Goal: Contribute content: Contribute content

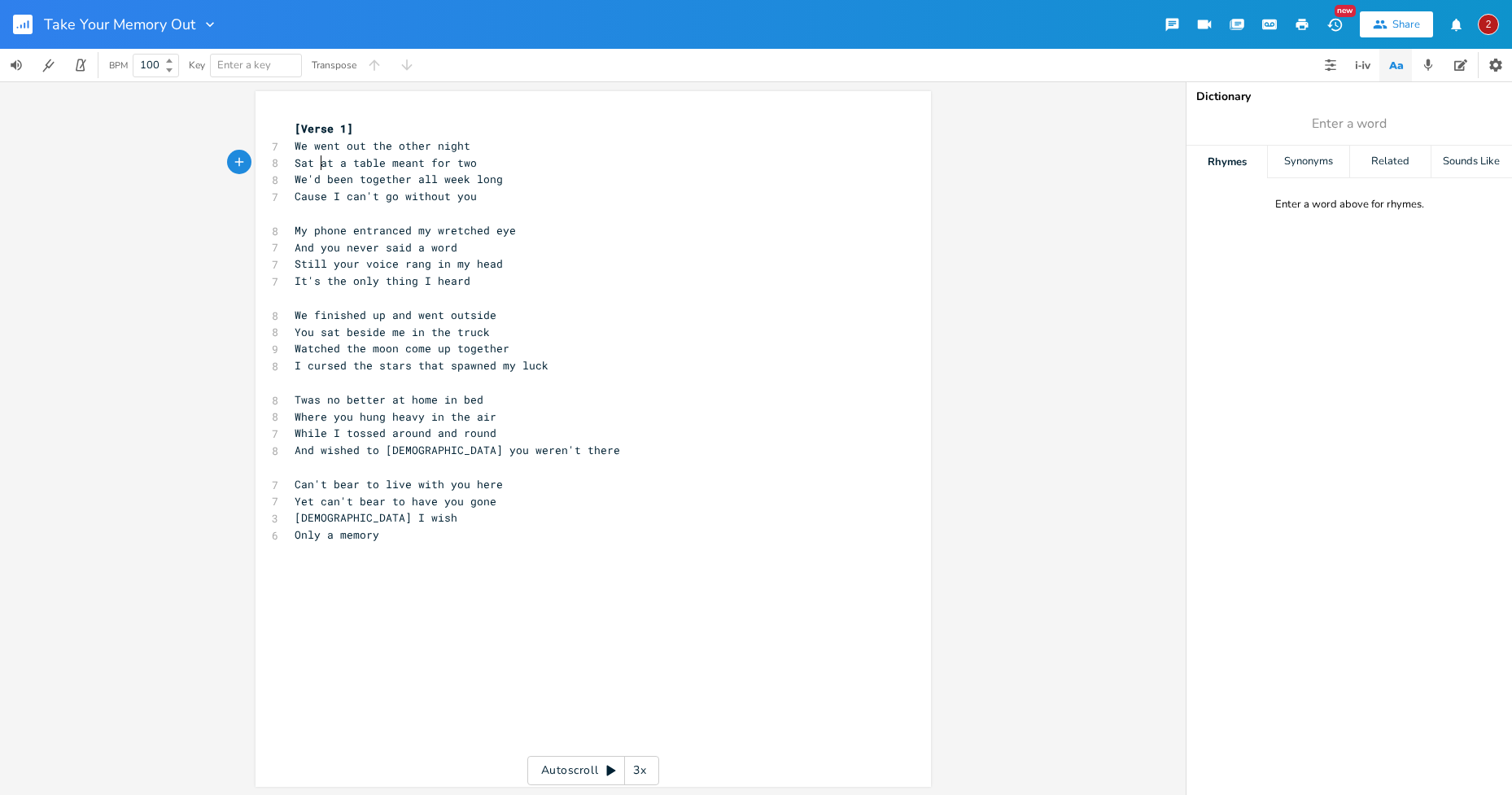
click at [314, 168] on span "Sat at a table meant for two" at bounding box center [386, 162] width 182 height 14
click at [513, 227] on pre "My phone entranced my wretched eye" at bounding box center [585, 230] width 587 height 17
click at [332, 248] on span "And you never said a word" at bounding box center [376, 246] width 163 height 14
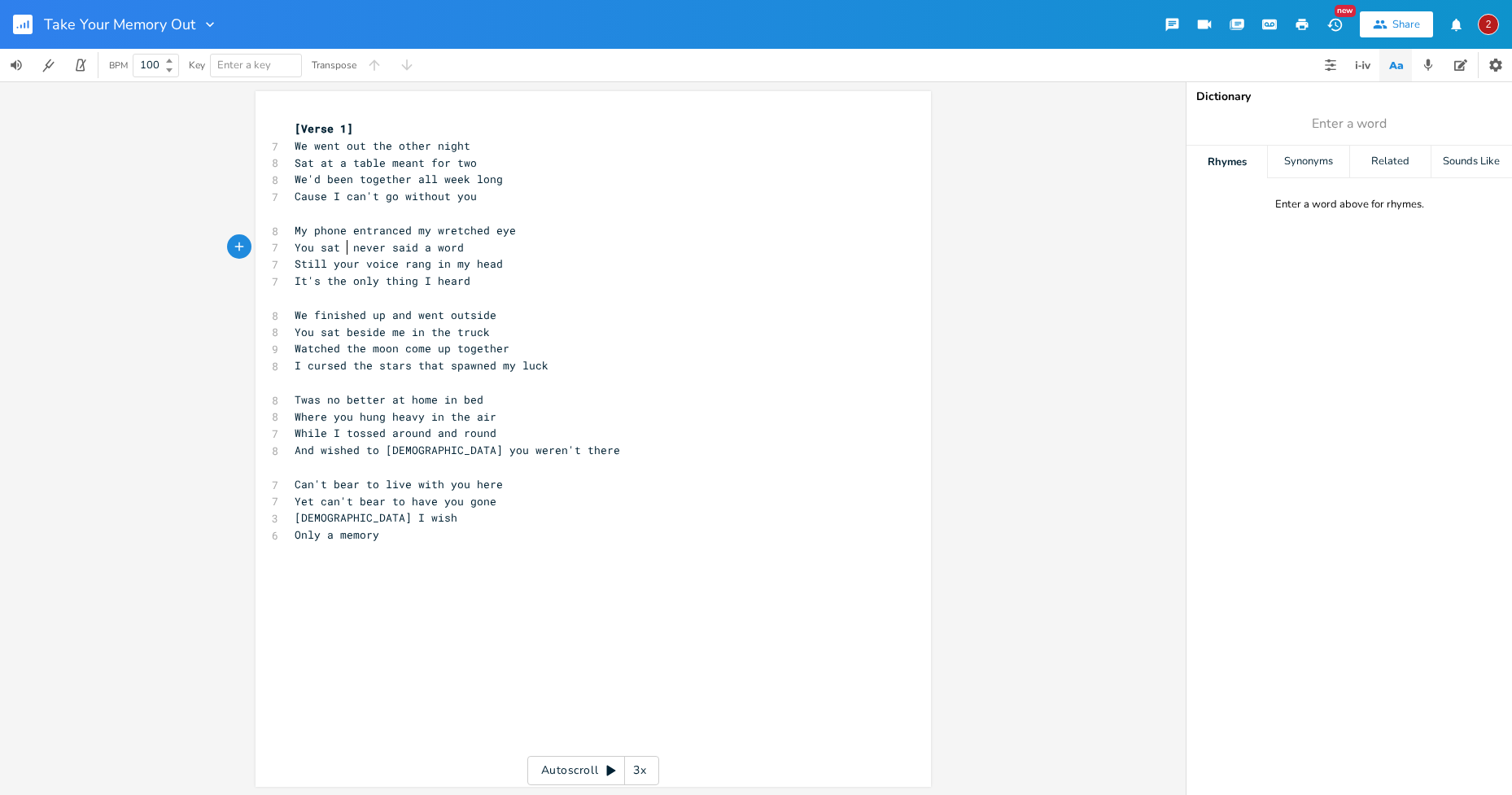
type textarea "You sat and"
click at [531, 284] on pre "It's the only thing I heard" at bounding box center [585, 281] width 587 height 17
click at [444, 262] on span "Still your voice rang in my head" at bounding box center [399, 263] width 208 height 14
click at [477, 279] on pre "It's the only thing I heard" at bounding box center [585, 281] width 587 height 17
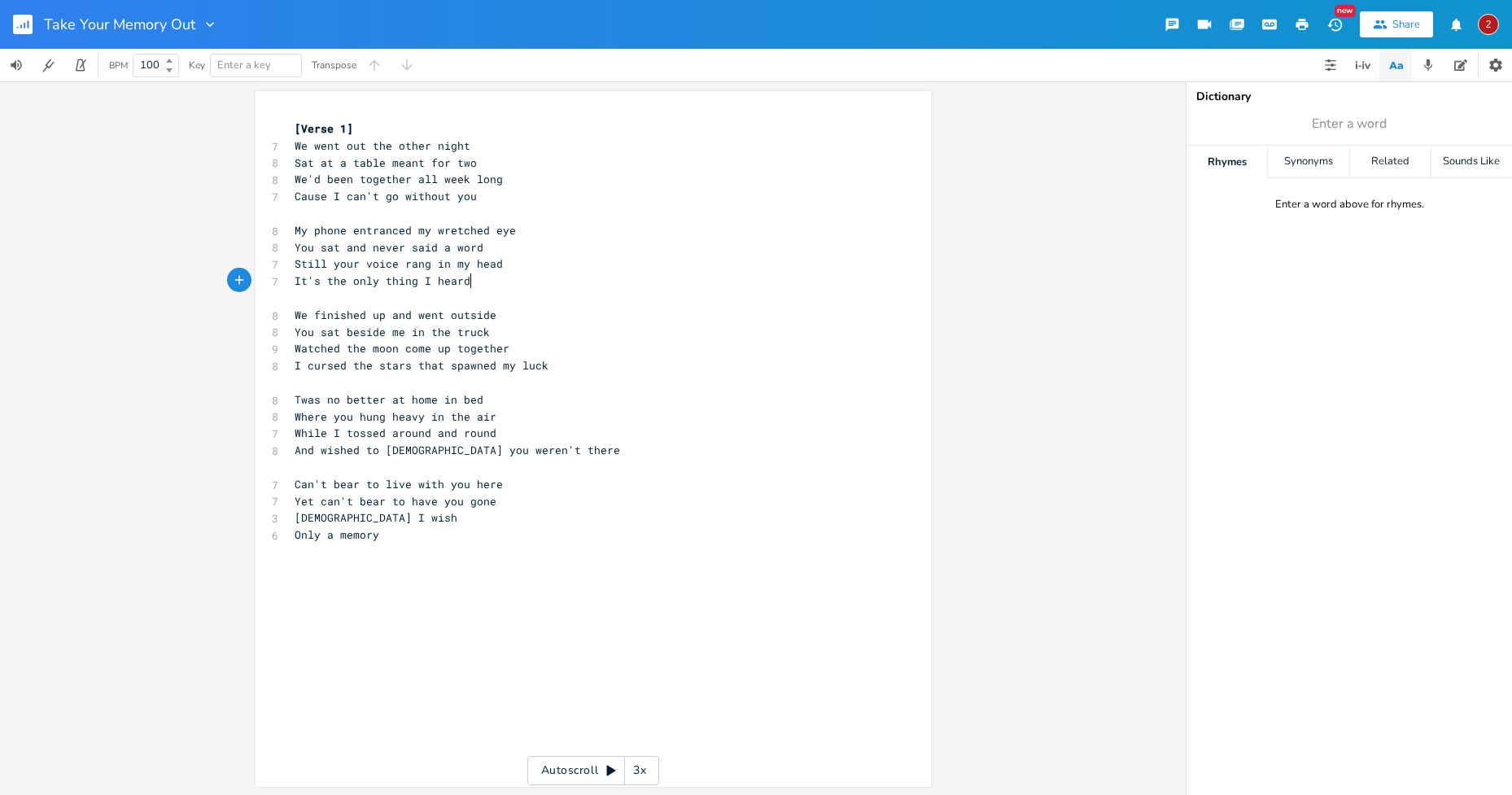
click at [470, 196] on span "Cause I can't go without you" at bounding box center [386, 195] width 182 height 14
click at [401, 195] on span "Cause I can't go without you" at bounding box center [386, 195] width 182 height 14
type textarea "ause I can't go without you"
drag, startPoint x: 474, startPoint y: 194, endPoint x: 297, endPoint y: 196, distance: 177.0
click at [297, 196] on pre "Cause I can't go without you" at bounding box center [585, 196] width 587 height 17
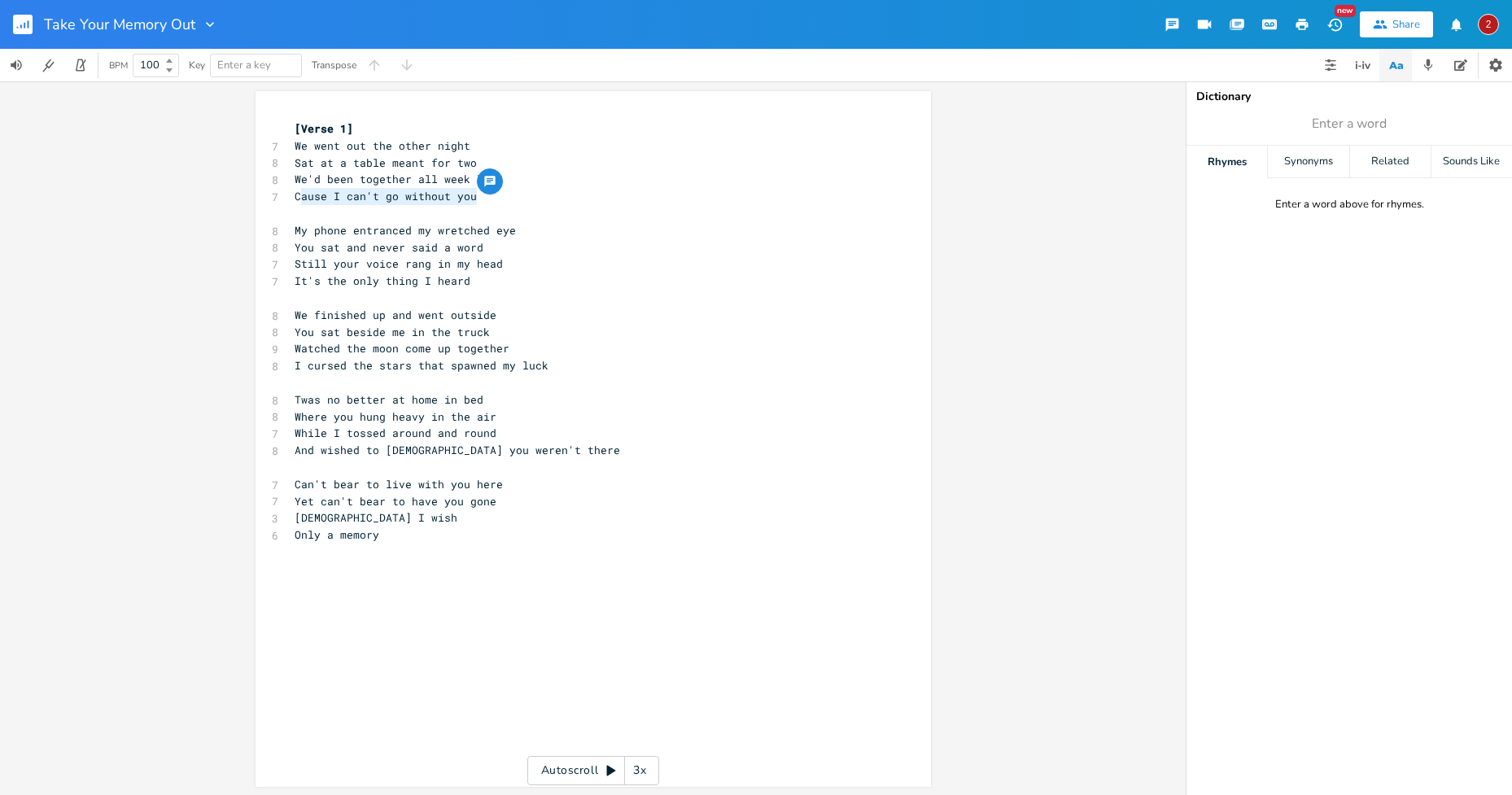
click at [416, 164] on span "Sat at a table meant for two" at bounding box center [386, 162] width 182 height 14
drag, startPoint x: 470, startPoint y: 159, endPoint x: 450, endPoint y: 161, distance: 20.1
click at [450, 161] on span "Sat at a table meant for two" at bounding box center [386, 162] width 182 height 14
click at [516, 142] on icon "button" at bounding box center [519, 148] width 20 height 20
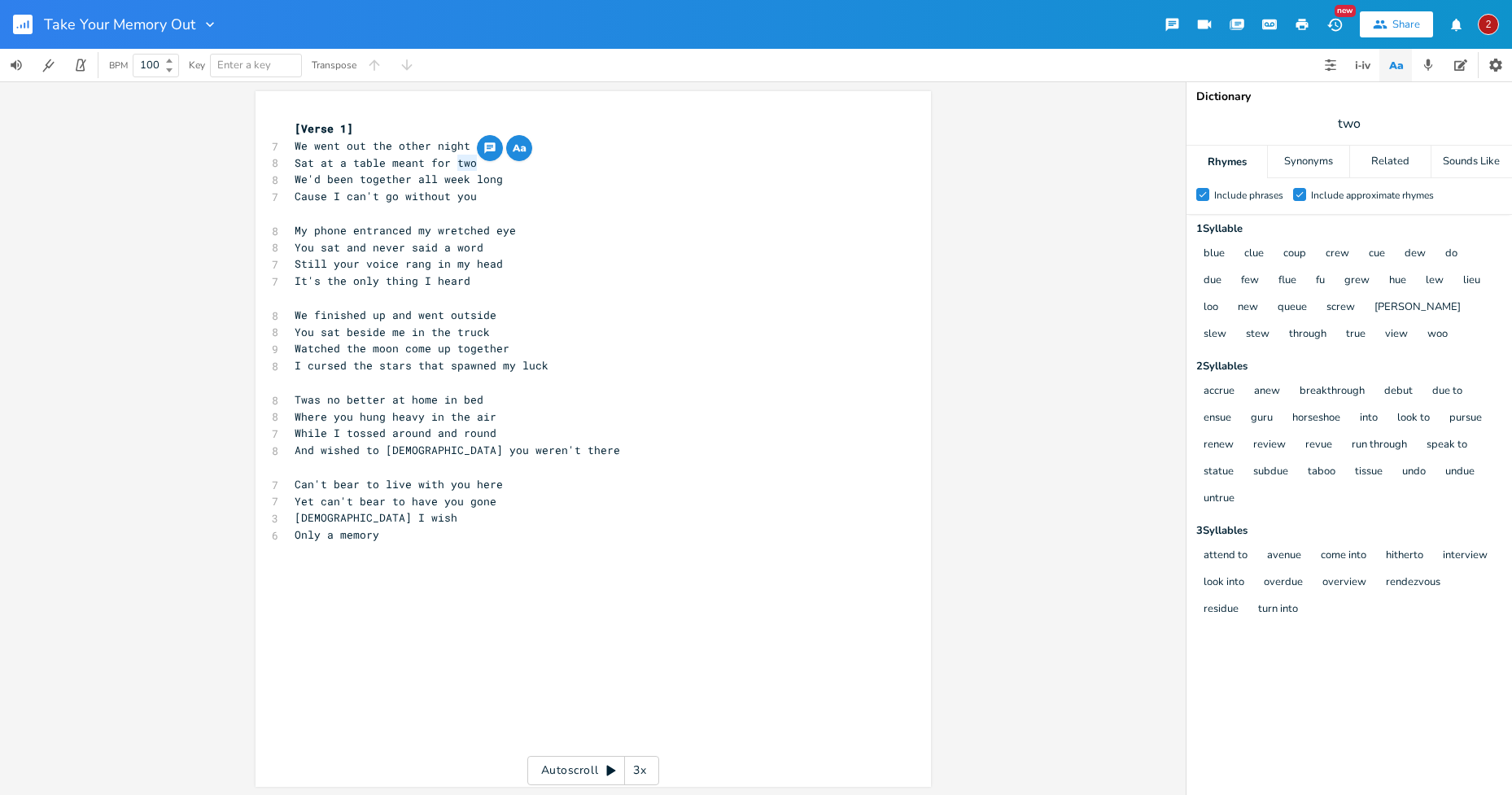
click at [470, 195] on span "Cause I can't go without you" at bounding box center [386, 195] width 182 height 14
drag, startPoint x: 470, startPoint y: 193, endPoint x: 290, endPoint y: 199, distance: 180.1
click at [295, 199] on span "Cause I can't go without you" at bounding box center [386, 195] width 182 height 14
type textarea "Cause noh"
type textarea "thing hands o"
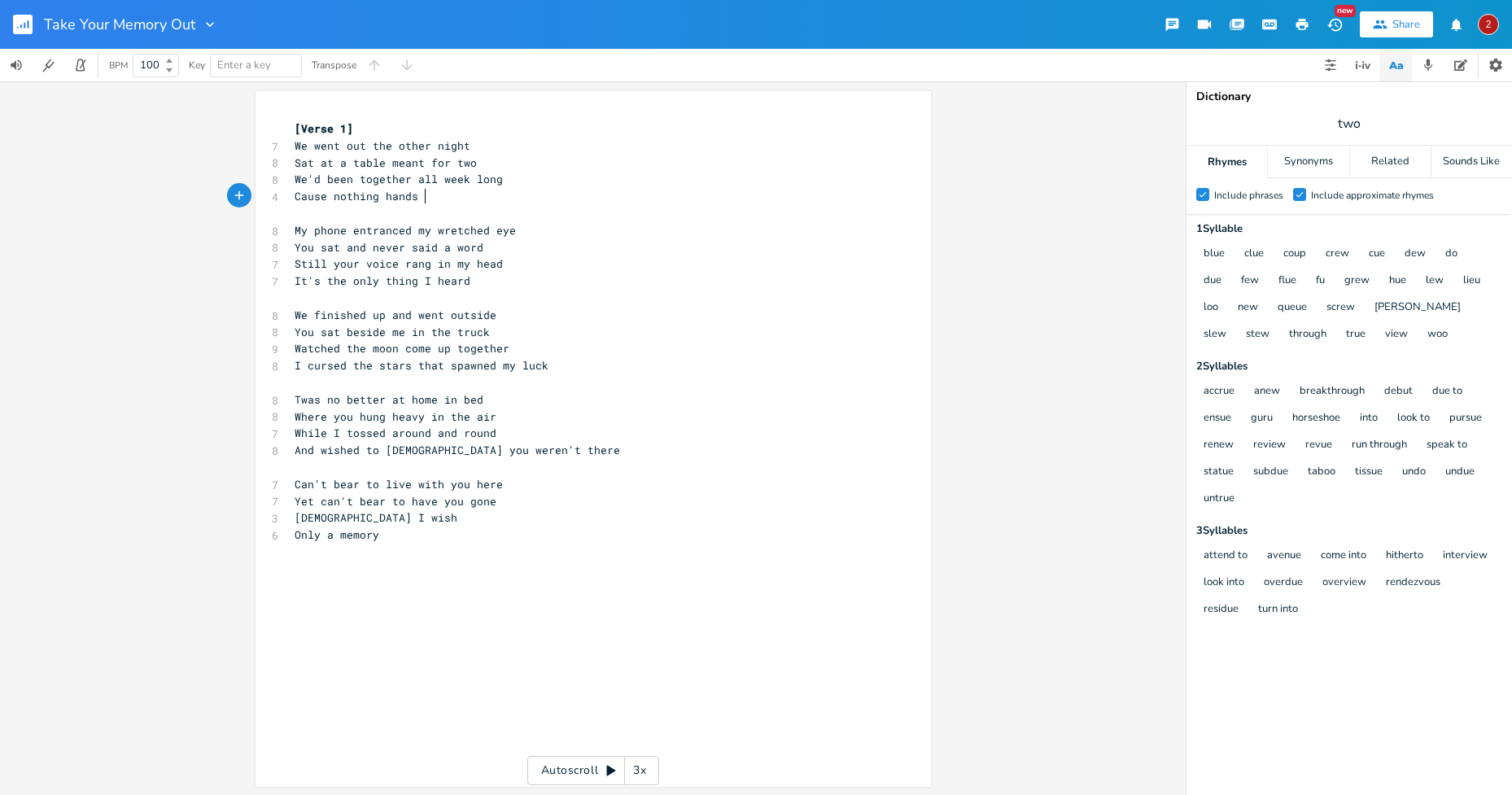
scroll to position [0, 66]
type textarea "gs oin lik"
type textarea "on liek y"
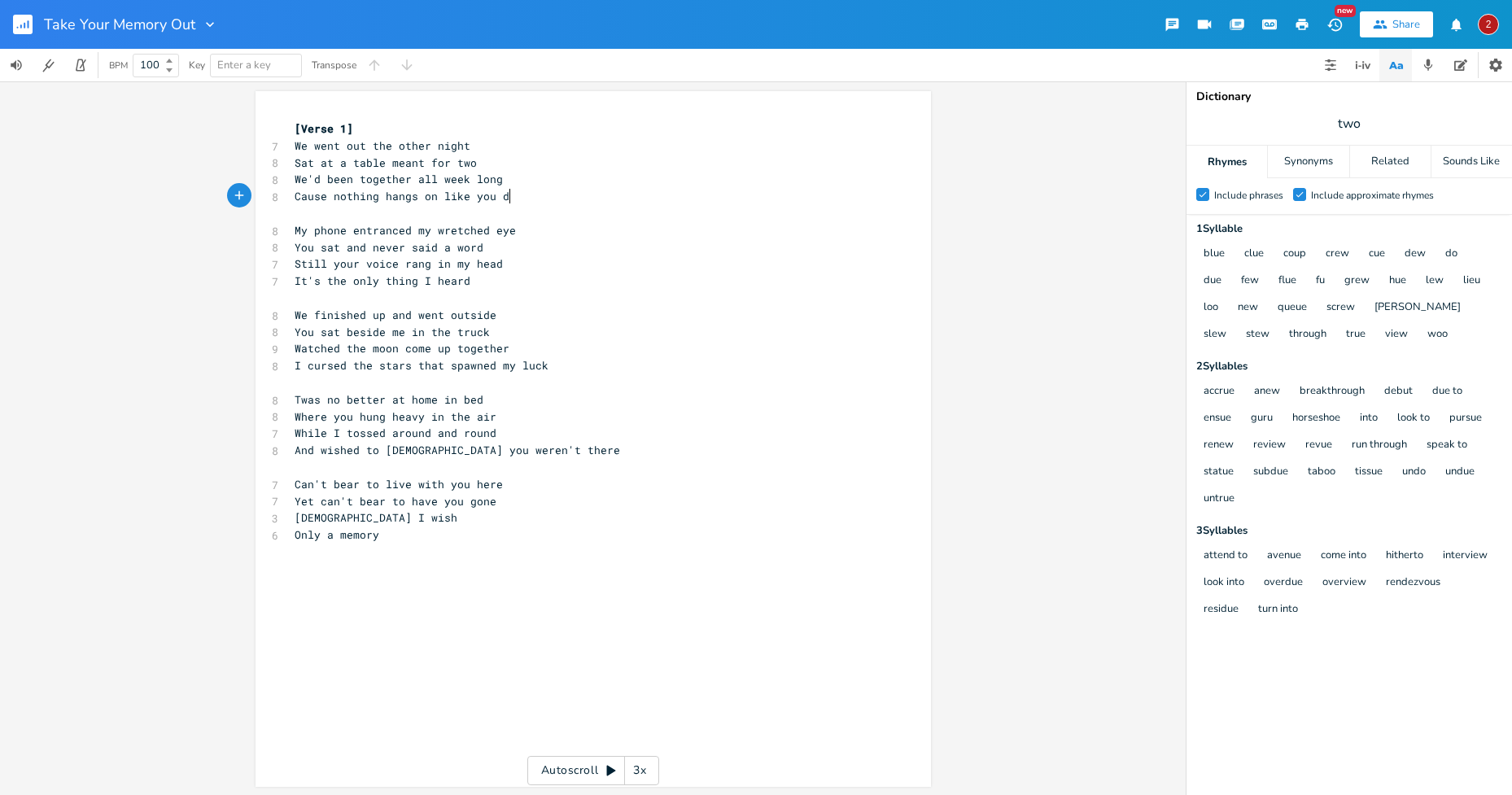
type textarea "ke you do"
click at [512, 380] on pre "​" at bounding box center [585, 383] width 587 height 17
drag, startPoint x: 511, startPoint y: 226, endPoint x: 290, endPoint y: 230, distance: 221.0
click at [295, 230] on span "My phone entranced my wretched eye" at bounding box center [405, 229] width 222 height 14
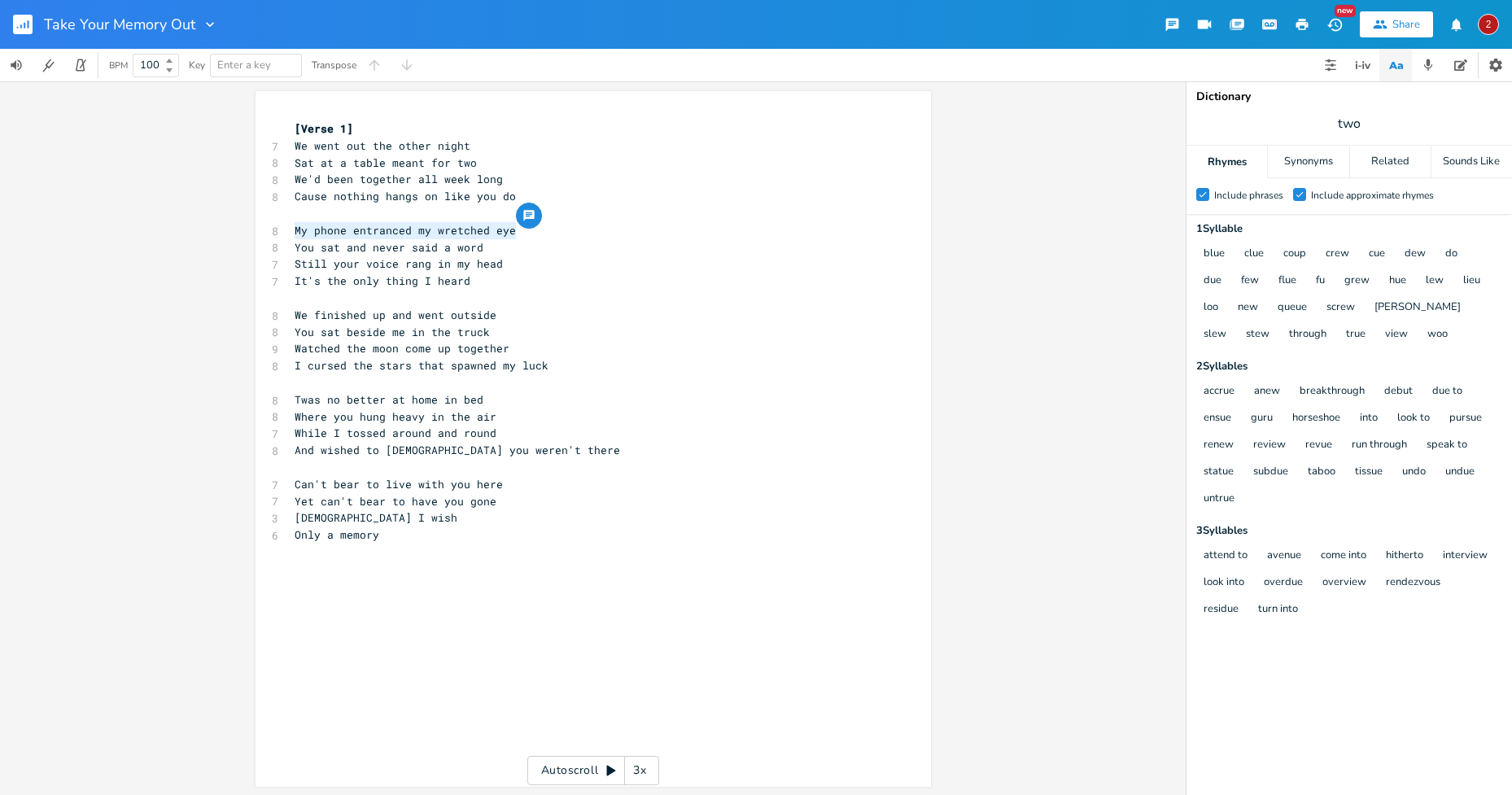
type textarea "My phone entranced my wretched eye"
click at [1333, 123] on span "two" at bounding box center [1349, 123] width 326 height 29
type input "attention"
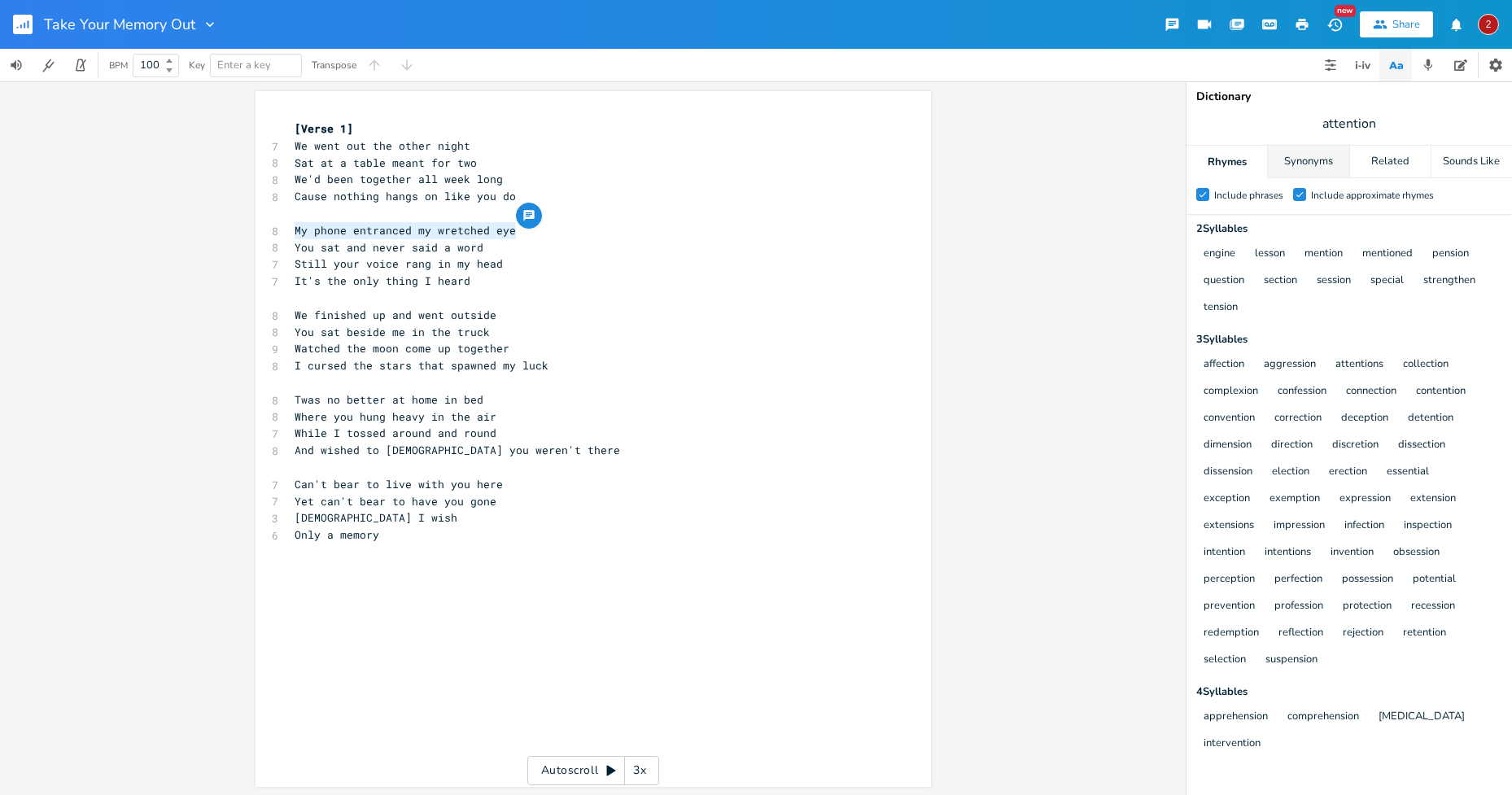
click at [1306, 168] on div "Synonyms" at bounding box center [1307, 162] width 81 height 32
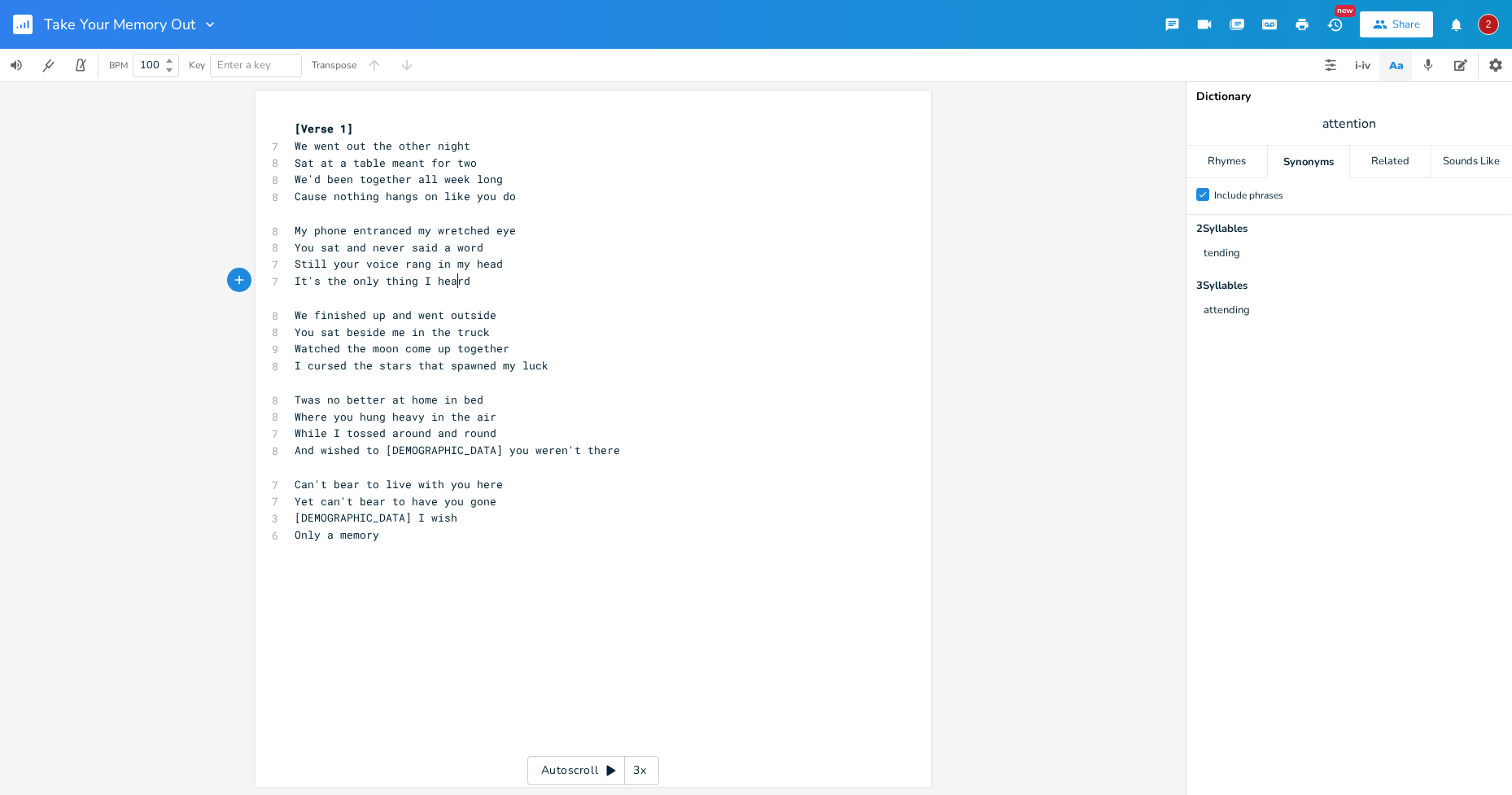
click at [450, 283] on span "It's the only thing I heard" at bounding box center [383, 280] width 176 height 14
type textarea "My phone entranced my wretched eye"
drag, startPoint x: 509, startPoint y: 227, endPoint x: 292, endPoint y: 232, distance: 217.1
click at [292, 232] on pre "My phone entranced my wretched eye" at bounding box center [585, 230] width 587 height 17
click at [493, 251] on pre "You sat and never said a word" at bounding box center [585, 248] width 587 height 17
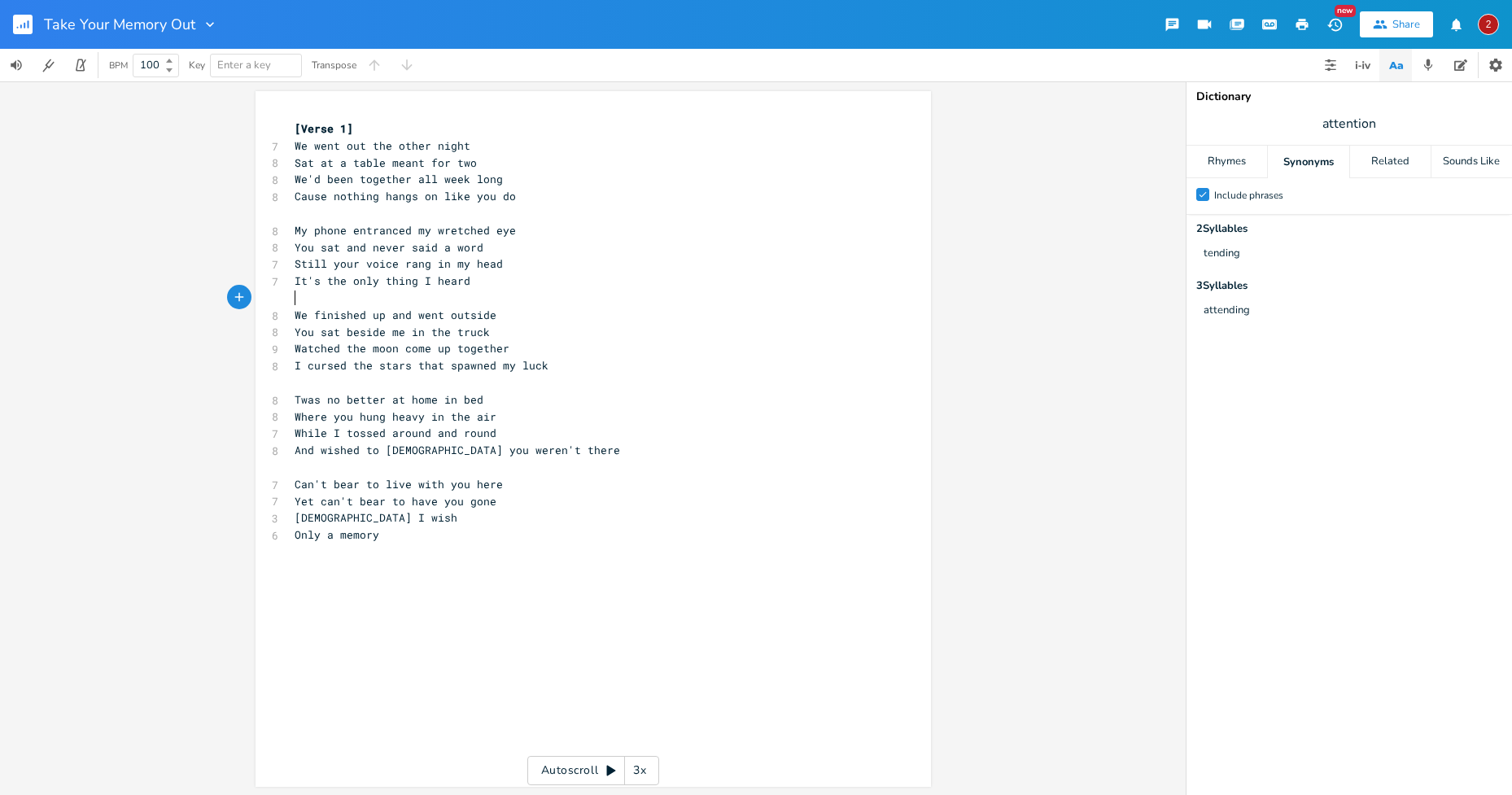
click at [518, 291] on pre "​" at bounding box center [585, 298] width 587 height 17
drag, startPoint x: 510, startPoint y: 230, endPoint x: 290, endPoint y: 229, distance: 220.0
click at [295, 229] on span "My phone entranced my wretched eye" at bounding box center [405, 229] width 222 height 14
type textarea "My pohone"
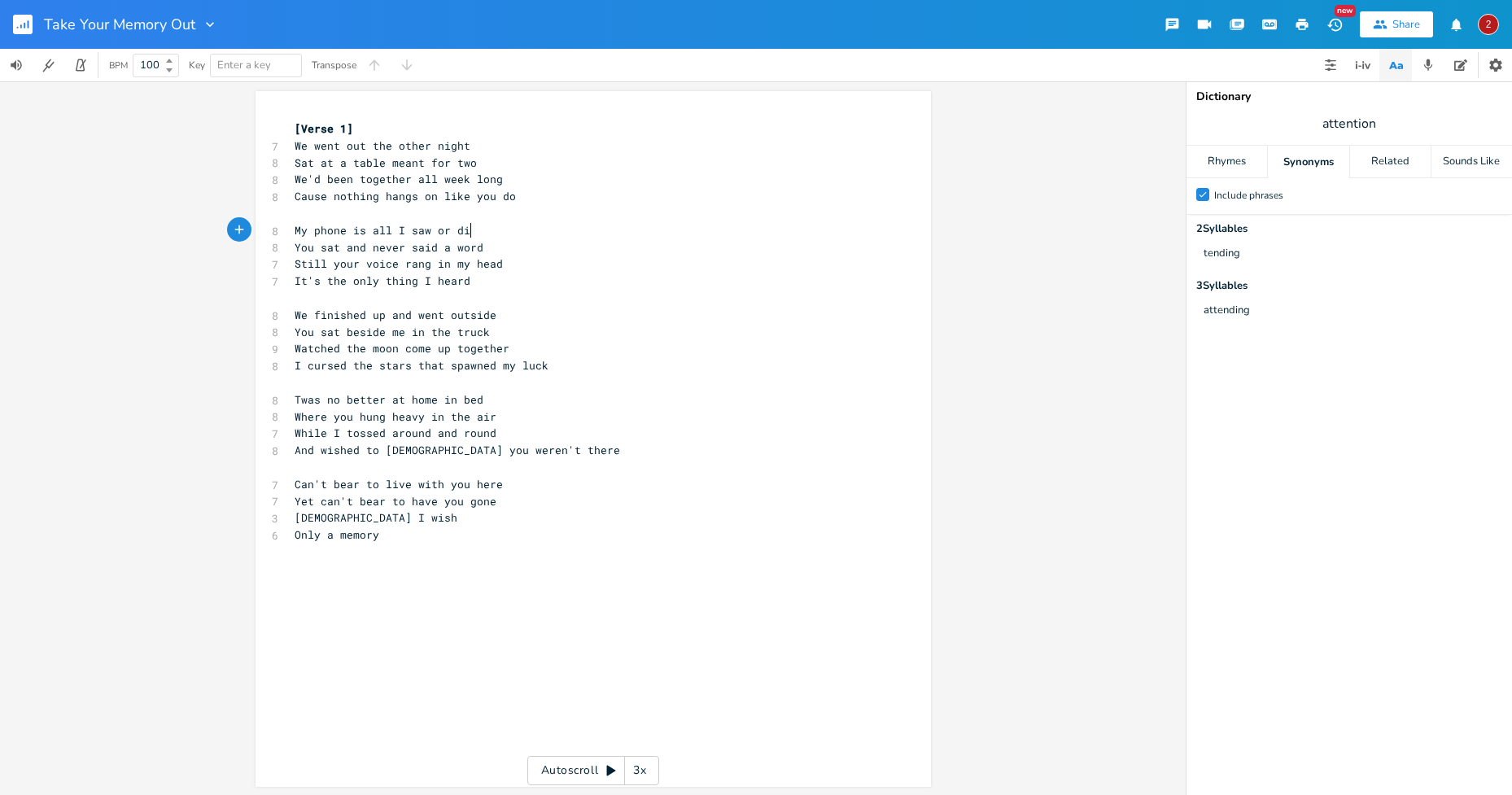
type textarea "hone is all I saw or did"
click at [504, 353] on span "Watched the moon come up together" at bounding box center [402, 348] width 215 height 14
type textarea "is all I saw or did"
drag, startPoint x: 471, startPoint y: 227, endPoint x: 349, endPoint y: 227, distance: 122.0
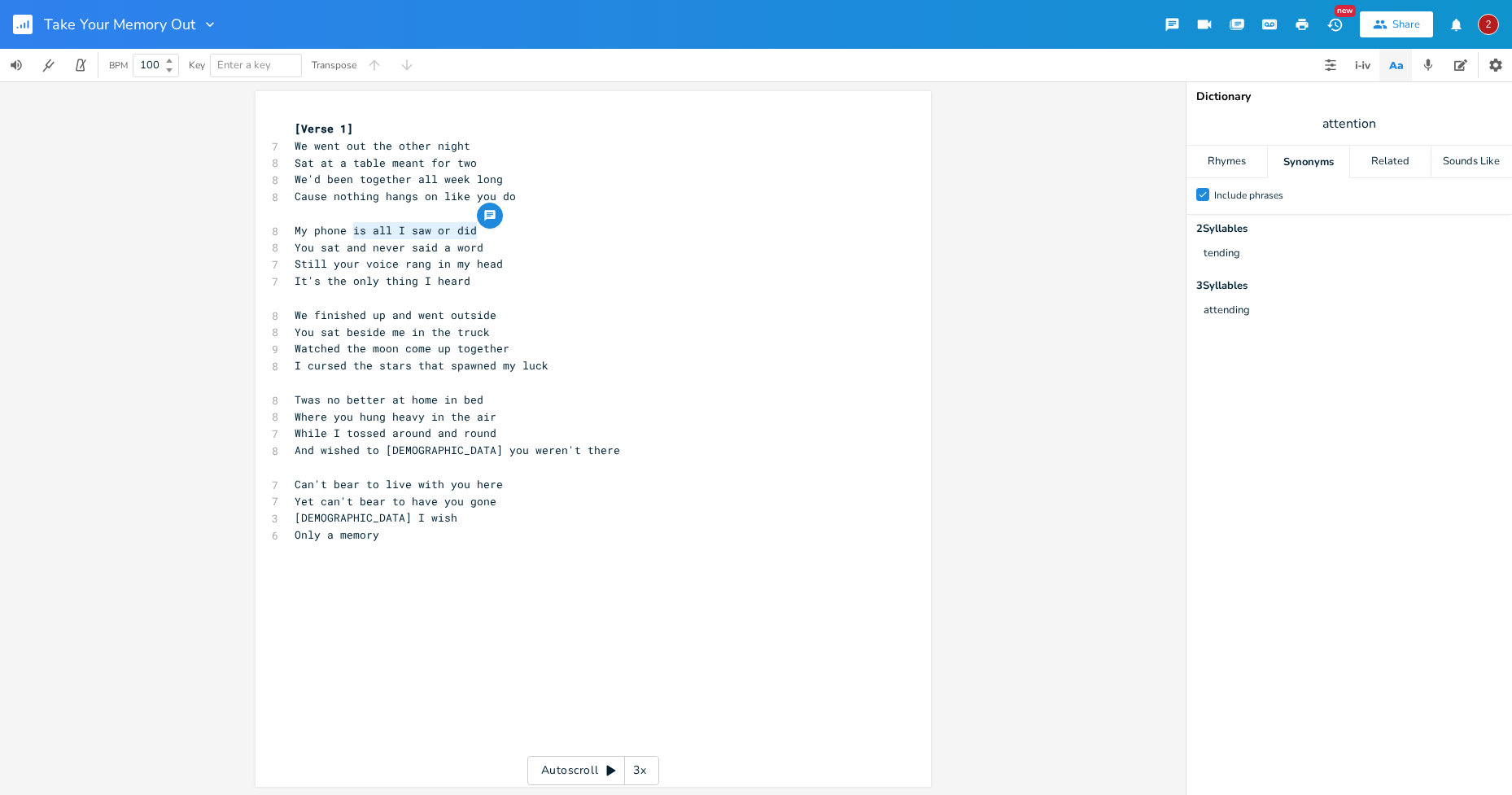
click at [349, 227] on span "My phone is all I saw or did" at bounding box center [386, 229] width 182 height 14
click at [442, 281] on span "It's the only thing I heard" at bounding box center [383, 280] width 176 height 14
drag, startPoint x: 349, startPoint y: 229, endPoint x: 471, endPoint y: 226, distance: 122.0
click at [471, 226] on div "is all I saw or did x [Verse 1] 7 We went out the other night 8 Sat at a table …" at bounding box center [593, 439] width 675 height 696
type textarea "is all I saw or did"
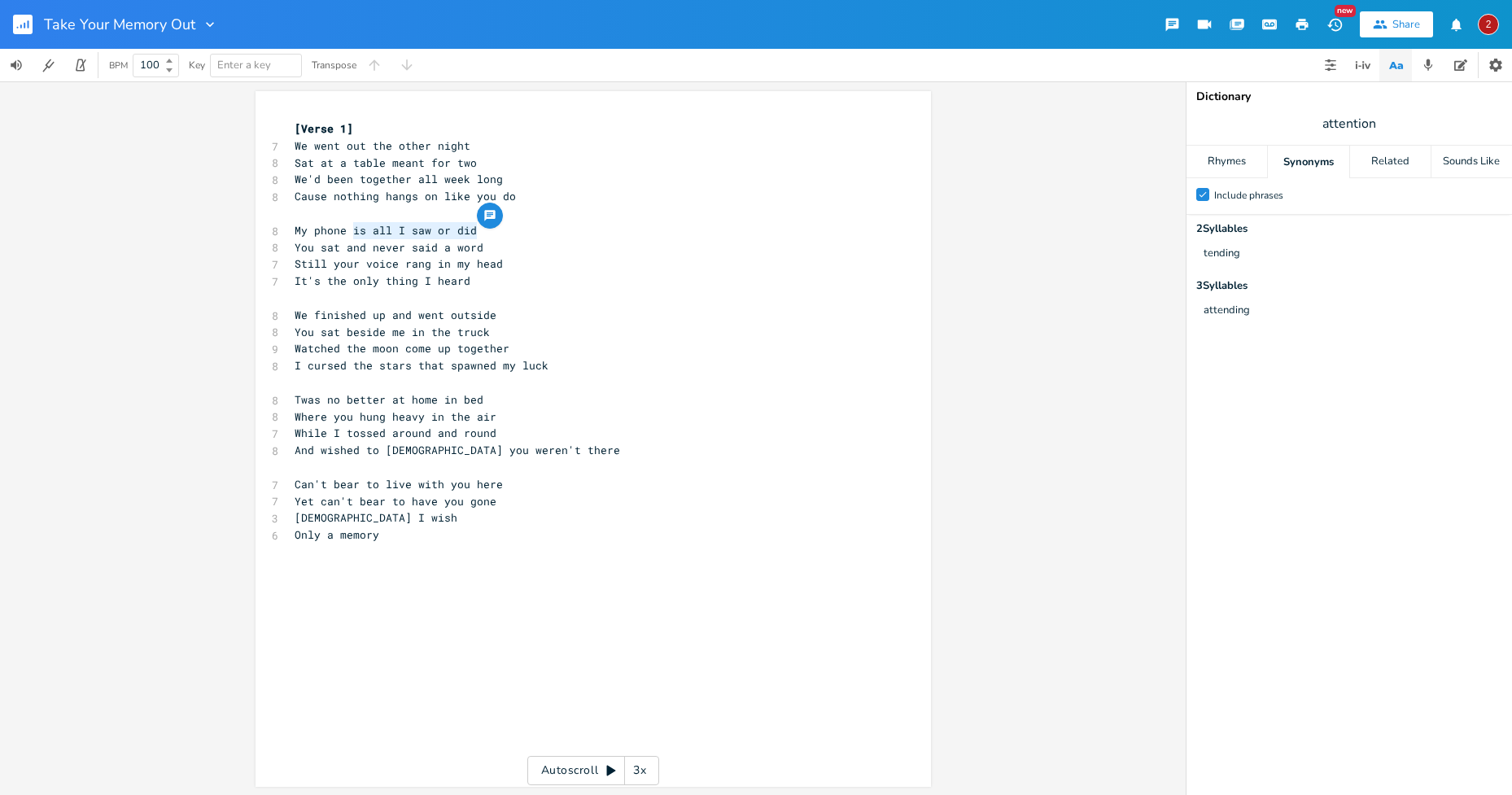
click at [366, 226] on span "My phone is all I saw or did" at bounding box center [386, 229] width 182 height 14
click at [477, 293] on pre "​" at bounding box center [585, 298] width 587 height 17
click at [360, 230] on span "My phone is all I saw or did" at bounding box center [386, 229] width 182 height 14
drag, startPoint x: 470, startPoint y: 229, endPoint x: 350, endPoint y: 228, distance: 120.0
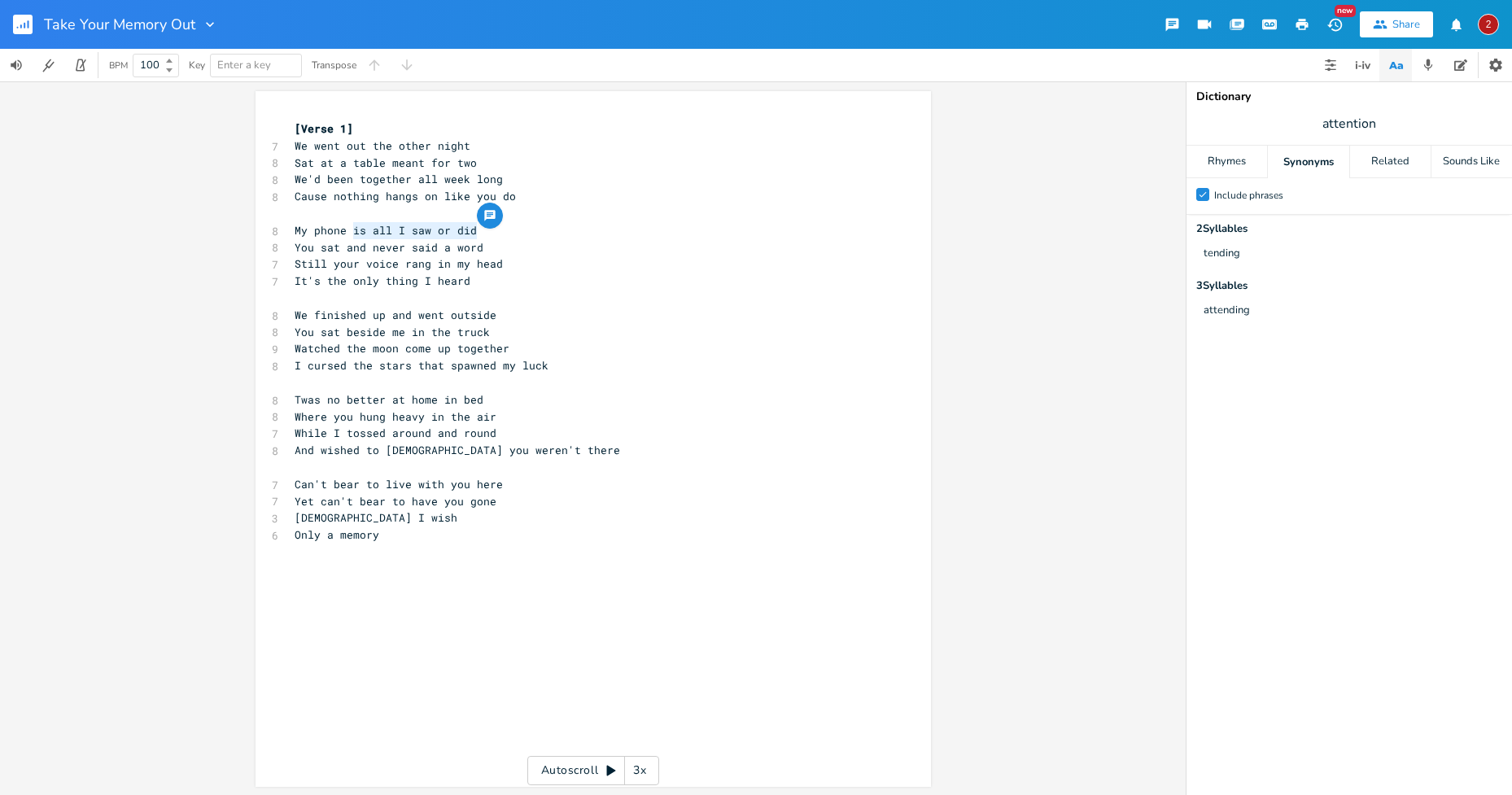
click at [350, 228] on span "My phone is all I saw or did" at bounding box center [386, 229] width 182 height 14
type textarea "stole all my time from you"
click at [593, 358] on pre "I cursed the stars that spawned my luck" at bounding box center [585, 366] width 587 height 17
drag, startPoint x: 516, startPoint y: 229, endPoint x: 414, endPoint y: 226, distance: 102.0
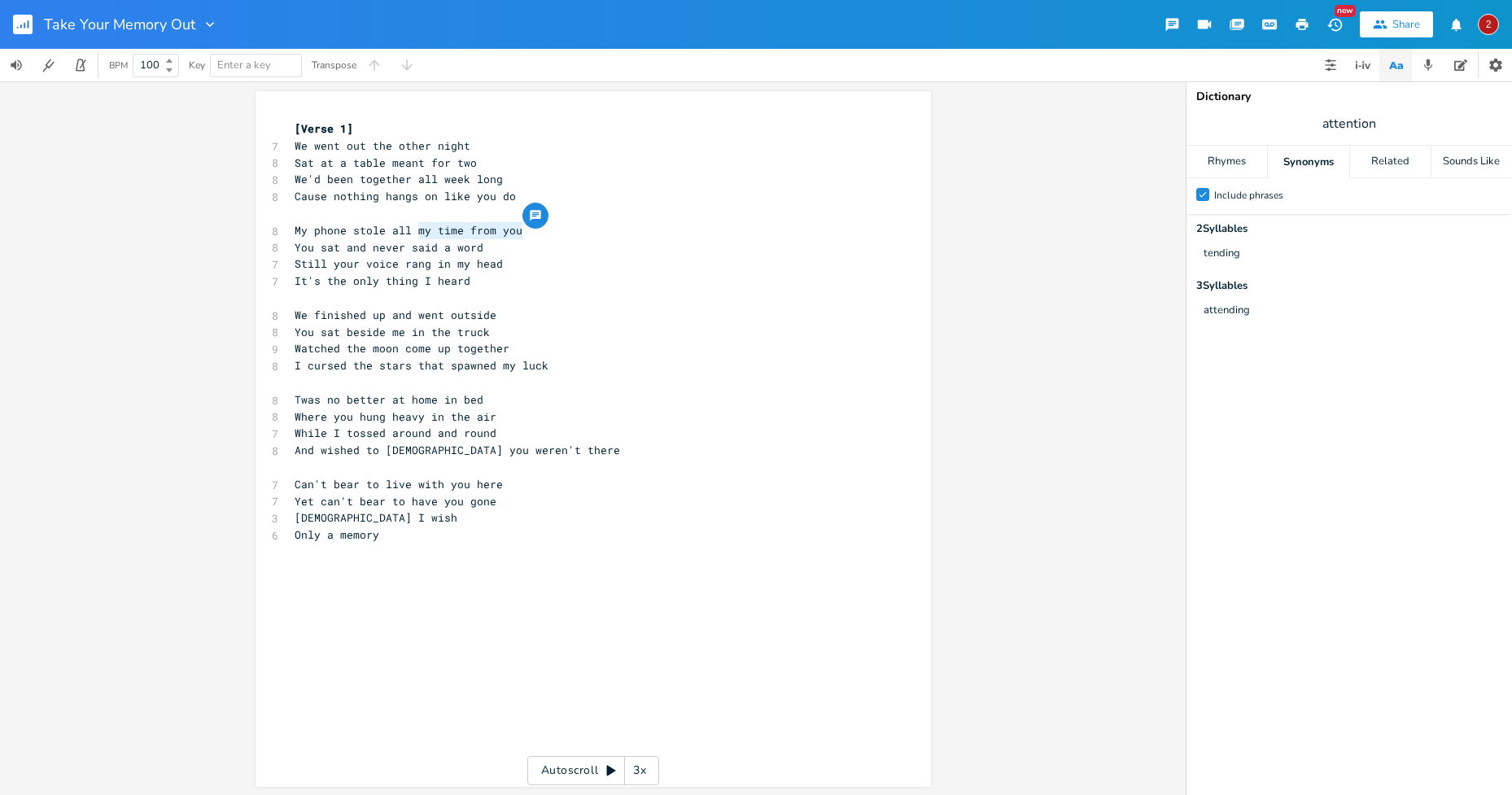
click at [414, 226] on span "My phone stole all my time from you" at bounding box center [408, 229] width 227 height 14
type textarea "my rapot"
type textarea "it held my rapt attention"
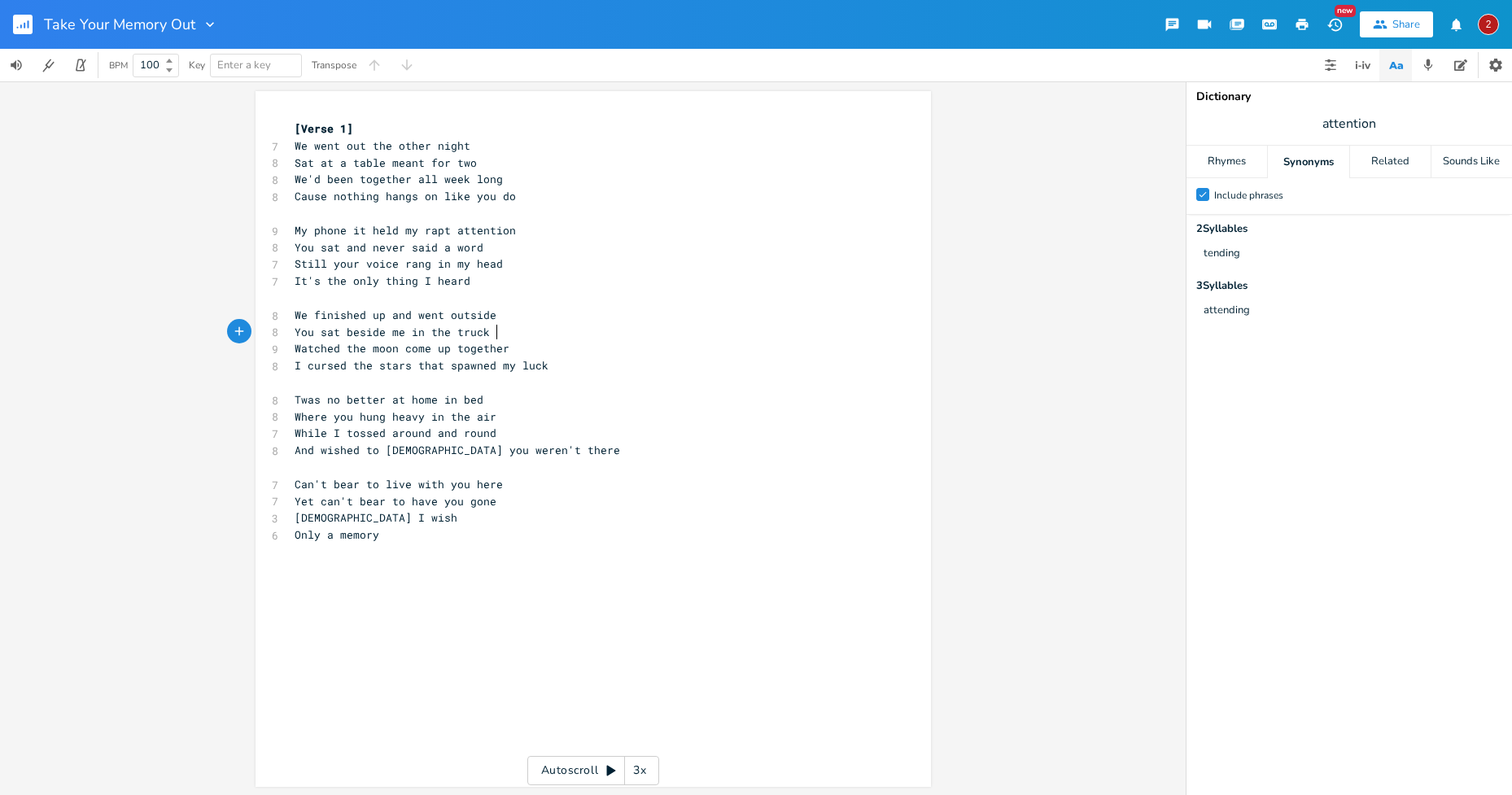
click at [724, 325] on pre "You sat beside me in the truck" at bounding box center [585, 333] width 587 height 17
click at [363, 231] on span "My phone it held my rapt attention" at bounding box center [405, 229] width 222 height 14
click at [500, 284] on pre "It's the only thing I heard" at bounding box center [585, 281] width 587 height 17
click at [420, 158] on span "Sat at a table meant for two" at bounding box center [386, 162] width 182 height 14
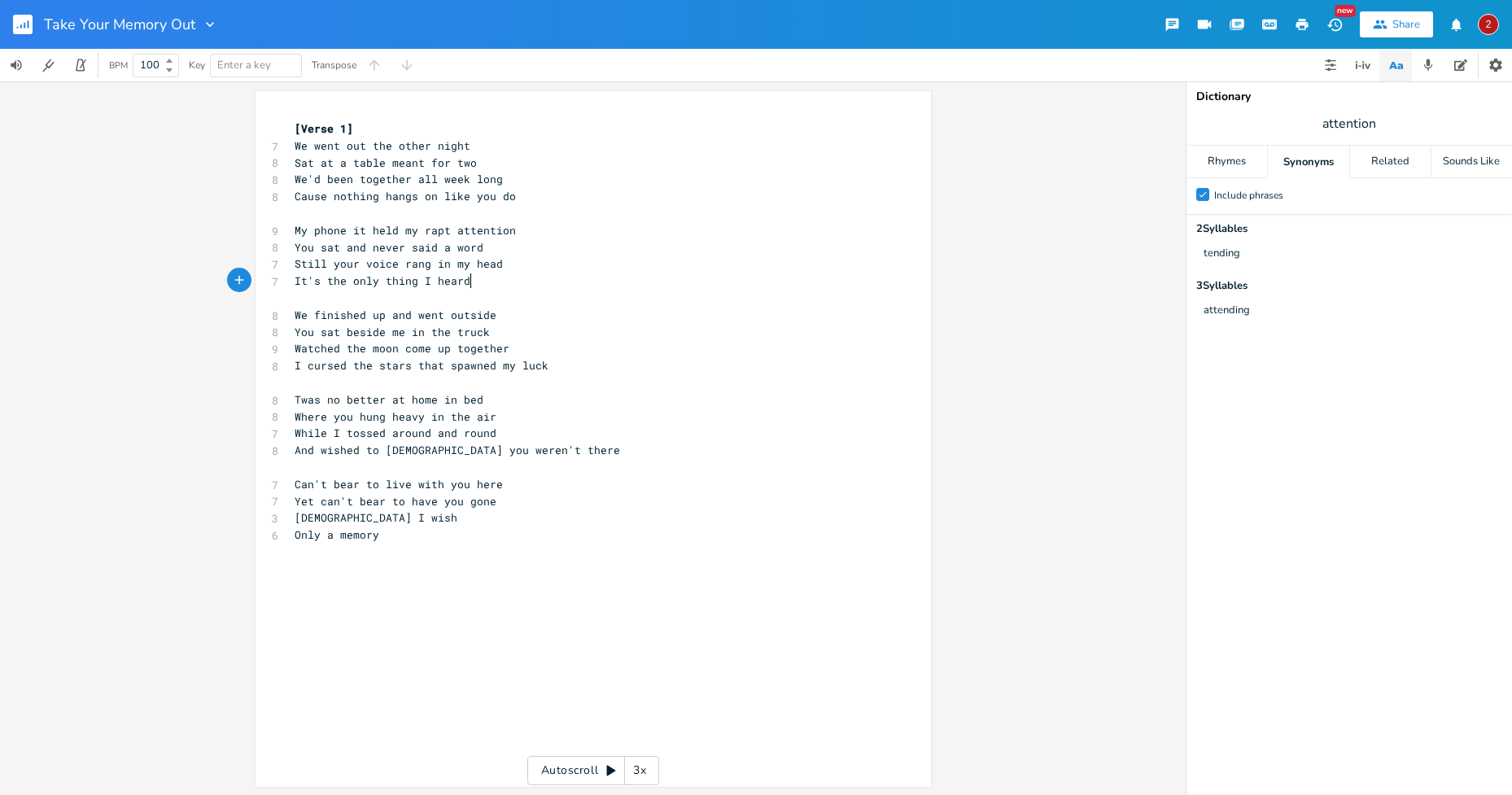
click at [607, 279] on pre "It's the only thing I heard" at bounding box center [585, 281] width 587 height 17
click at [406, 192] on span "Cause nothing hangs on like you do" at bounding box center [405, 195] width 222 height 14
click at [416, 193] on span "Cause nothing hangs on like you do" at bounding box center [405, 195] width 222 height 14
type textarea "nothing hangs on like you do"
drag, startPoint x: 511, startPoint y: 193, endPoint x: 328, endPoint y: 193, distance: 183.0
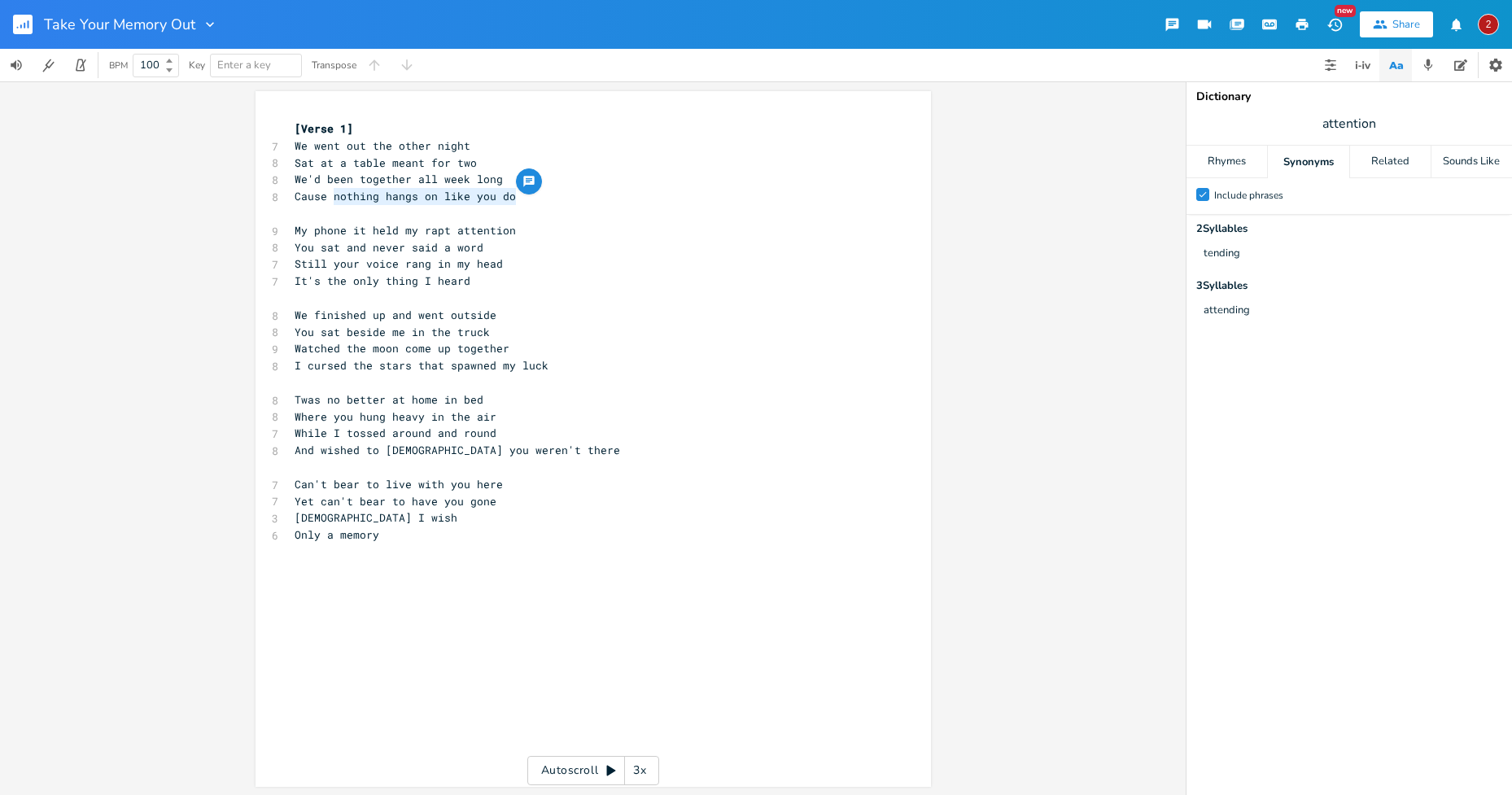
click at [328, 193] on span "Cause nothing hangs on like you do" at bounding box center [405, 195] width 222 height 14
click at [499, 226] on span "My phone it held my rapt attention" at bounding box center [405, 229] width 222 height 14
click at [504, 195] on span "Cause nothing hangs on like you do" at bounding box center [405, 195] width 222 height 14
drag, startPoint x: 510, startPoint y: 195, endPoint x: 477, endPoint y: 196, distance: 33.0
click at [477, 196] on span "Cause nothing hangs on like you do" at bounding box center [405, 195] width 222 height 14
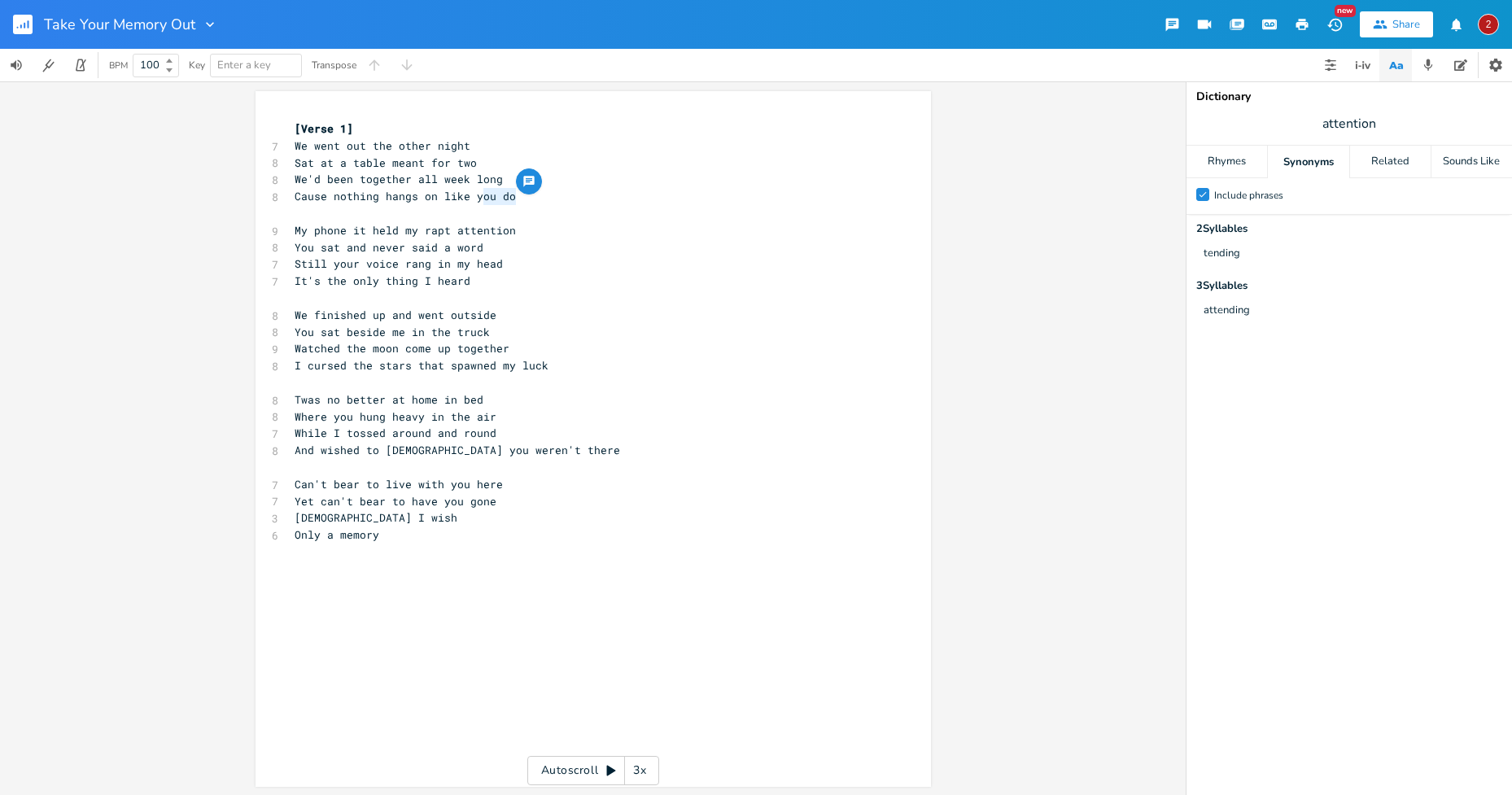
type textarea "ou do"
click at [481, 204] on pre "Cause nothing hangs on like you do" at bounding box center [585, 196] width 587 height 17
type textarea "you do"
drag, startPoint x: 512, startPoint y: 196, endPoint x: 475, endPoint y: 202, distance: 37.5
click at [475, 202] on pre "Cause nothing hangs on like you do" at bounding box center [585, 196] width 587 height 17
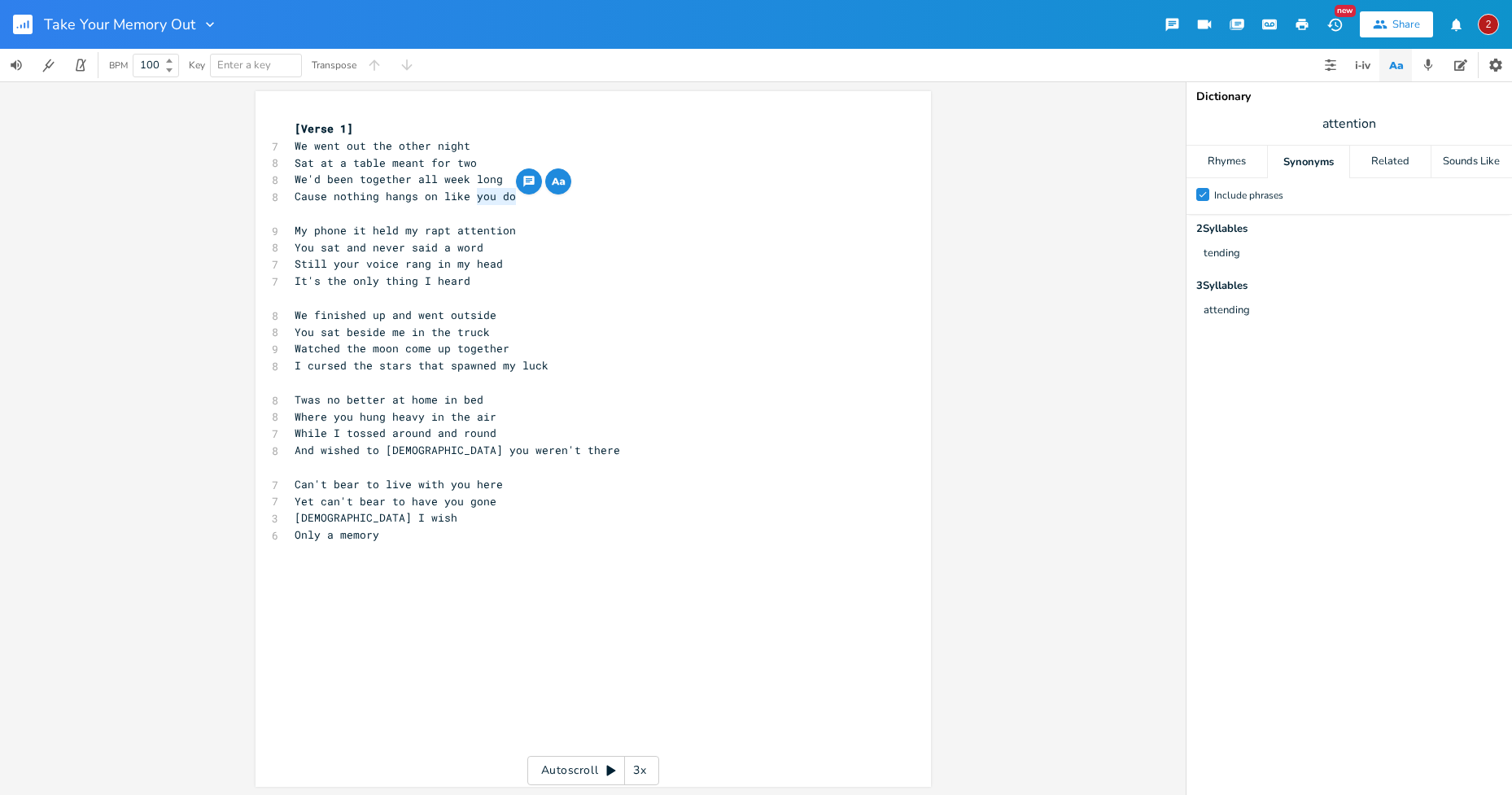
click at [516, 280] on pre "It's the only thing I heard" at bounding box center [585, 281] width 587 height 17
type textarea "nothing hangs"
drag, startPoint x: 411, startPoint y: 192, endPoint x: 330, endPoint y: 193, distance: 81.0
click at [330, 193] on span "Cause nothing hangs on like you do" at bounding box center [405, 195] width 222 height 14
click at [554, 247] on pre "You sat and never said a word" at bounding box center [585, 248] width 587 height 17
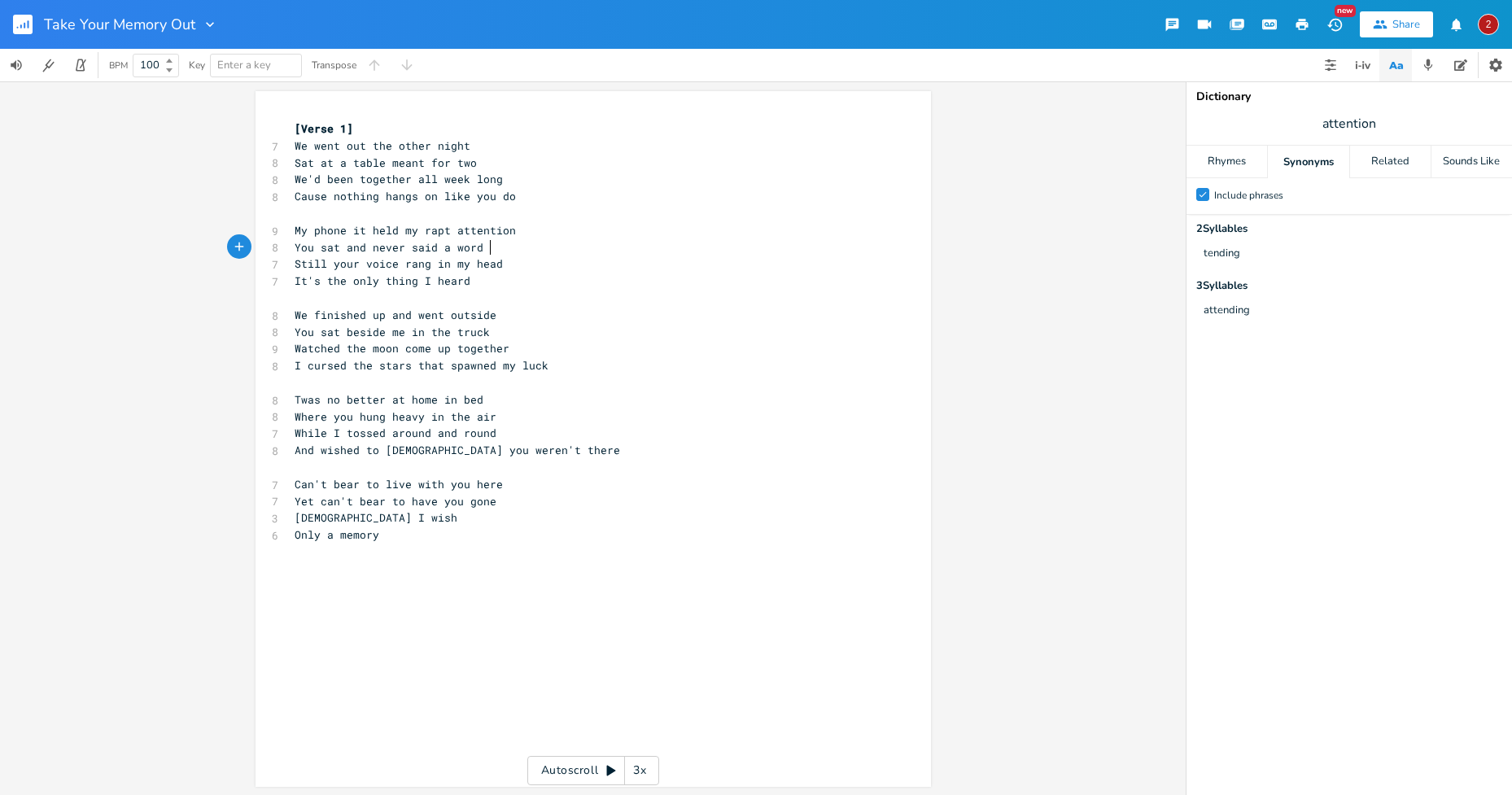
scroll to position [2, 0]
click at [514, 411] on pre "Where you hung heavy in the air" at bounding box center [585, 415] width 587 height 17
click at [522, 445] on pre "And wished to [DEMOGRAPHIC_DATA] you weren't there" at bounding box center [585, 449] width 587 height 17
type textarea "with you here"
drag, startPoint x: 498, startPoint y: 480, endPoint x: 412, endPoint y: 479, distance: 86.0
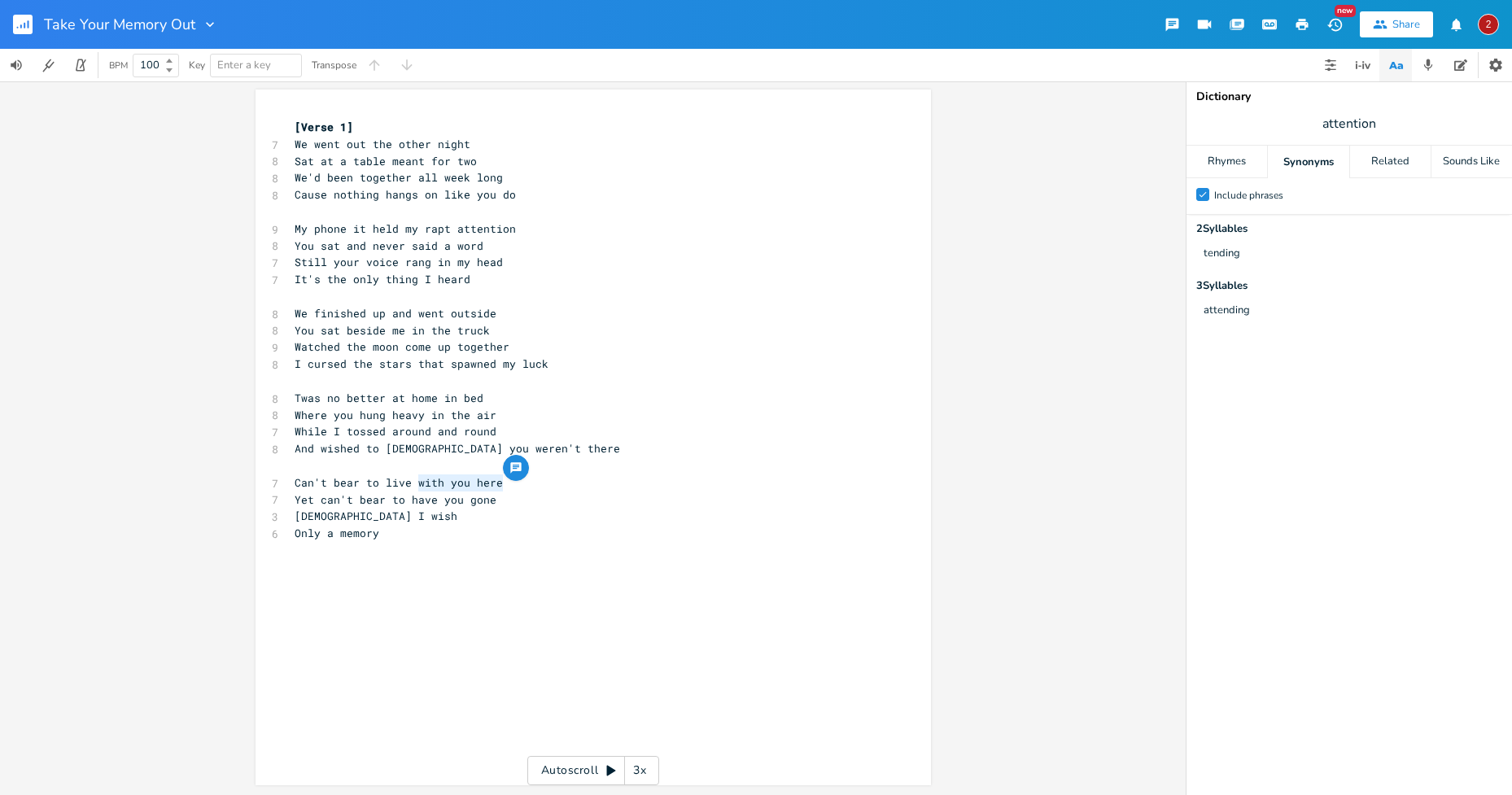
click at [412, 479] on span "Can't bear to live with you here" at bounding box center [399, 482] width 208 height 14
click at [643, 539] on pre "Only a memory" at bounding box center [585, 533] width 587 height 17
drag, startPoint x: 495, startPoint y: 480, endPoint x: 383, endPoint y: 477, distance: 112.0
click at [383, 477] on span "Can't bear to live with you here" at bounding box center [399, 482] width 208 height 14
type textarea "have you here with me"
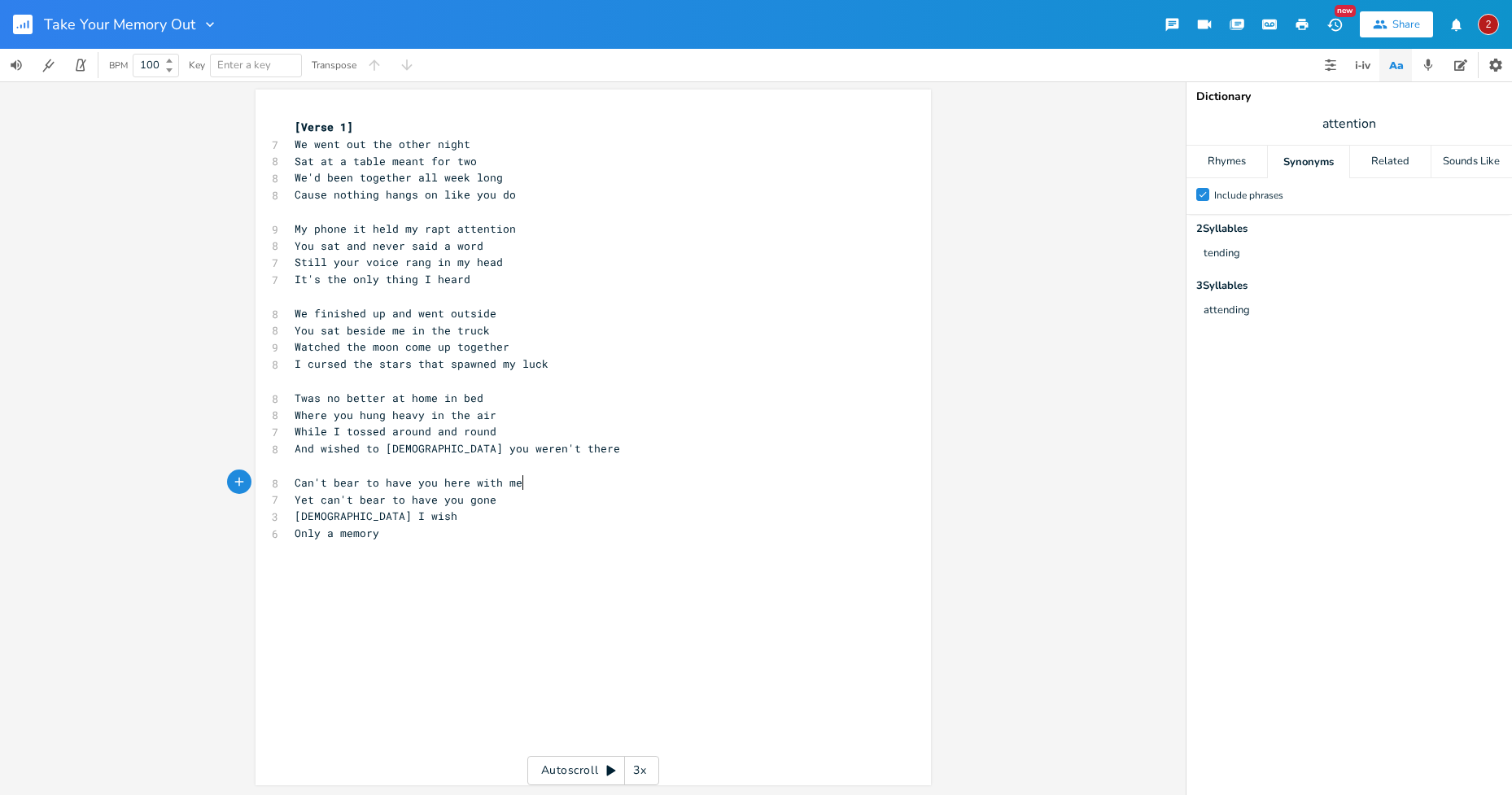
scroll to position [0, 108]
click at [474, 529] on pre "Only a memory" at bounding box center [585, 533] width 587 height 17
click at [427, 510] on pre "[DEMOGRAPHIC_DATA] I wish" at bounding box center [585, 516] width 587 height 17
type textarea "I had more to take"
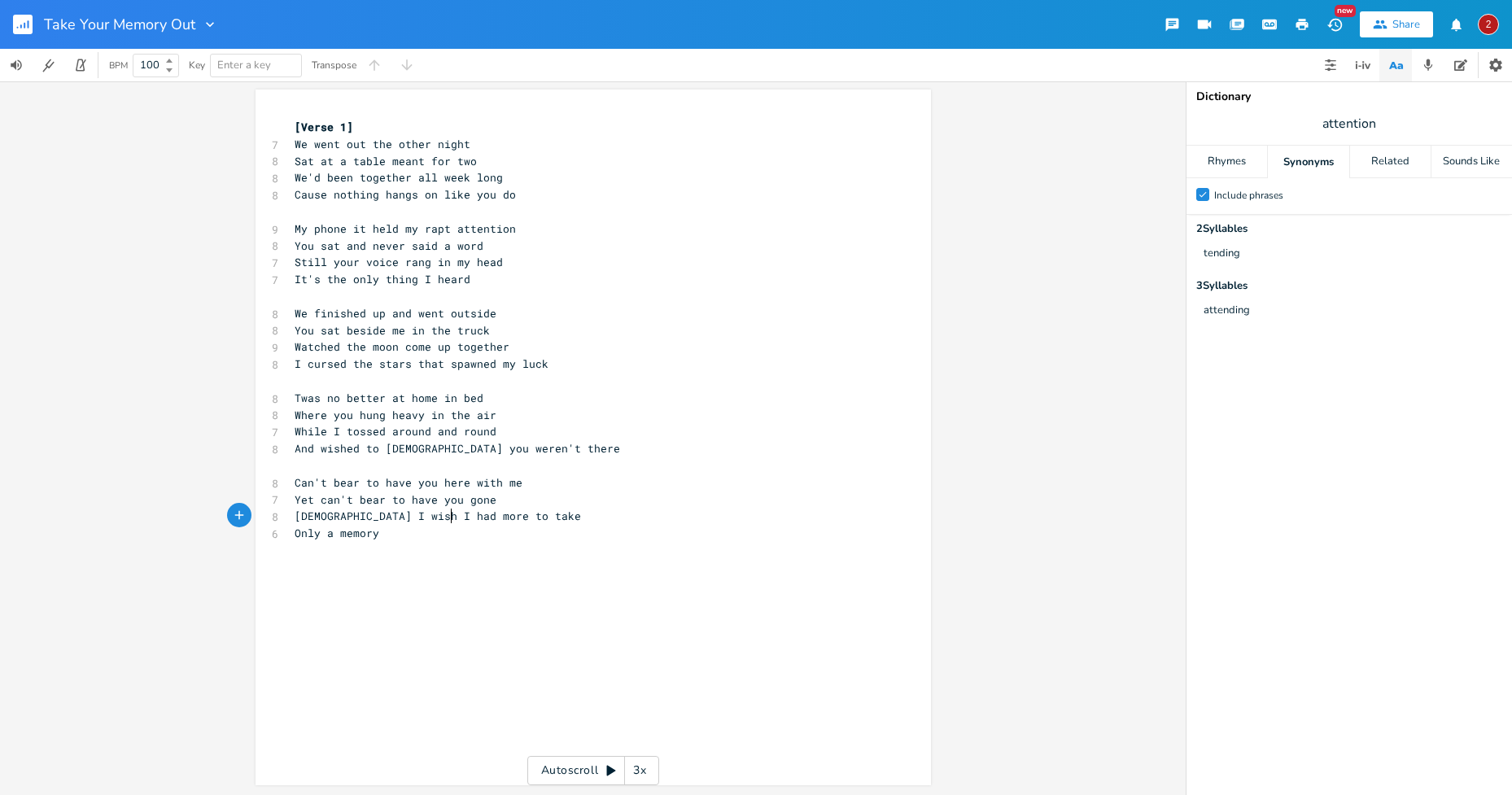
click at [444, 524] on pre "[DEMOGRAPHIC_DATA] I wish I had more to take" at bounding box center [585, 516] width 587 height 17
click at [382, 533] on pre "Only a memory" at bounding box center [585, 533] width 587 height 17
click at [495, 516] on pre "[DEMOGRAPHIC_DATA] I wish I had more to take" at bounding box center [585, 516] width 587 height 17
click at [488, 502] on span "Yet can't bear to have you gone" at bounding box center [395, 499] width 202 height 14
drag, startPoint x: 496, startPoint y: 499, endPoint x: 406, endPoint y: 498, distance: 90.0
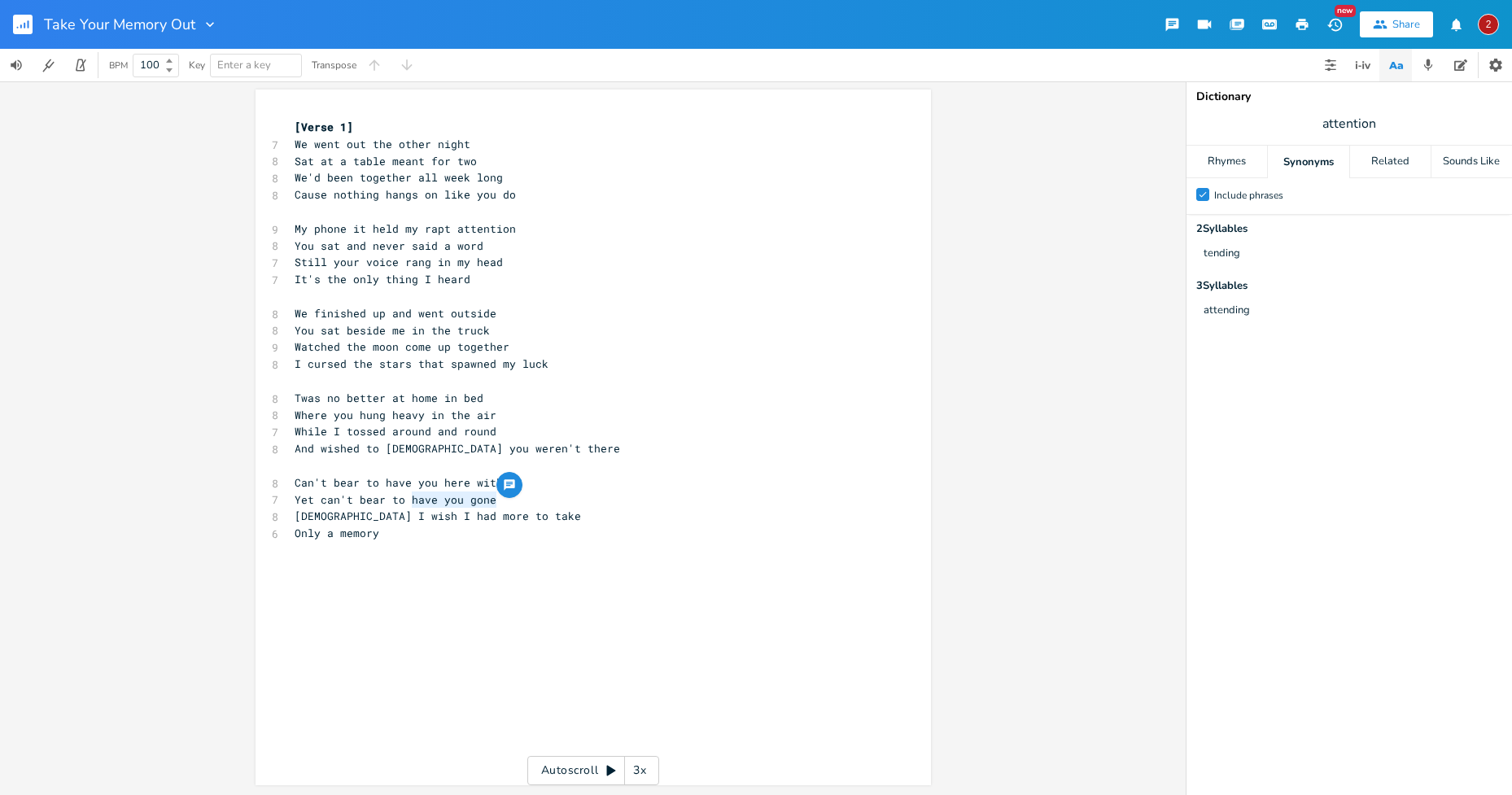
click at [406, 498] on pre "Yet can't bear to have you gone" at bounding box center [585, 500] width 587 height 17
type textarea "see [PERSON_NAME]"
type textarea "ou leave"
drag, startPoint x: 386, startPoint y: 528, endPoint x: 291, endPoint y: 530, distance: 95.0
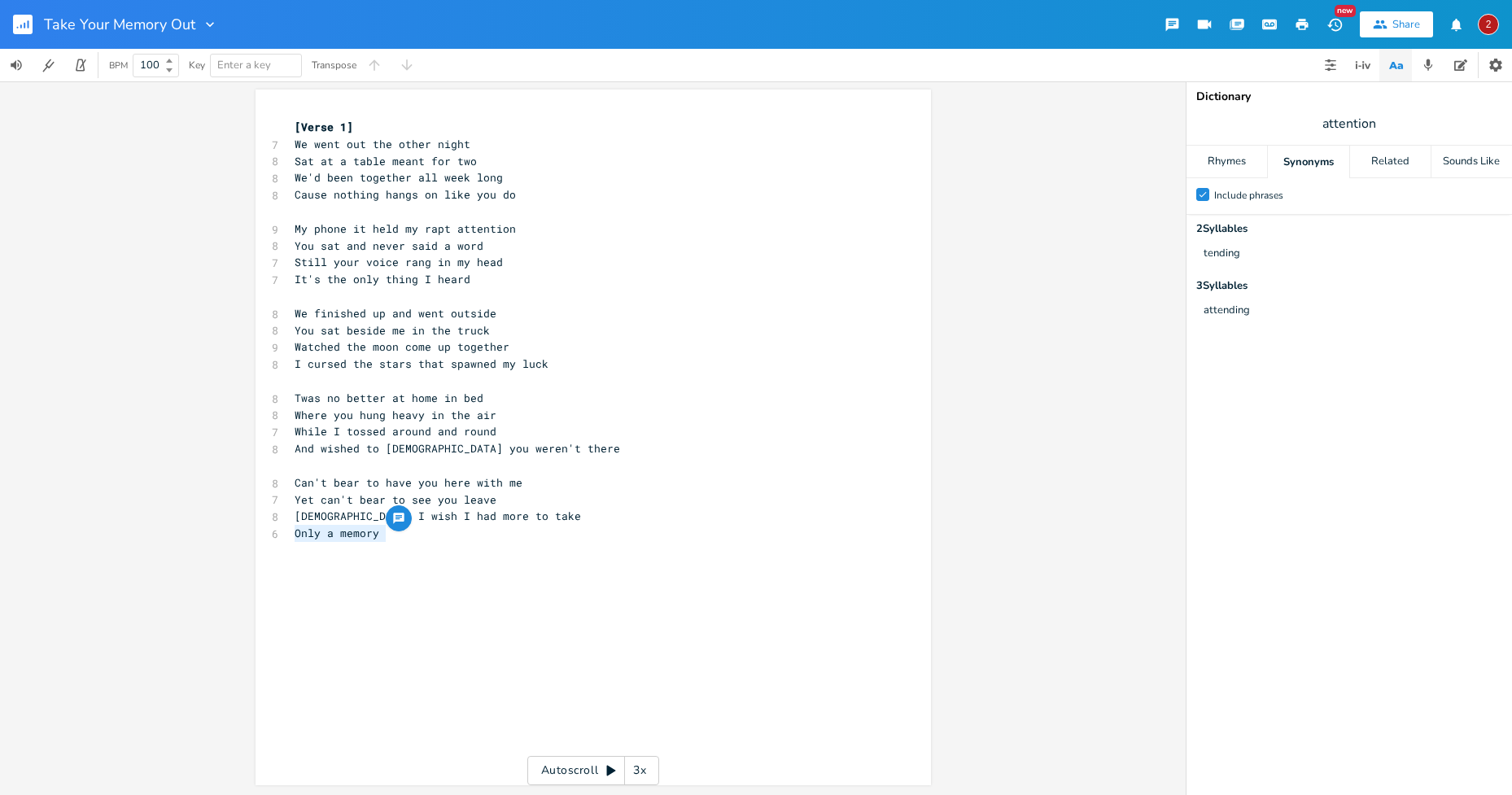
click at [291, 530] on pre "Only a memory" at bounding box center [585, 533] width 587 height 17
type textarea "On dates tahn j"
type textarea "han jsut your memory"
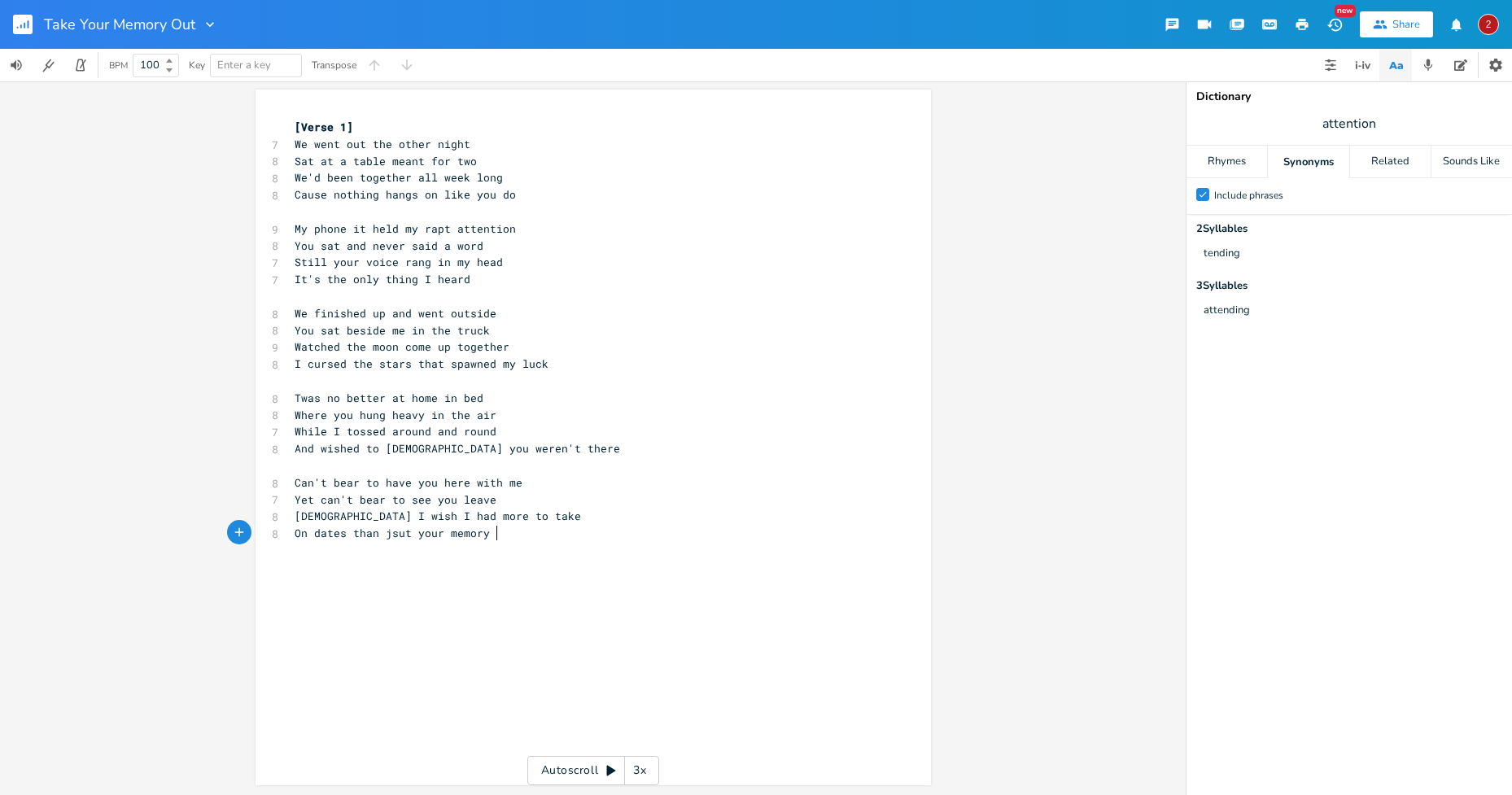
click at [577, 539] on pre "On dates than jsut your memory" at bounding box center [585, 533] width 587 height 17
click at [533, 201] on pre "Cause nothing hangs on like you do" at bounding box center [585, 195] width 587 height 17
click at [467, 139] on pre "We went out the other night" at bounding box center [585, 144] width 587 height 17
type textarea "Sat at a table meant for two"
drag, startPoint x: 470, startPoint y: 158, endPoint x: 291, endPoint y: 161, distance: 179.0
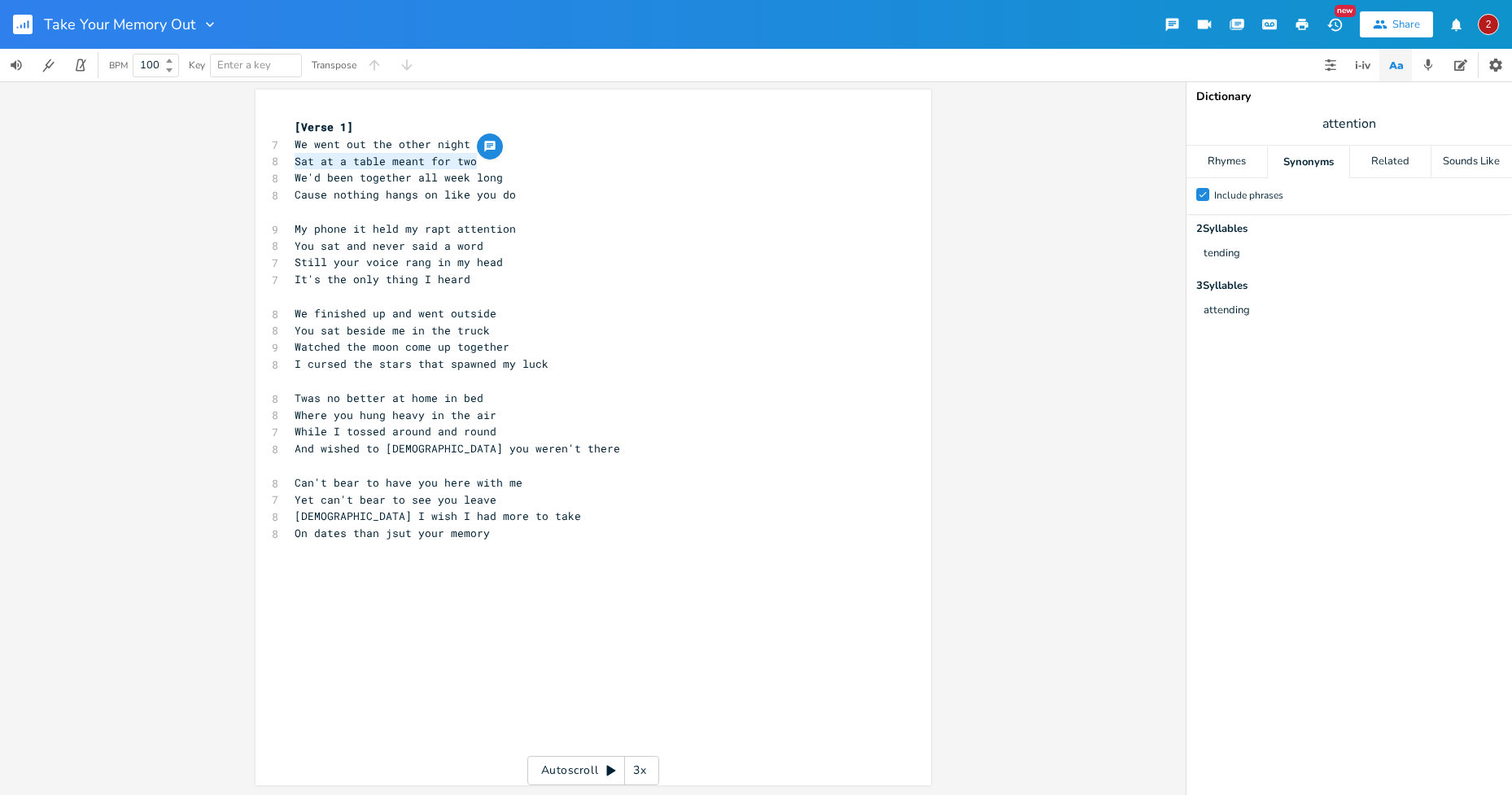
click at [295, 161] on span "Sat at a table meant for two" at bounding box center [386, 160] width 182 height 14
click at [682, 318] on pre "We finished up and went outside" at bounding box center [585, 314] width 587 height 17
click at [314, 275] on span "It's the only thing I heard" at bounding box center [383, 279] width 176 height 14
type textarea "wa"
type textarea "t was"
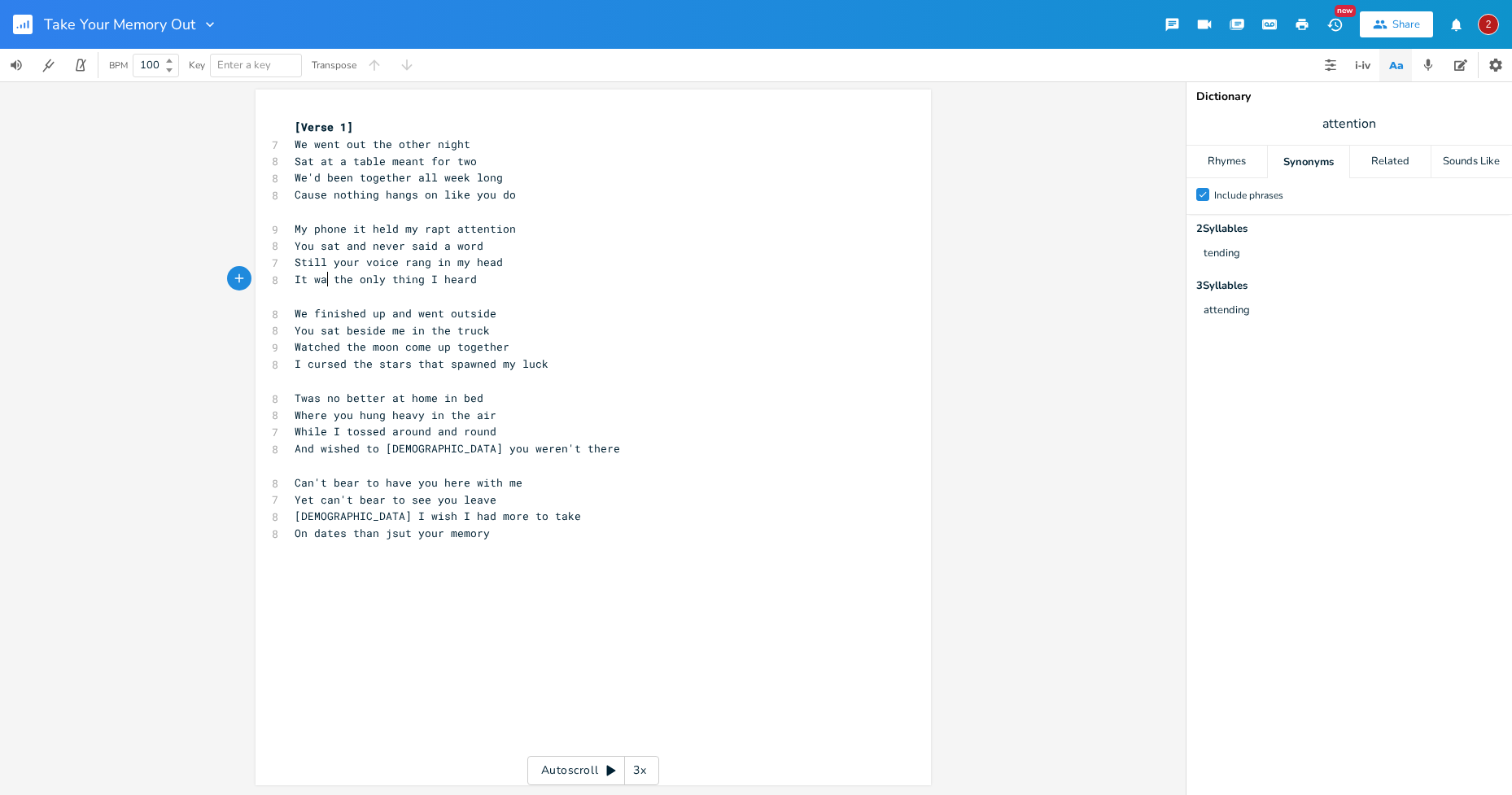
scroll to position [0, 26]
click at [614, 341] on pre "Watched the moon come up together" at bounding box center [585, 347] width 587 height 17
click at [406, 395] on span "Twas no better at home in bed" at bounding box center [388, 397] width 189 height 14
click at [551, 409] on pre "Where you hung heavy in the air" at bounding box center [585, 415] width 587 height 17
click at [396, 533] on span "On dates than jsut your memory" at bounding box center [392, 533] width 195 height 14
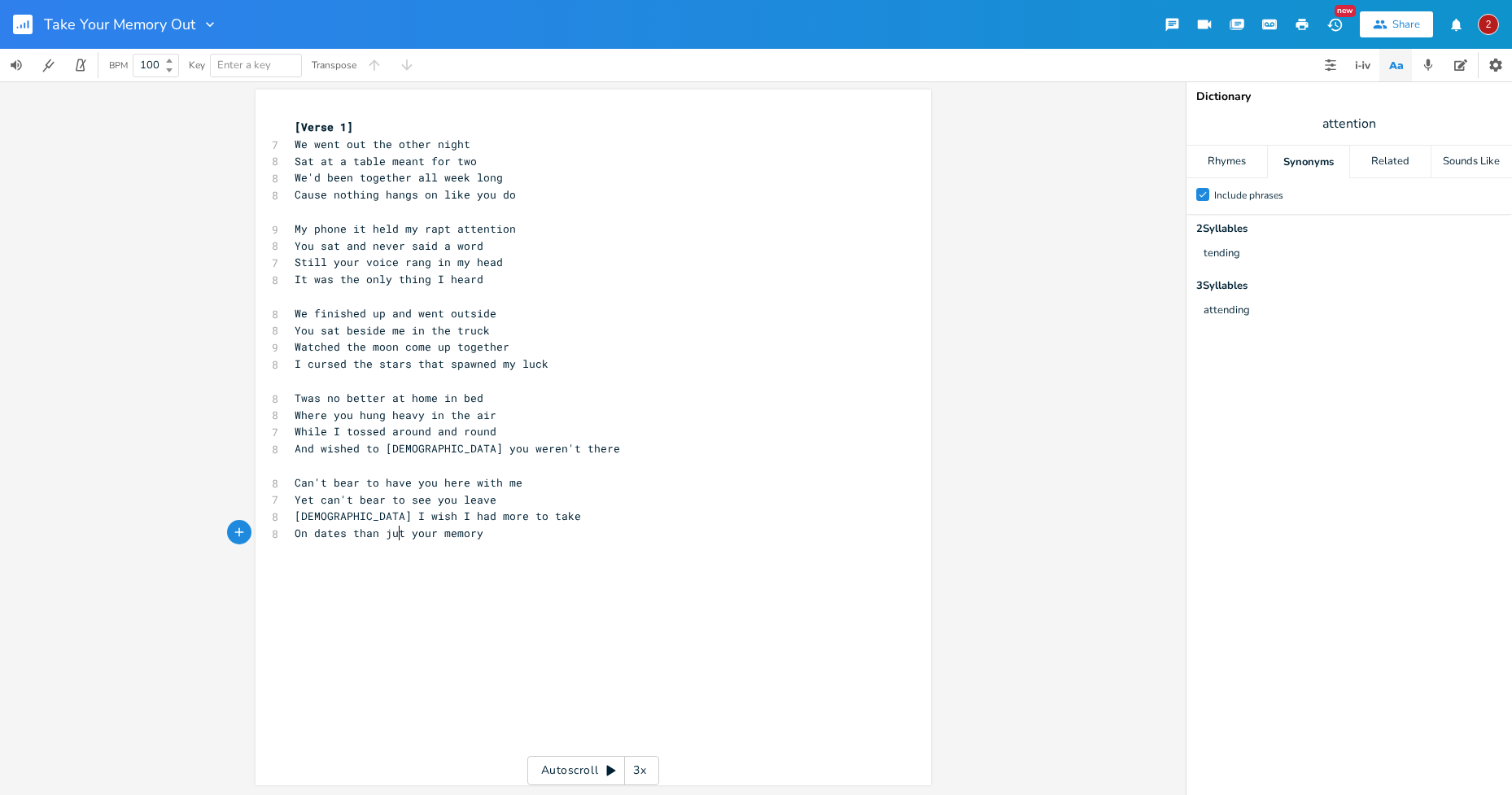
scroll to position [0, 10]
type textarea "us"
click at [502, 536] on pre "On dates than just your memory" at bounding box center [585, 533] width 587 height 17
type textarea "ike you do"
type textarea "ause nothing hangs on like you do"
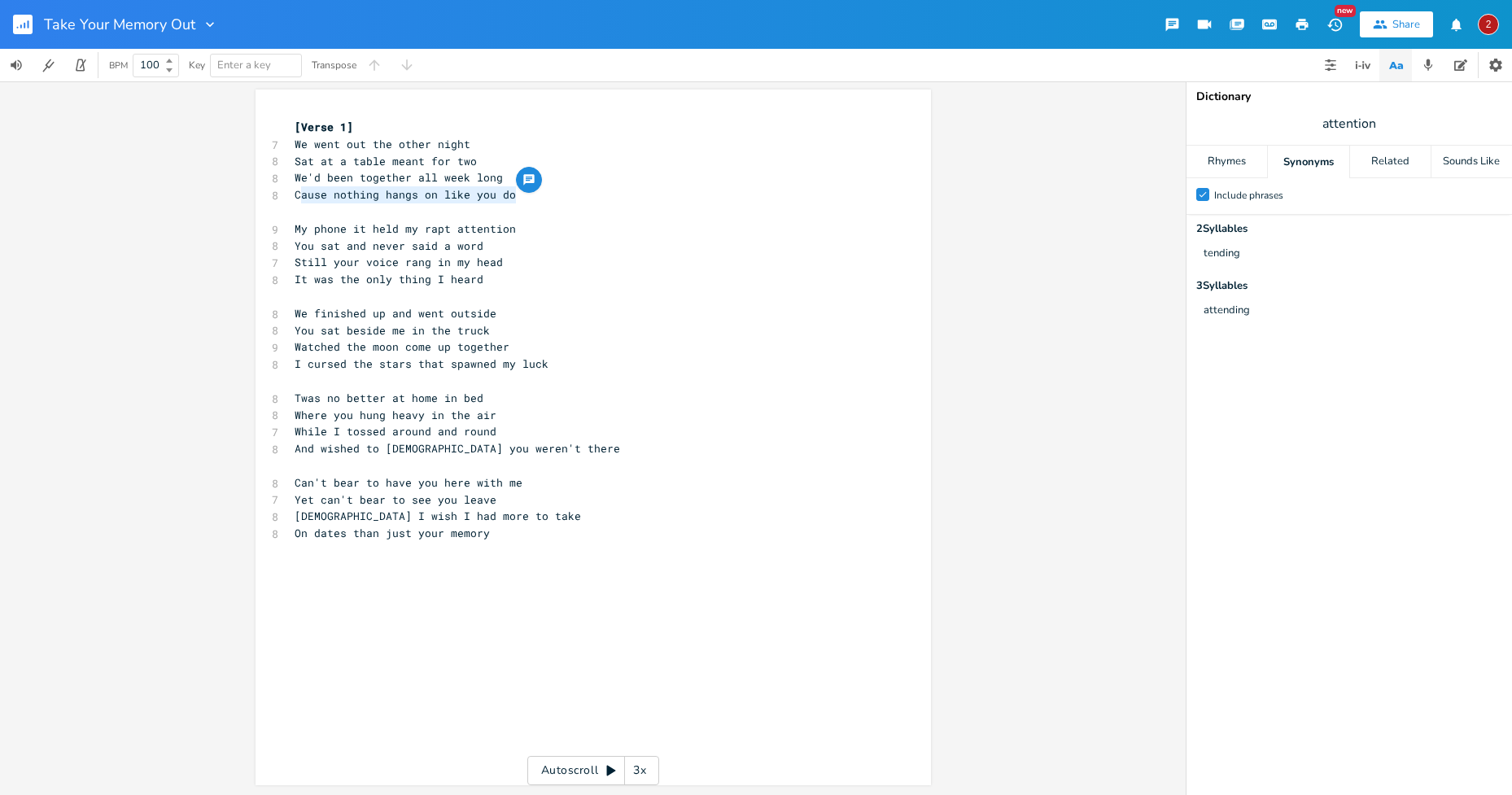
drag, startPoint x: 512, startPoint y: 192, endPoint x: 295, endPoint y: 198, distance: 217.1
click at [295, 198] on pre "Cause nothing hangs on like you do" at bounding box center [585, 195] width 587 height 17
drag, startPoint x: 474, startPoint y: 162, endPoint x: 452, endPoint y: 160, distance: 22.1
click at [452, 160] on span "Sat at a table meant for two" at bounding box center [386, 160] width 182 height 14
type textarea "two"
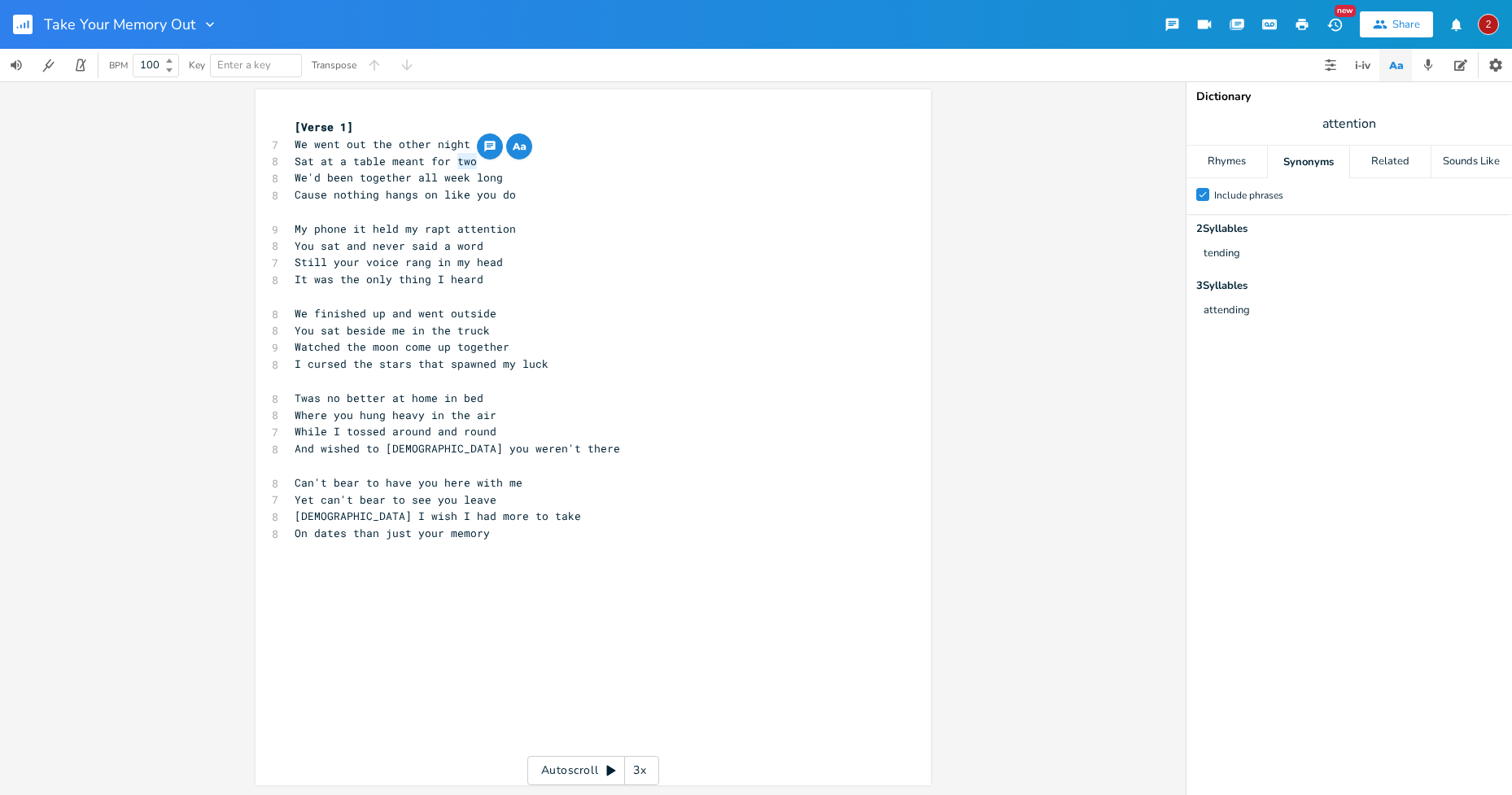
click at [521, 141] on icon "button" at bounding box center [519, 146] width 20 height 20
click at [1222, 159] on div "Rhymes" at bounding box center [1226, 162] width 81 height 32
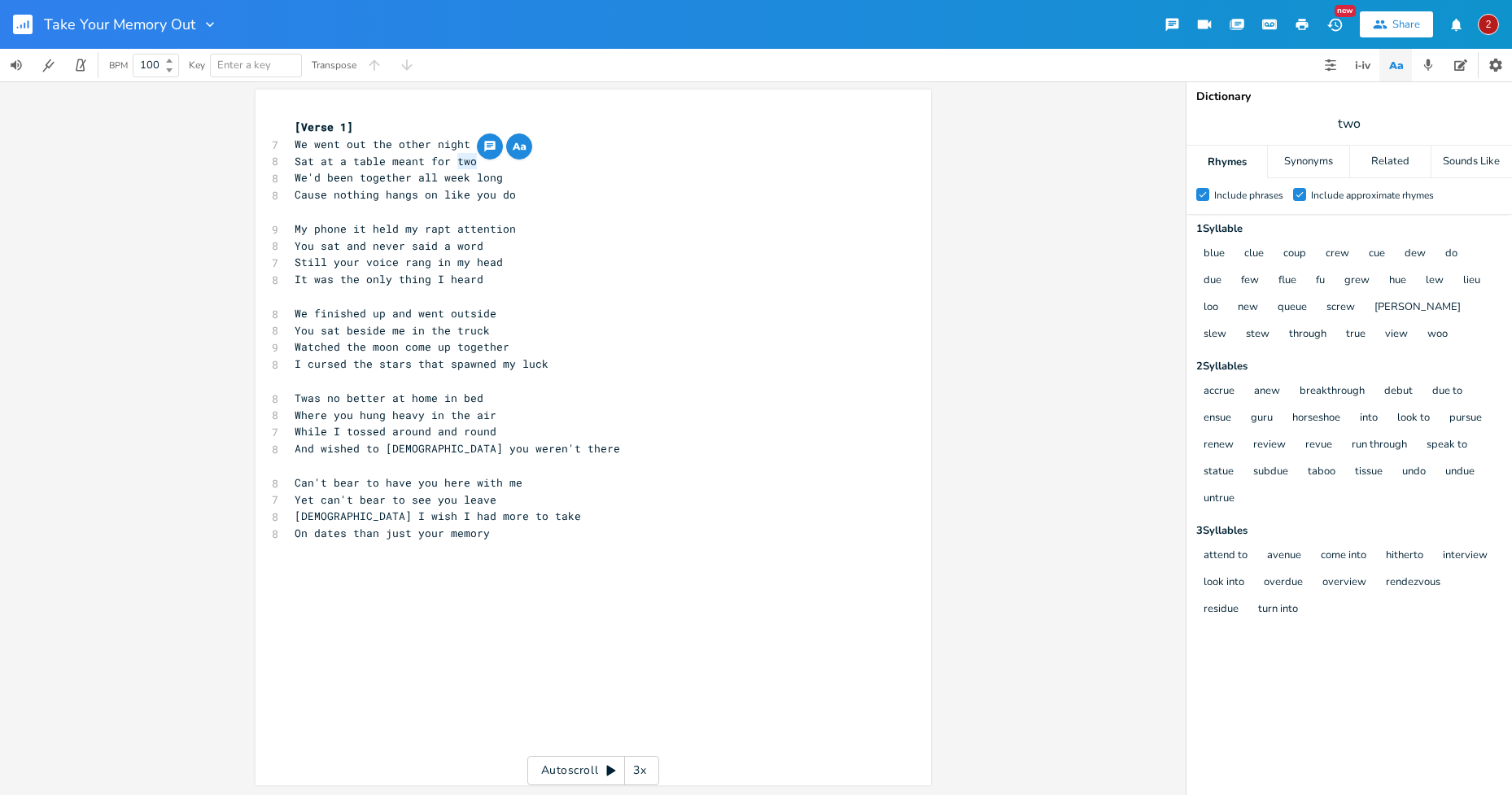
click at [509, 192] on span "Cause nothing hangs on like you do" at bounding box center [405, 194] width 222 height 14
drag, startPoint x: 504, startPoint y: 193, endPoint x: 291, endPoint y: 194, distance: 213.0
click at [295, 194] on span "Cause nothing hangs on like you do" at bounding box center [405, 194] width 222 height 14
type textarea "I don't go anywehre wito"
type textarea "hout you"
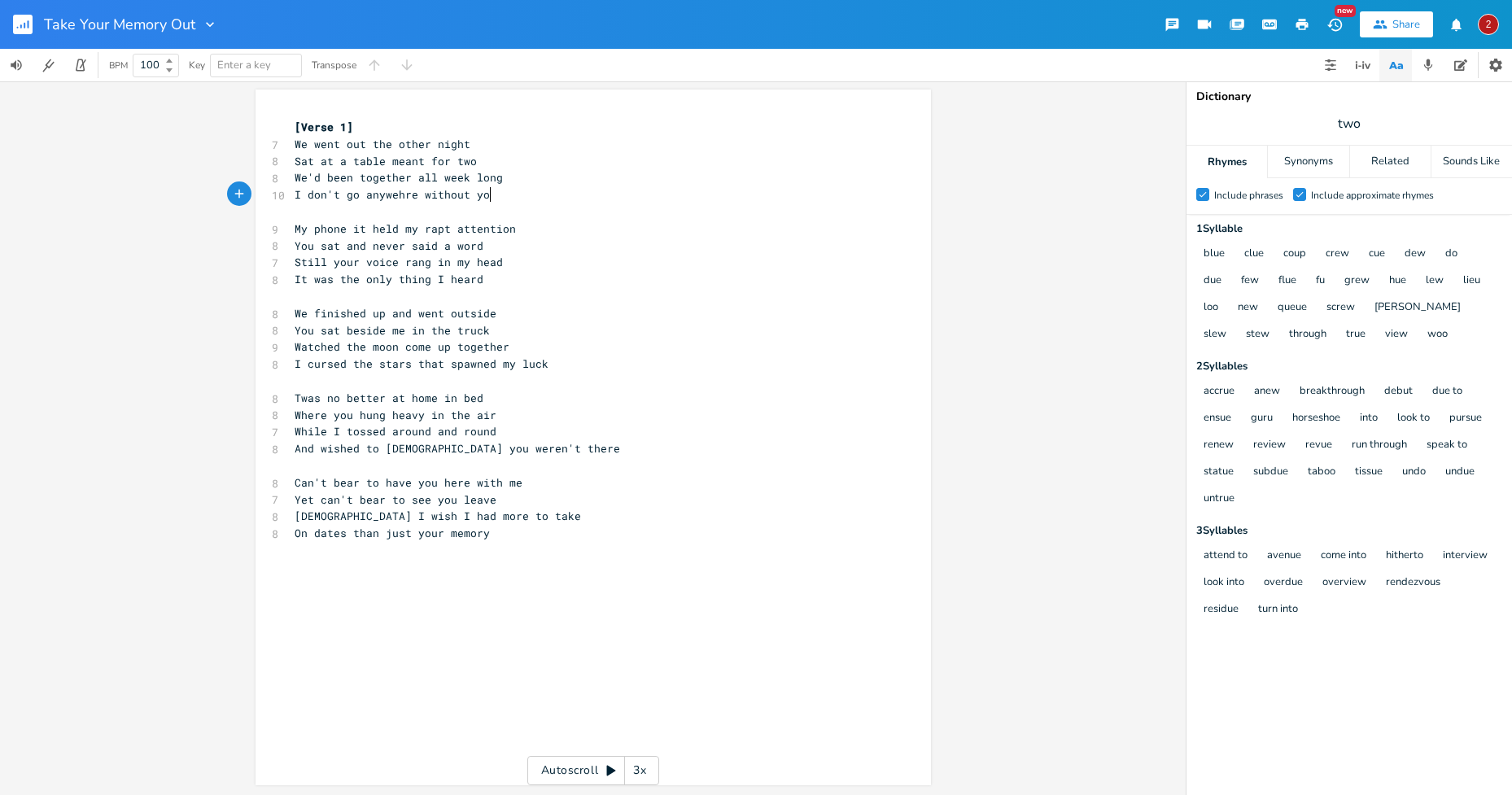
scroll to position [0, 41]
type textarea "You sat beside me in the truck"
click at [584, 322] on pre "You sat beside me in the truck" at bounding box center [585, 331] width 587 height 17
click at [400, 195] on span "I don't go anywehre without you" at bounding box center [395, 194] width 202 height 14
click at [413, 193] on span "I don't go anywehre without you" at bounding box center [395, 194] width 202 height 14
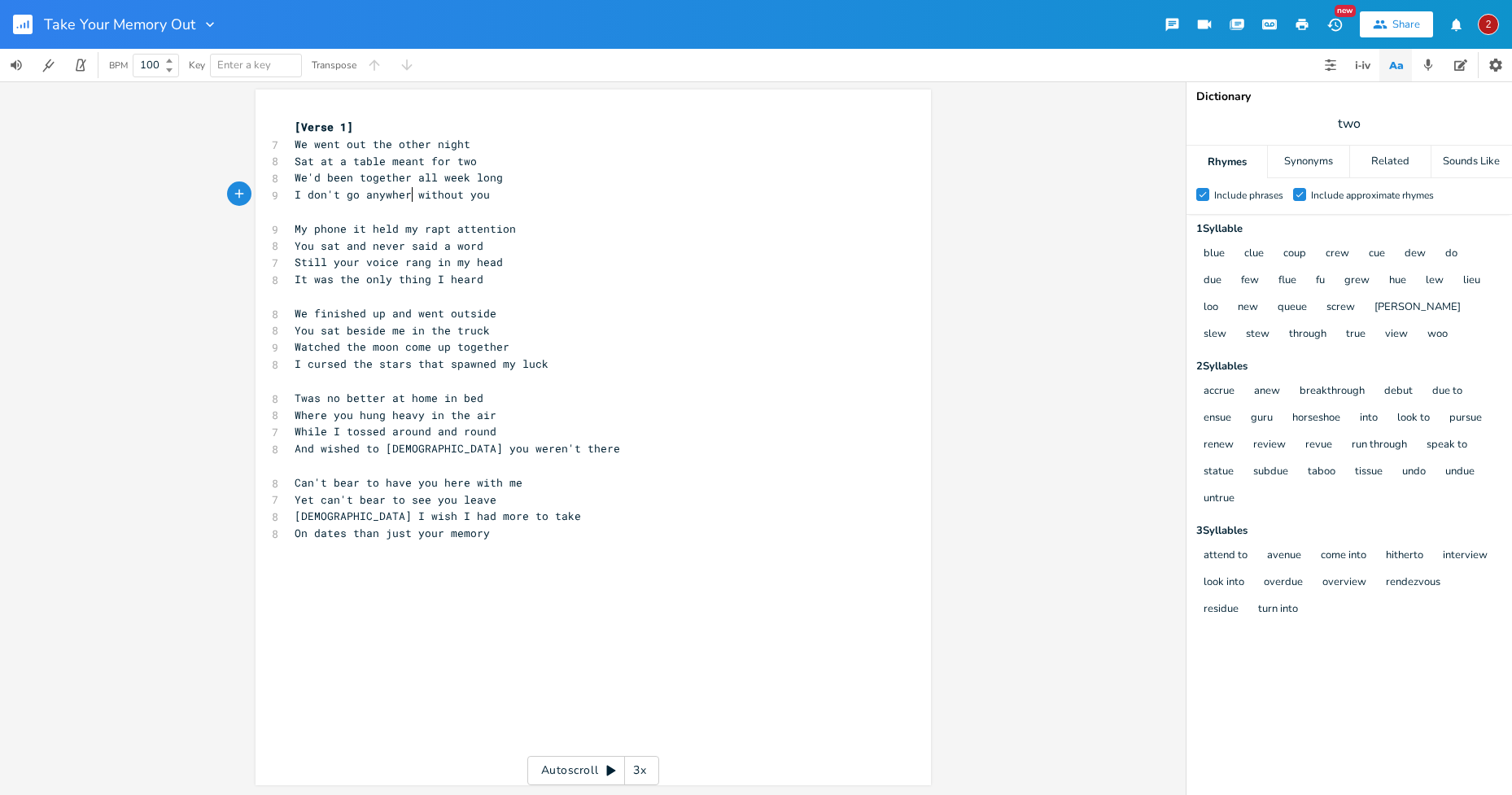
type textarea "where"
click at [454, 315] on span "We finished up and went outside" at bounding box center [395, 313] width 202 height 14
click at [598, 263] on pre "Still your voice rang in my head" at bounding box center [585, 262] width 587 height 17
click at [495, 195] on pre "I don't go anywhere without you" at bounding box center [585, 195] width 587 height 17
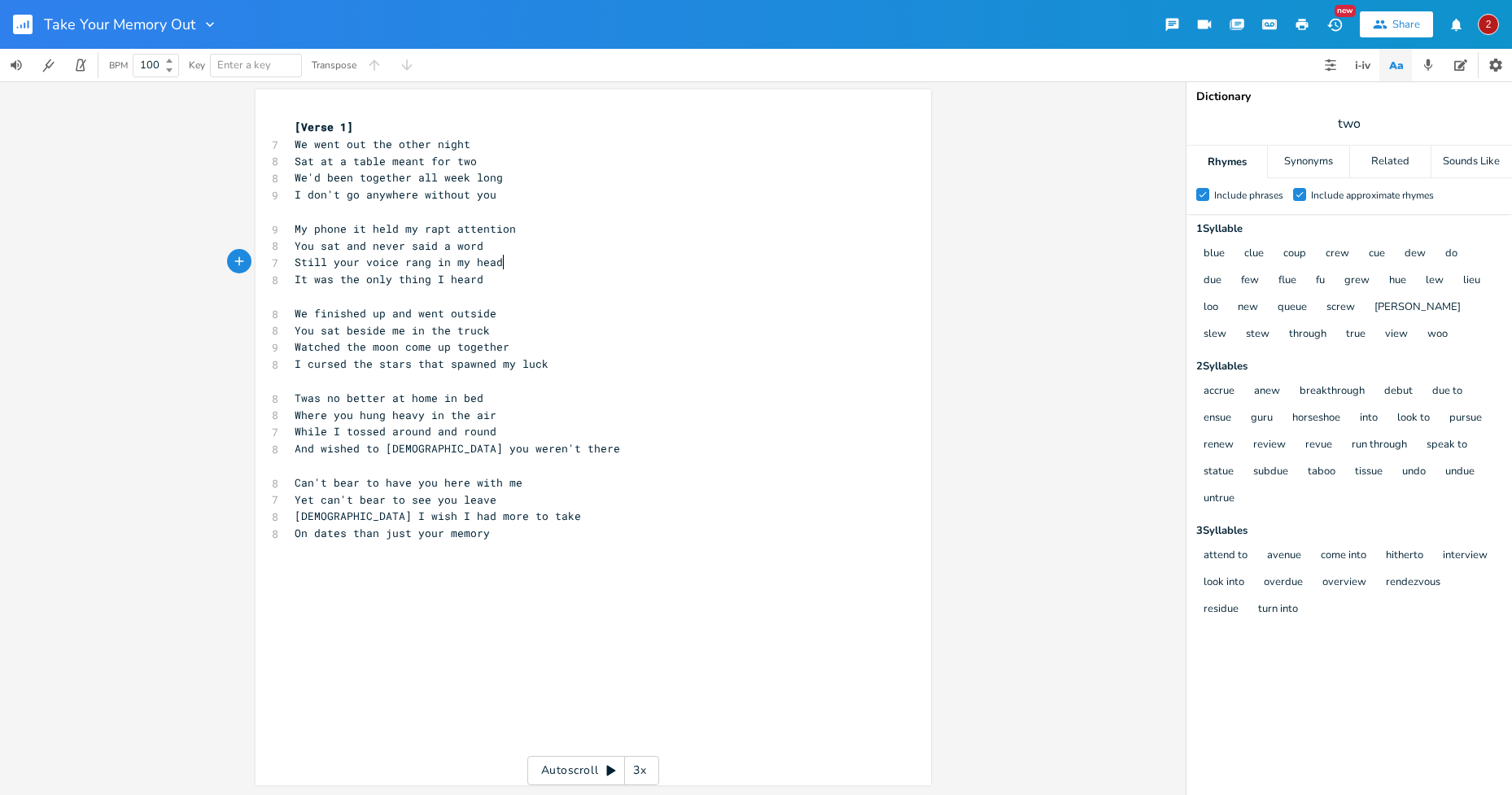
click at [566, 261] on pre "Still your voice rang in my head" at bounding box center [585, 262] width 587 height 17
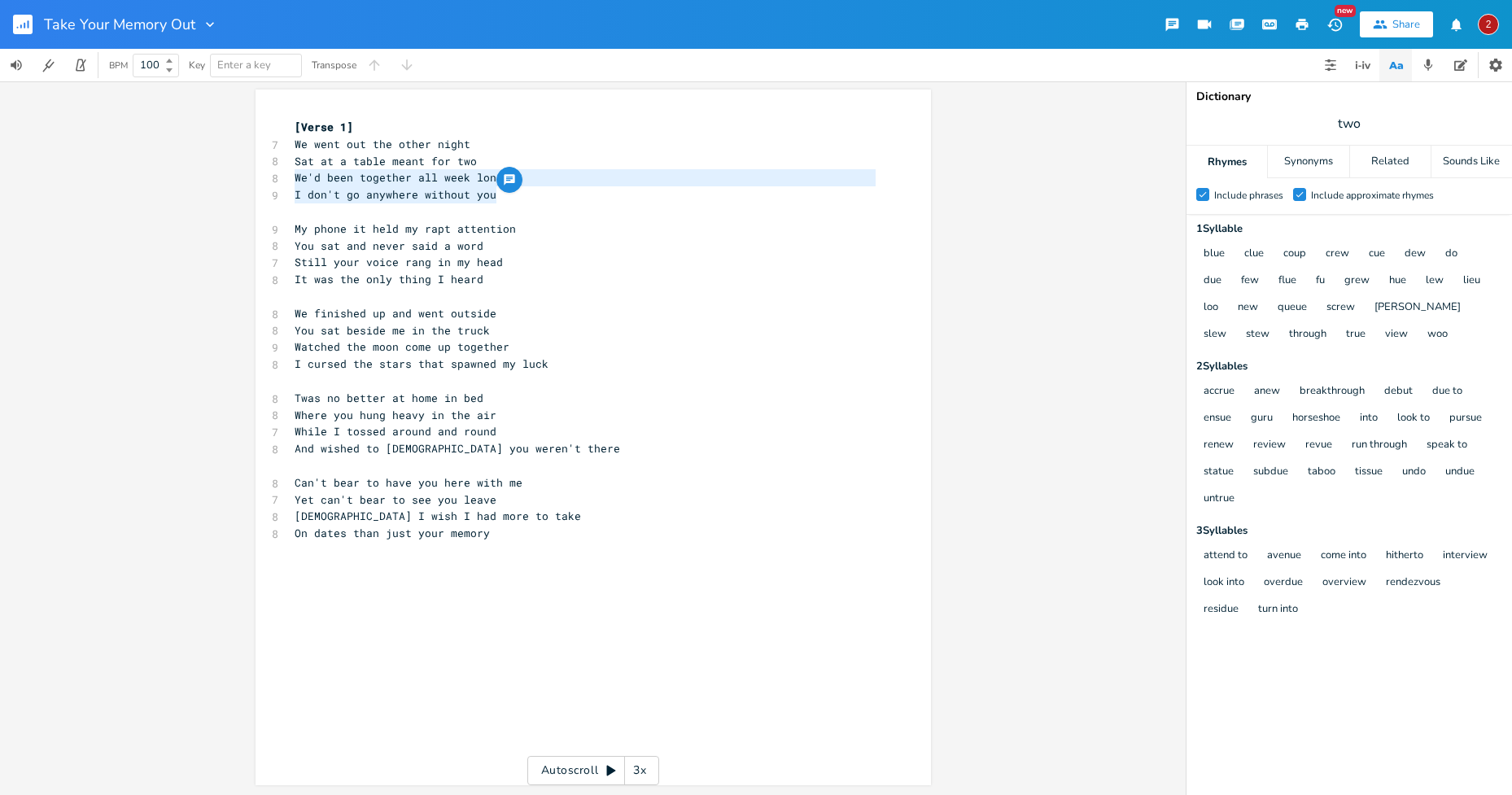
drag, startPoint x: 493, startPoint y: 195, endPoint x: 289, endPoint y: 178, distance: 204.7
click at [291, 178] on div "[Verse 1] 7 We went out the other night 8 Sat at a table meant for two 8 We'd b…" at bounding box center [585, 347] width 587 height 458
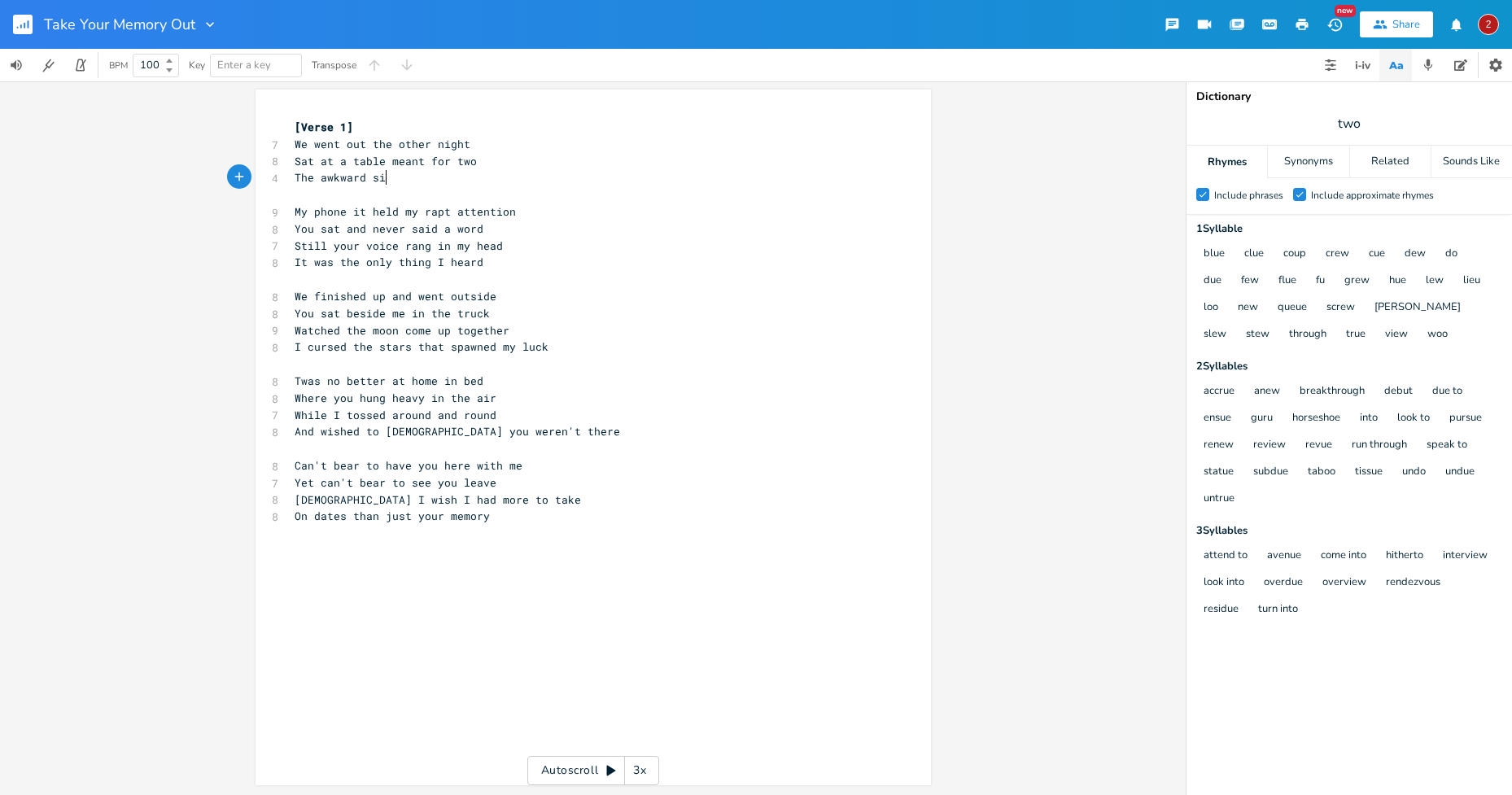
type textarea "The awkward sik"
type textarea "lence in tha ir"
type textarea "e"
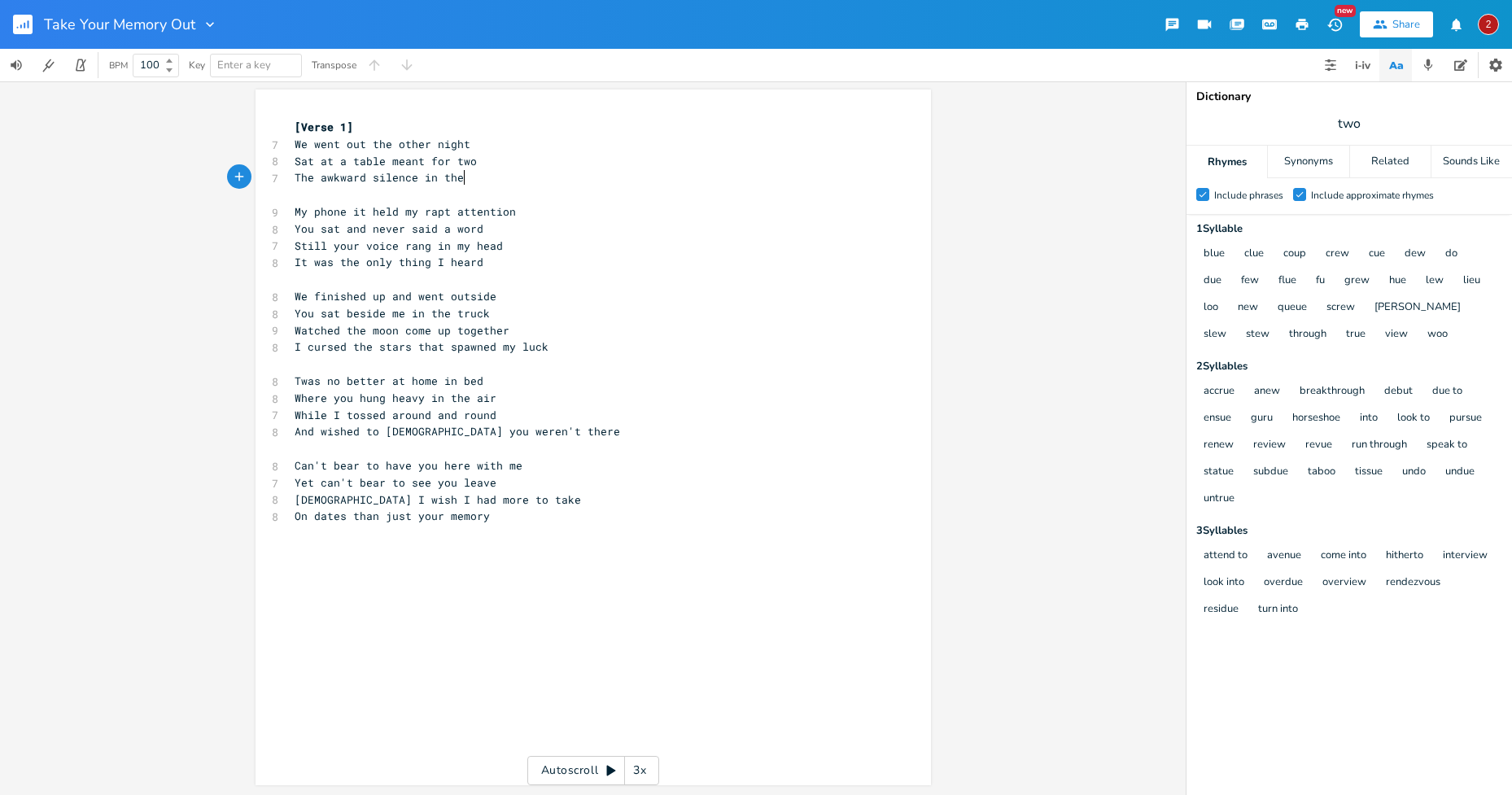
scroll to position [0, 9]
type textarea "from your chair"
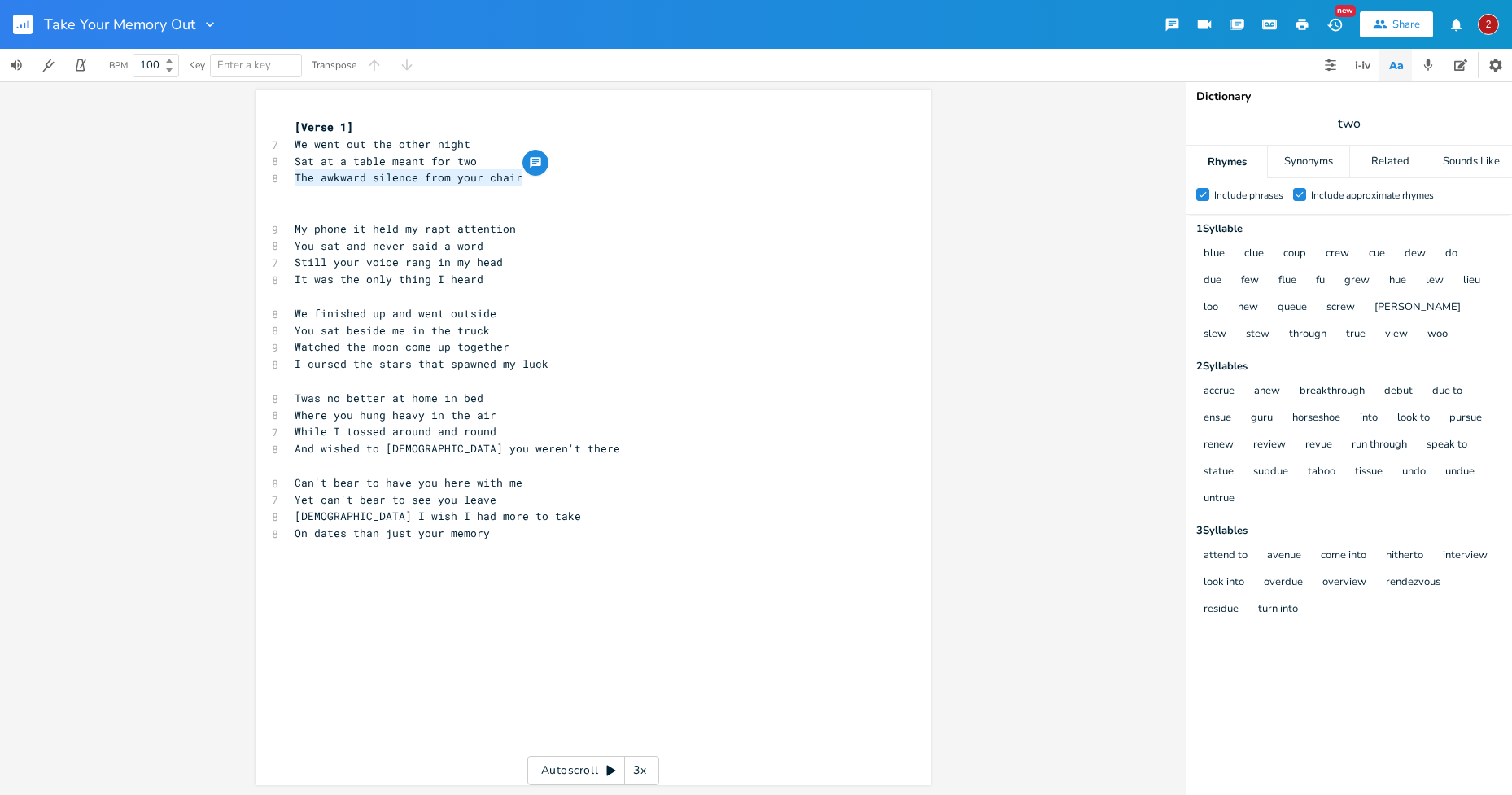
drag, startPoint x: 516, startPoint y: 174, endPoint x: 289, endPoint y: 178, distance: 227.0
click at [291, 178] on pre "The awkward silence from your chair" at bounding box center [585, 178] width 587 height 17
type textarea "We w"
type textarea "si"
type textarea "till habd"
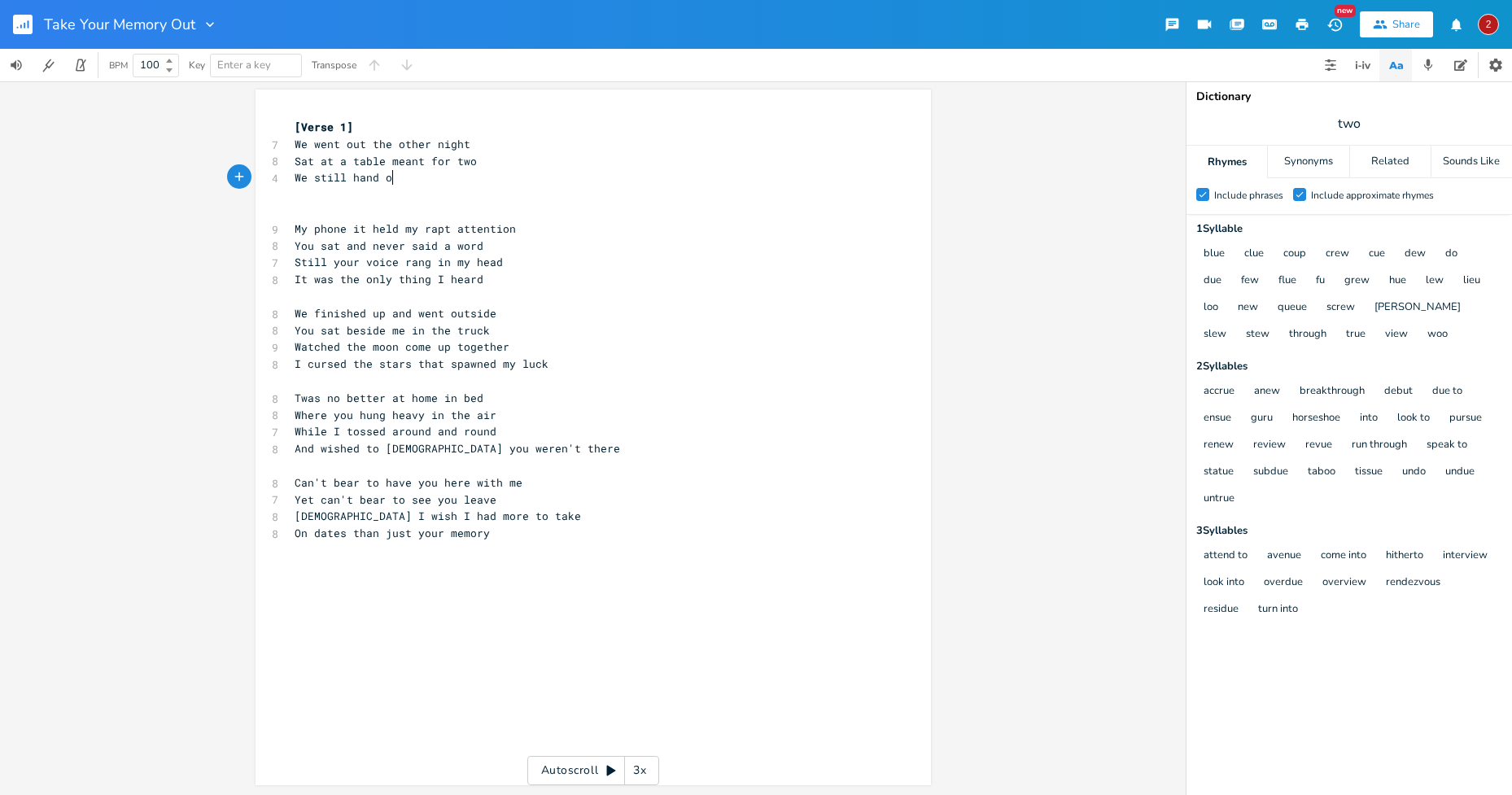
type textarea "nd ou"
type textarea "It's nc"
type textarea "ice we still go out soe"
type textarea "metimes"
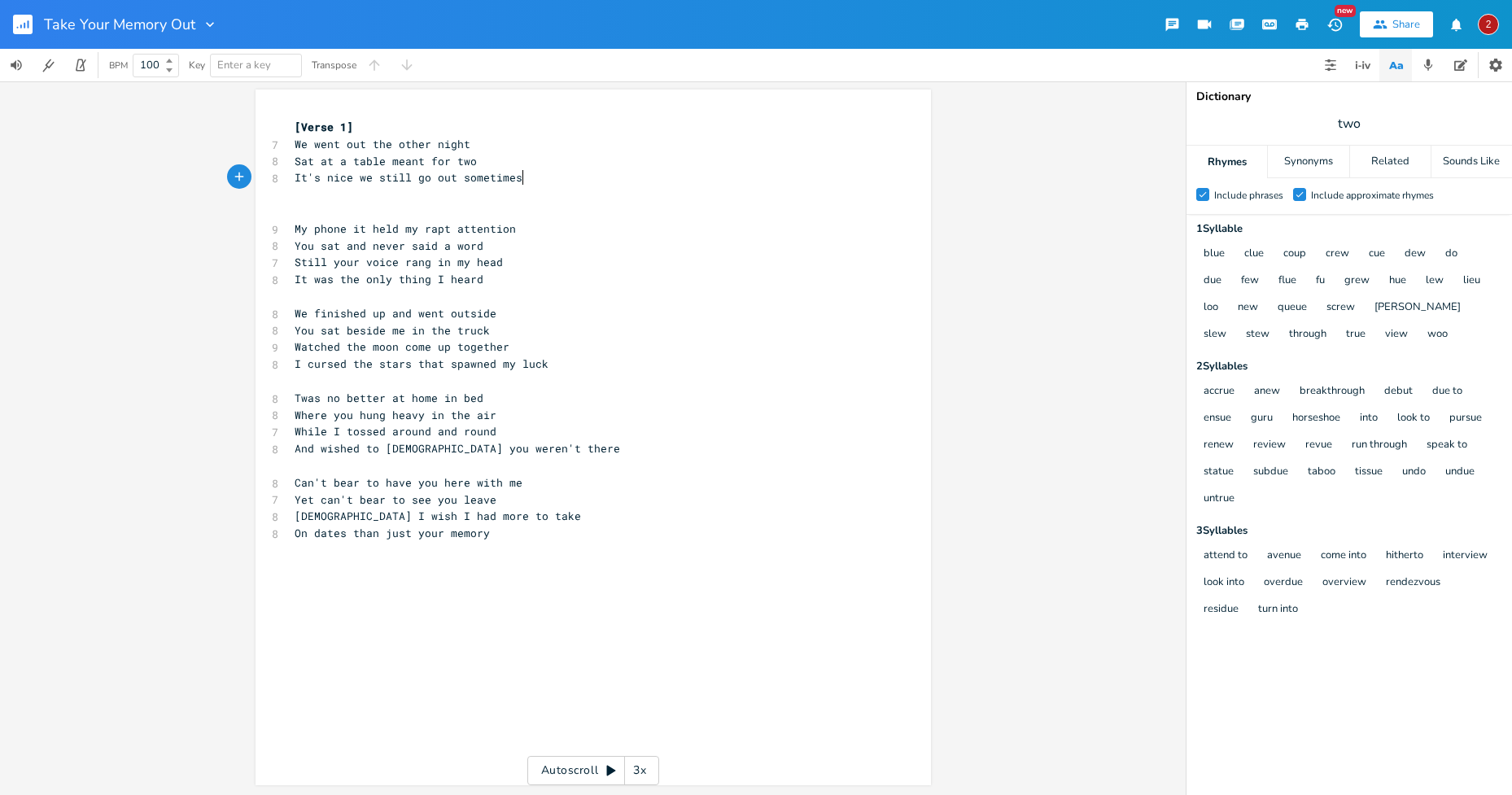
scroll to position [0, 41]
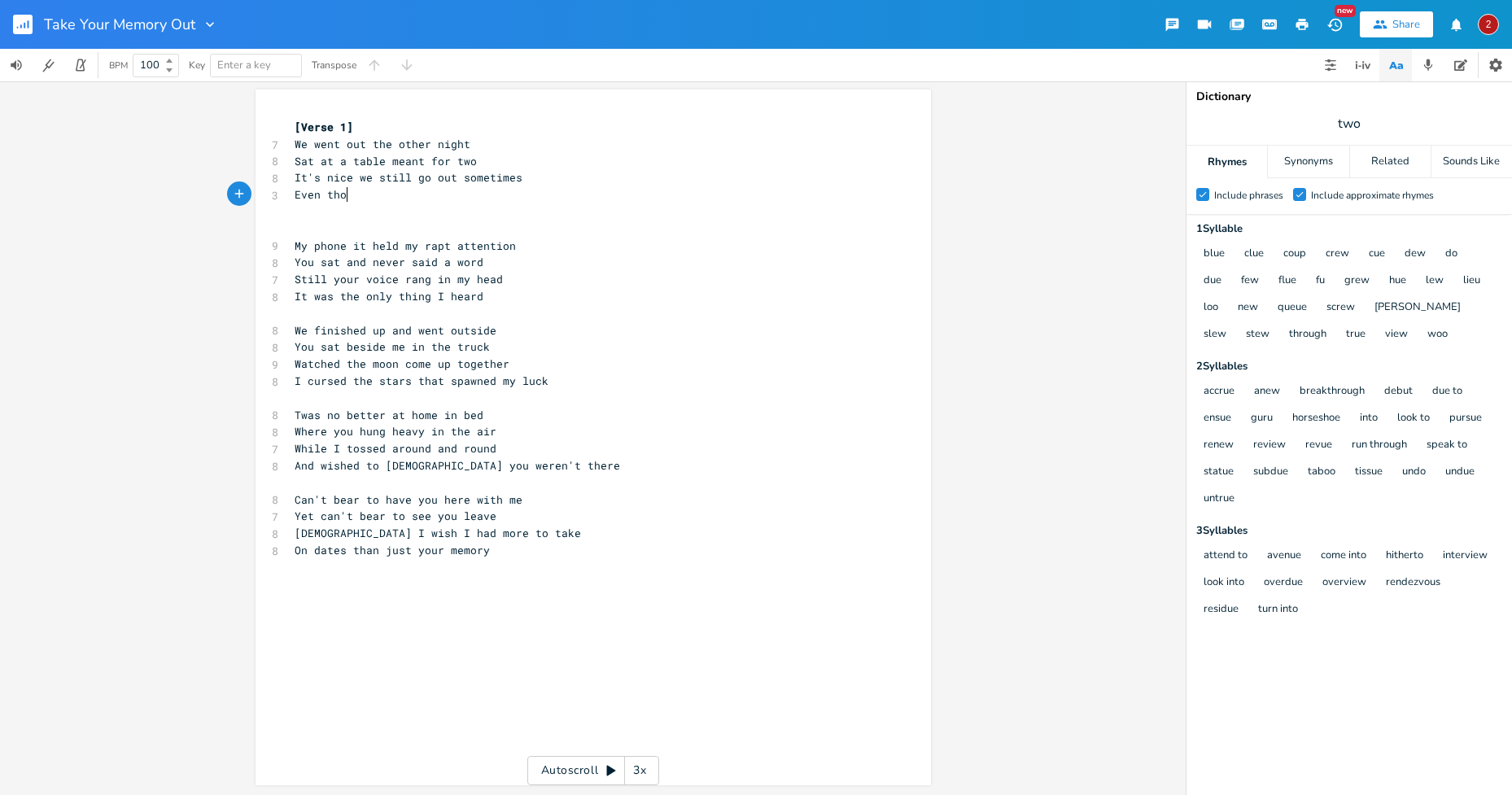
type textarea "Even tho"
type textarea "Even tho we dont"
type textarea ";t"
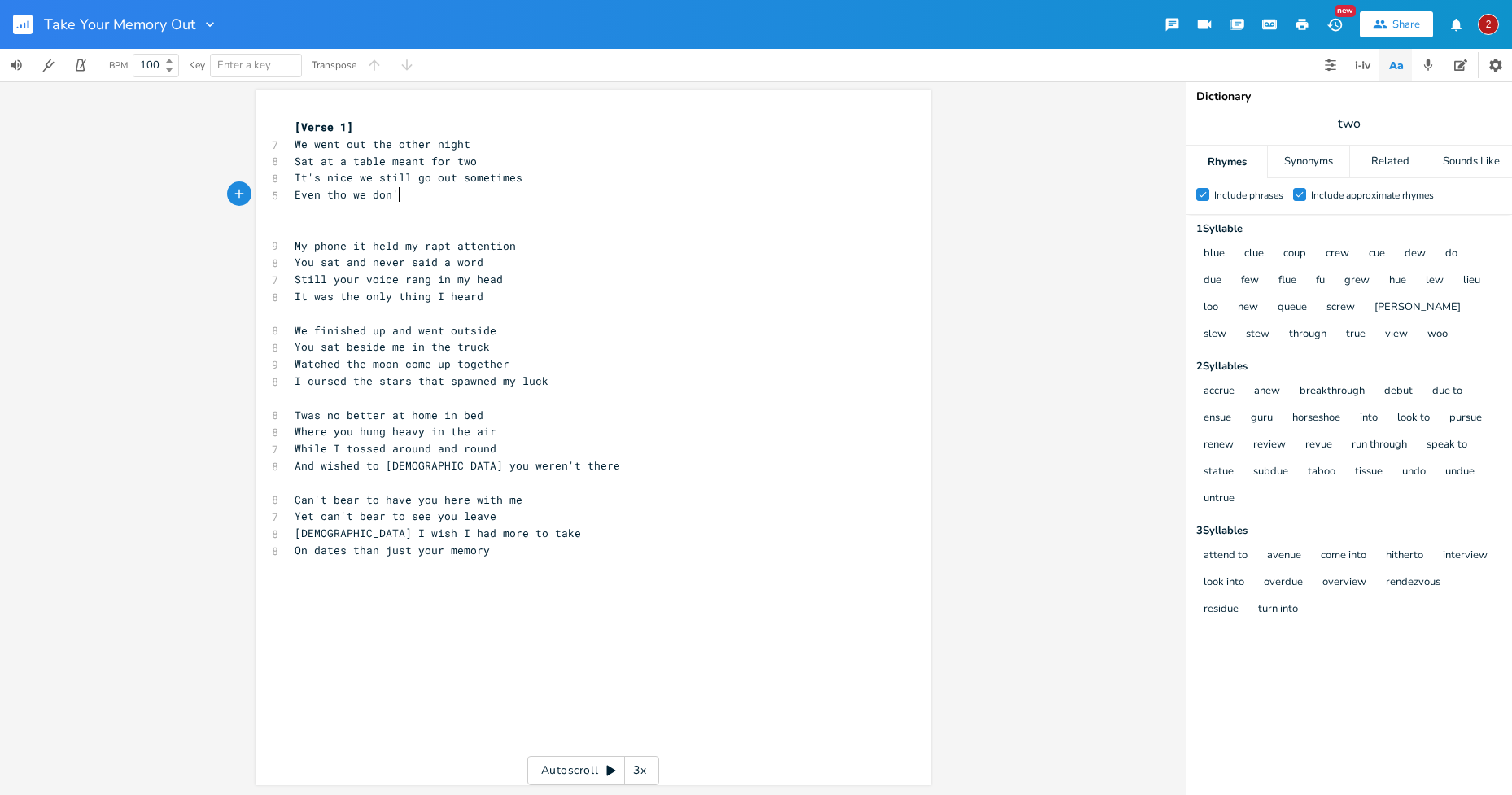
type textarea "'t"
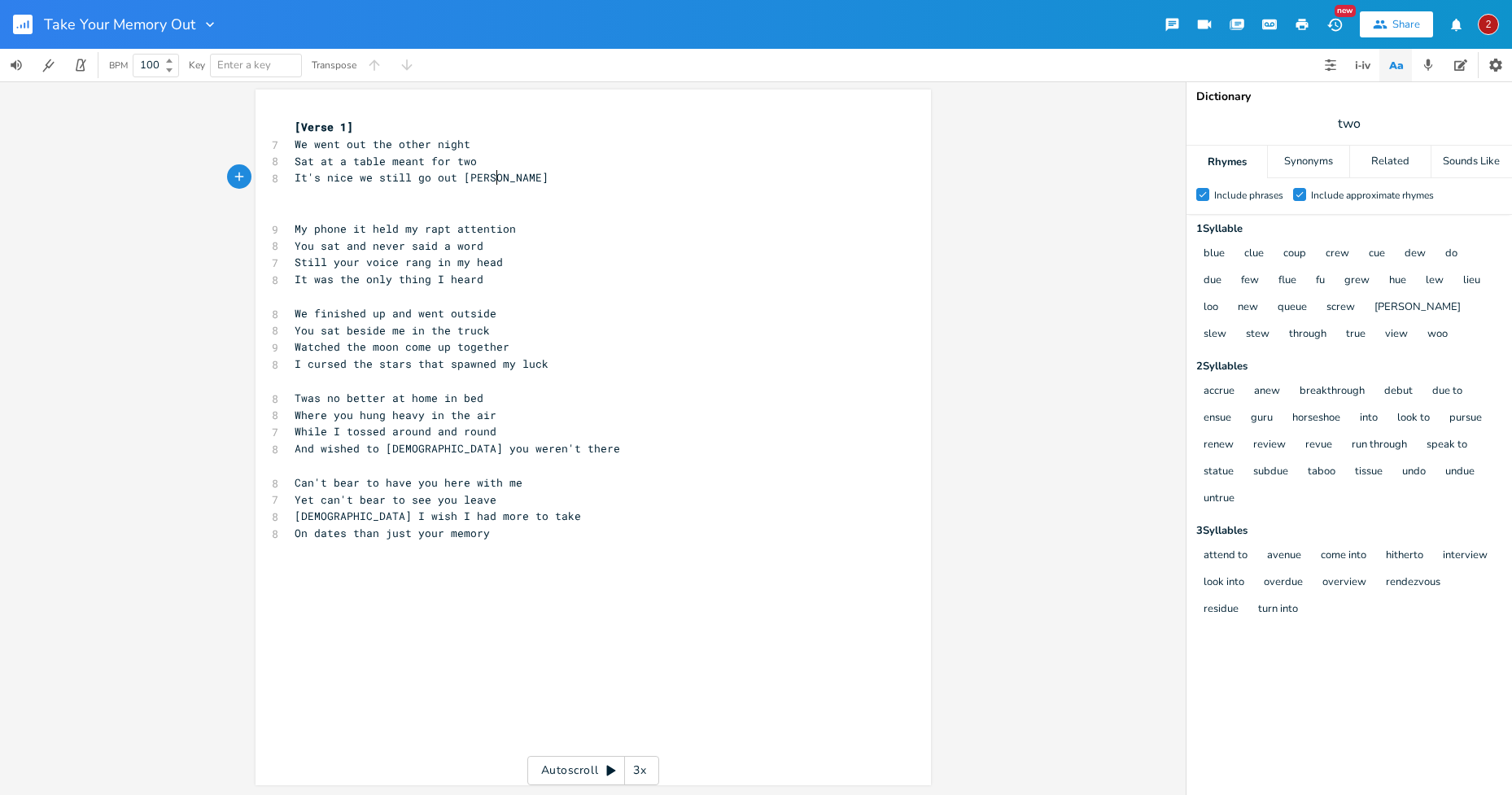
type textarea "altho"
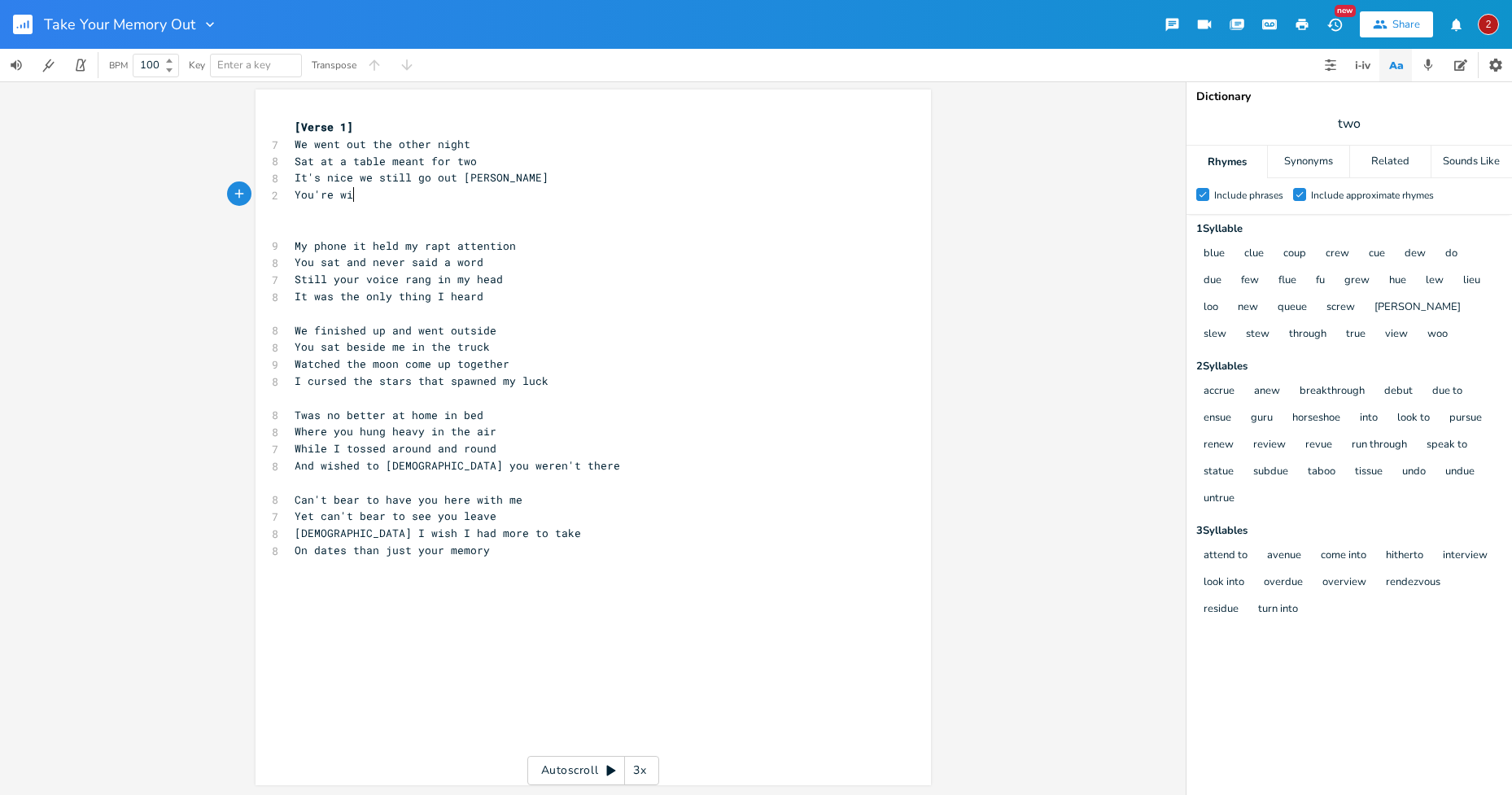
type textarea "You're with"
type textarea "I can't go anywhere y"
type textarea "without o"
type textarea "you"
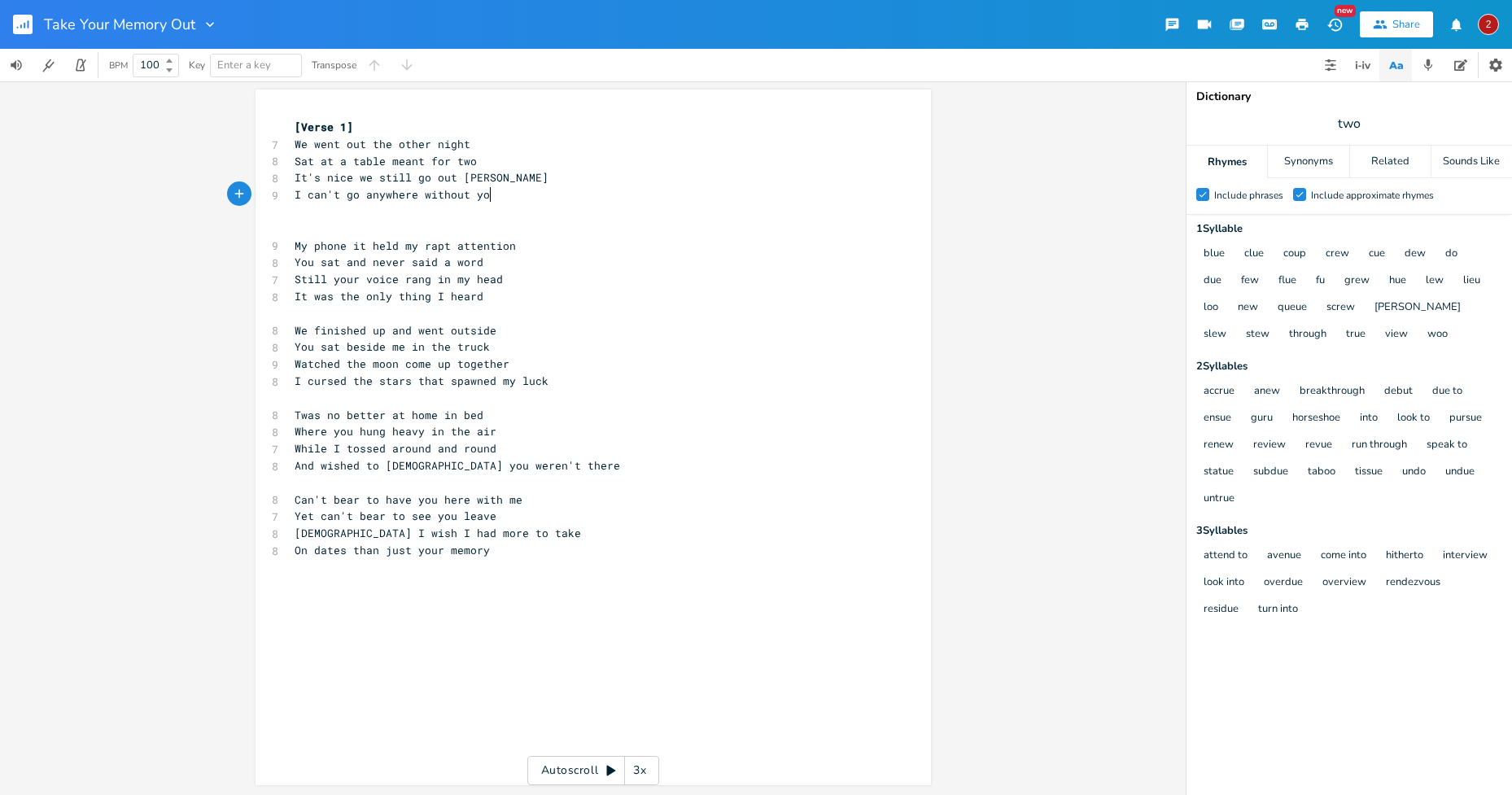
scroll to position [0, 16]
click at [706, 339] on pre "You sat beside me in the truck" at bounding box center [585, 347] width 587 height 17
click at [486, 177] on span "It's nice we still go out [PERSON_NAME]" at bounding box center [422, 177] width 254 height 14
click at [488, 179] on span "It's nice we still go out [PERSON_NAME]" at bounding box center [422, 177] width 254 height 14
type textarea "anywhere"
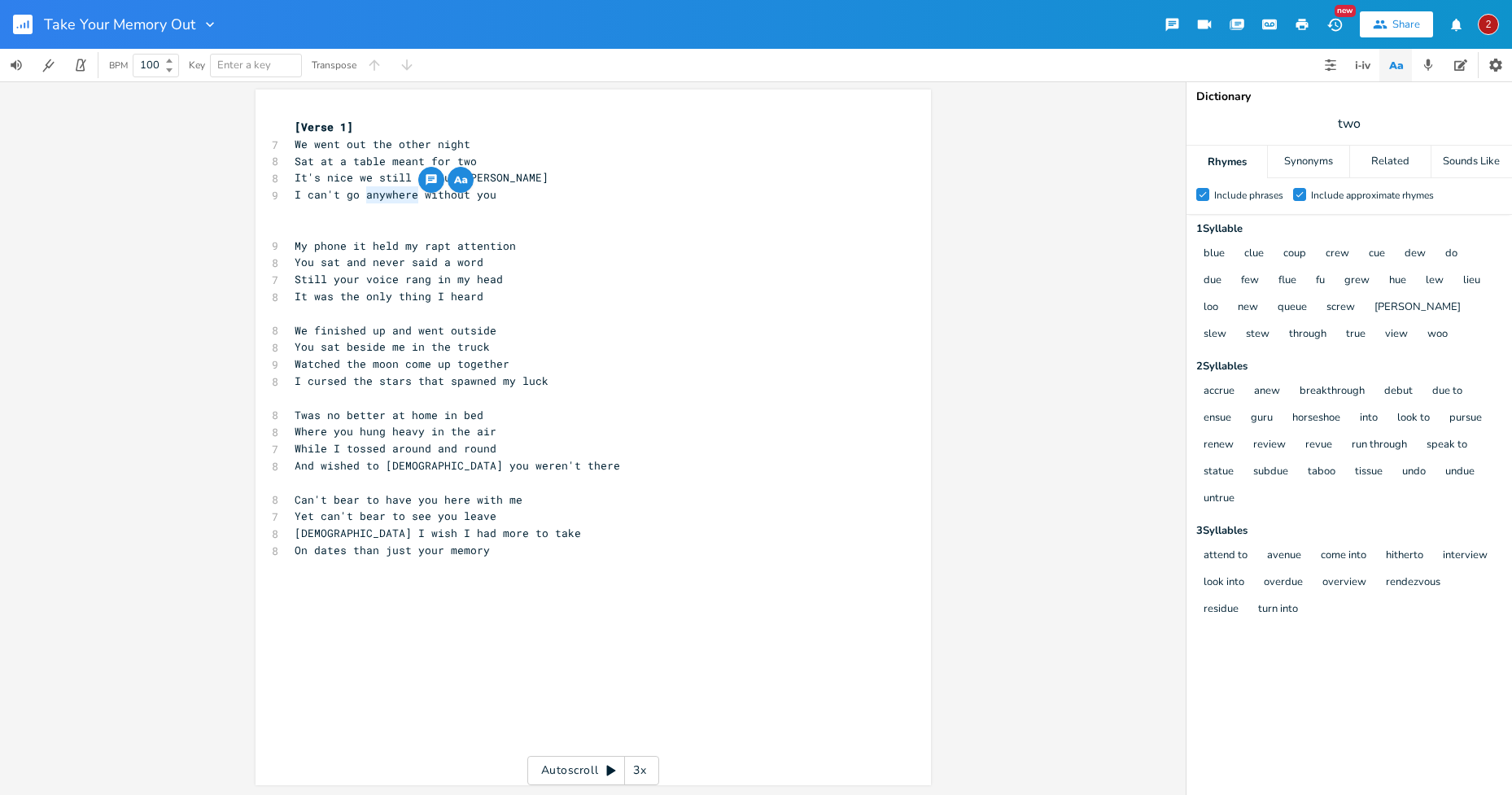
drag, startPoint x: 410, startPoint y: 194, endPoint x: 361, endPoint y: 193, distance: 49.0
click at [361, 193] on span "I can't go anywhere without you" at bounding box center [395, 194] width 202 height 14
click at [493, 206] on pre "​" at bounding box center [585, 212] width 587 height 17
click at [492, 177] on pre "It's nice we still go out [PERSON_NAME]" at bounding box center [585, 178] width 587 height 17
click at [433, 223] on pre "​" at bounding box center [585, 229] width 587 height 17
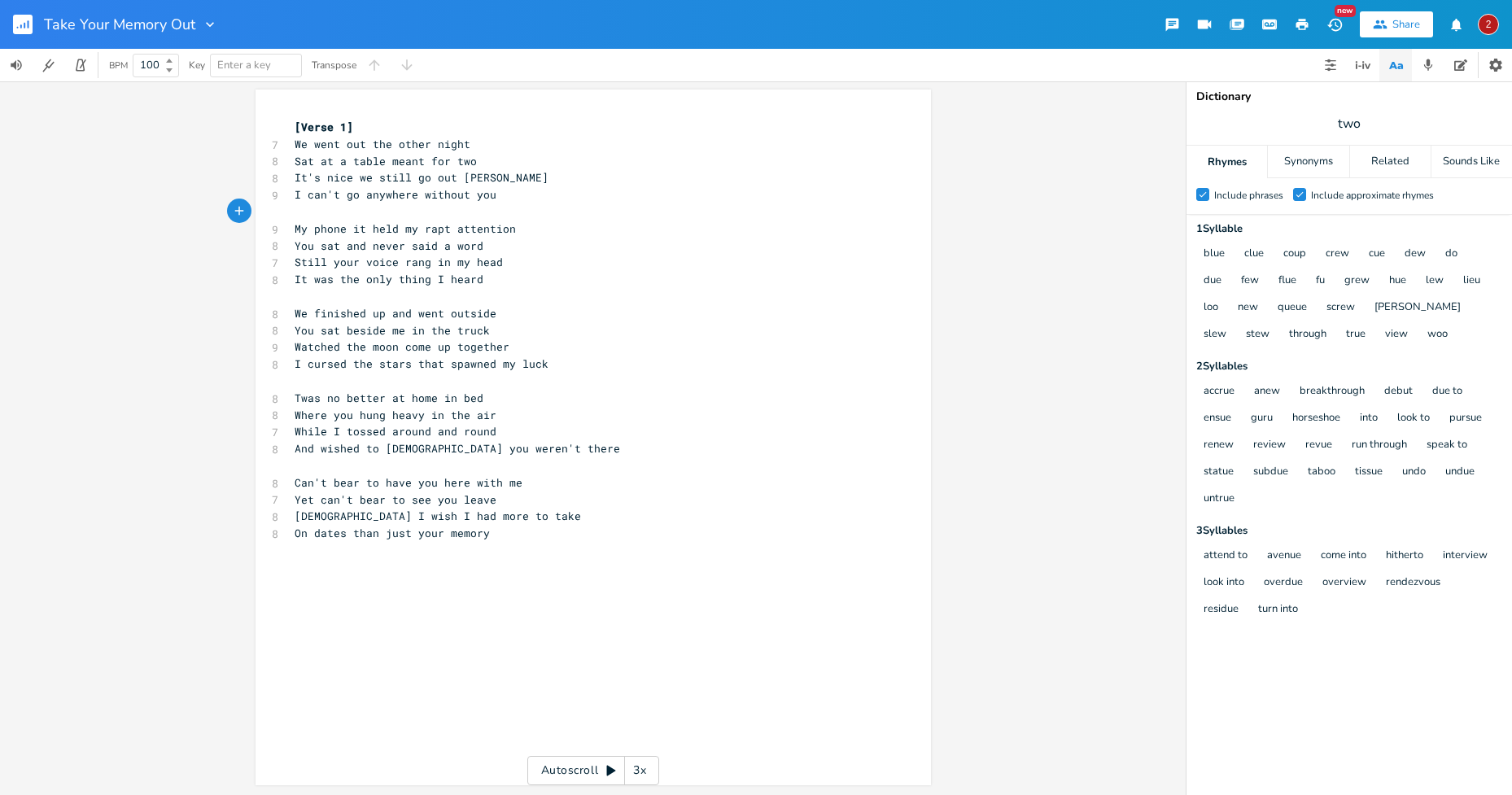
click at [498, 217] on pre "​" at bounding box center [585, 212] width 587 height 17
click at [496, 198] on pre "I can't go anywhere without you" at bounding box center [585, 195] width 587 height 17
click at [477, 166] on pre "Sat at a table meant for two" at bounding box center [585, 161] width 587 height 17
type textarea "Just the two of us [PERSON_NAME]"
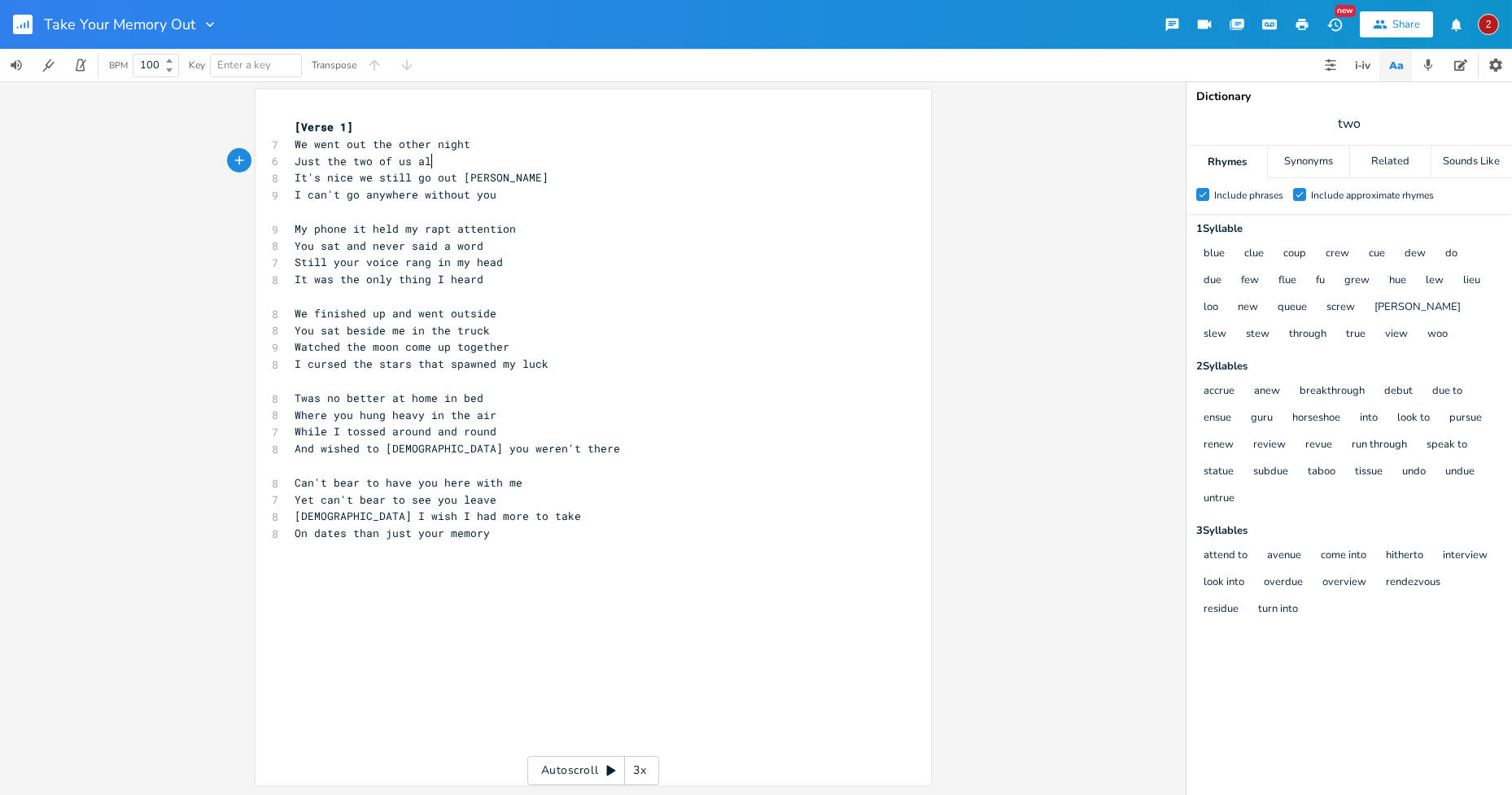
type textarea "n"
type textarea "one"
click at [496, 173] on pre "It's nice we still go out [PERSON_NAME]" at bounding box center [585, 178] width 587 height 17
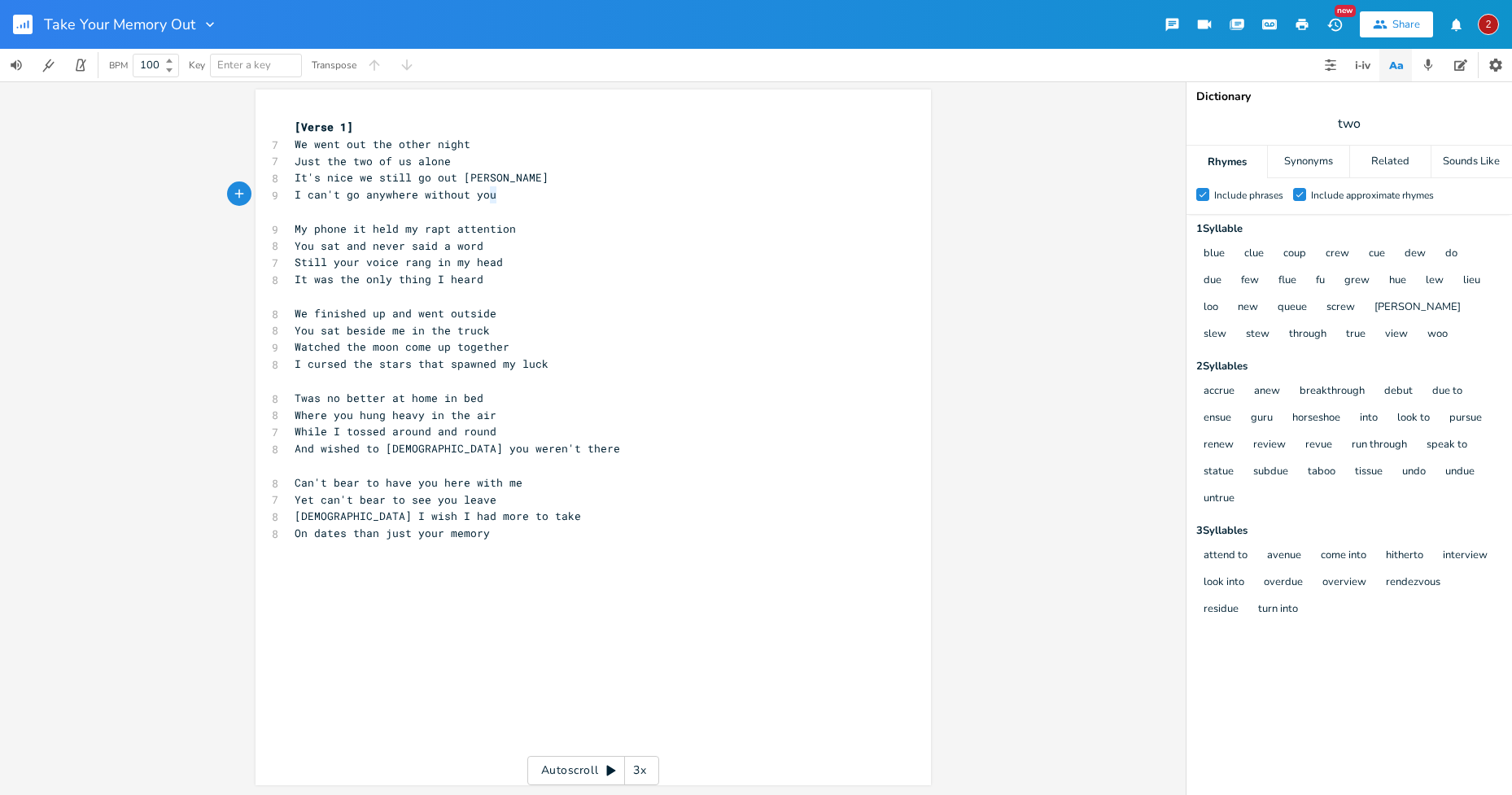
type textarea "you"
drag, startPoint x: 494, startPoint y: 198, endPoint x: 470, endPoint y: 198, distance: 24.0
click at [470, 198] on pre "I can't go anywhere without you" at bounding box center [585, 195] width 587 height 17
drag, startPoint x: 441, startPoint y: 159, endPoint x: 414, endPoint y: 158, distance: 27.0
click at [414, 158] on span "Just the two of us alone" at bounding box center [372, 160] width 156 height 14
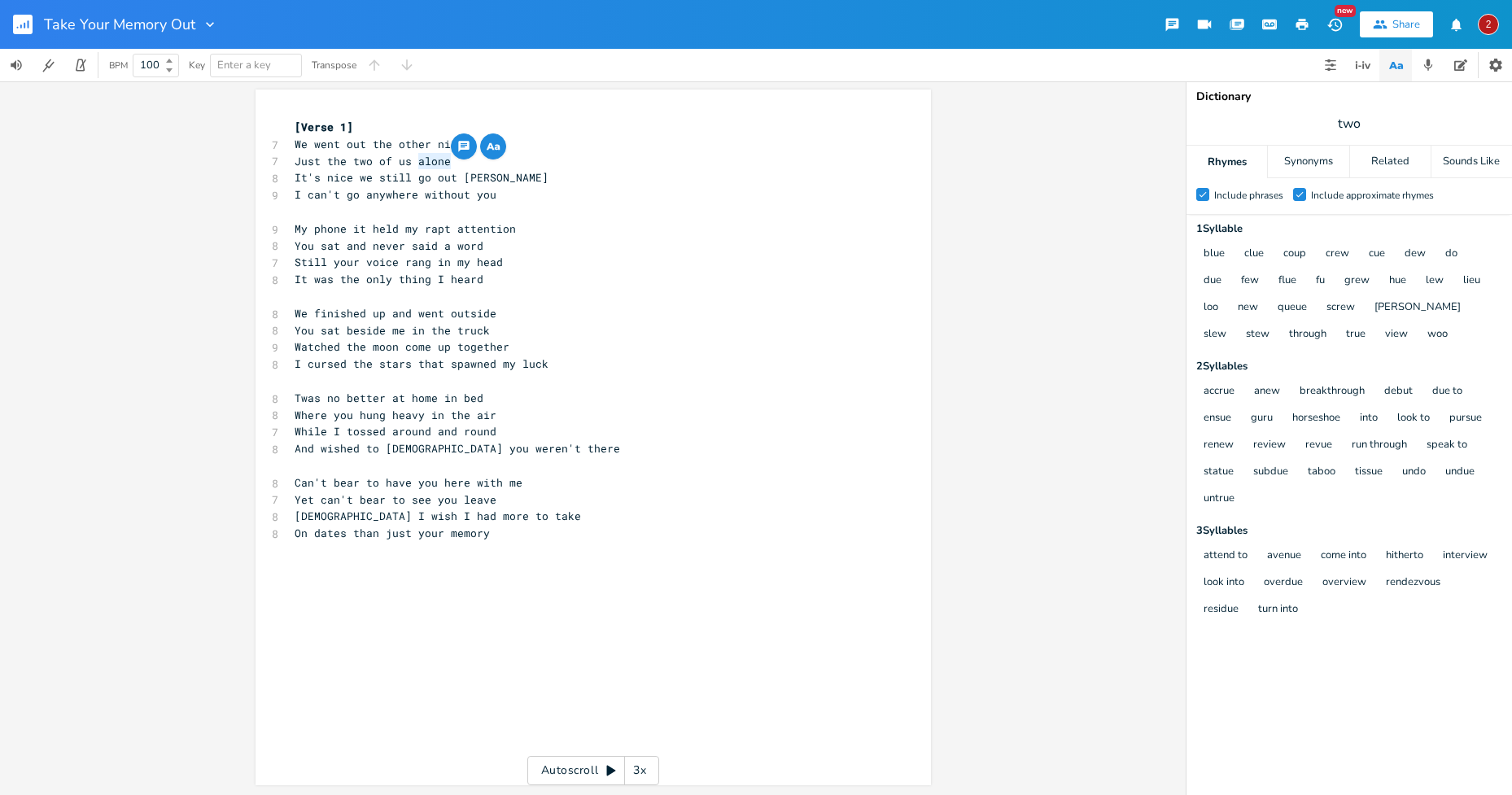
type textarea "alone"
click at [488, 149] on icon "button" at bounding box center [490, 145] width 9 height 7
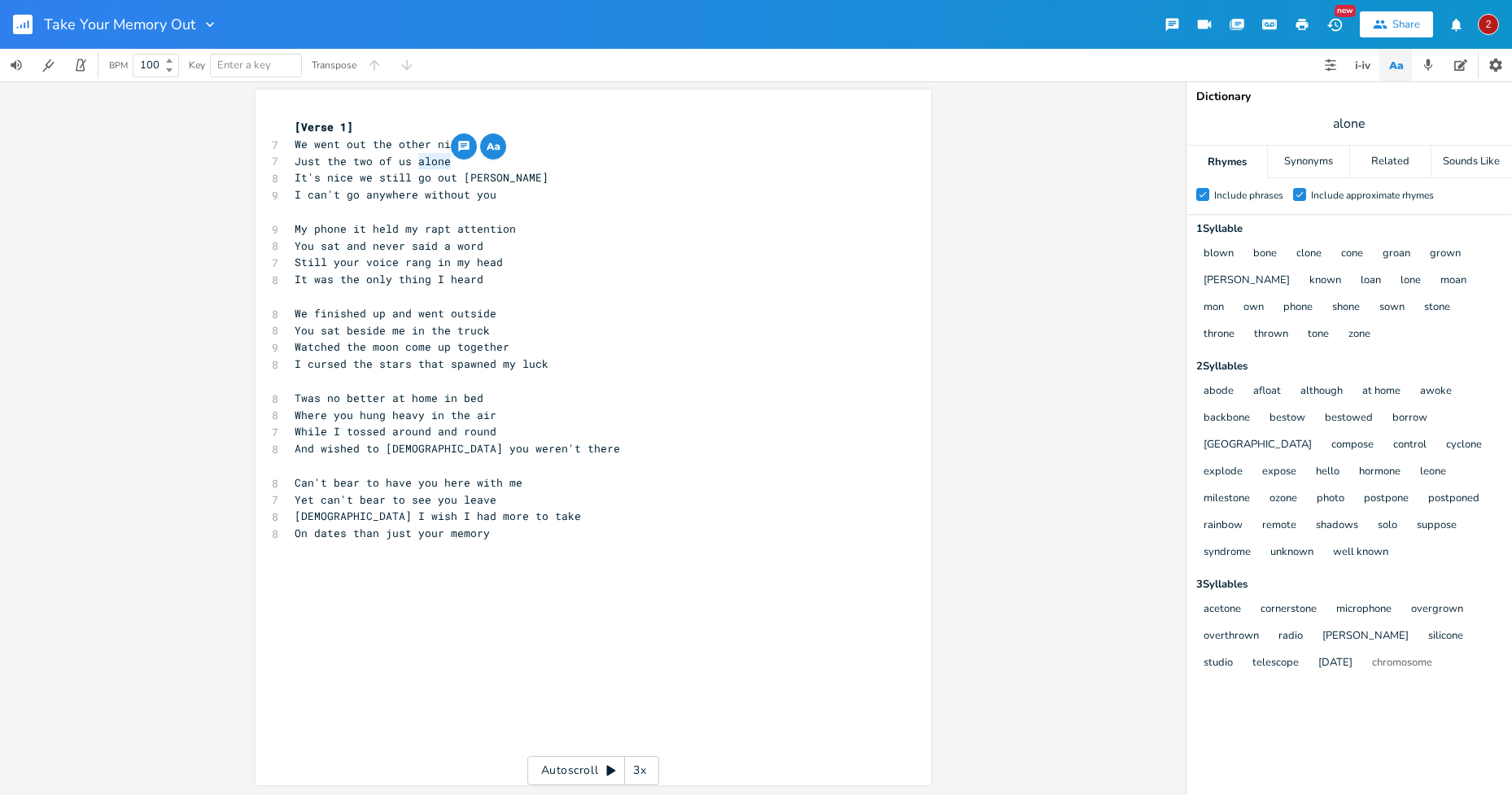
click at [489, 176] on span "It's nice we still go out [PERSON_NAME]" at bounding box center [422, 177] width 254 height 14
type textarea "sometimes"
click at [450, 174] on span "It's nice we still go outsometimes" at bounding box center [405, 177] width 222 height 14
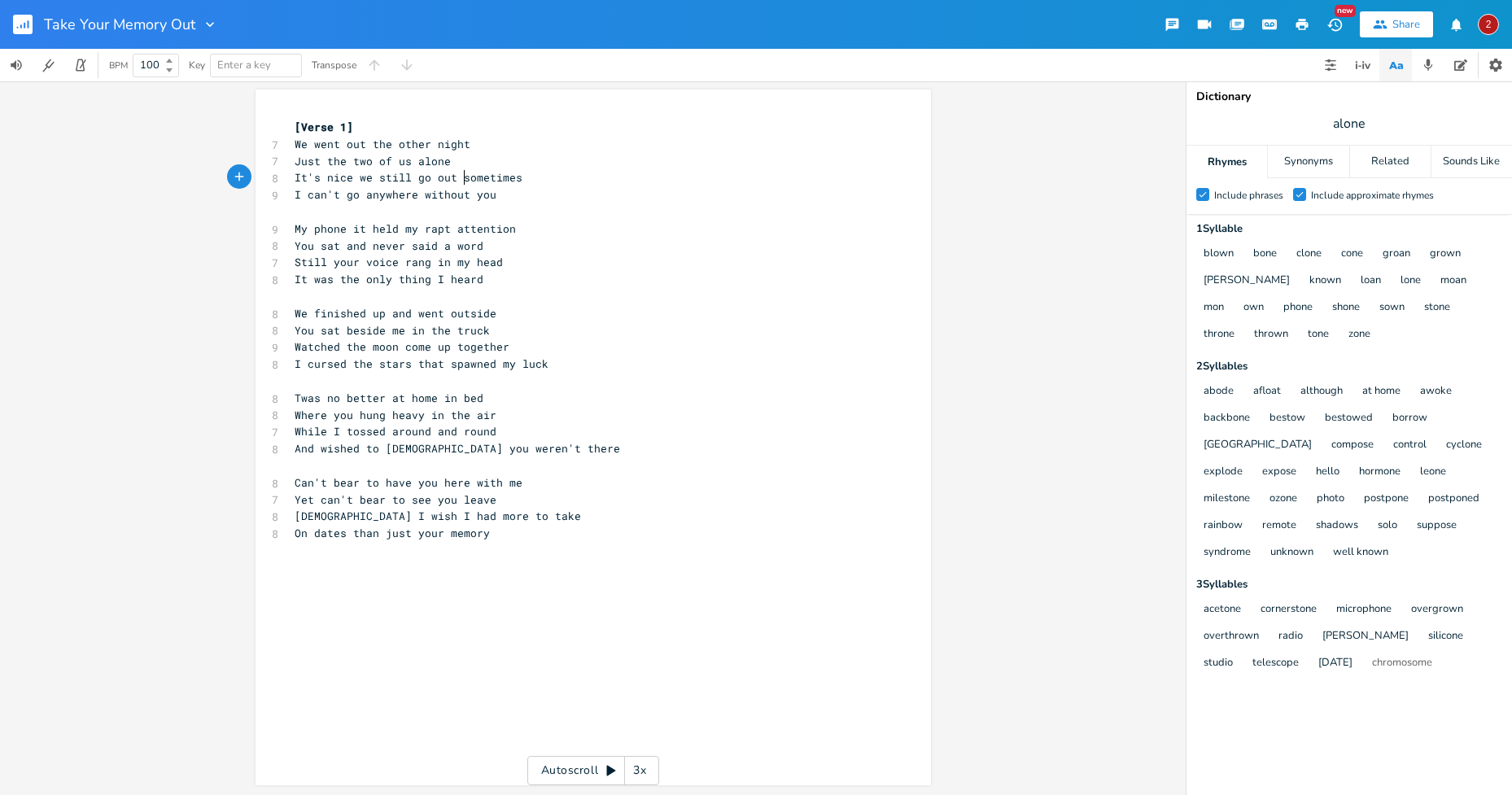
click at [451, 158] on pre "Just the two of us alone" at bounding box center [585, 161] width 587 height 17
click at [515, 176] on span "It's nice we still go out sometimes" at bounding box center [408, 177] width 227 height 14
click at [495, 189] on pre "I can't go anywhere without you" at bounding box center [585, 195] width 587 height 17
drag, startPoint x: 493, startPoint y: 194, endPoint x: 291, endPoint y: 193, distance: 202.0
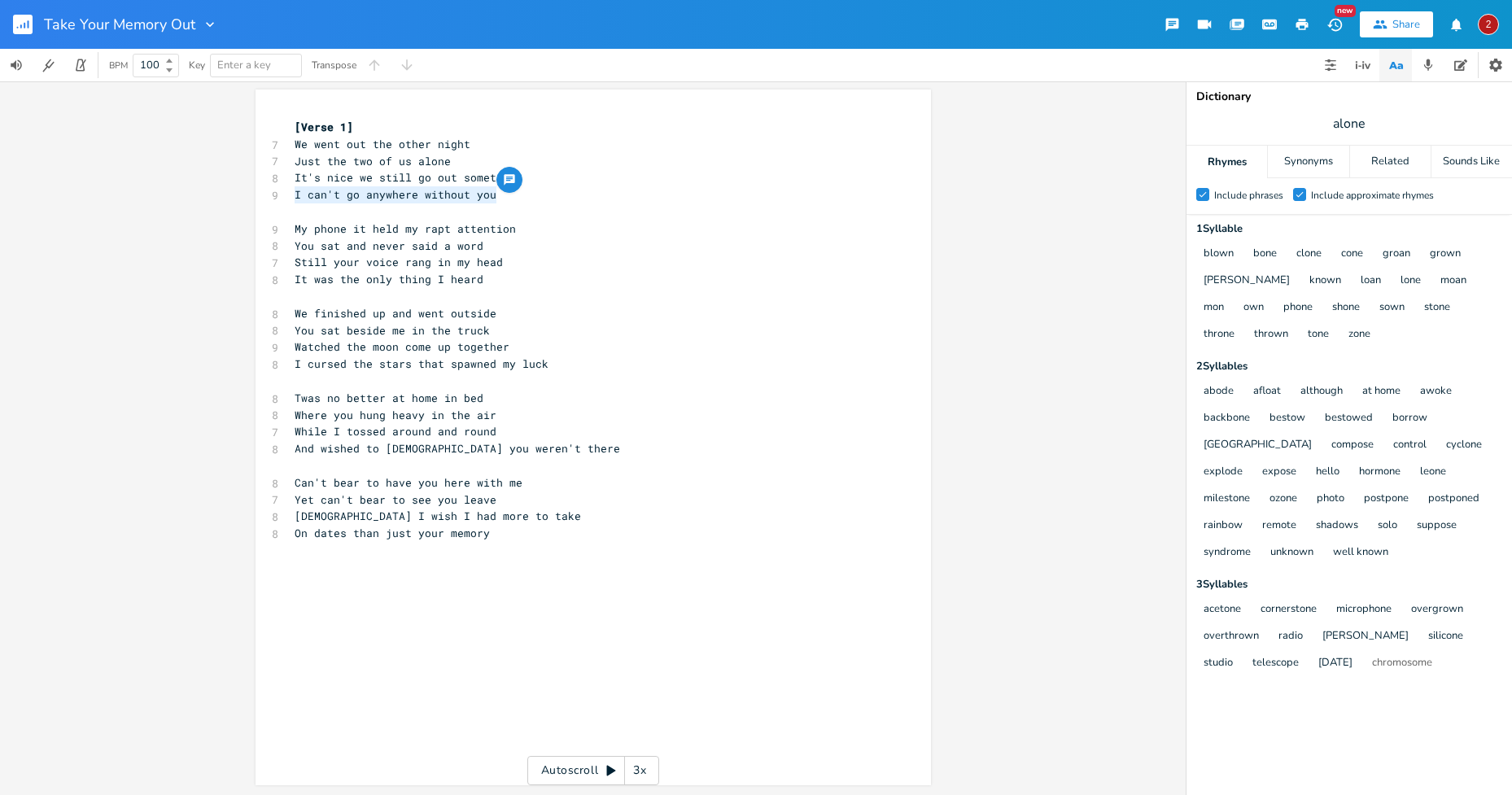
click at [291, 193] on pre "I can't go anywhere without you" at bounding box center [585, 195] width 587 height 17
type textarea "Although"
type textarea "Even tho you're with me all the time"
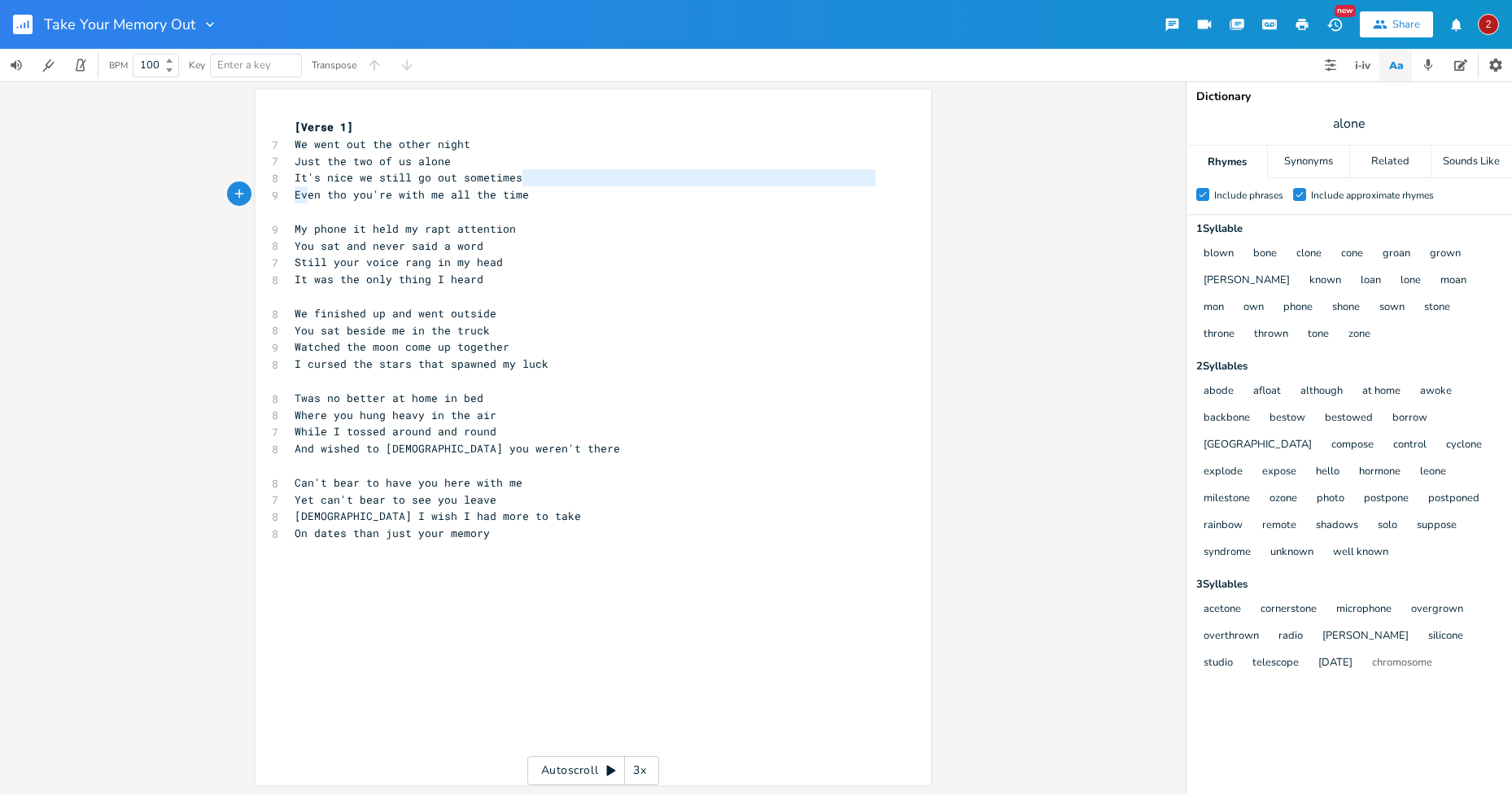
type textarea "E"
type textarea "It's nice we still go out sometimes"
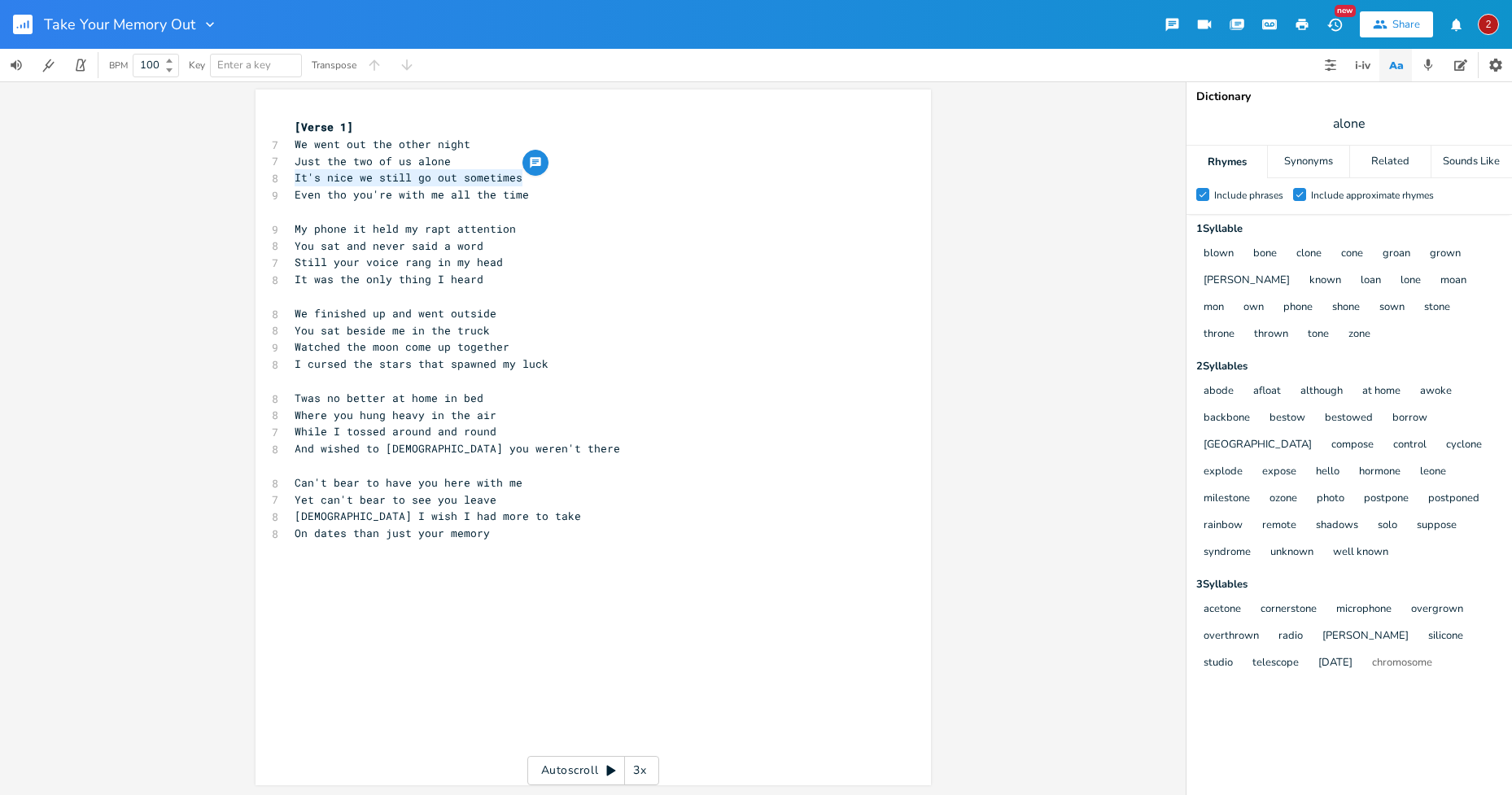
drag, startPoint x: 515, startPoint y: 175, endPoint x: 289, endPoint y: 176, distance: 226.0
click at [291, 176] on pre "It's nice we still go out sometimes" at bounding box center [585, 178] width 587 height 17
click at [466, 138] on pre "We went out the other night" at bounding box center [585, 144] width 587 height 17
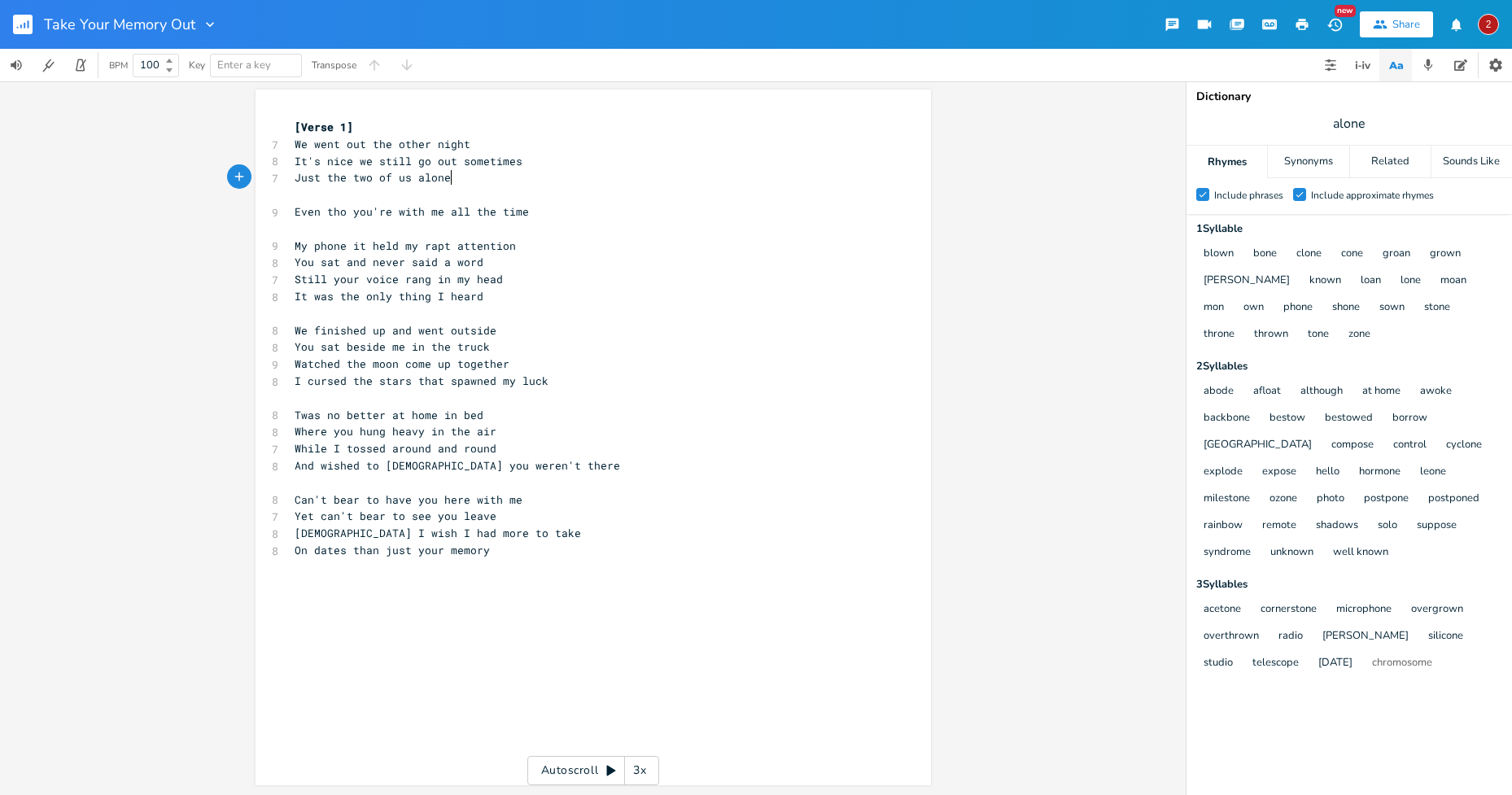
click at [450, 183] on pre "Just the two of us alone" at bounding box center [585, 178] width 587 height 17
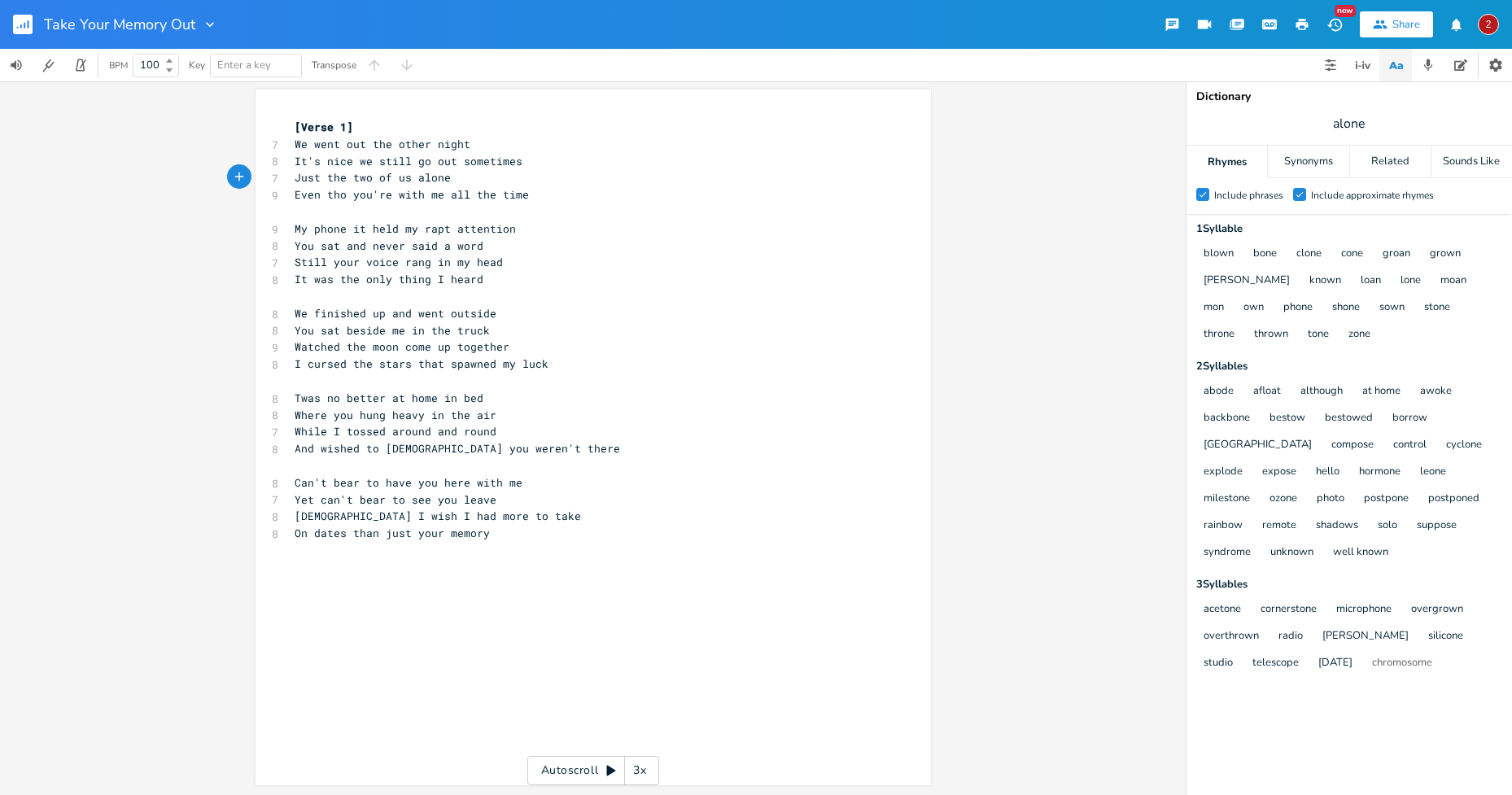
click at [552, 223] on pre "My phone it held my rapt attention" at bounding box center [585, 229] width 587 height 17
drag, startPoint x: 524, startPoint y: 193, endPoint x: 498, endPoint y: 188, distance: 26.5
click at [498, 188] on pre "Even tho you're with me all the time" at bounding box center [585, 195] width 587 height 17
type textarea "time"
click at [564, 180] on icon "button" at bounding box center [567, 179] width 9 height 7
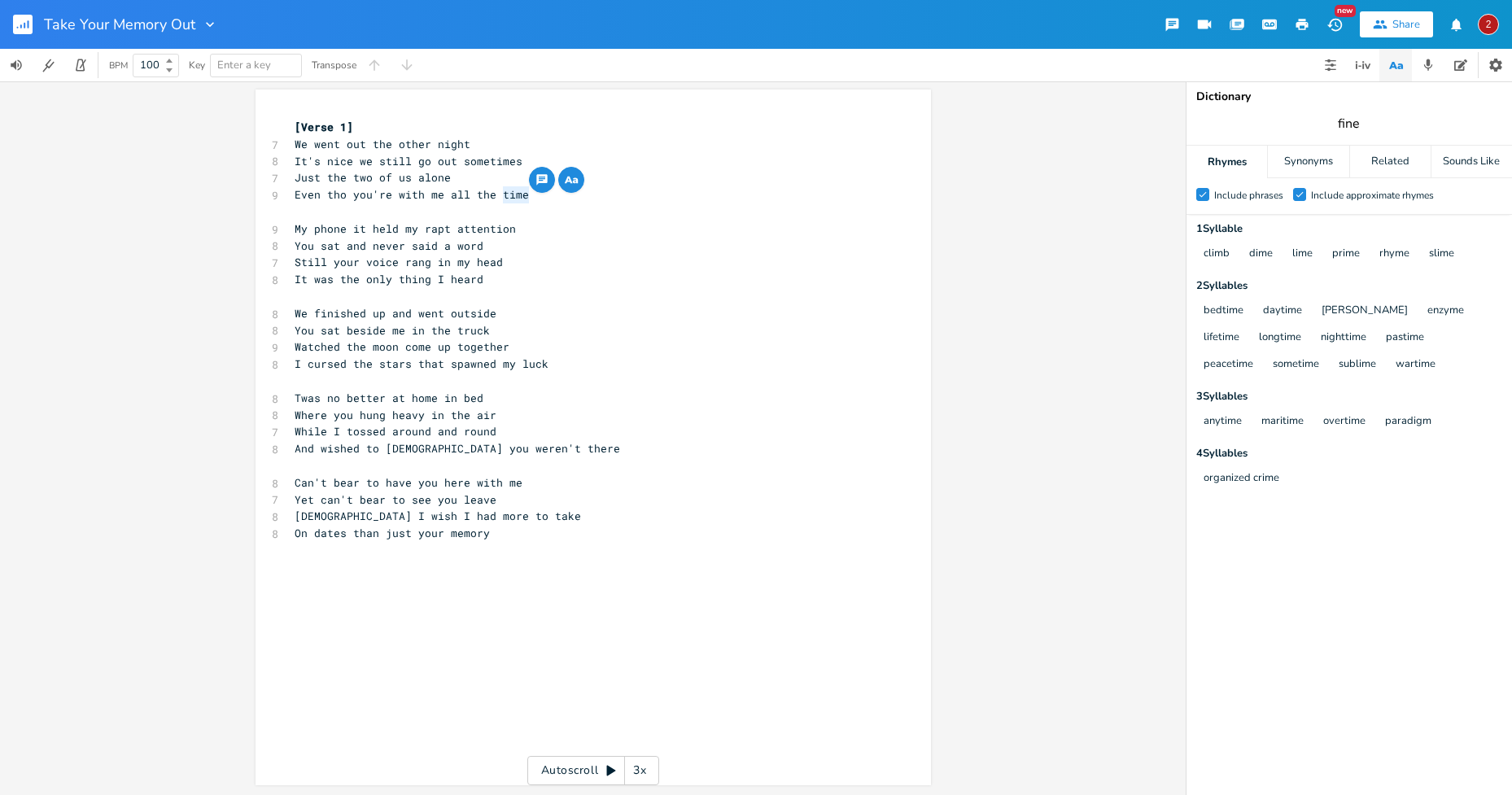
type input "fine"
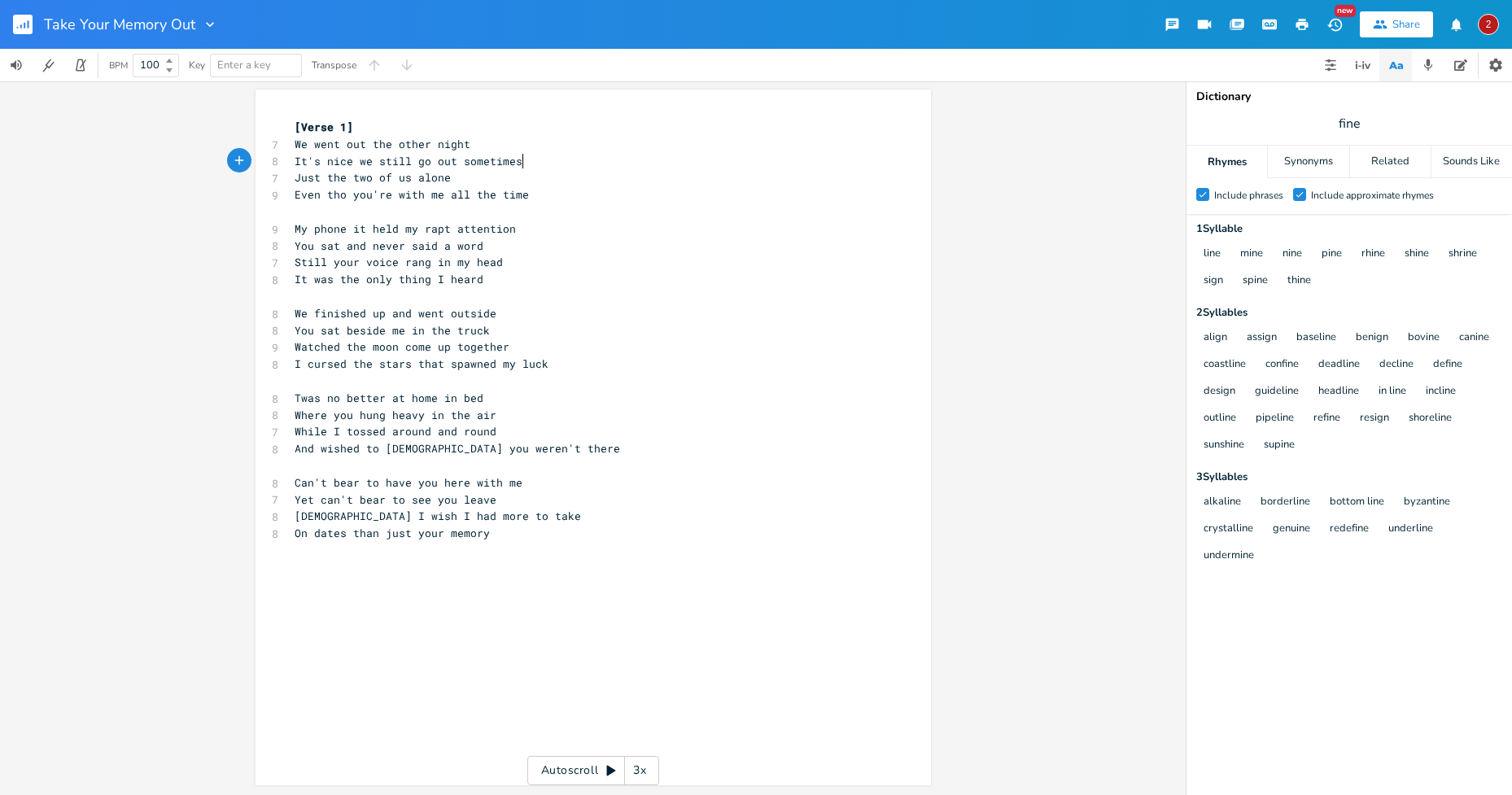
click at [517, 158] on pre "It's nice we still go out sometimes" at bounding box center [585, 161] width 587 height 17
click at [484, 178] on pre "Just the two of us alone" at bounding box center [585, 178] width 587 height 17
type textarea "f us alone"
drag, startPoint x: 452, startPoint y: 177, endPoint x: 380, endPoint y: 176, distance: 72.0
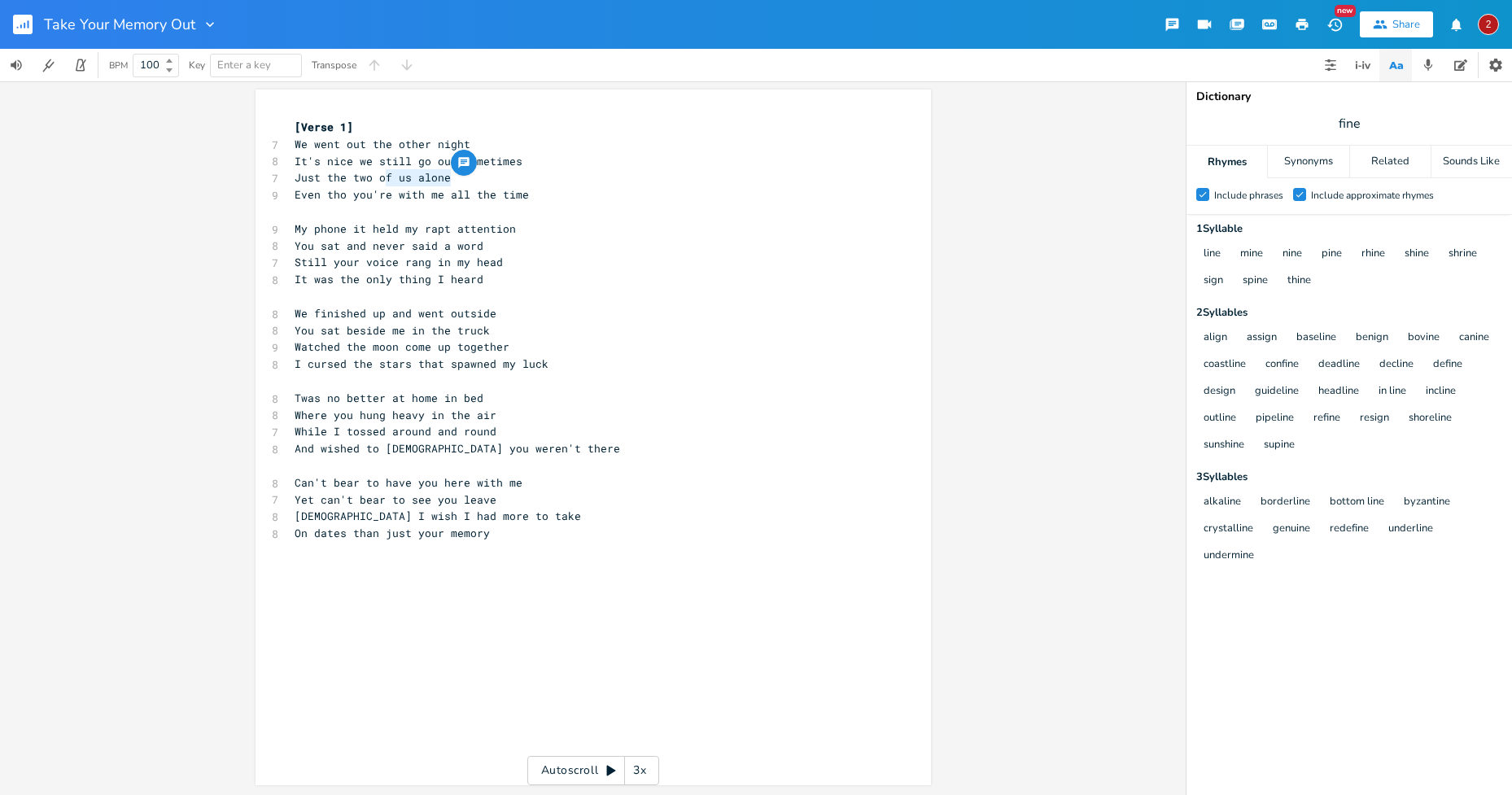
click at [380, 176] on pre "Just the two of us alone" at bounding box center [585, 178] width 587 height 17
click at [291, 160] on pre "It's nice we still go out sometimes" at bounding box center [585, 161] width 587 height 17
click at [478, 145] on pre "We went out the other night" at bounding box center [585, 144] width 587 height 17
type textarea "alone"
drag, startPoint x: 448, startPoint y: 180, endPoint x: 411, endPoint y: 177, distance: 37.1
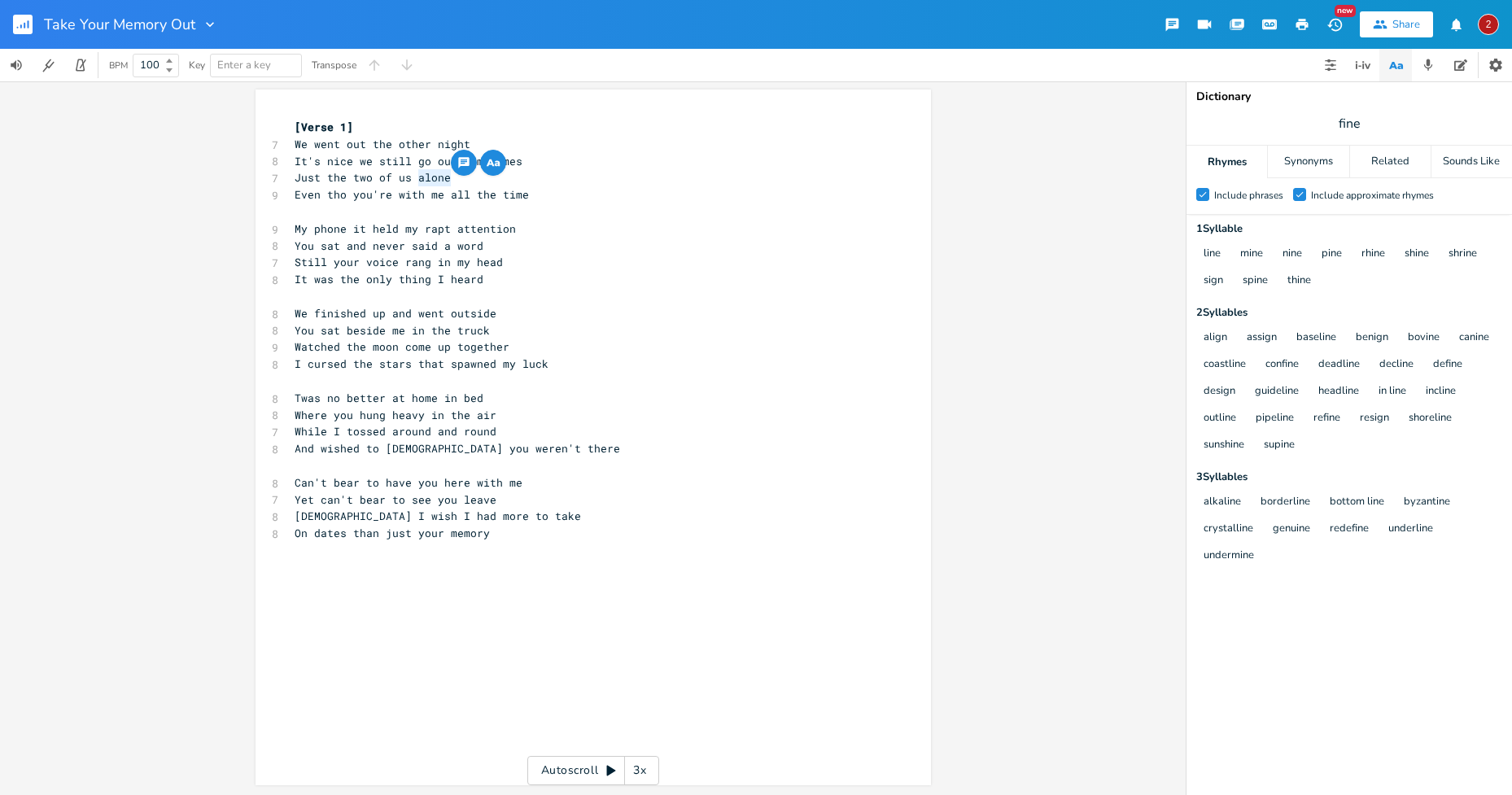
click at [411, 177] on pre "Just the two of us alone" at bounding box center [585, 178] width 587 height 17
click at [558, 177] on pre "Just the two of us alone" at bounding box center [585, 178] width 587 height 17
type textarea "It's nice we still go out sometimes"
drag, startPoint x: 518, startPoint y: 162, endPoint x: 289, endPoint y: 158, distance: 229.0
click at [291, 158] on pre "It's nice we still go out sometimes" at bounding box center [585, 161] width 587 height 17
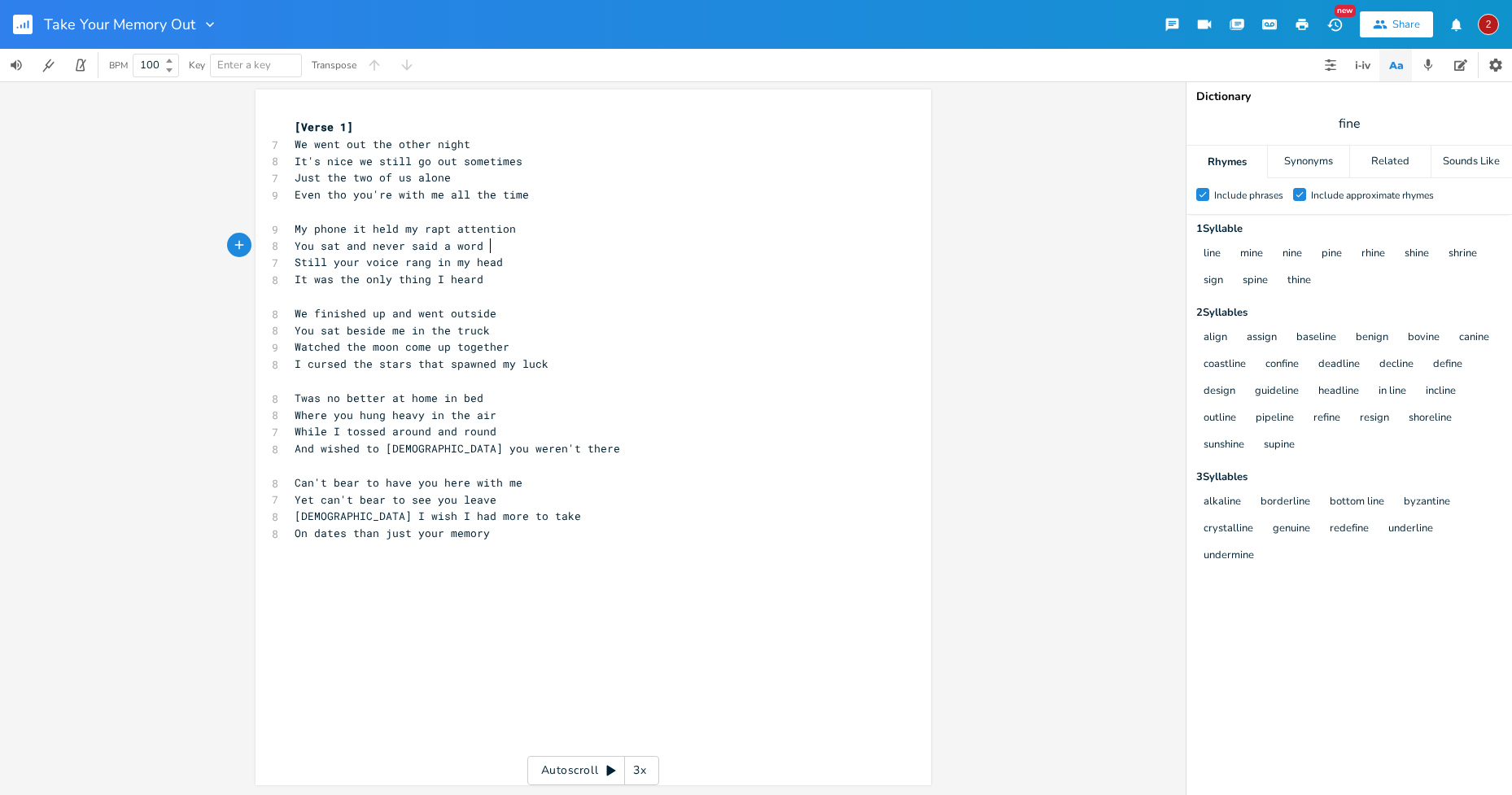
click at [532, 248] on pre "You sat and never said a word" at bounding box center [585, 246] width 587 height 17
click at [451, 162] on span "It's nice we still go out sometimes" at bounding box center [408, 160] width 227 height 14
type textarea "Just the two of us alone"
drag, startPoint x: 445, startPoint y: 177, endPoint x: 290, endPoint y: 175, distance: 155.0
click at [295, 175] on span "Just the two of us alone" at bounding box center [372, 177] width 156 height 14
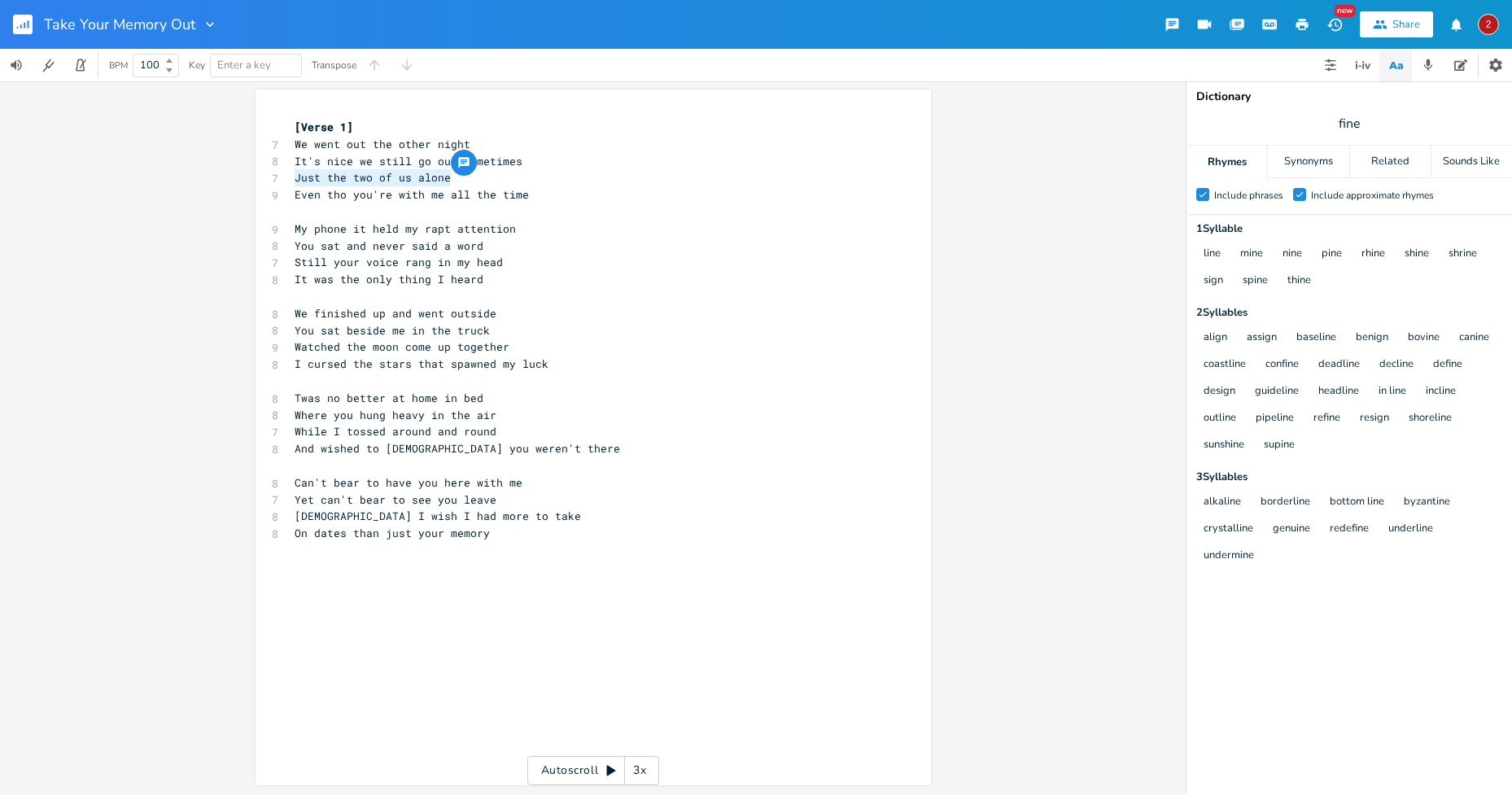
click at [291, 161] on pre "It's nice we still go out sometimes" at bounding box center [585, 161] width 587 height 17
click at [463, 138] on span "We went out the other night" at bounding box center [383, 143] width 176 height 14
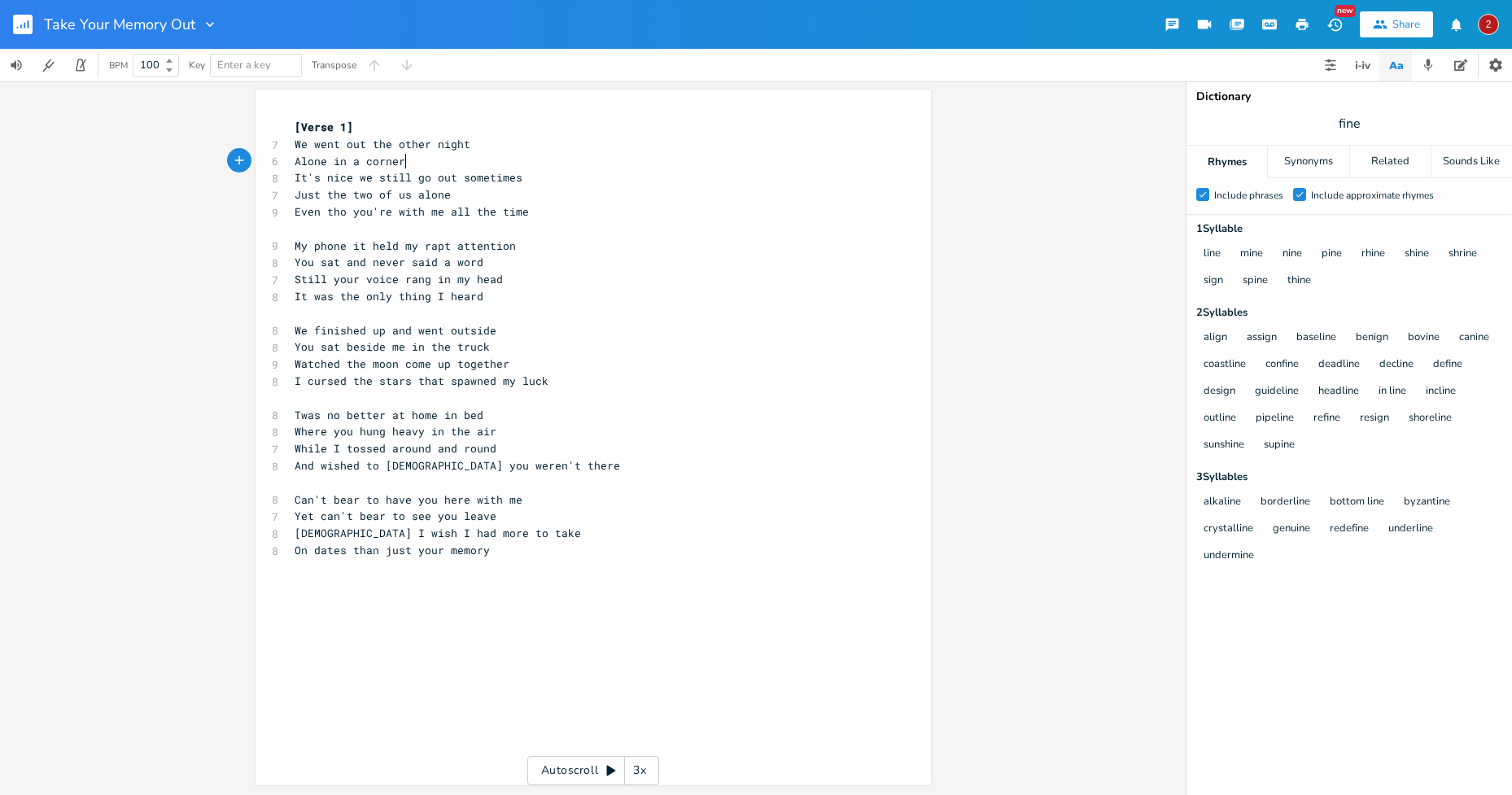
scroll to position [0, 81]
type textarea "Alone in a corner, you and I"
type textarea "E"
type textarea "Just the two of us alone"
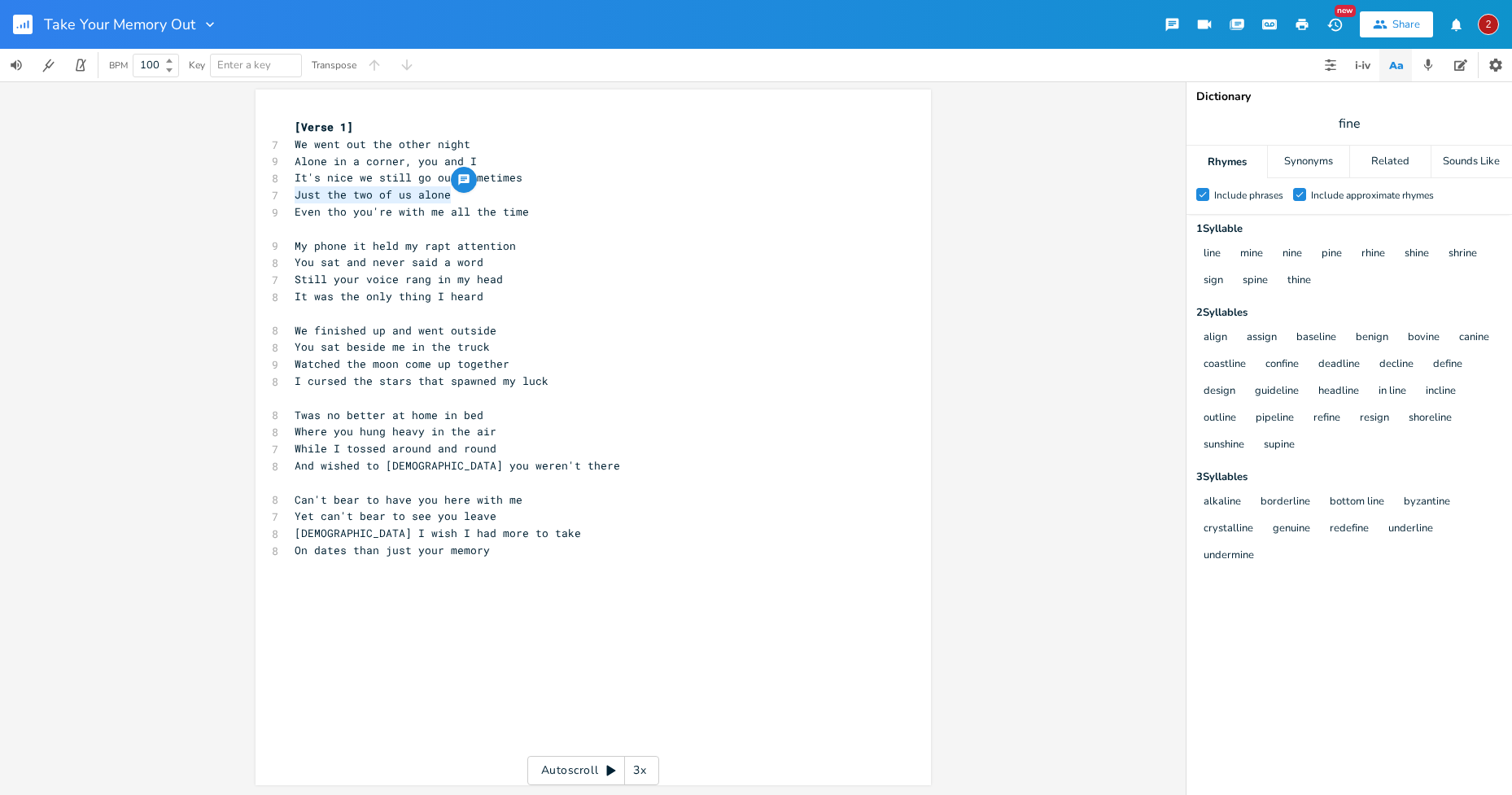
drag, startPoint x: 414, startPoint y: 200, endPoint x: 260, endPoint y: 195, distance: 154.1
click at [260, 195] on div "Just the two of us alone x [Verse 1] 7 We went out the other night 9 Alone in a…" at bounding box center [593, 437] width 675 height 696
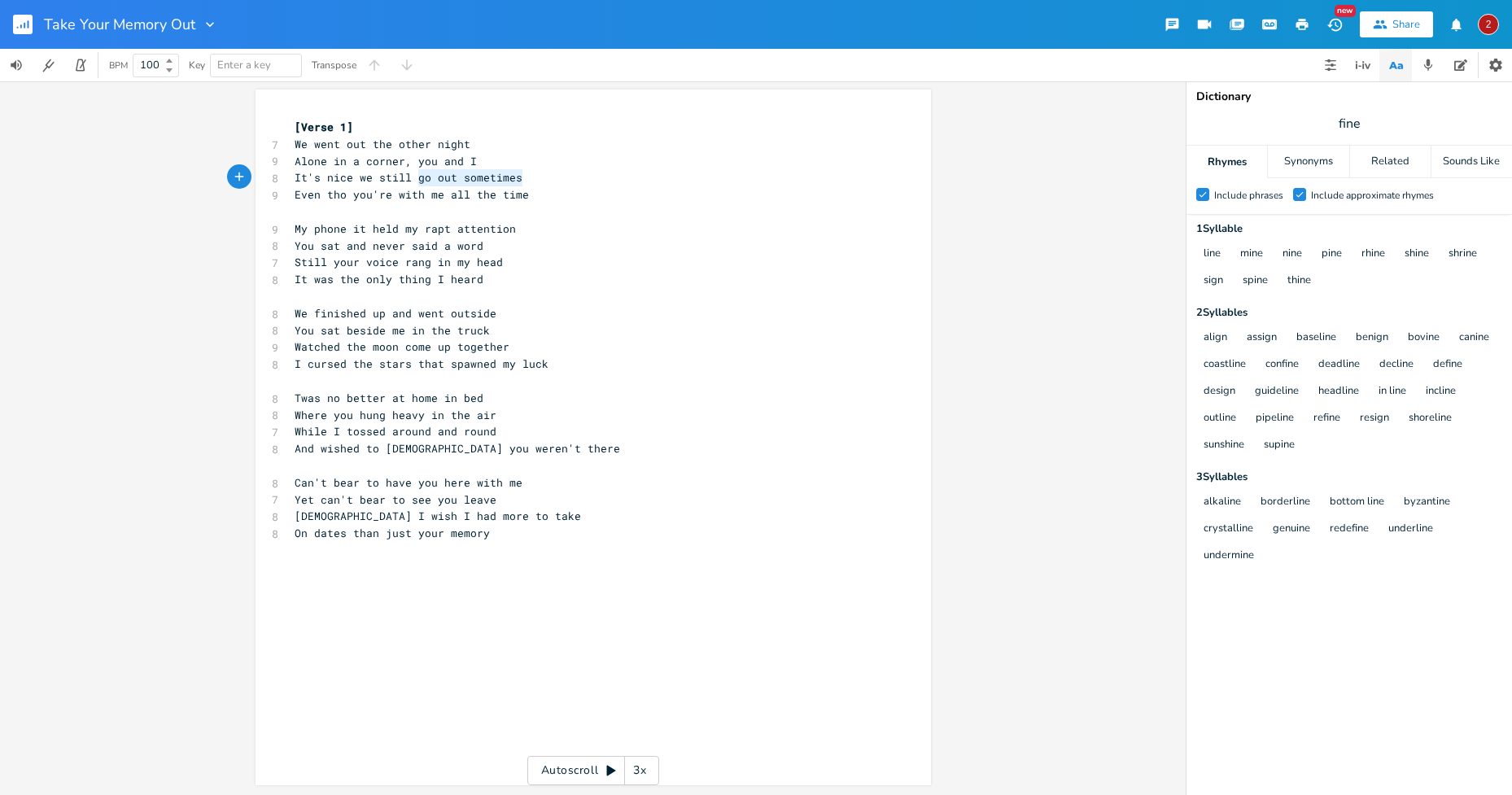
drag, startPoint x: 523, startPoint y: 176, endPoint x: 412, endPoint y: 176, distance: 111.0
click at [412, 176] on pre "It's nice we still go out sometimes" at bounding box center [585, 178] width 587 height 17
type textarea "do that a"
type textarea "a"
type textarea "altho"
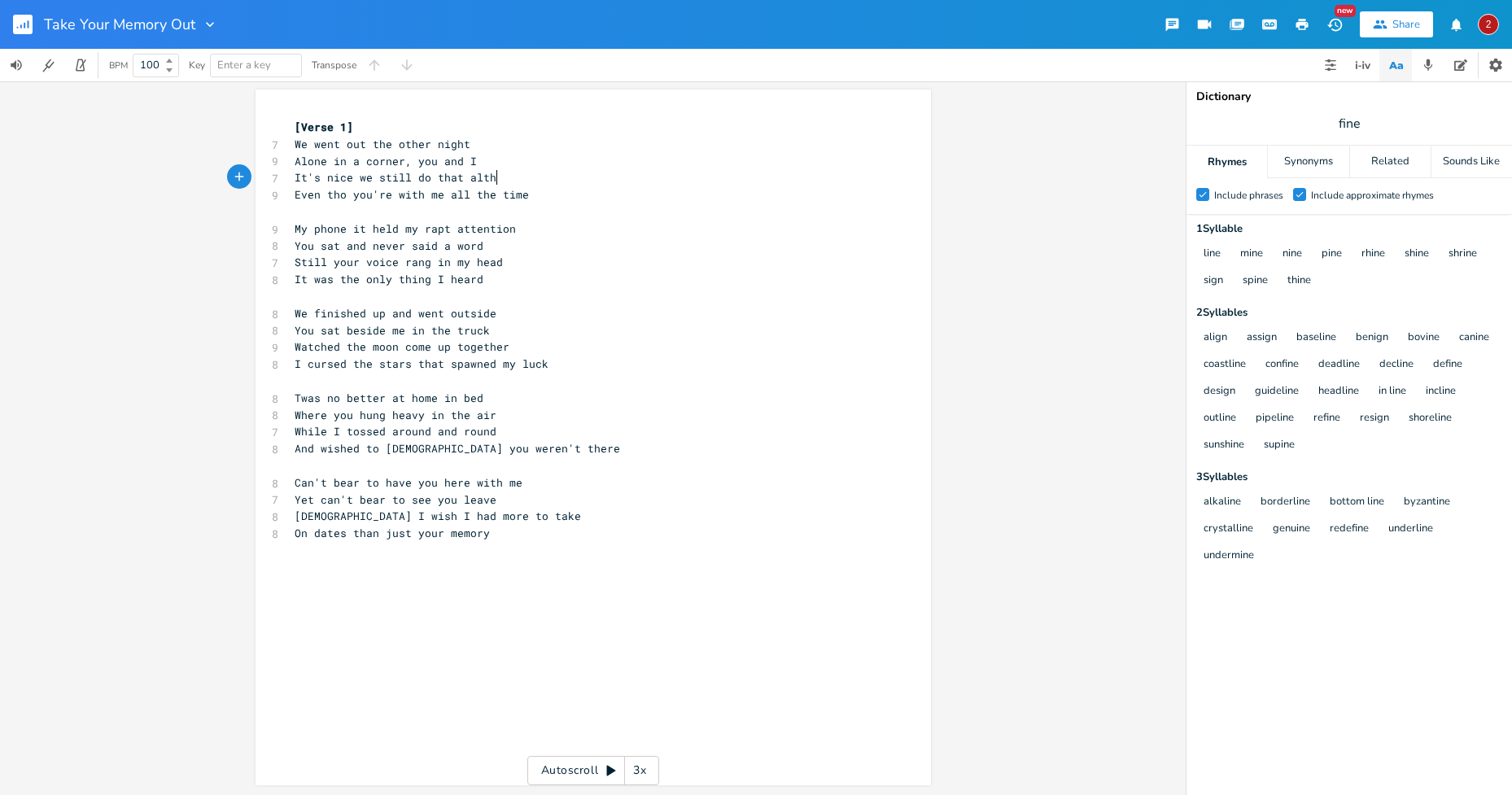
scroll to position [0, 27]
drag, startPoint x: 388, startPoint y: 191, endPoint x: 291, endPoint y: 195, distance: 97.1
click at [295, 195] on span "Even tho you're with me all the time" at bounding box center [411, 194] width 234 height 14
type textarea "You hang out with"
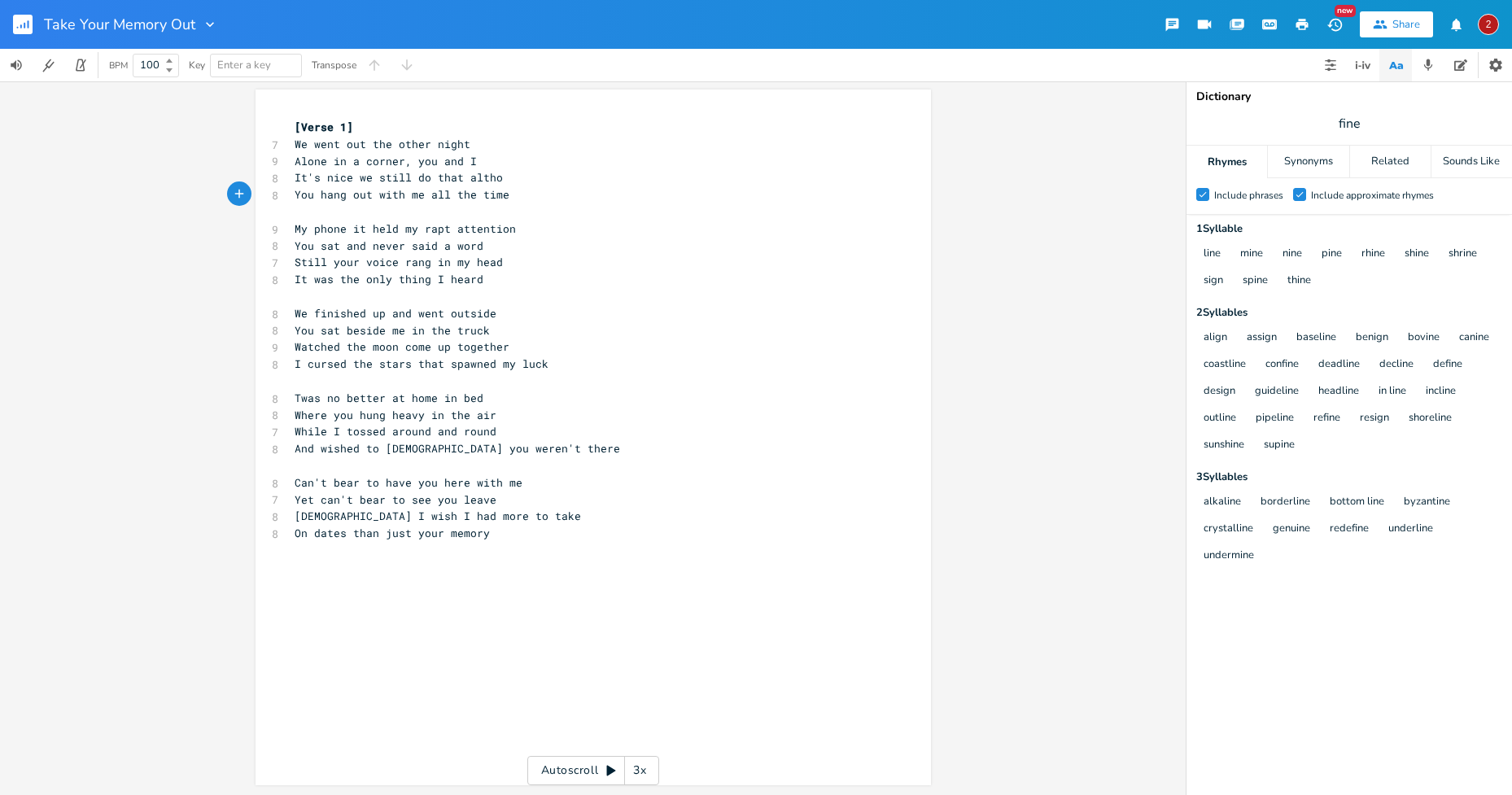
click at [505, 337] on pre "You sat beside me in the truck" at bounding box center [585, 331] width 587 height 17
drag, startPoint x: 497, startPoint y: 258, endPoint x: 400, endPoint y: 262, distance: 97.1
click at [400, 262] on span "Still your voice rang in my head" at bounding box center [399, 262] width 208 height 14
type textarea "entranced my mind"
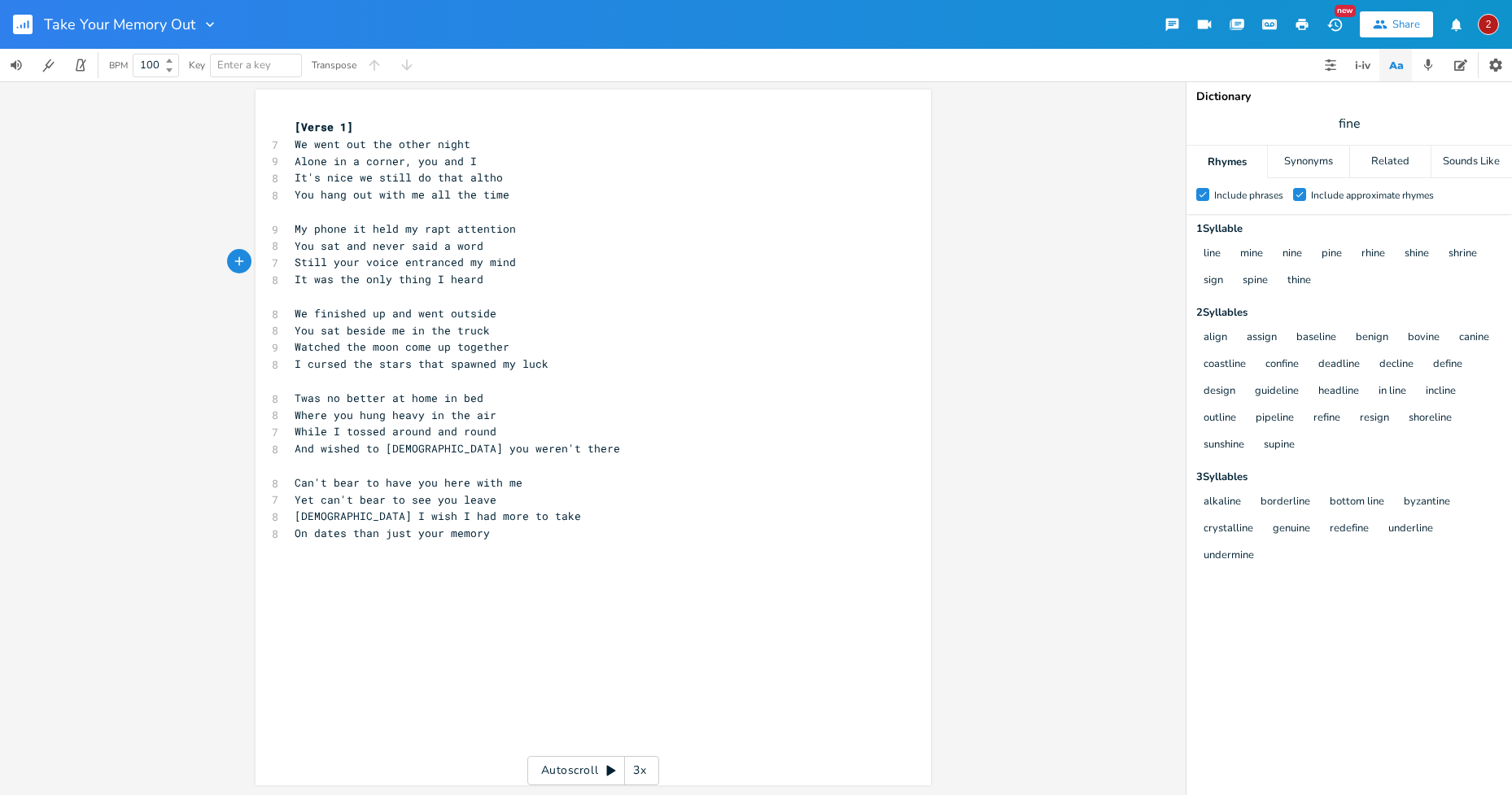
click at [593, 312] on pre "We finished up and went outside" at bounding box center [585, 314] width 587 height 17
click at [563, 280] on pre "It was the only thing I heard" at bounding box center [585, 280] width 587 height 17
click at [459, 433] on span "While I tossed around and round" at bounding box center [395, 430] width 202 height 14
type textarea "'"
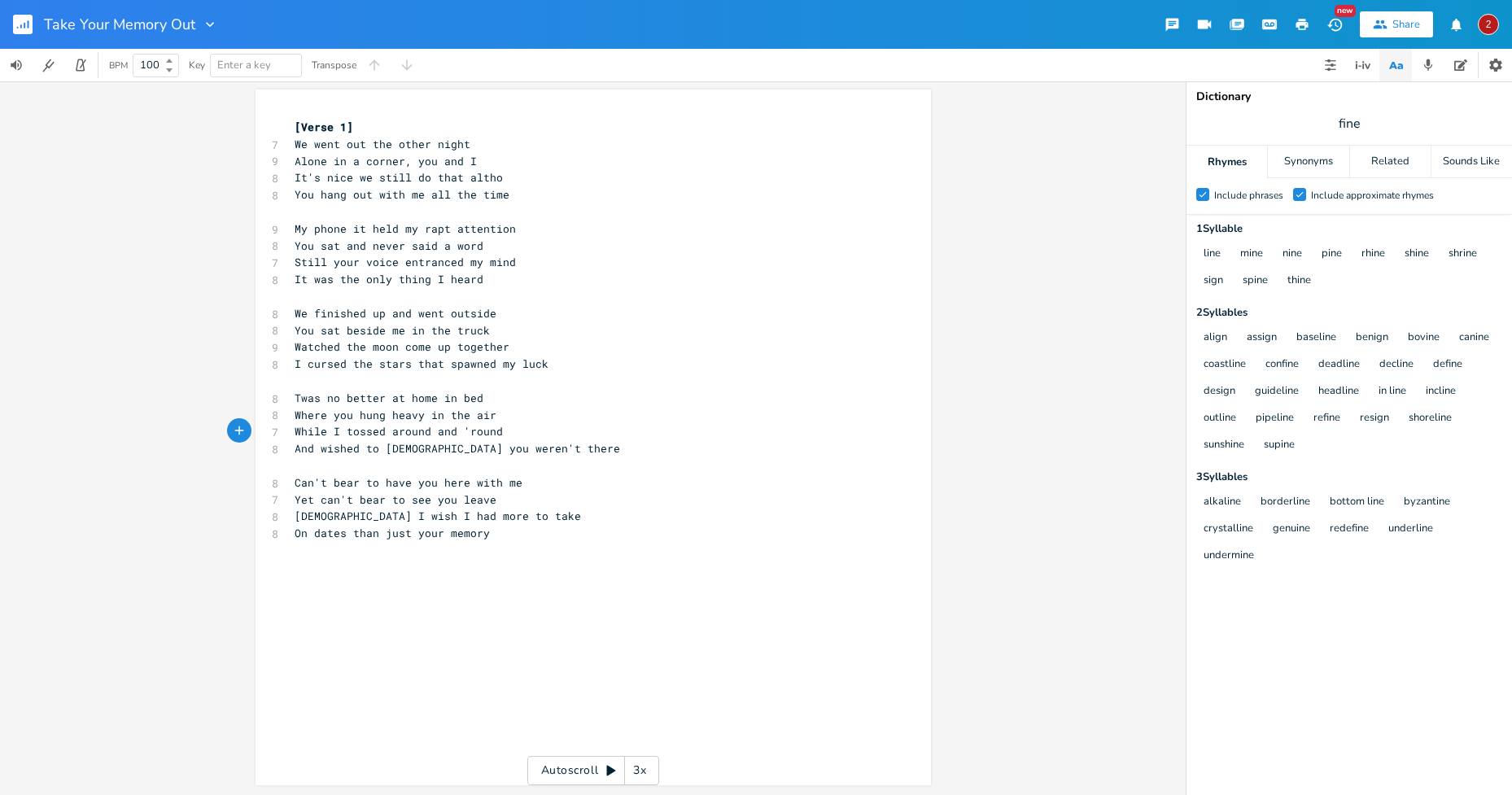
click at [550, 470] on pre "​" at bounding box center [585, 466] width 587 height 17
click at [558, 401] on pre "Twas no better at home in bed" at bounding box center [585, 398] width 587 height 17
click at [339, 190] on span "You hang out with me all the time" at bounding box center [402, 194] width 215 height 14
click at [498, 179] on pre "It's nice we still do that altho" at bounding box center [585, 178] width 587 height 17
type textarea "You hang out with me"
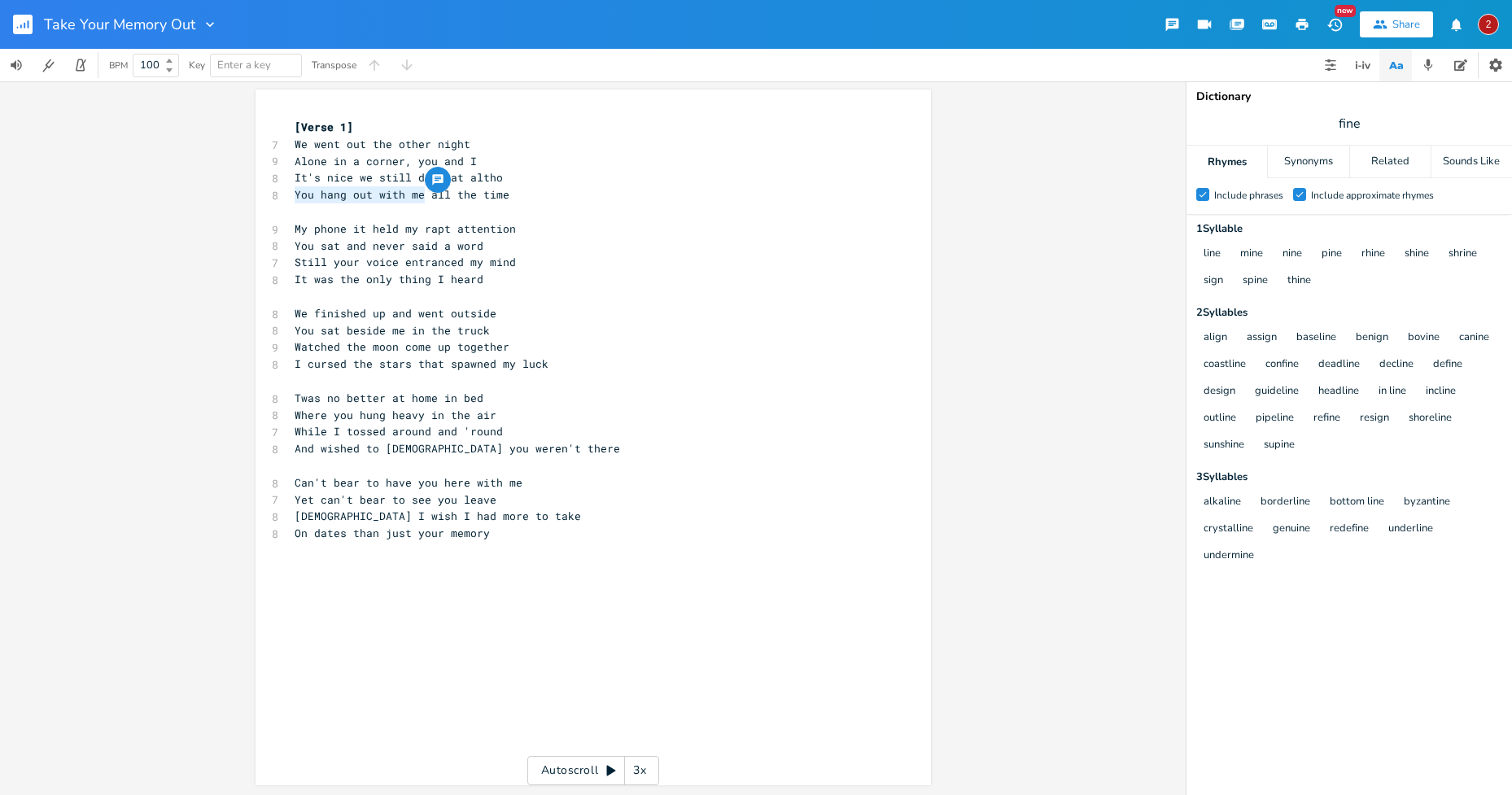
drag, startPoint x: 419, startPoint y: 197, endPoint x: 291, endPoint y: 193, distance: 128.1
click at [295, 193] on span "You hang out with me all the time" at bounding box center [402, 194] width 215 height 14
click at [464, 230] on span "My phone it held my rapt attention" at bounding box center [405, 228] width 222 height 14
click at [582, 342] on pre "Watched the moon come up together" at bounding box center [585, 347] width 587 height 17
click at [459, 260] on span "Still your voice entranced my mind" at bounding box center [405, 262] width 222 height 14
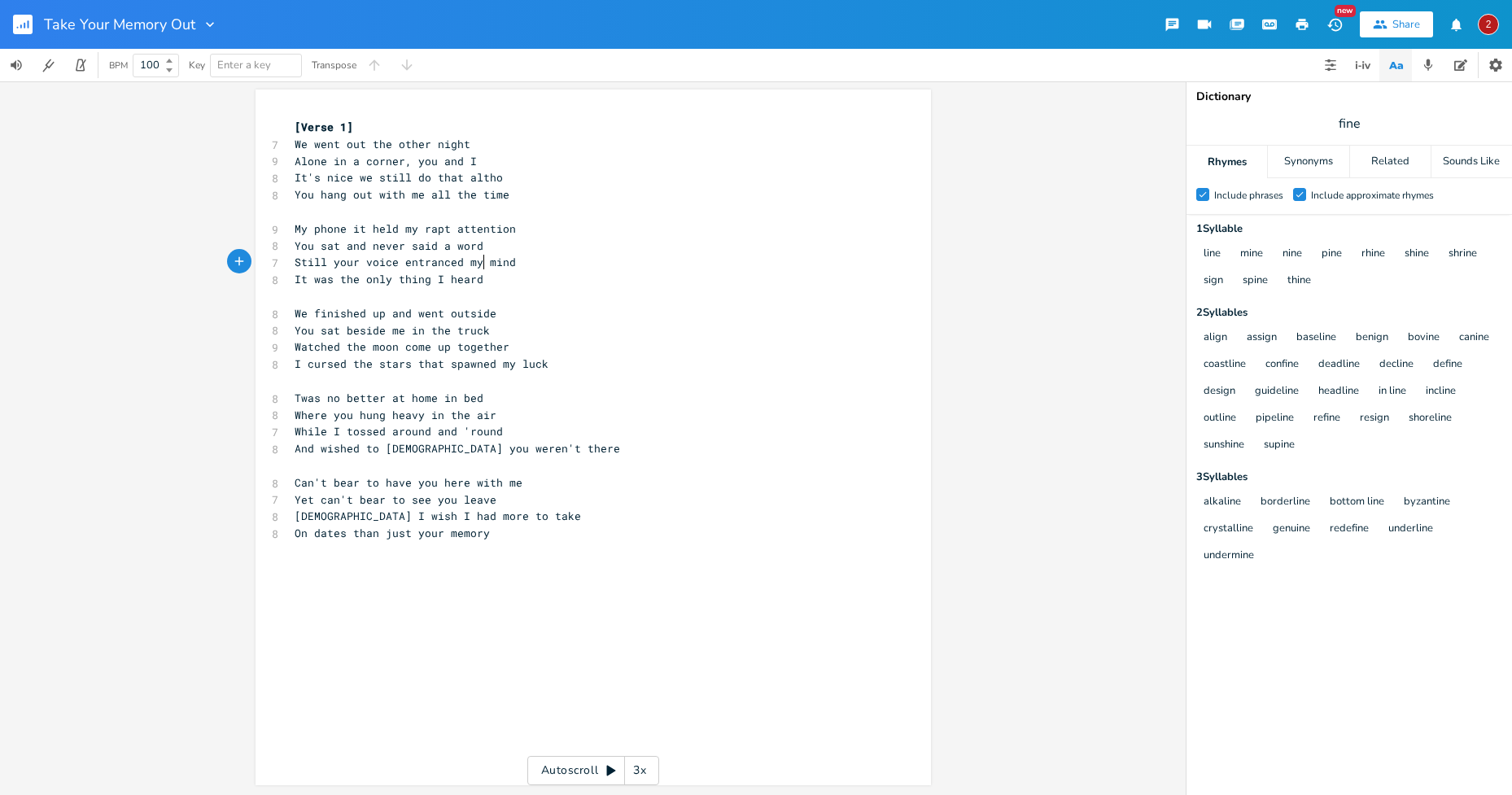
click at [476, 261] on span "Still your voice entranced my mind" at bounding box center [405, 262] width 222 height 14
type textarea "entranced my mind"
drag, startPoint x: 511, startPoint y: 262, endPoint x: 401, endPoint y: 263, distance: 110.0
click at [401, 263] on pre "Still your voice entranced my mind" at bounding box center [585, 262] width 587 height 17
click at [437, 314] on span "We finished up and went outside" at bounding box center [395, 313] width 202 height 14
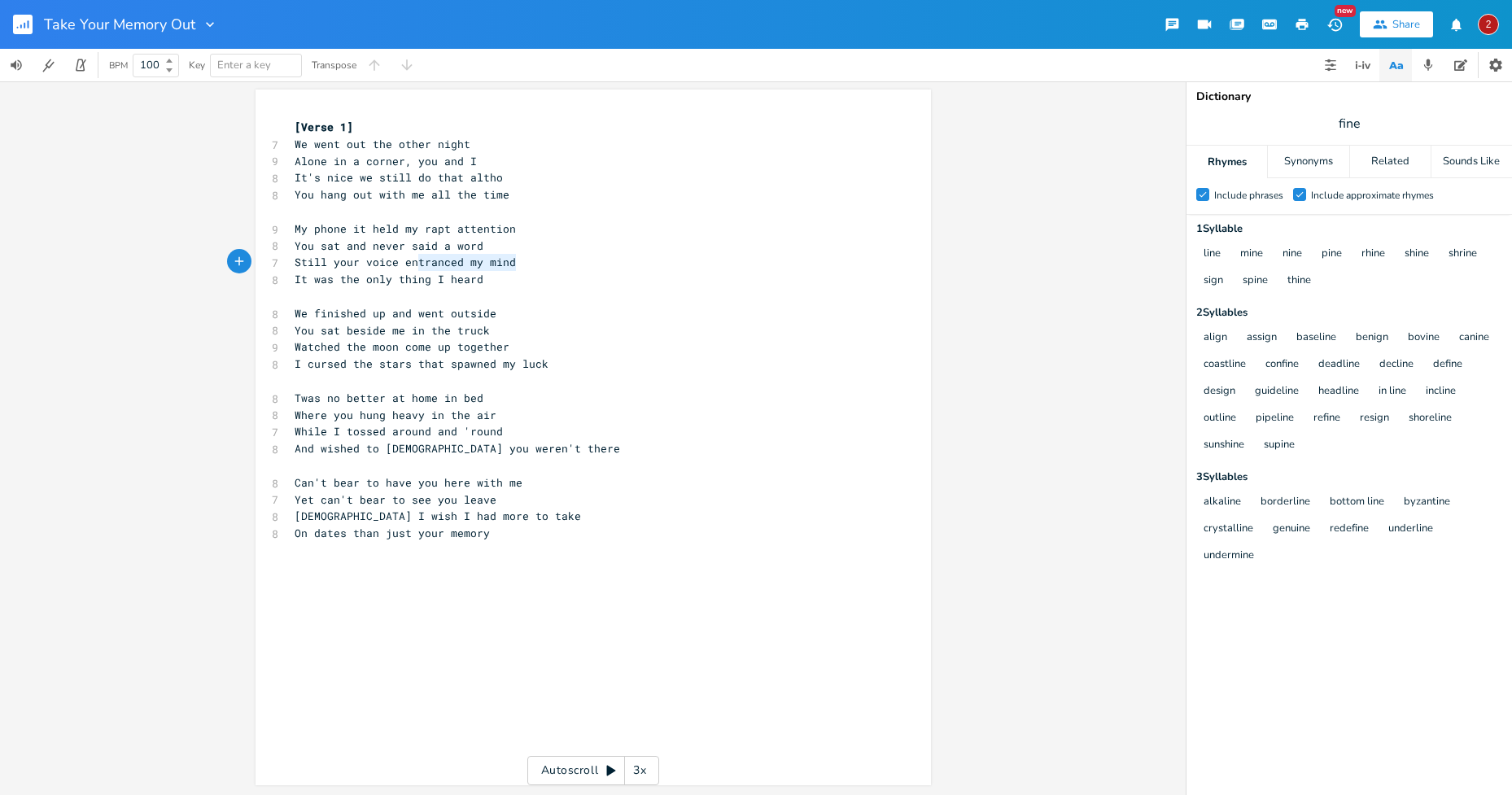
type textarea "entranced my mind"
drag, startPoint x: 511, startPoint y: 259, endPoint x: 399, endPoint y: 262, distance: 112.0
click at [399, 262] on span "Still your voice entranced my mind" at bounding box center [405, 262] width 222 height 14
click at [461, 262] on span "Still your voice entranced my mind" at bounding box center [405, 262] width 222 height 14
drag, startPoint x: 508, startPoint y: 259, endPoint x: 401, endPoint y: 262, distance: 107.0
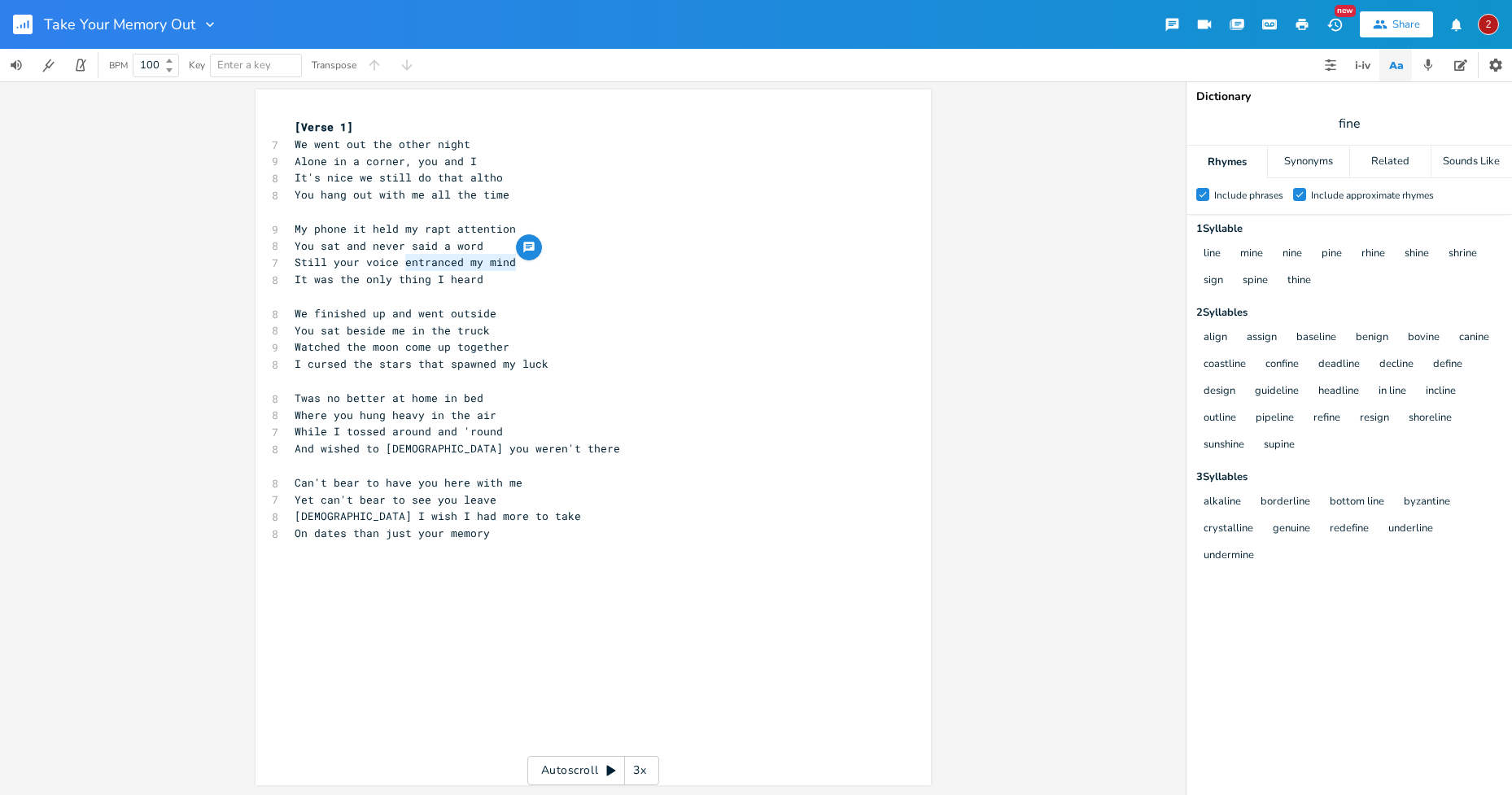
click at [401, 262] on span "Still your voice entranced my mind" at bounding box center [405, 262] width 222 height 14
type textarea "swam in my head"
click at [603, 381] on pre "​" at bounding box center [585, 381] width 587 height 17
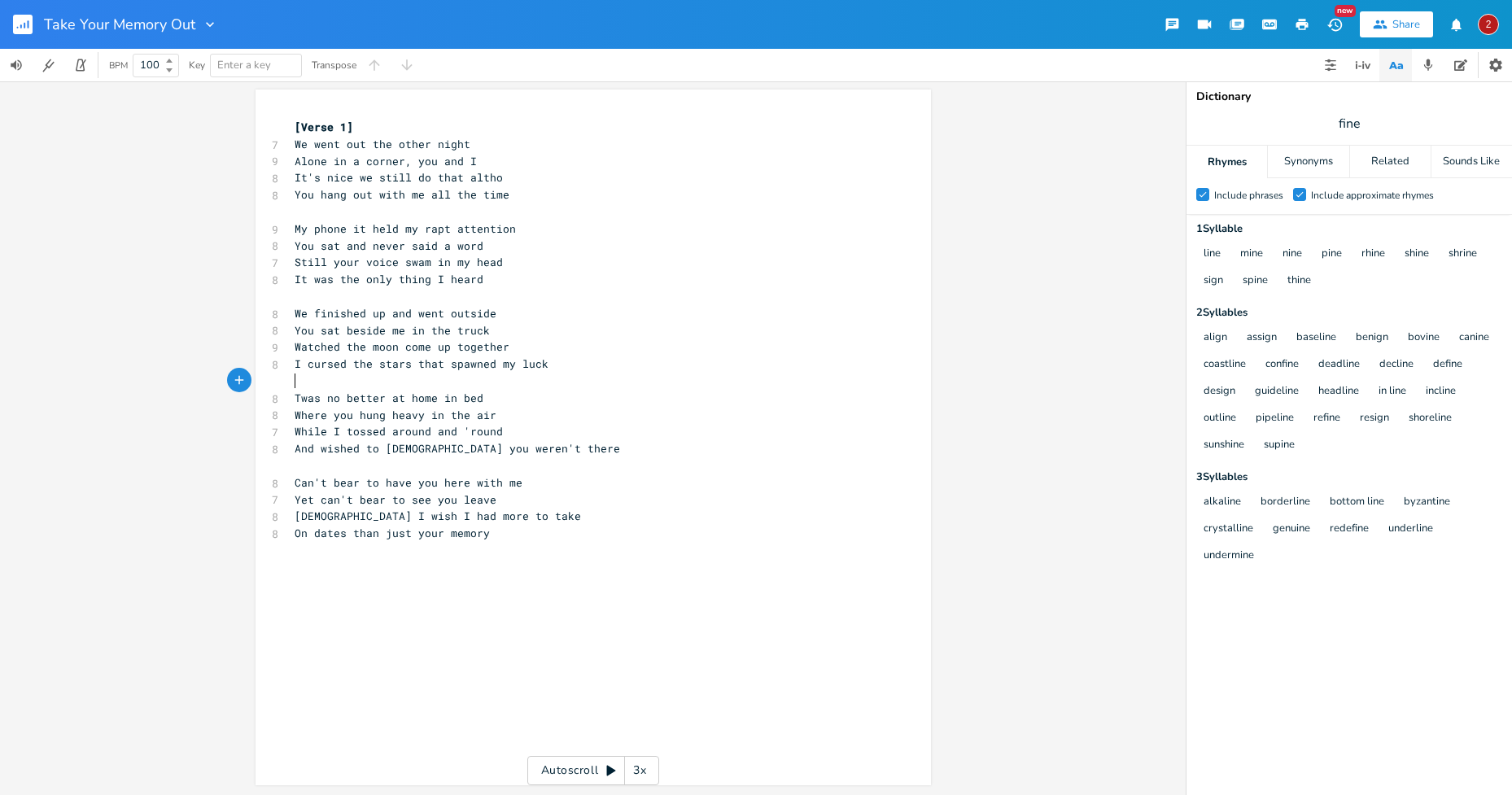
click at [445, 258] on span "Still your voice swam in my head" at bounding box center [399, 262] width 208 height 14
drag, startPoint x: 495, startPoint y: 261, endPoint x: 400, endPoint y: 263, distance: 95.0
click at [400, 263] on span "Still your voice swam in my head" at bounding box center [399, 262] width 208 height 14
type textarea "rang in my head"
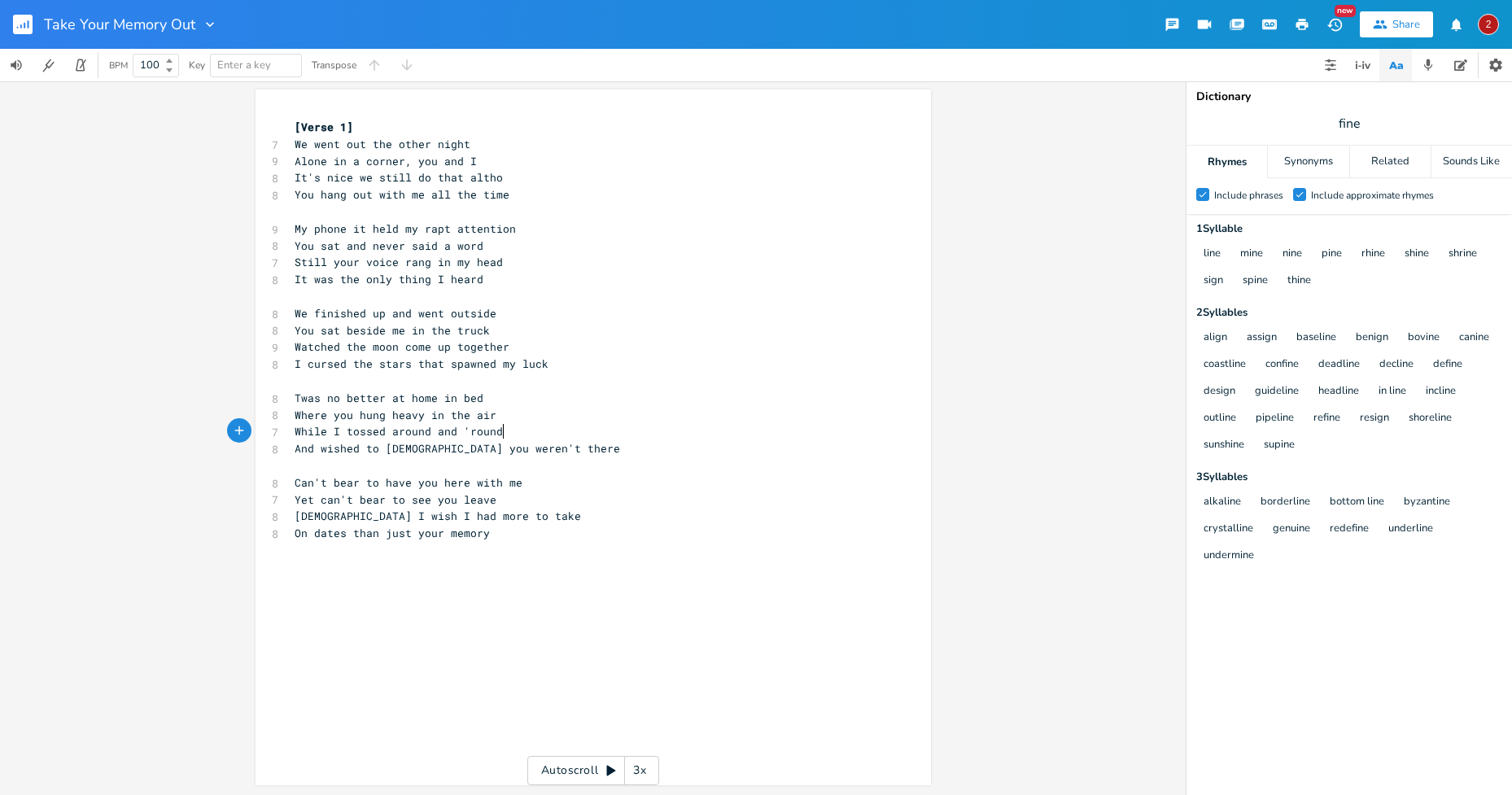
click at [706, 434] on pre "While I tossed around and 'round" at bounding box center [585, 432] width 587 height 17
click at [423, 262] on span "Still your voice rang in my head" at bounding box center [399, 262] width 208 height 14
type textarea "sat"
click at [520, 323] on pre "You sat beside me in the truck" at bounding box center [585, 331] width 587 height 17
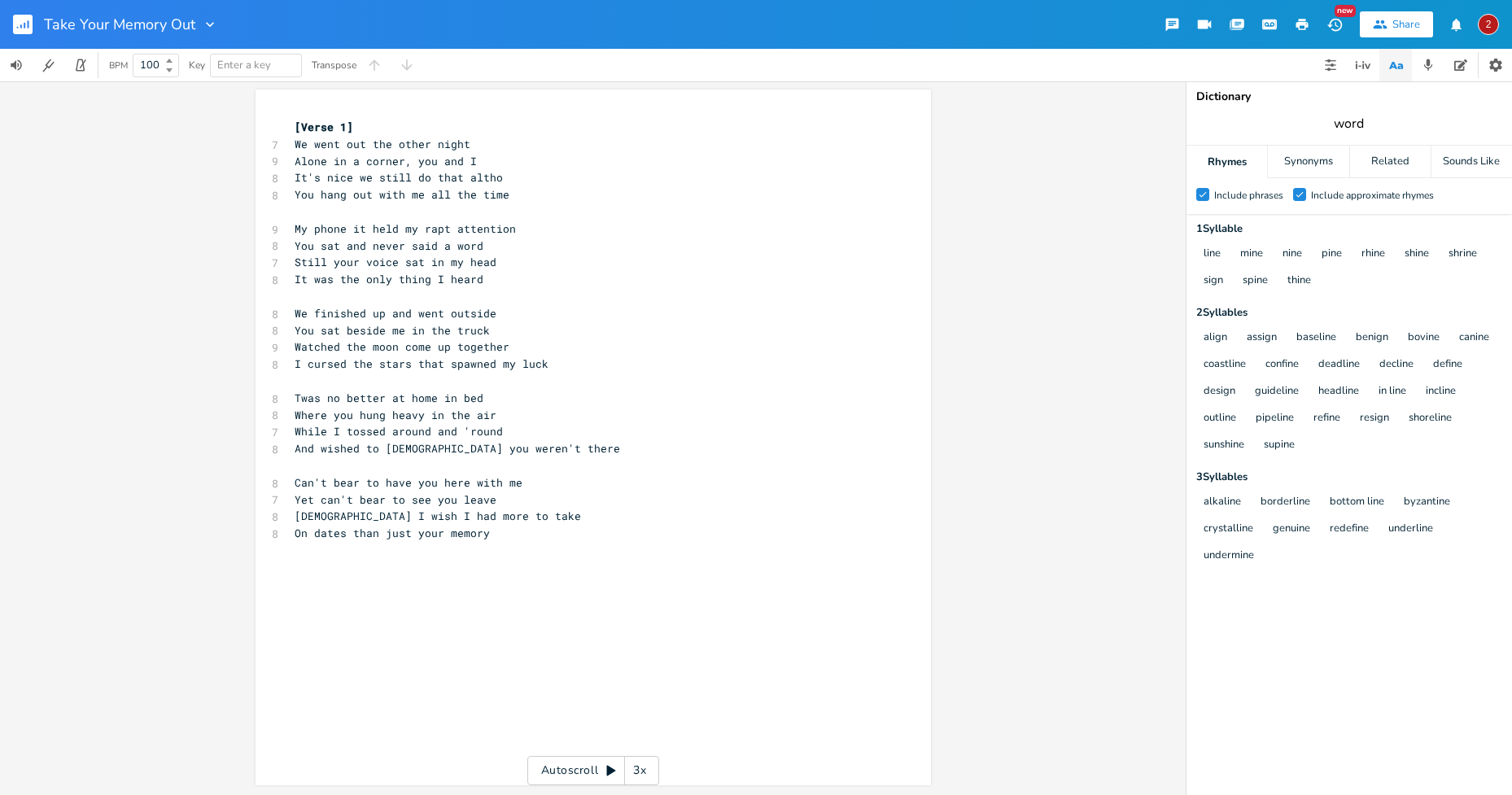
type input "word"
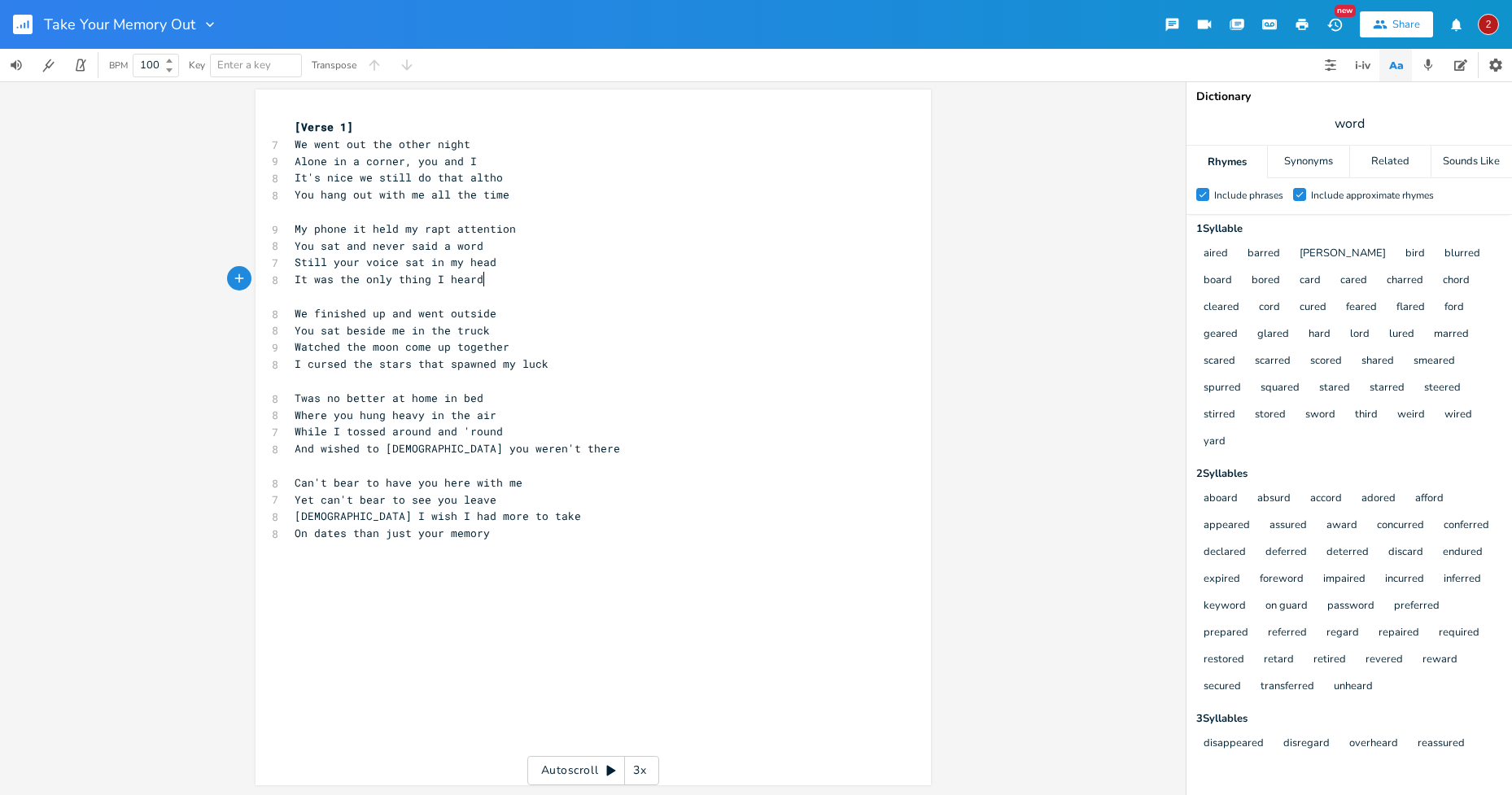
click at [476, 274] on span "It was the only thing I heard" at bounding box center [388, 279] width 189 height 14
type input "heard"
click at [1272, 438] on div "aired barred [PERSON_NAME] bird blurred board bored card cared charred chord cl…" at bounding box center [1348, 348] width 309 height 215
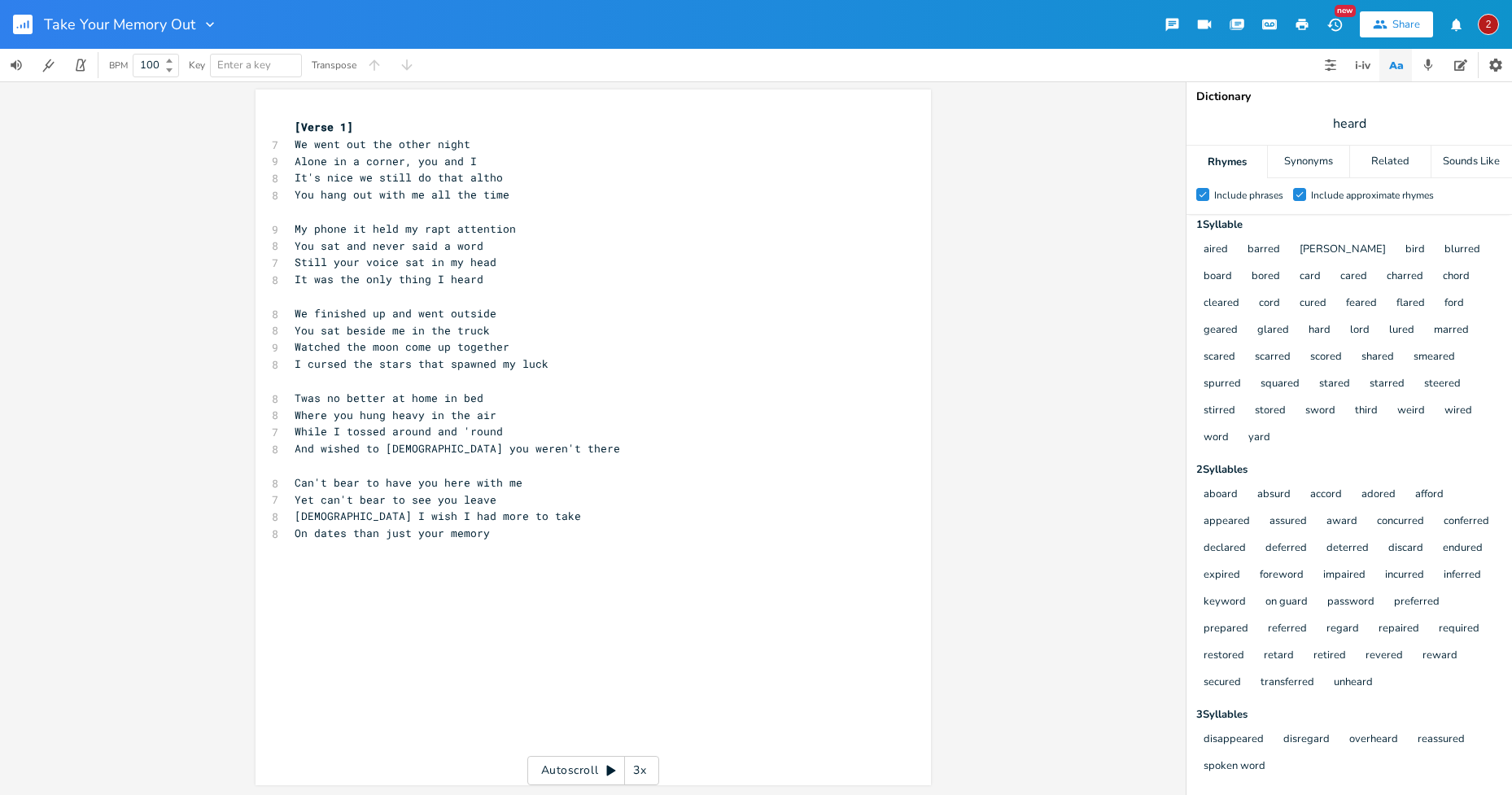
click at [481, 278] on pre "It was the only thing I heard" at bounding box center [585, 280] width 587 height 17
drag, startPoint x: 491, startPoint y: 280, endPoint x: 291, endPoint y: 279, distance: 200.0
click at [291, 279] on pre "It was the only thing I heard" at bounding box center [585, 280] width 587 height 17
type textarea "The silence louder than I preferred"
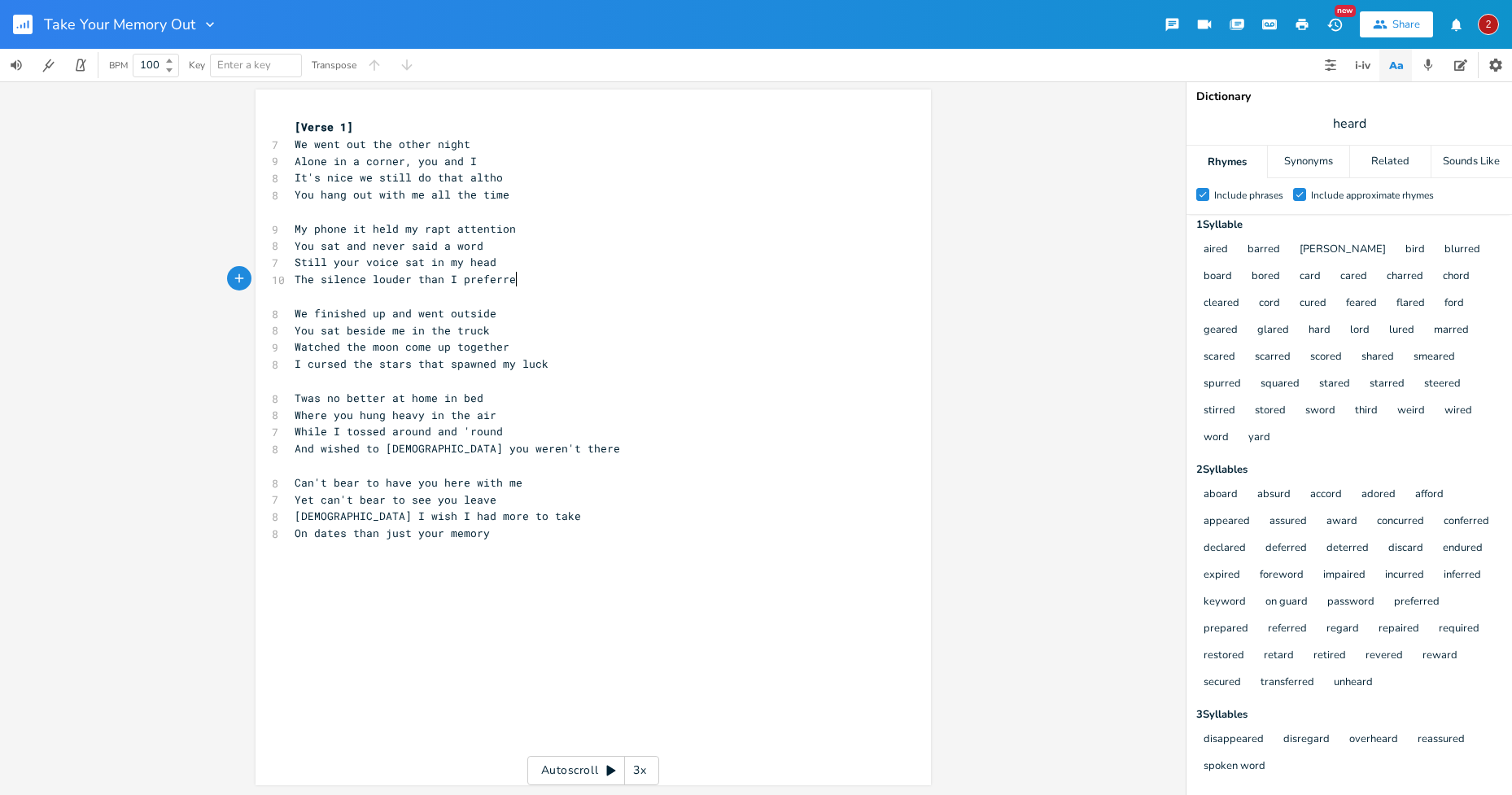
scroll to position [0, 165]
click at [676, 339] on pre "Watched the moon come up together" at bounding box center [585, 347] width 587 height 17
click at [439, 276] on span "The silence louder than I preferred" at bounding box center [408, 279] width 227 height 14
type textarea "er than I preferred"
drag, startPoint x: 519, startPoint y: 275, endPoint x: 392, endPoint y: 281, distance: 127.1
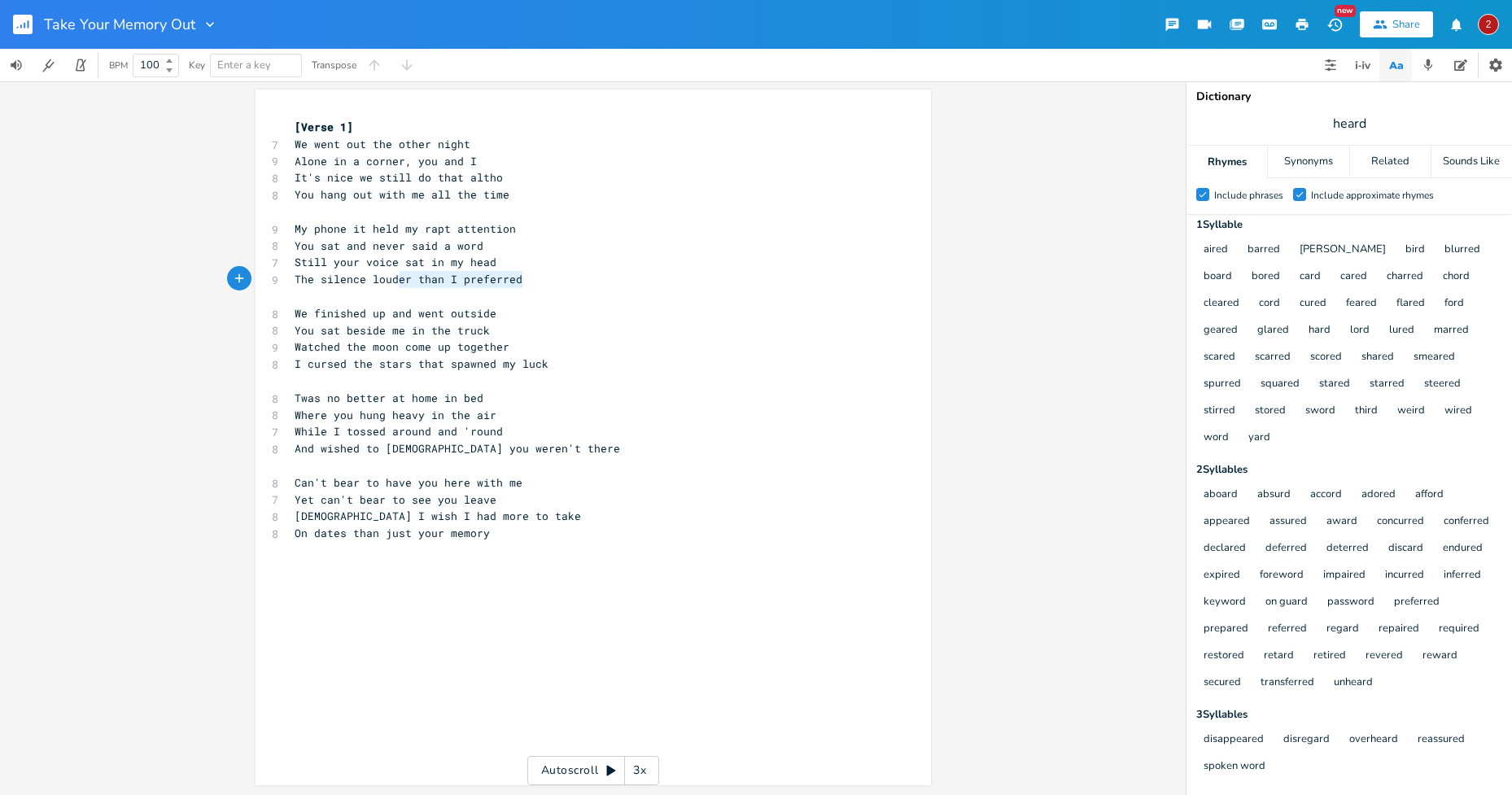
click at [392, 281] on pre "The silence louder than I preferred" at bounding box center [585, 280] width 587 height 17
drag, startPoint x: 395, startPoint y: 279, endPoint x: 291, endPoint y: 279, distance: 104.0
click at [291, 279] on pre "The silence loud" at bounding box center [585, 280] width 587 height 17
type textarea "Louder than the silence"
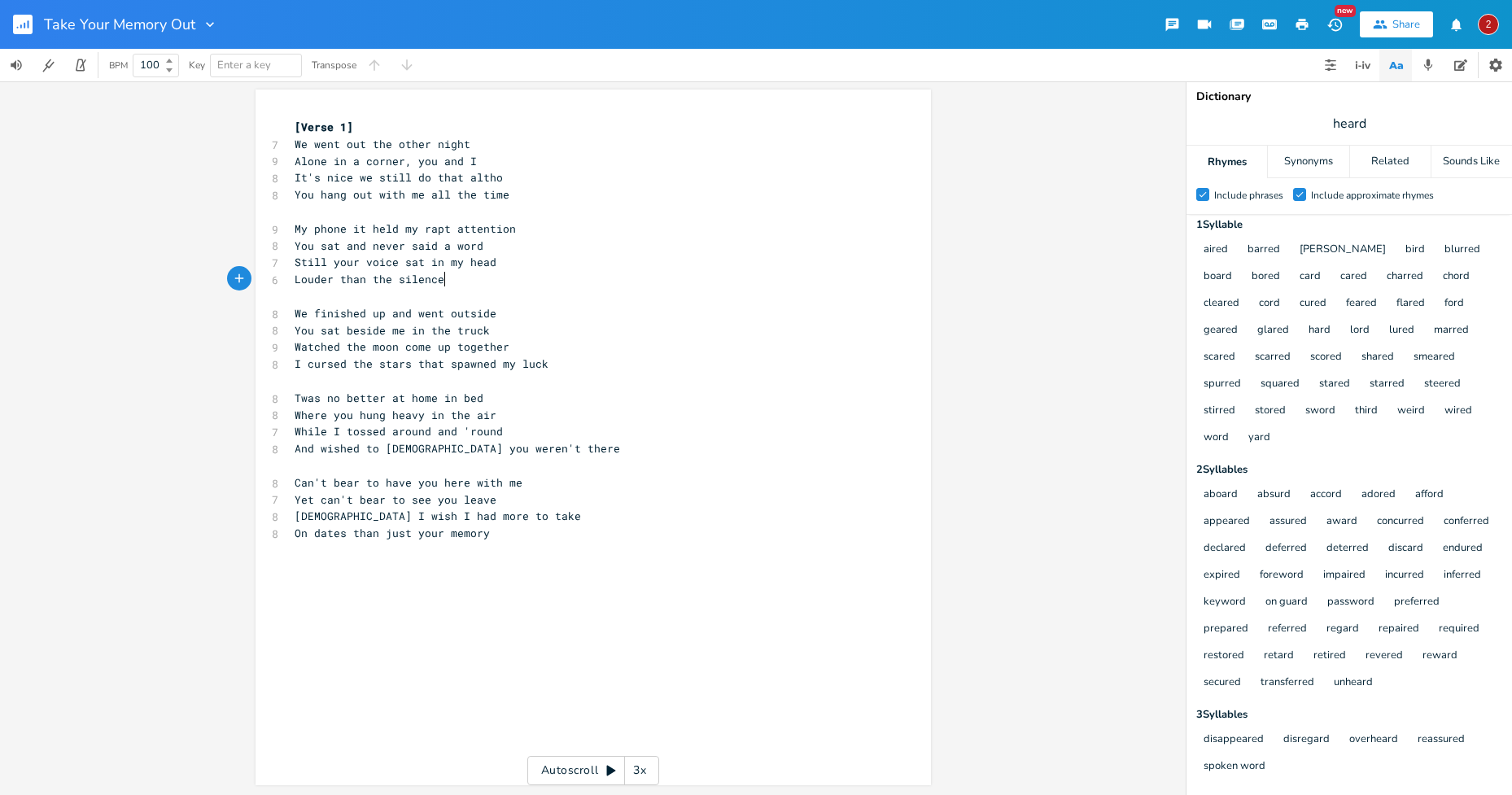
scroll to position [0, 115]
type textarea "The silence loud in"
type textarea "side my head"
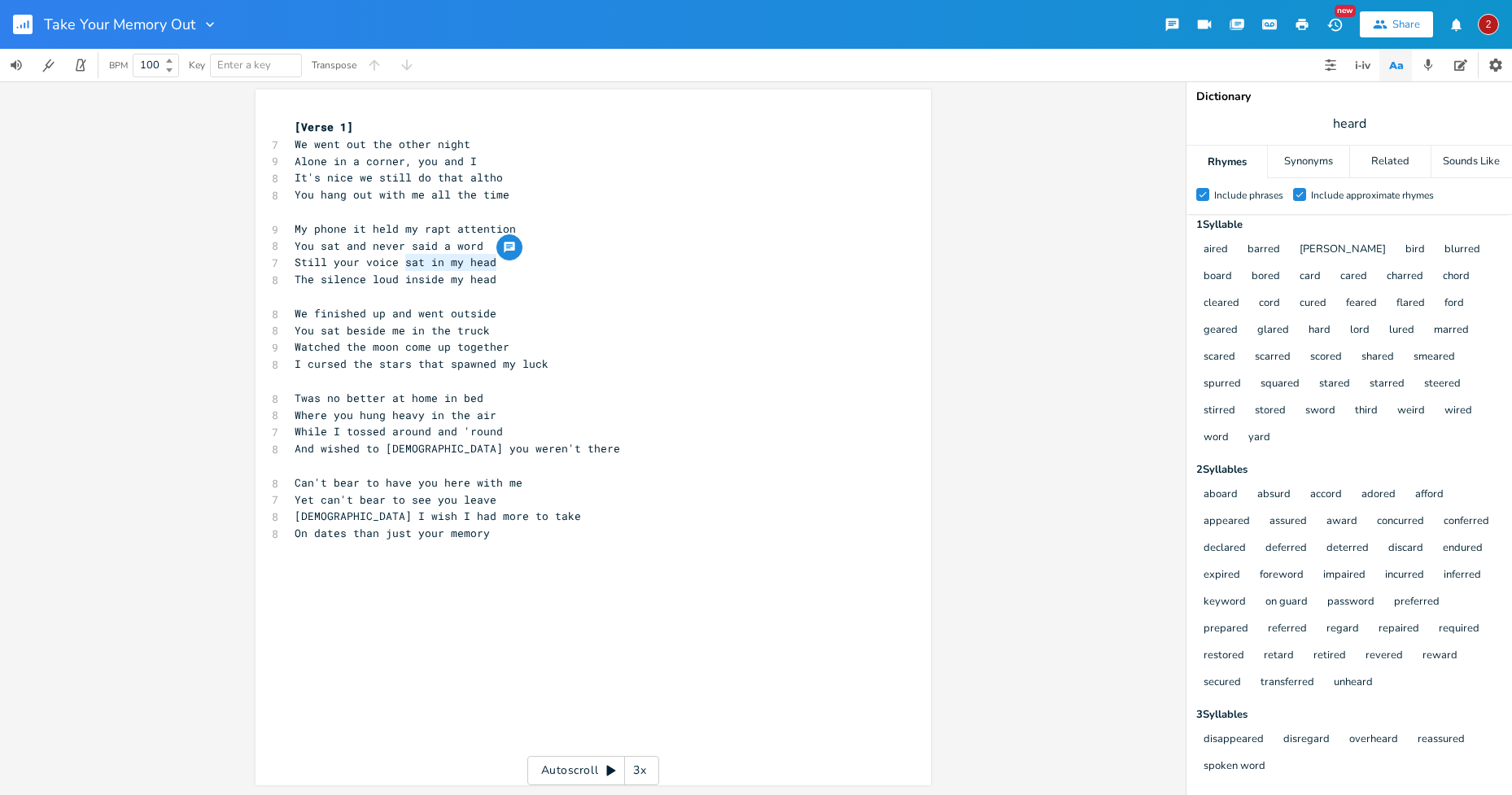
drag, startPoint x: 491, startPoint y: 260, endPoint x: 397, endPoint y: 261, distance: 94.0
click at [397, 261] on pre "Still your voice sat in my head" at bounding box center [585, 262] width 587 height 17
type textarea "went on and on"
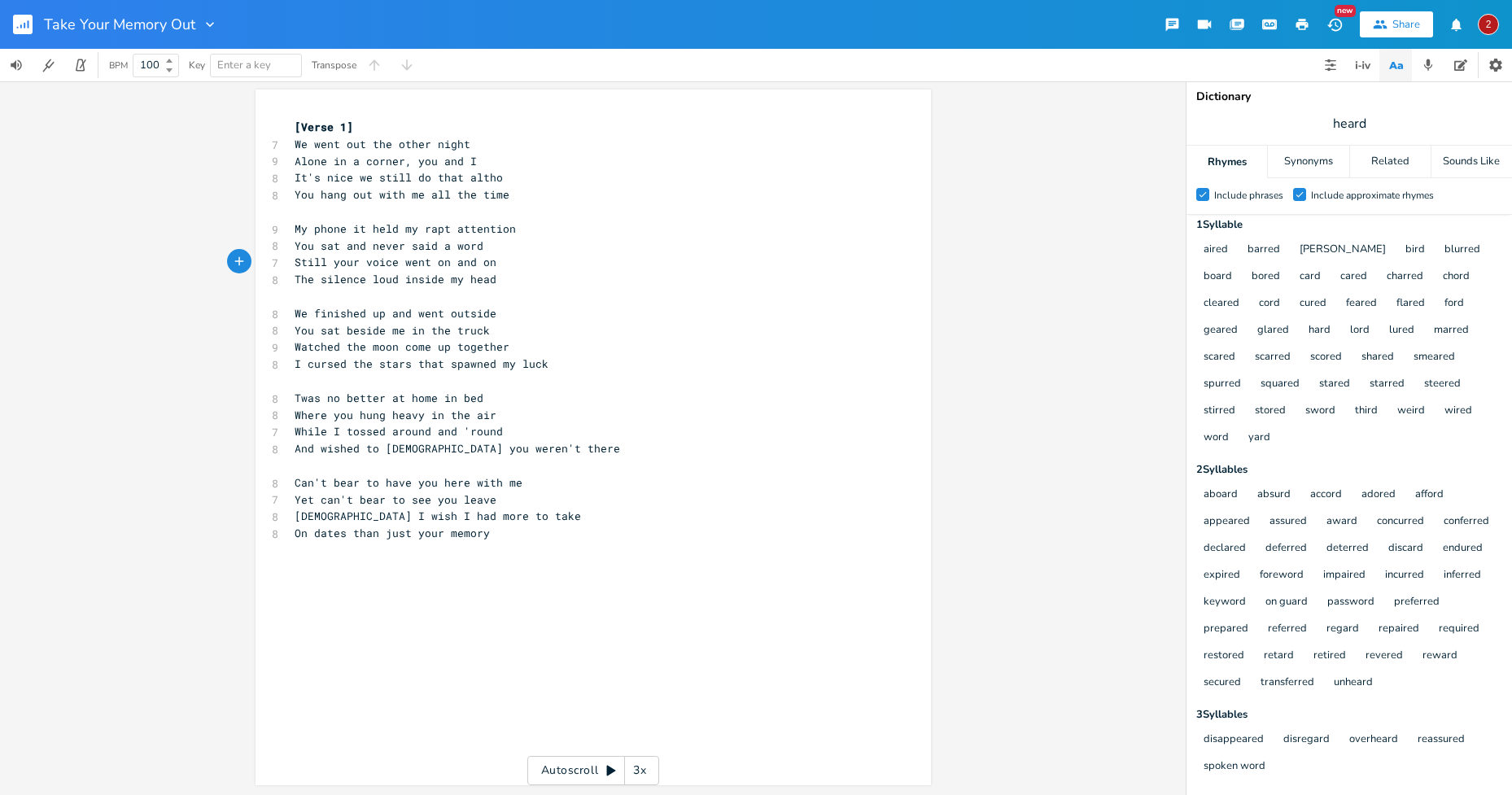
click at [497, 280] on pre "The silence loud inside my head" at bounding box center [585, 280] width 587 height 17
click at [488, 244] on pre "You sat and never said a word" at bounding box center [585, 246] width 587 height 17
click at [494, 278] on div "head x [Verse 1] 7 We went out the other night 9 Alone in a corner, you and I 8…" at bounding box center [593, 437] width 675 height 696
type textarea "head"
click at [531, 268] on icon "button" at bounding box center [535, 264] width 9 height 7
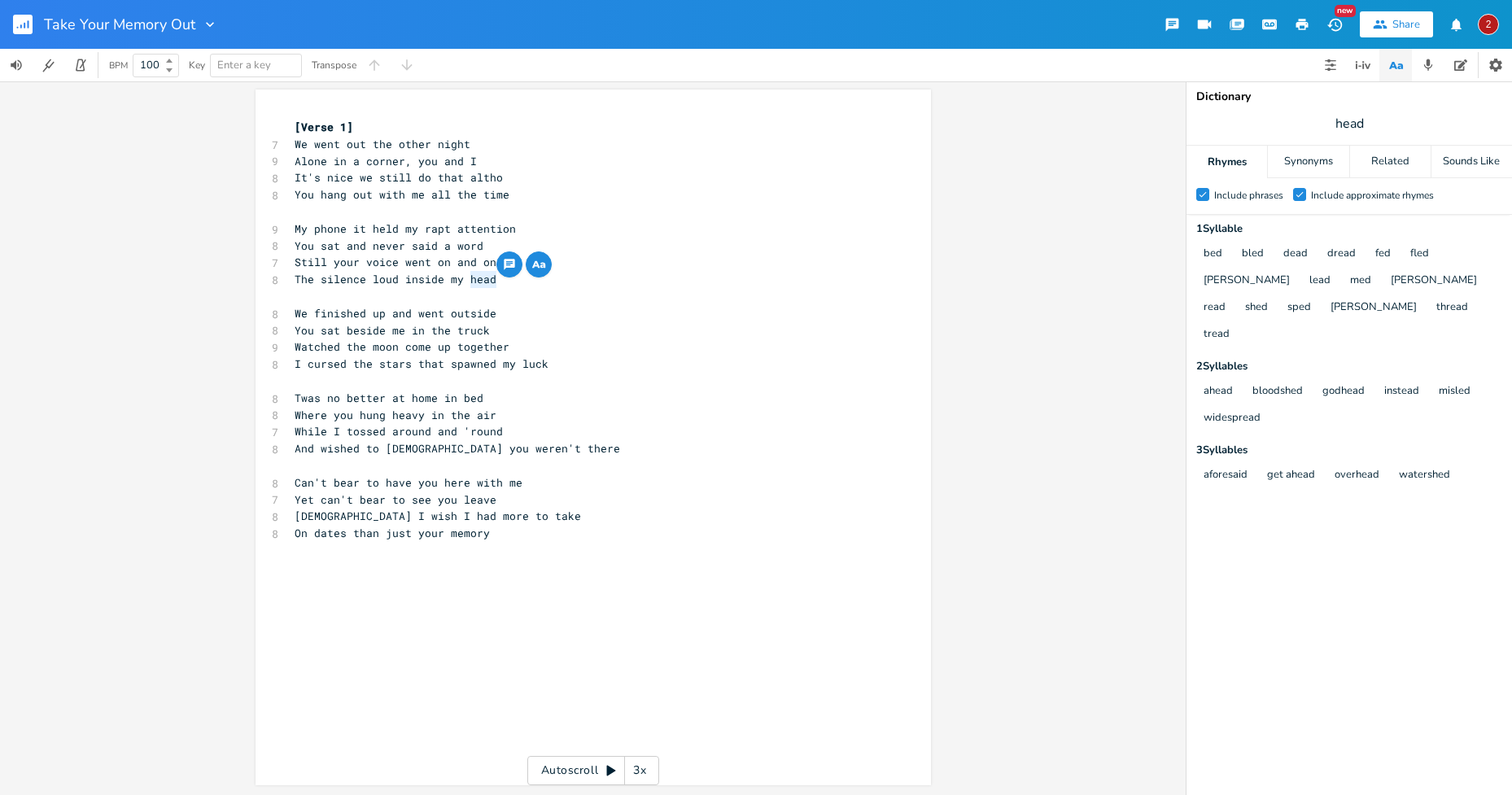
scroll to position [0, 0]
click at [482, 244] on span "You sat and never said a word" at bounding box center [388, 245] width 189 height 14
type textarea "You sat and never said a word"
drag, startPoint x: 479, startPoint y: 245, endPoint x: 291, endPoint y: 244, distance: 188.0
click at [295, 244] on span "You sat and never said a word" at bounding box center [388, 245] width 189 height 14
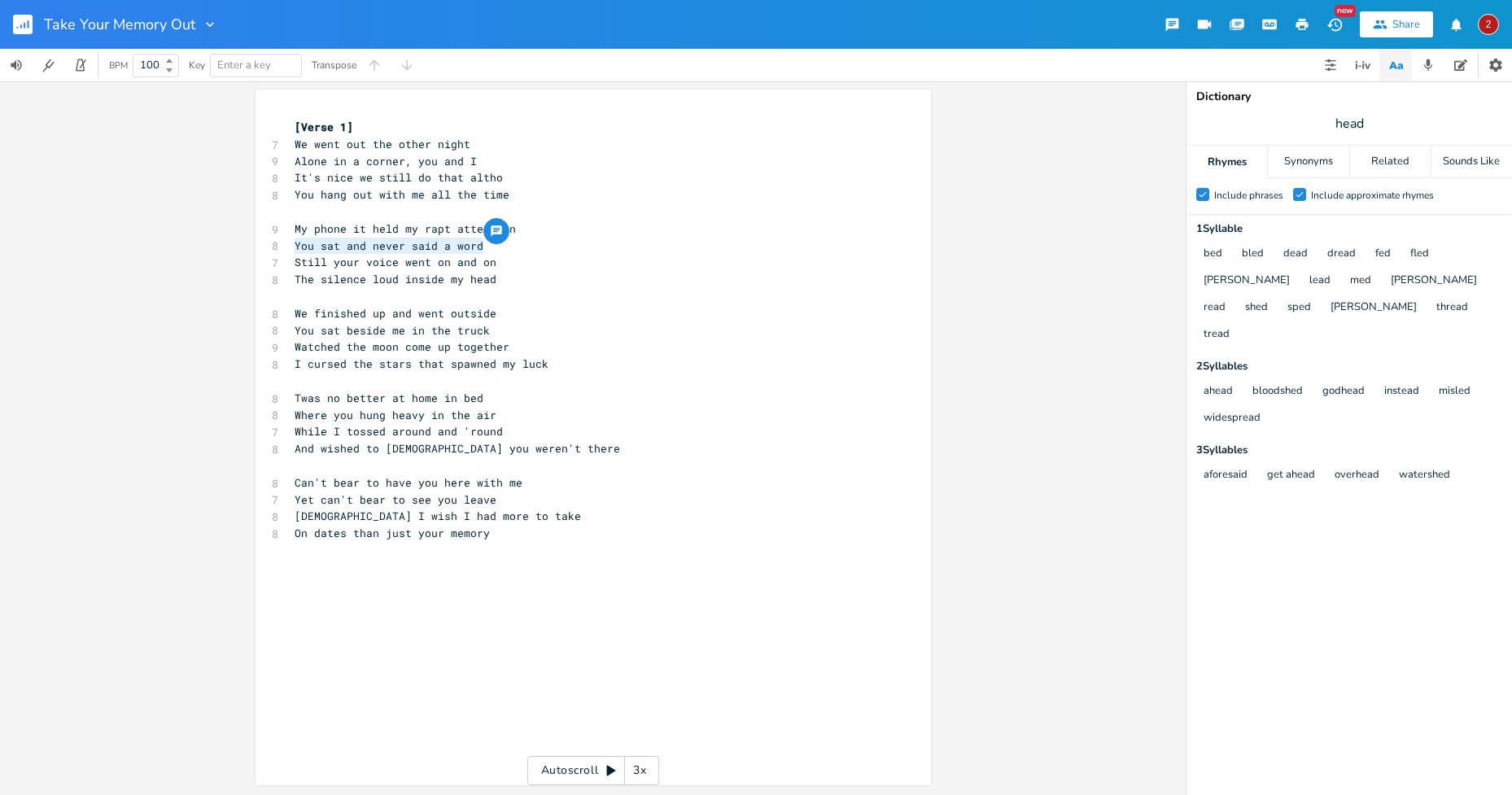
click at [1315, 295] on div "bed bled dead dread fed fled [PERSON_NAME] lead med [PERSON_NAME] shed sped [PE…" at bounding box center [1348, 294] width 309 height 107
click at [1333, 302] on div "bed bled dead dread fed fled [PERSON_NAME] lead med [PERSON_NAME] shed sped [PE…" at bounding box center [1348, 294] width 309 height 107
click at [446, 305] on pre "We finished up and went outside" at bounding box center [585, 314] width 587 height 17
click at [477, 247] on span "You sat and never said a word" at bounding box center [388, 245] width 189 height 14
drag, startPoint x: 401, startPoint y: 259, endPoint x: 489, endPoint y: 262, distance: 88.1
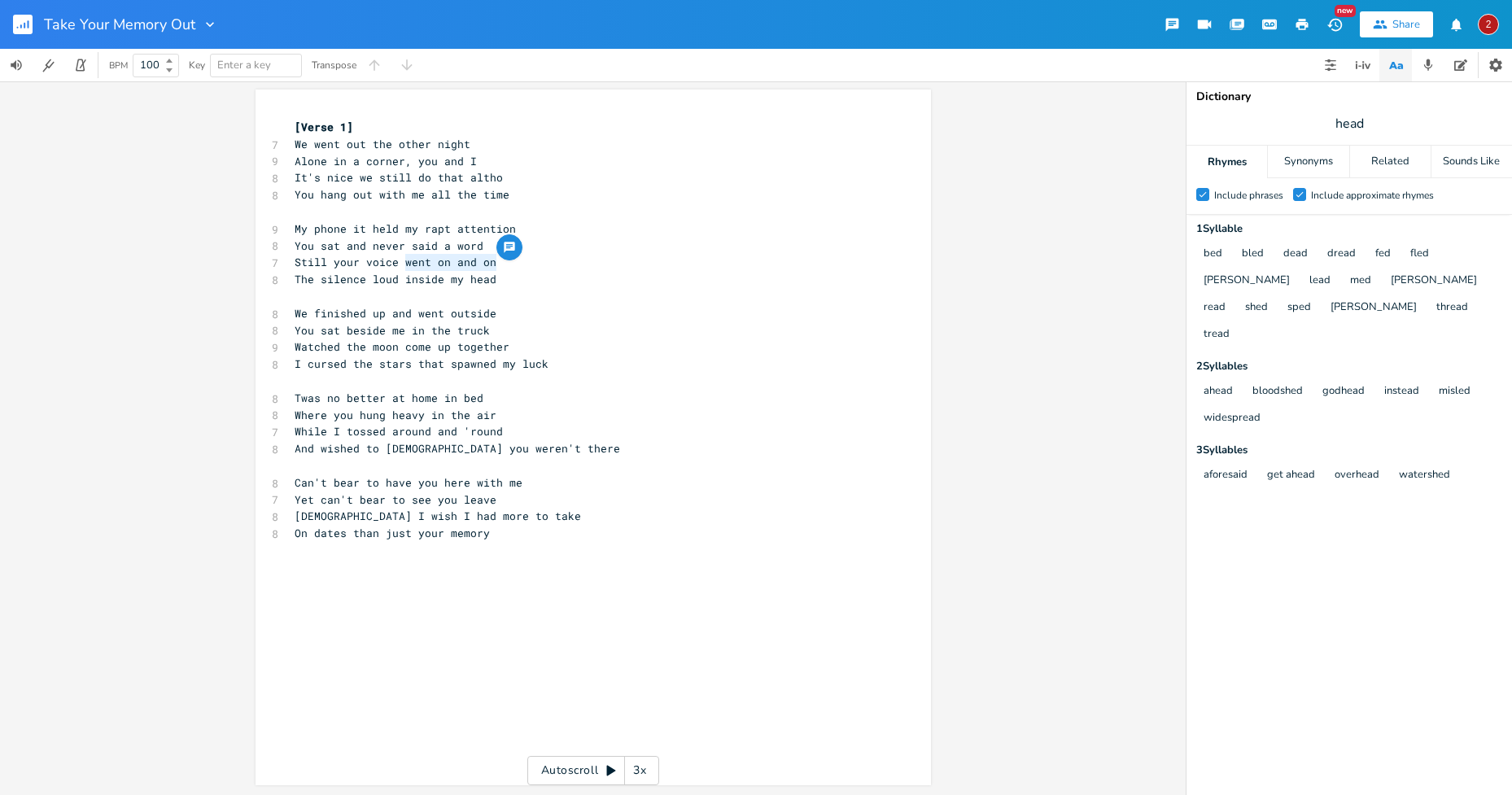
click at [489, 262] on span "Still your voice went on and on" at bounding box center [395, 262] width 202 height 14
type textarea "played in my mind"
click at [479, 246] on span "You sat and never said a word" at bounding box center [388, 245] width 189 height 14
click at [495, 280] on pre "The silence loud inside my head" at bounding box center [585, 280] width 587 height 17
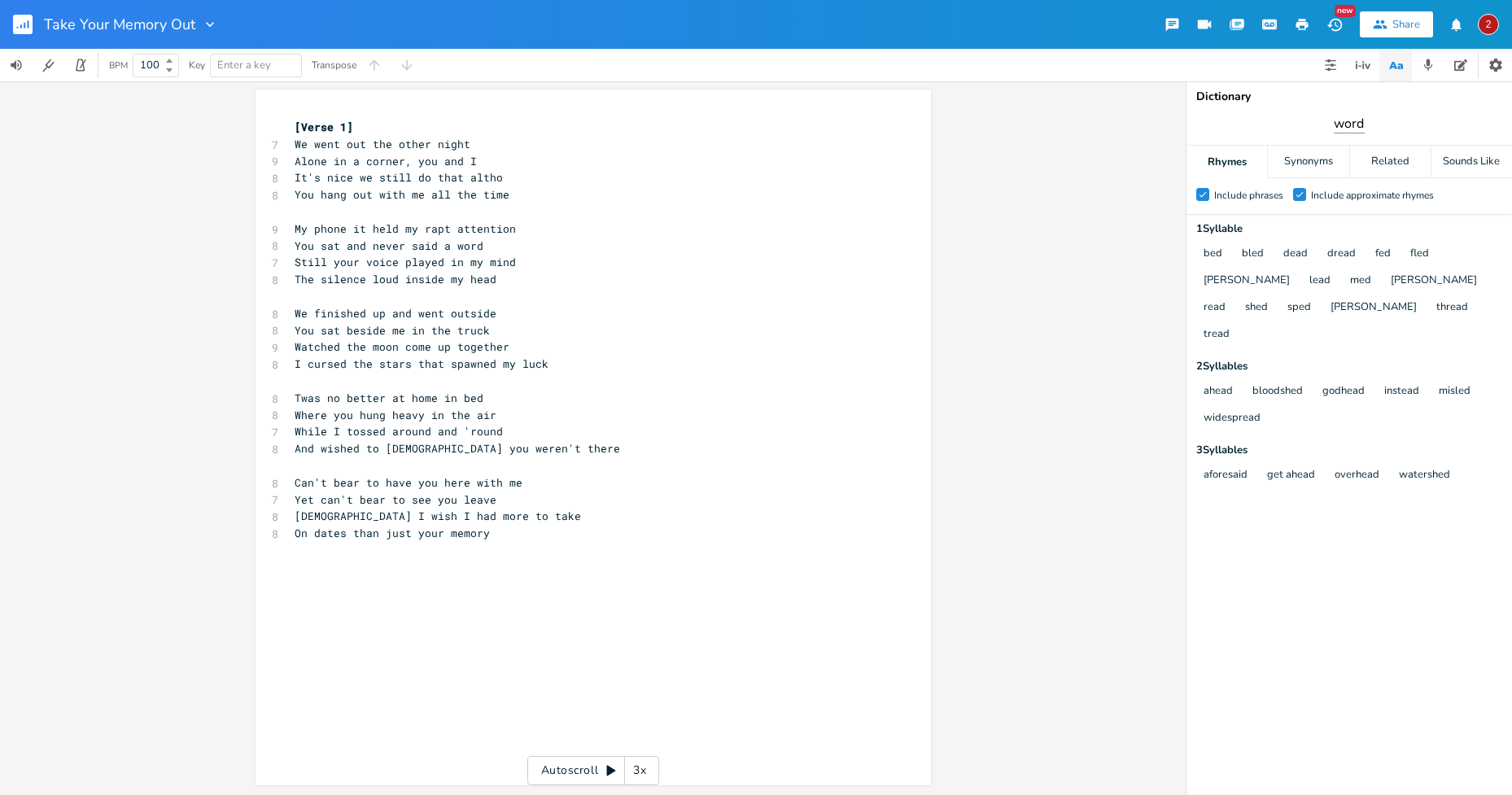
type input "word"
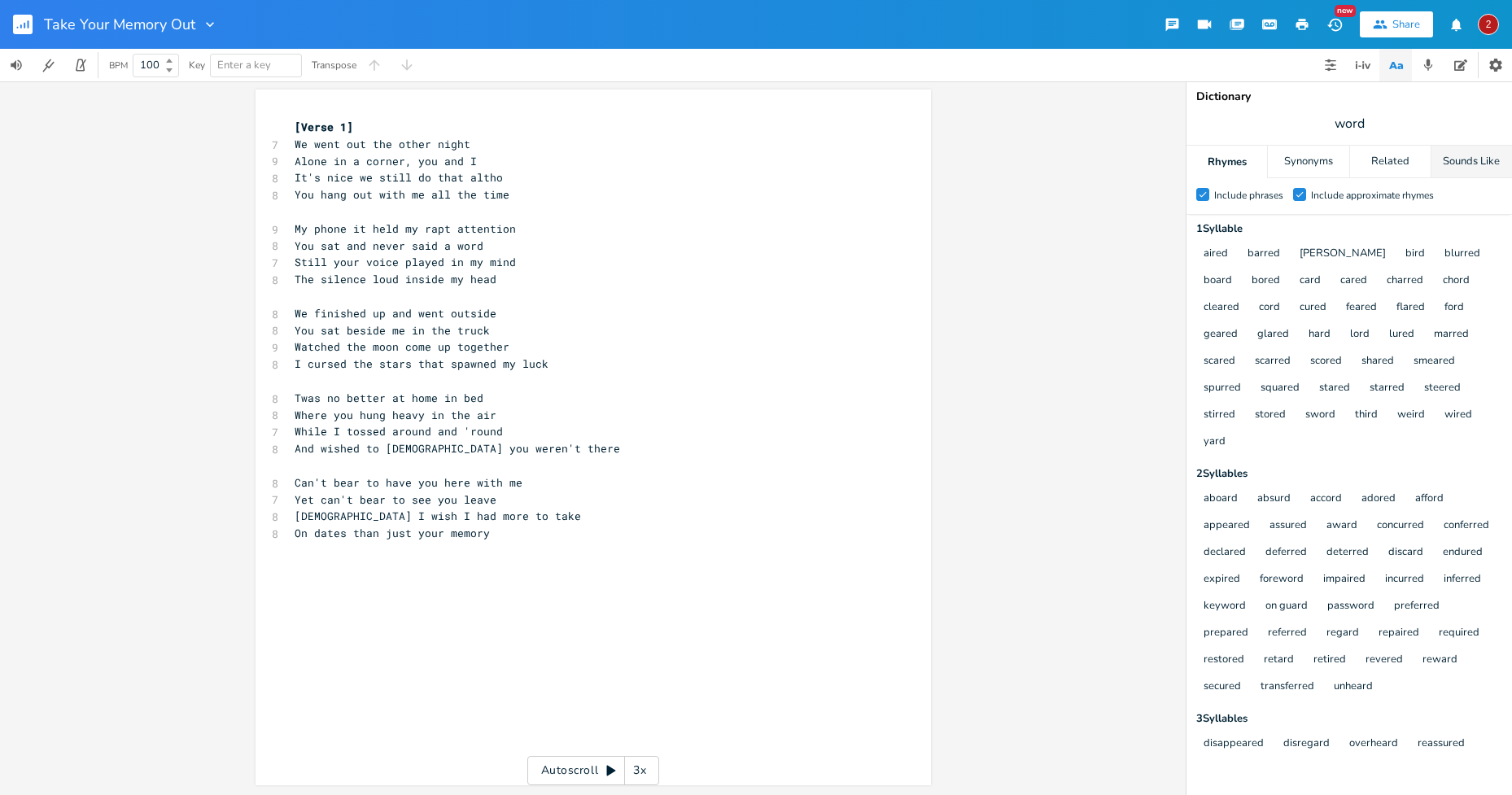
click at [1475, 162] on div "Sounds Like" at bounding box center [1471, 162] width 81 height 32
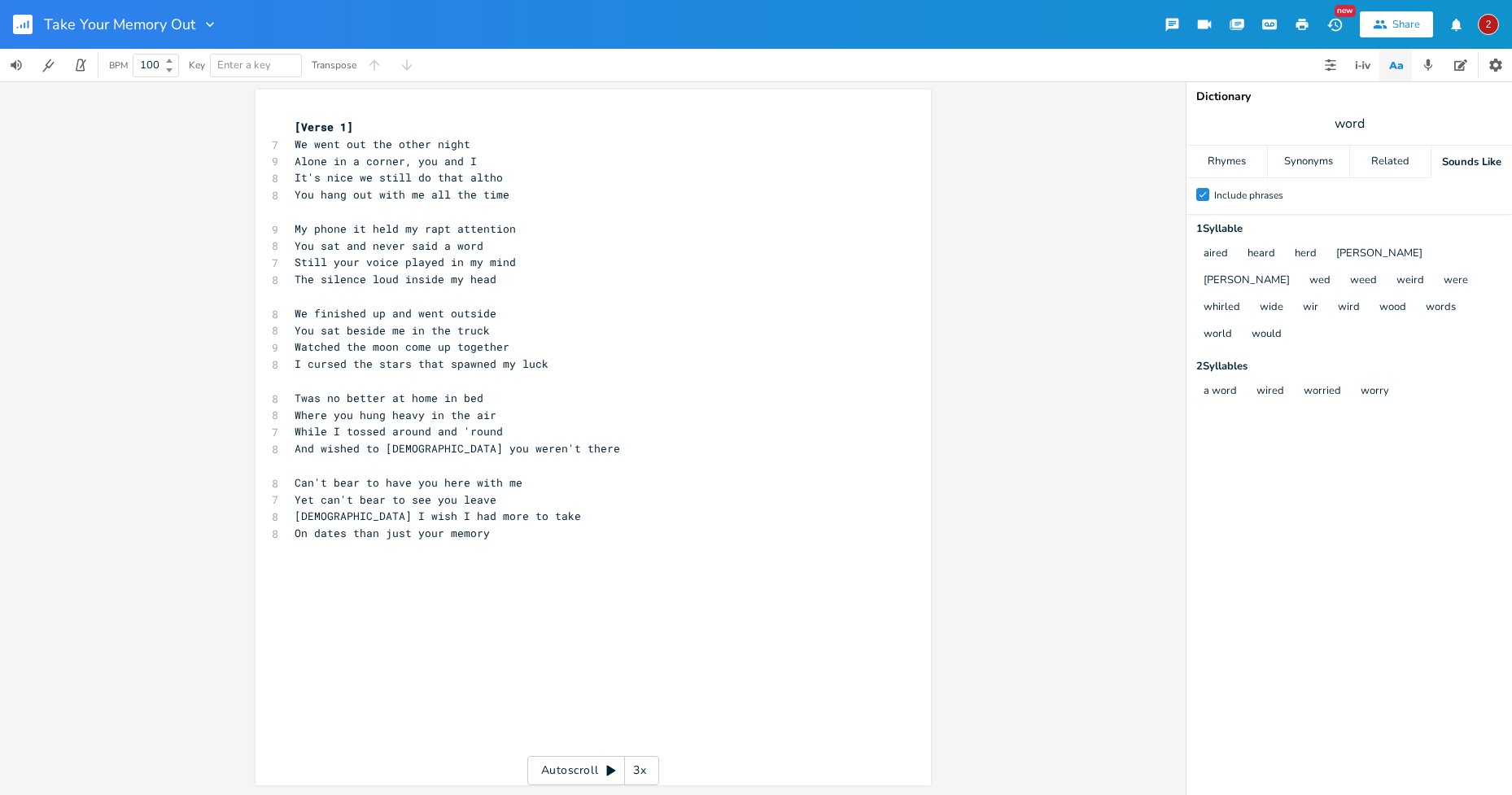
click at [1230, 248] on span "aired" at bounding box center [1215, 254] width 44 height 27
click at [1254, 251] on button "heard" at bounding box center [1261, 254] width 27 height 14
type input "heard"
click at [1217, 164] on div "Rhymes" at bounding box center [1226, 162] width 81 height 32
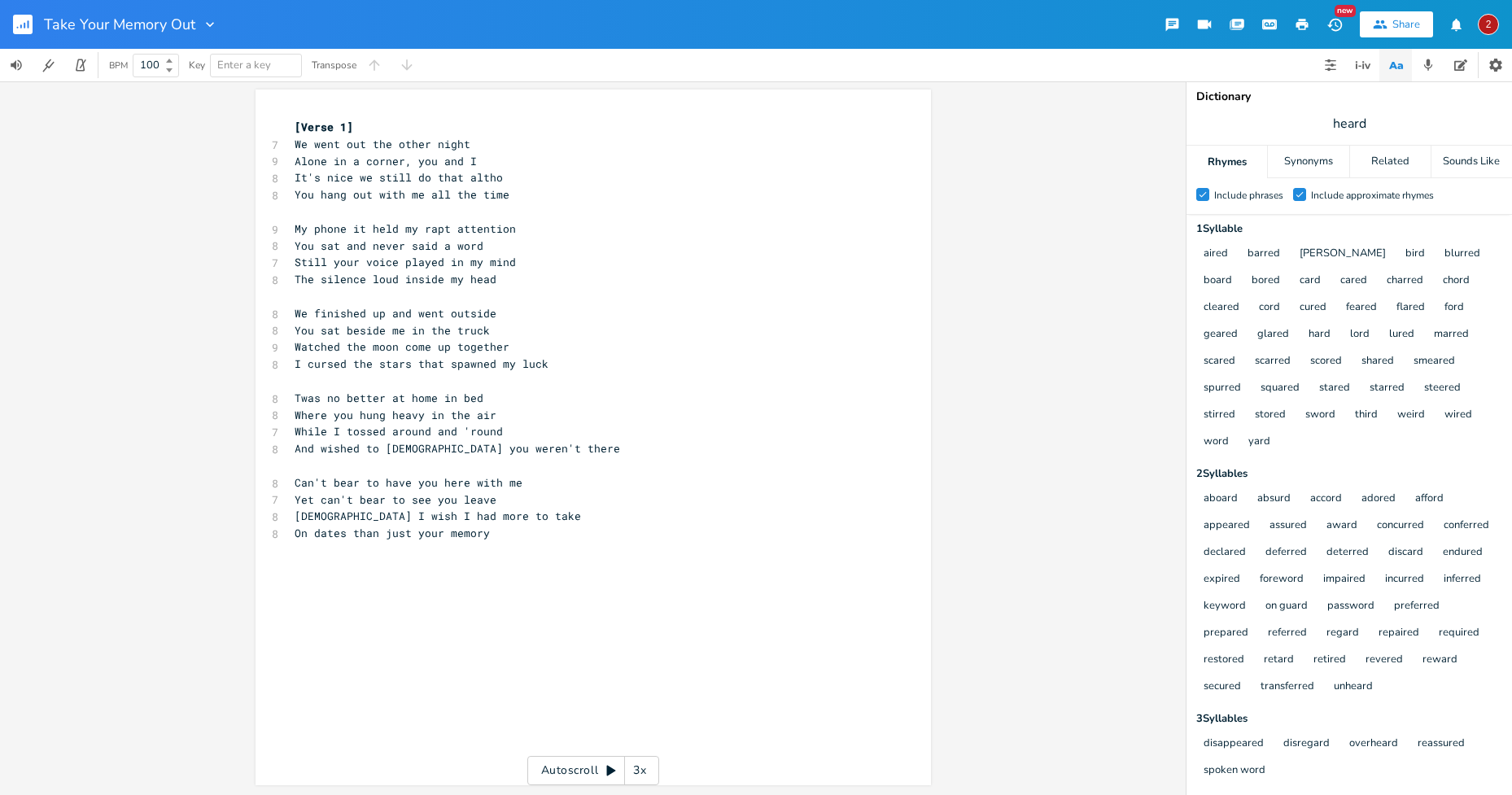
click at [495, 280] on pre "The silence loud inside my head" at bounding box center [585, 280] width 587 height 17
type textarea "inside my head"
drag, startPoint x: 494, startPoint y: 277, endPoint x: 402, endPoint y: 280, distance: 92.0
click at [402, 280] on pre "The silence loud inside my head" at bounding box center [585, 280] width 587 height 17
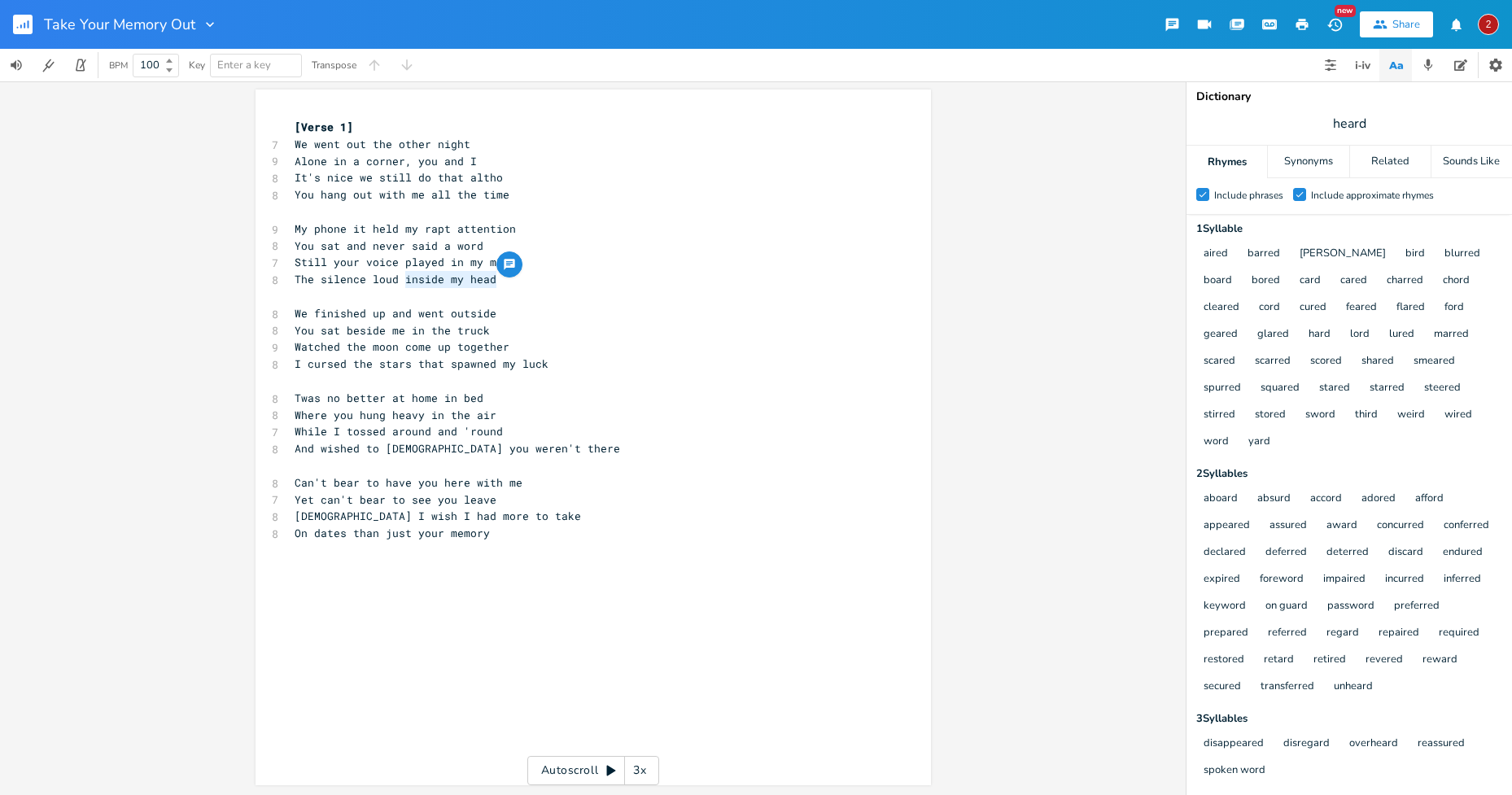
click at [382, 280] on span "The silence loud inside my head" at bounding box center [395, 279] width 202 height 14
drag, startPoint x: 493, startPoint y: 277, endPoint x: 291, endPoint y: 280, distance: 202.0
click at [291, 280] on pre "The silence loud inside my head" at bounding box center [585, 280] width 587 height 17
type textarea "Nothing"
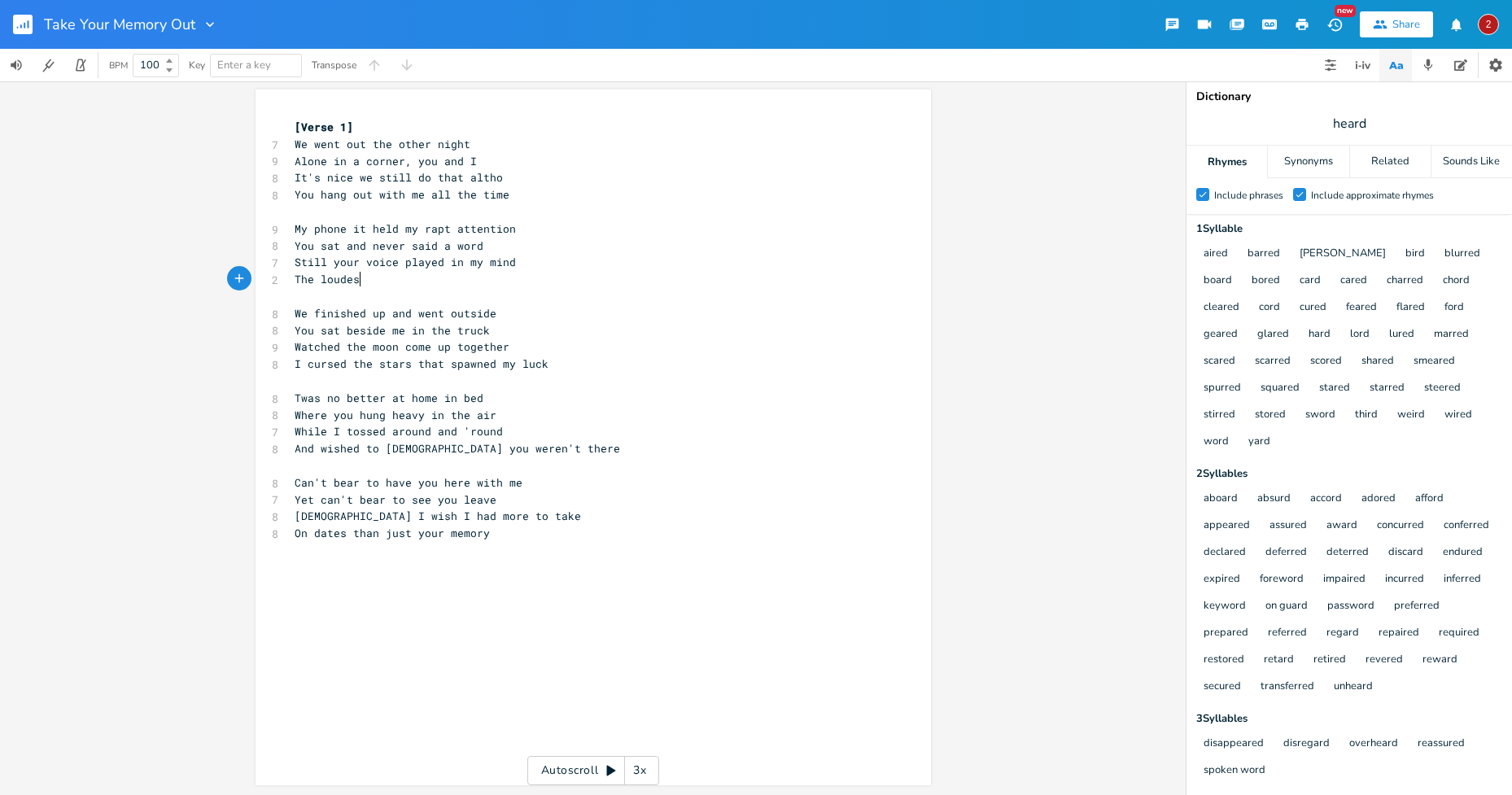
scroll to position [0, 60]
type textarea "The loudest silence"
type textarea "voices go unheard"
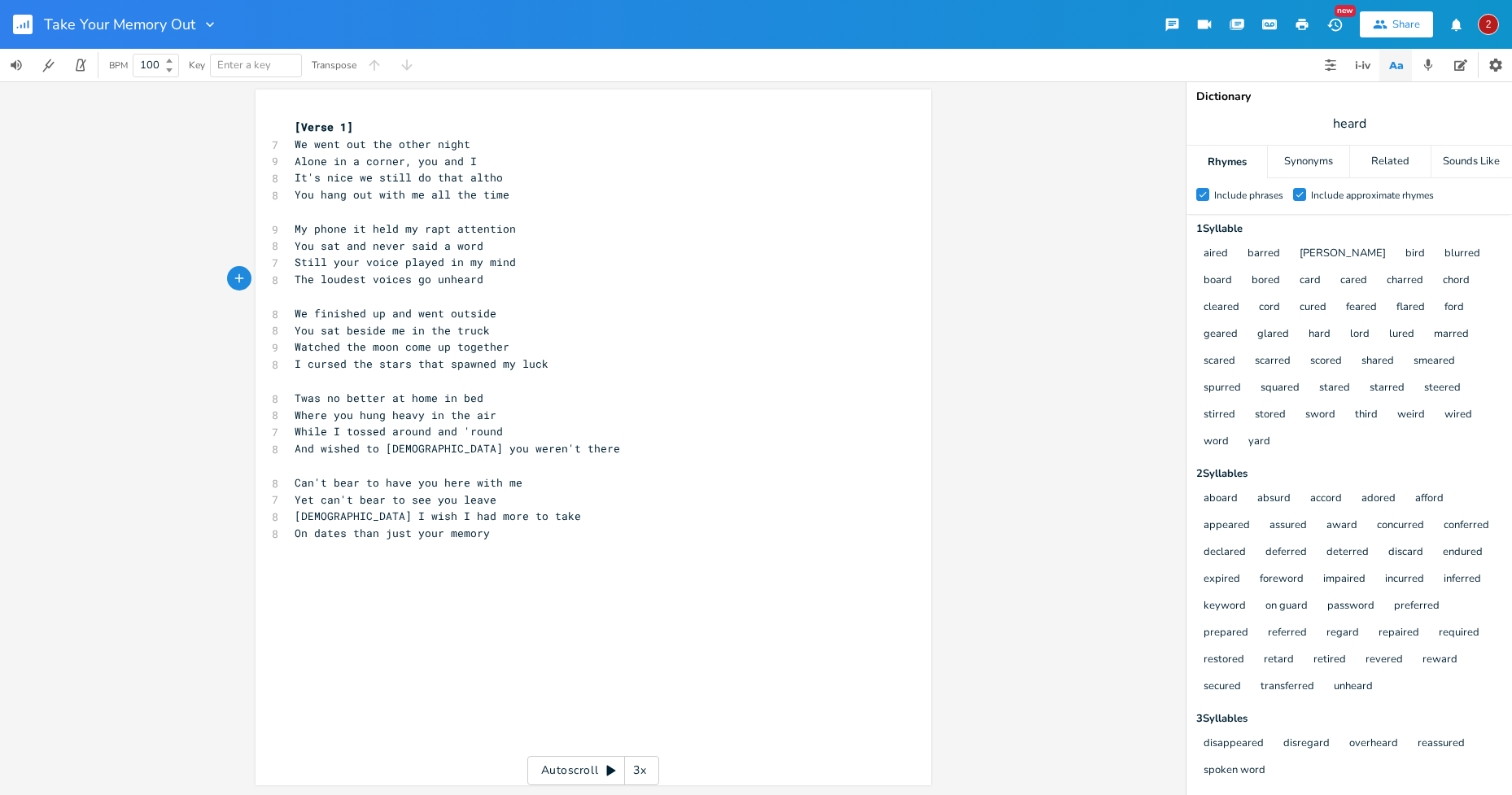
click at [700, 514] on pre "[DEMOGRAPHIC_DATA] I wish I had more to take" at bounding box center [585, 516] width 587 height 17
drag, startPoint x: 510, startPoint y: 261, endPoint x: 289, endPoint y: 261, distance: 221.0
click at [291, 261] on pre "Still your voice played in my mind" at bounding box center [585, 262] width 587 height 17
type textarea "But all the while your"
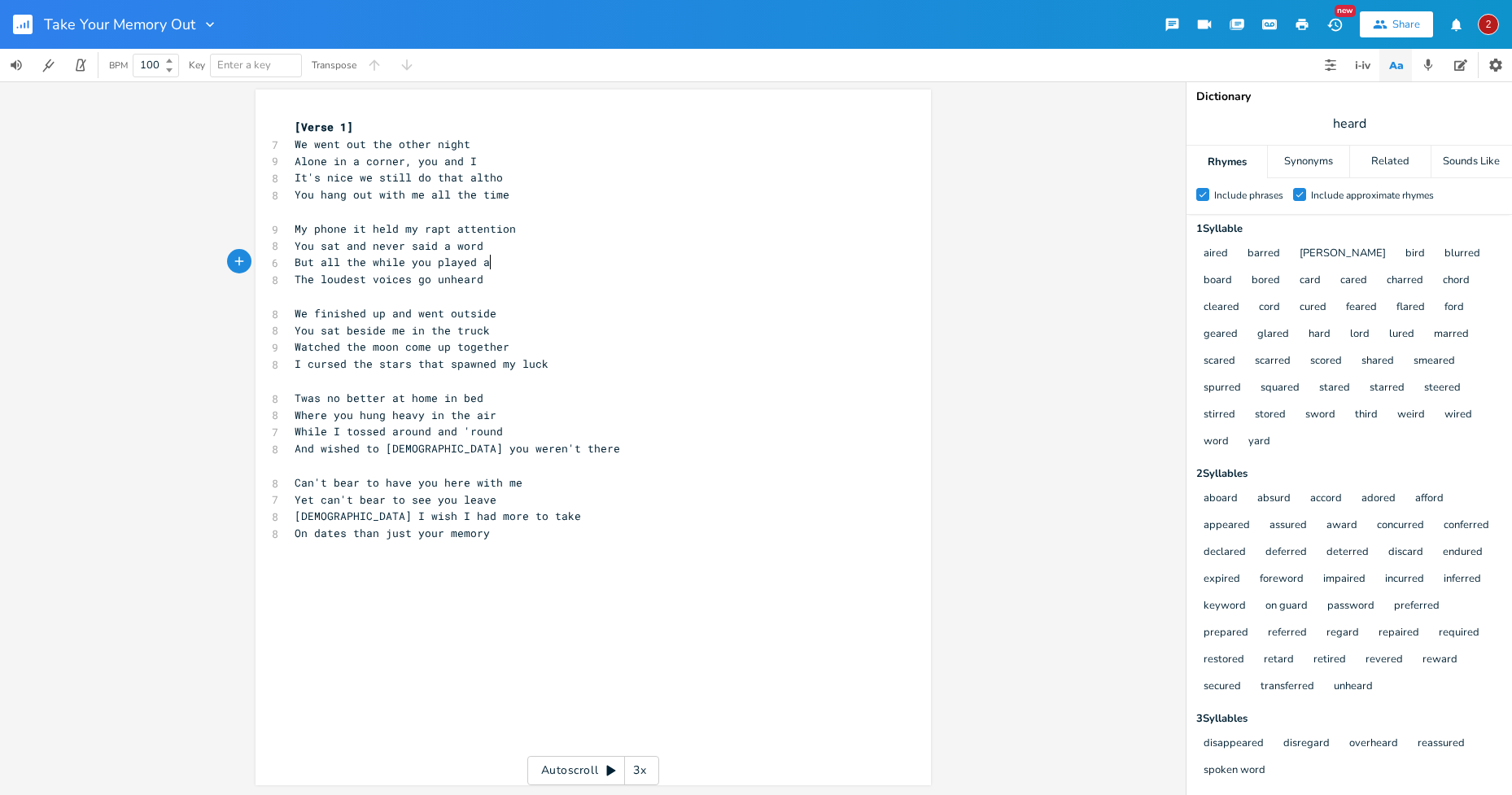
type textarea "played a"
type textarea "But all the whue"
type textarea "ilke you"
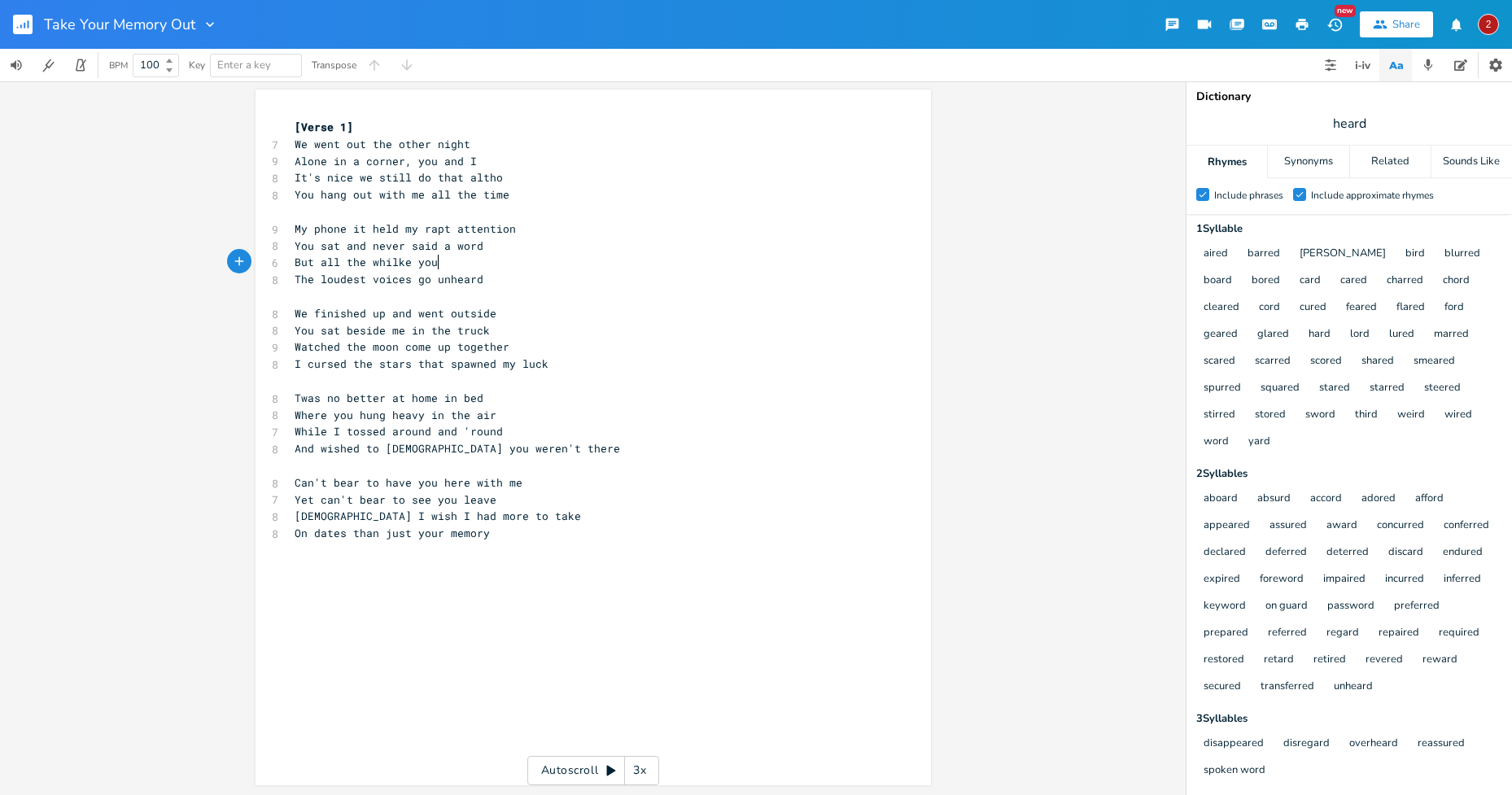
scroll to position [0, 38]
type textarea "e"
drag, startPoint x: 401, startPoint y: 261, endPoint x: 290, endPoint y: 263, distance: 111.0
click at [291, 263] on pre "But all the while" at bounding box center [585, 262] width 587 height 17
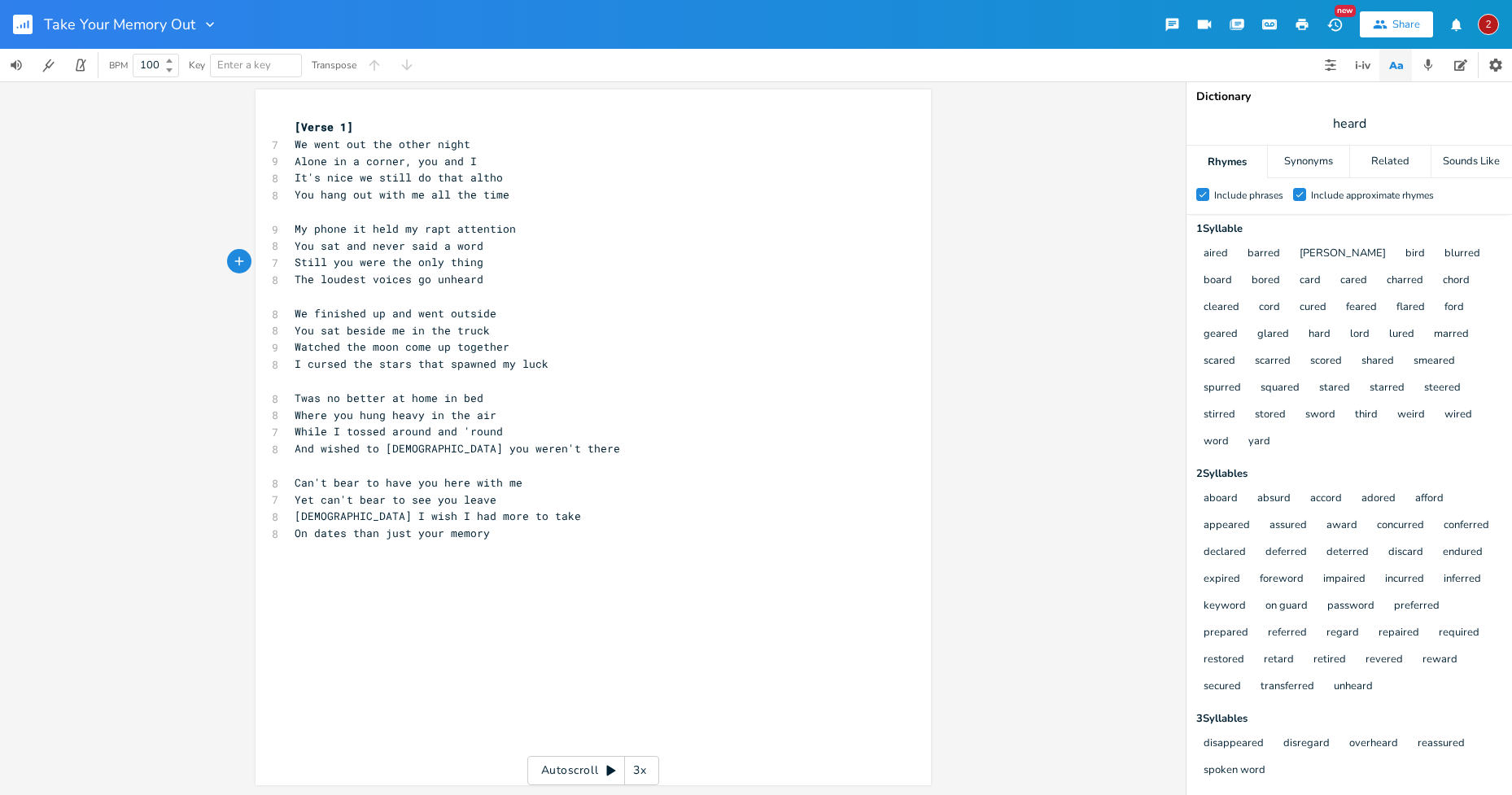
type textarea "Still you were the only thing I"
type textarea "all that I could hear"
click at [530, 493] on pre "Yet can't bear to see you leave" at bounding box center [585, 500] width 587 height 17
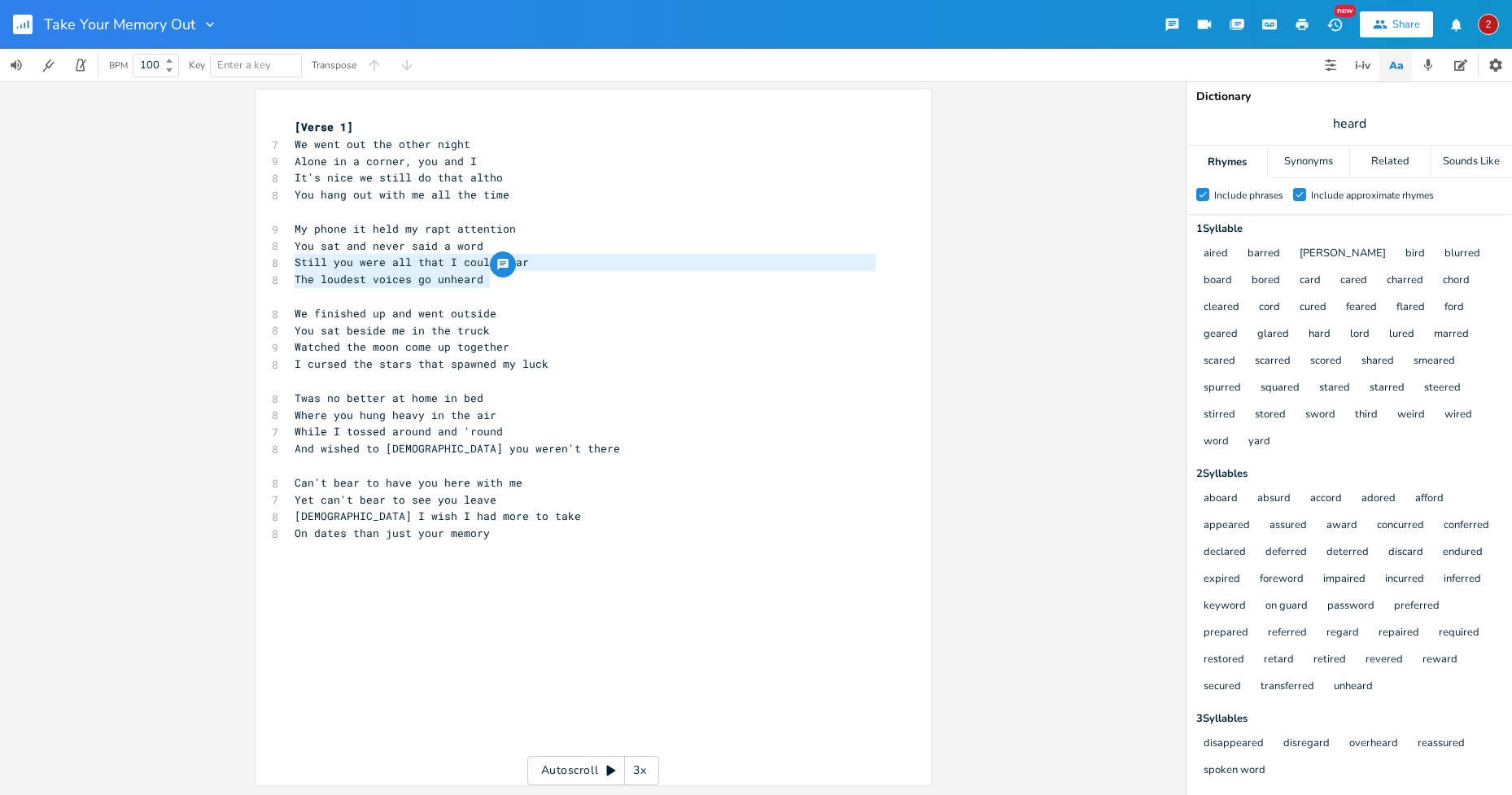
drag, startPoint x: 481, startPoint y: 280, endPoint x: 288, endPoint y: 263, distance: 193.7
click at [291, 263] on div "[Verse 1] 7 We went out the other night 9 Alone in a corner, you and I 8 It's n…" at bounding box center [585, 347] width 587 height 458
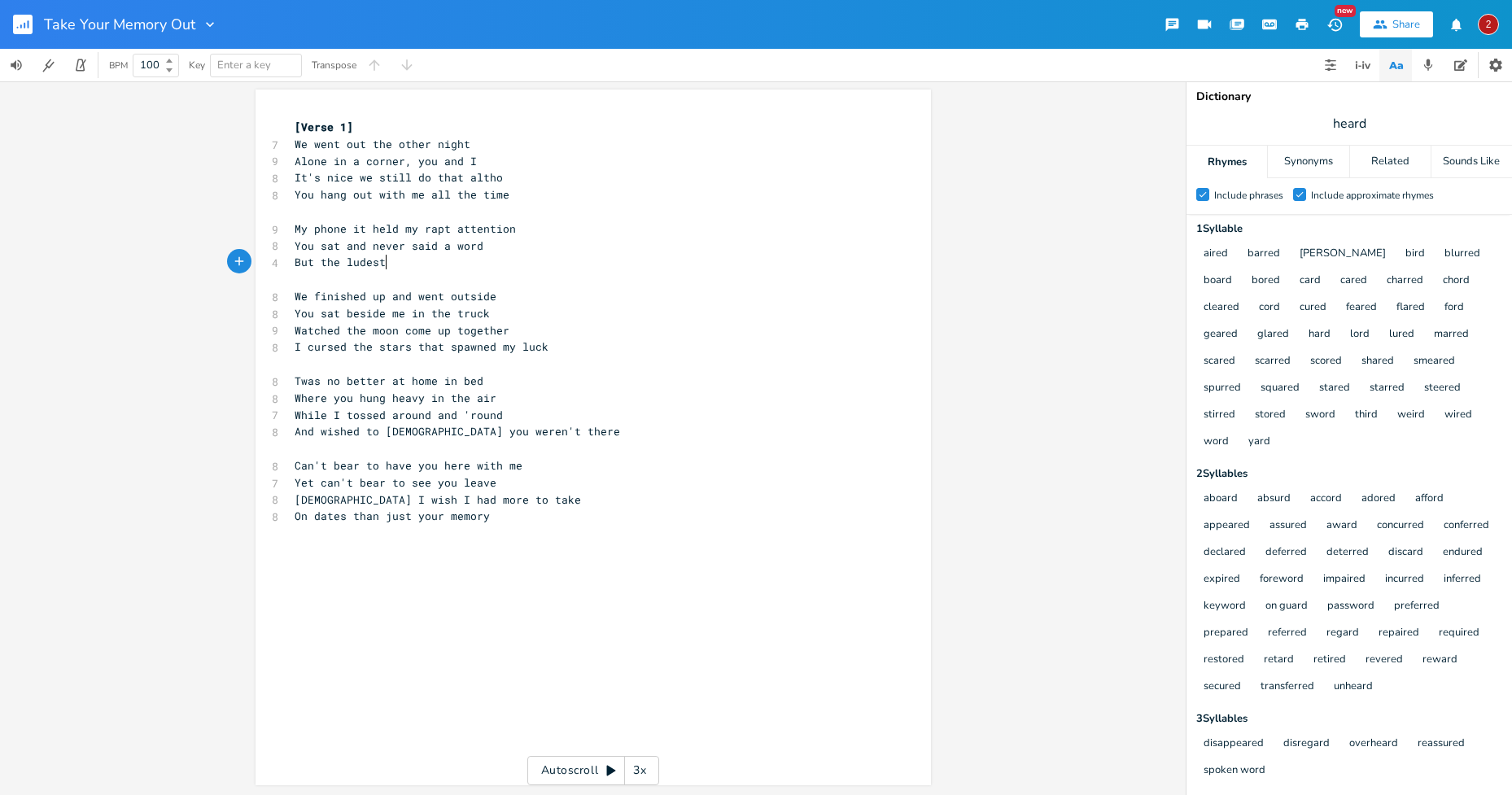
type textarea "But the ludest"
type textarea "oudest voices in my mind"
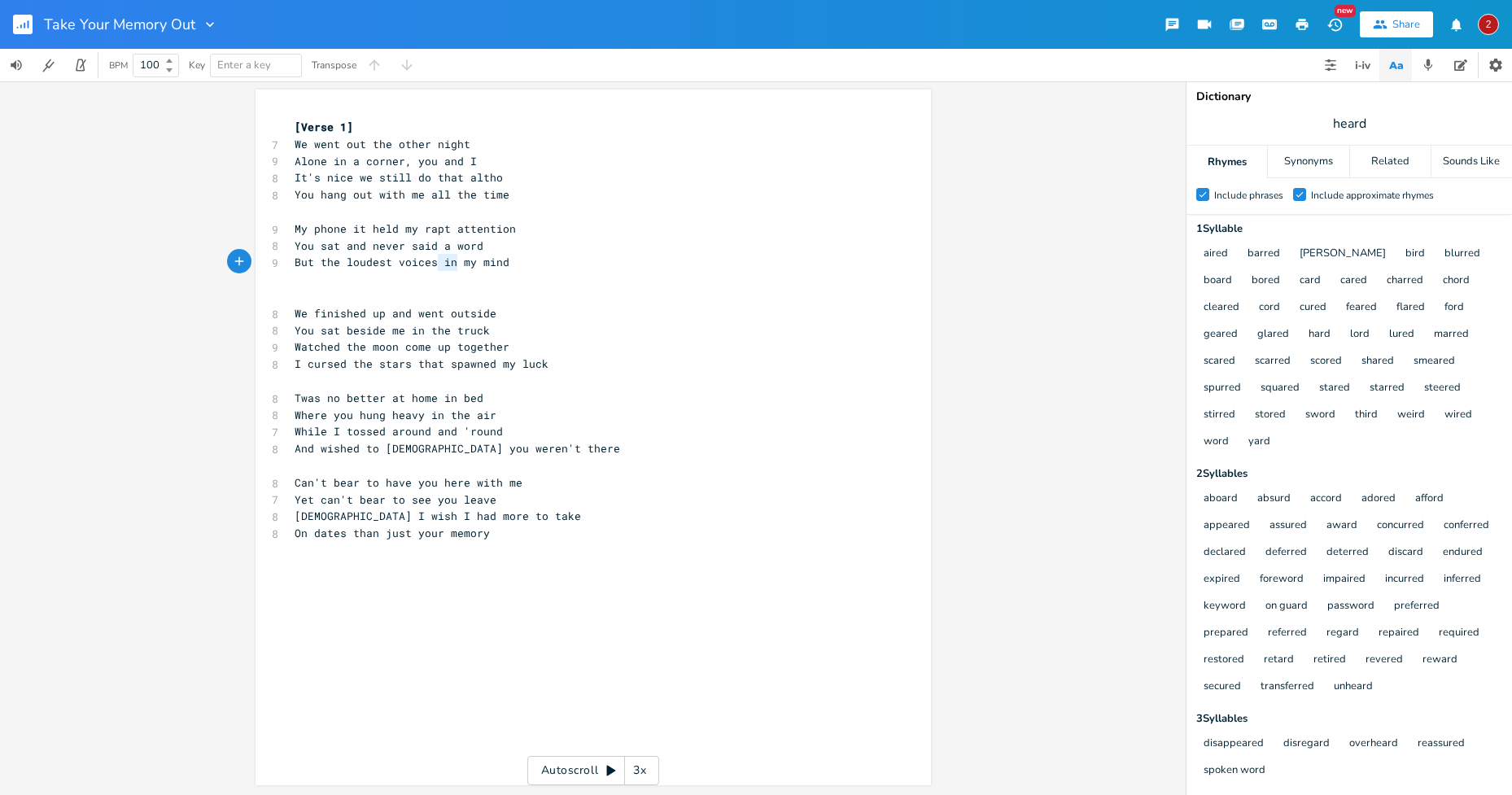
type textarea "s in"
drag, startPoint x: 449, startPoint y: 262, endPoint x: 429, endPoint y: 261, distance: 20.0
click at [429, 261] on span "But the loudest voices in my mind" at bounding box center [402, 262] width 215 height 14
type textarea "inid"
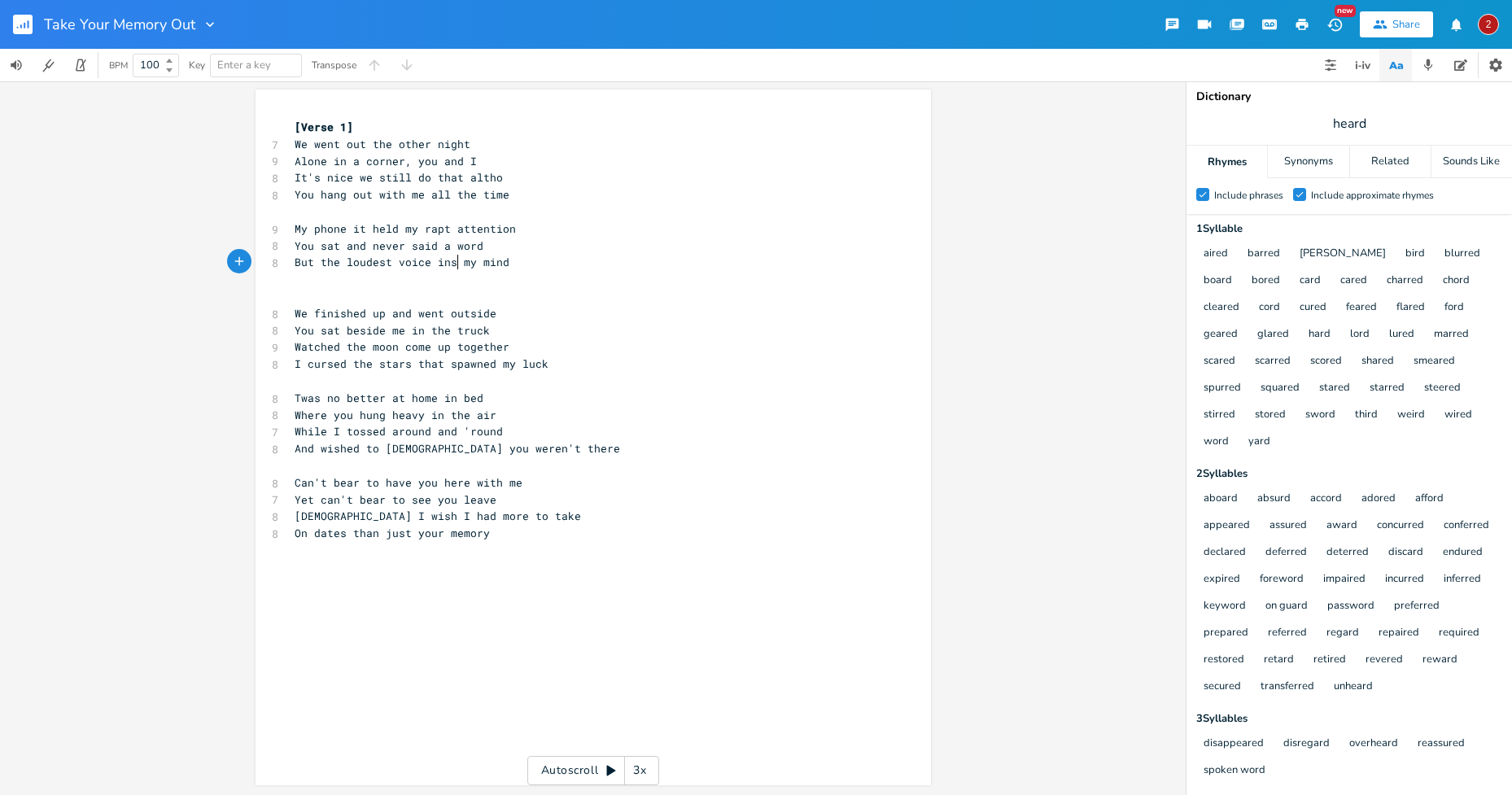
type textarea "side"
click at [534, 262] on pre "But the loudest voice inside my mind" at bounding box center [585, 262] width 587 height 17
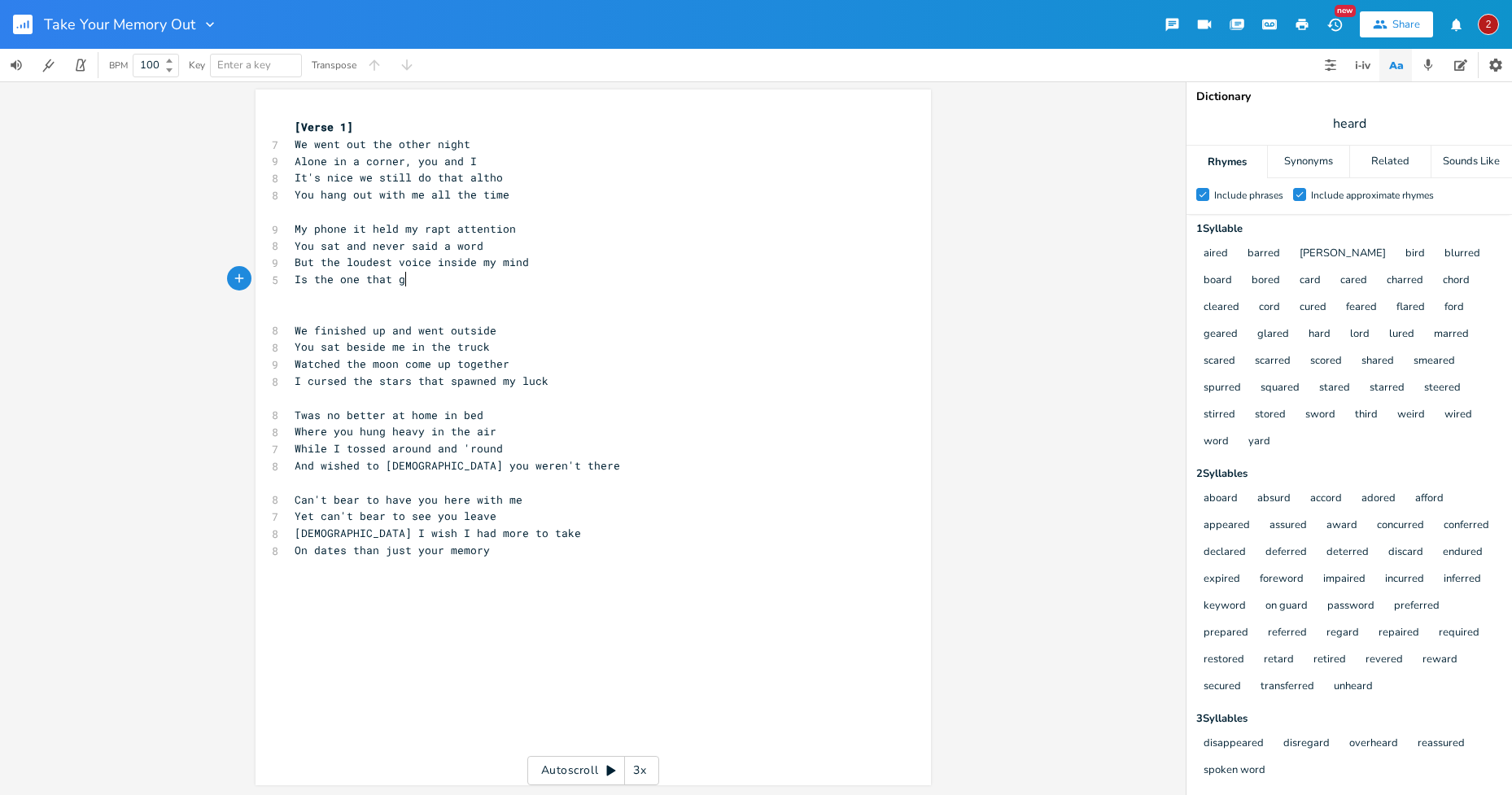
type textarea "Is the one that ges"
type textarea "oes und"
type textarea "heard"
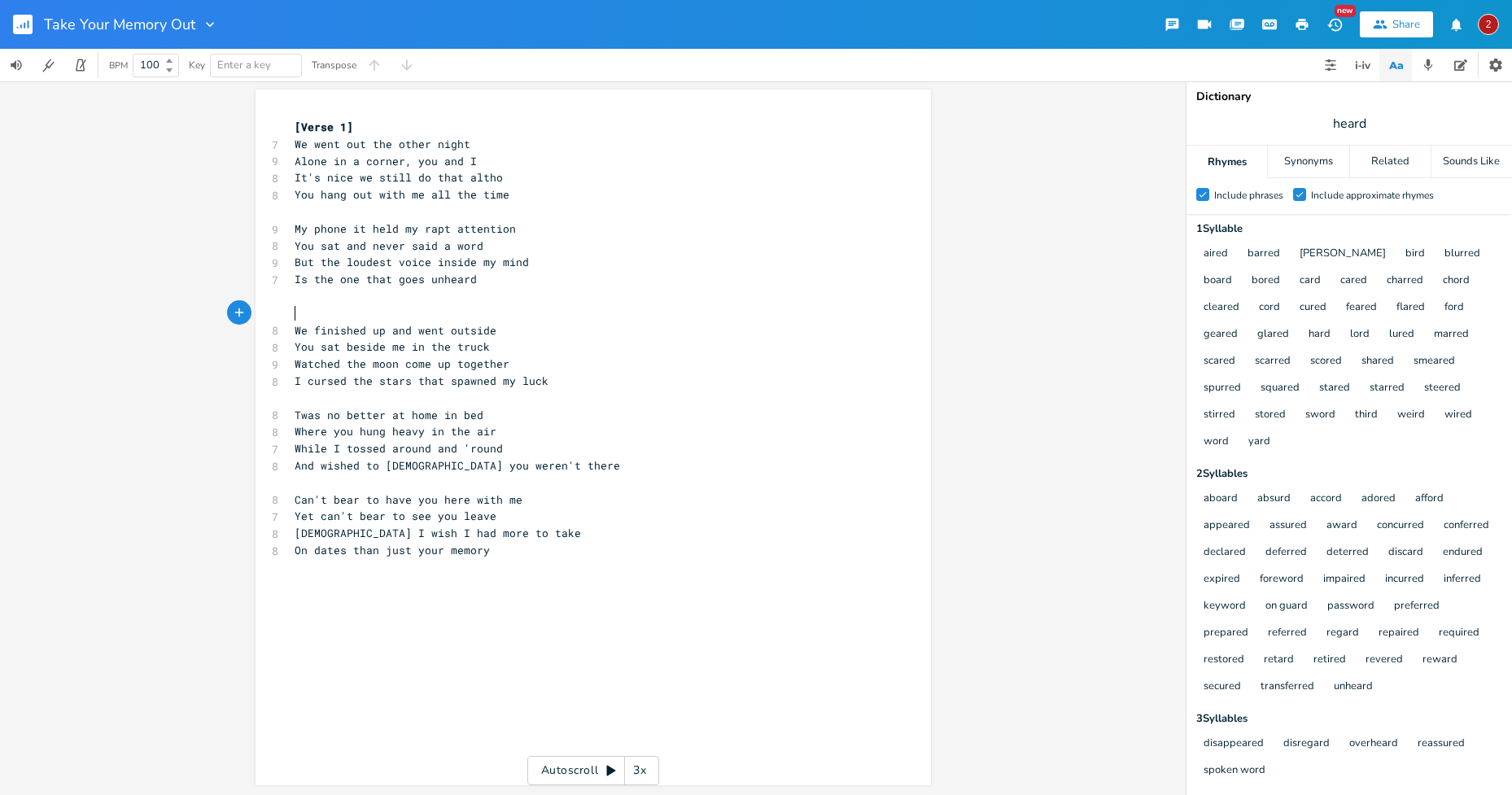
click at [343, 309] on pre "​" at bounding box center [585, 314] width 587 height 17
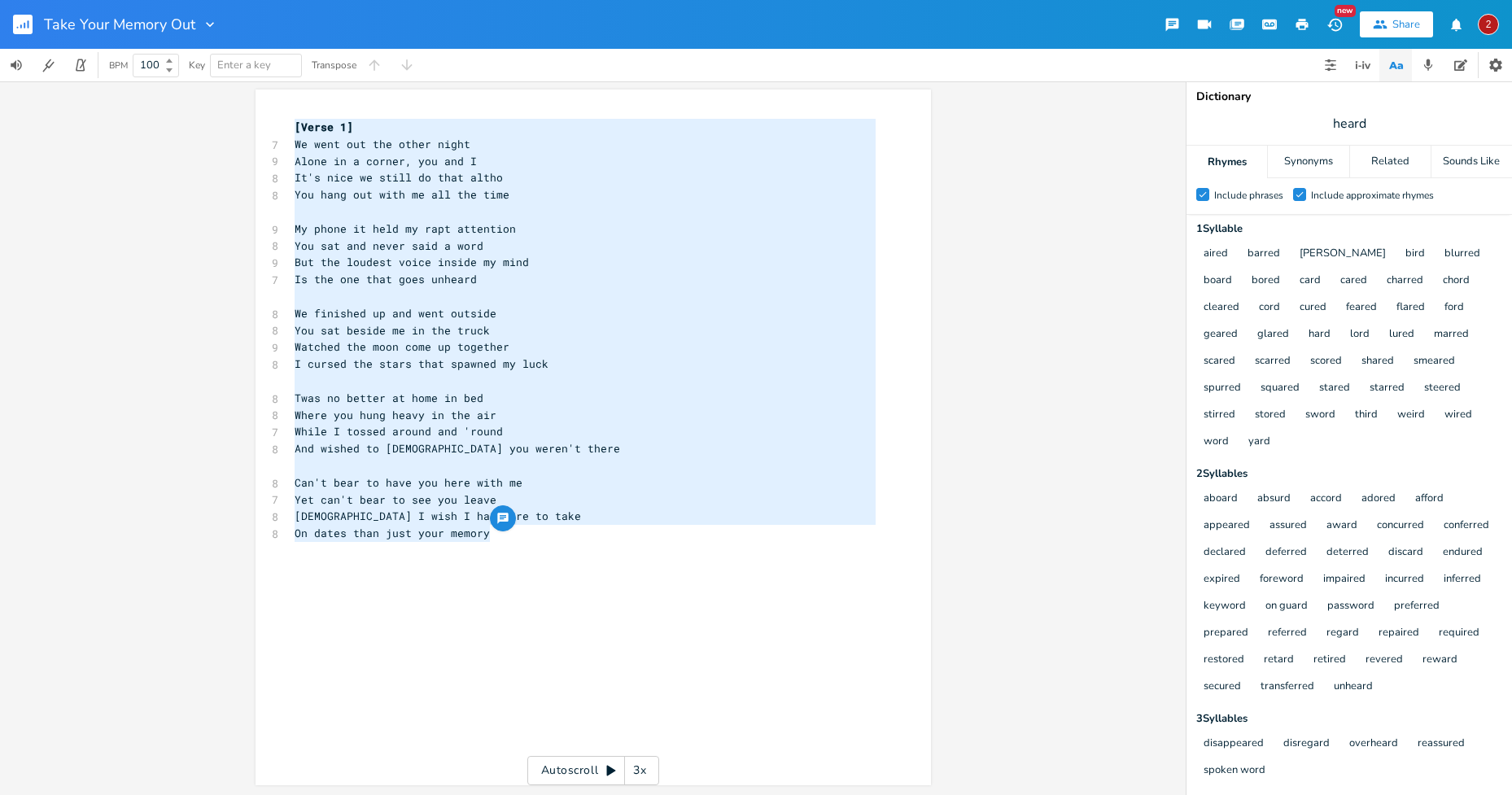
drag, startPoint x: 484, startPoint y: 533, endPoint x: 287, endPoint y: 122, distance: 455.8
click at [291, 122] on div "[Verse 1] 7 We went out the other night 9 Alone in a corner, you and I 8 It's n…" at bounding box center [585, 347] width 587 height 458
type textarea "[Verse 1] We went out the other night Alone in a corner, you and I It's nice we…"
click at [677, 520] on pre "[DEMOGRAPHIC_DATA] I wish I had more to take" at bounding box center [585, 516] width 587 height 17
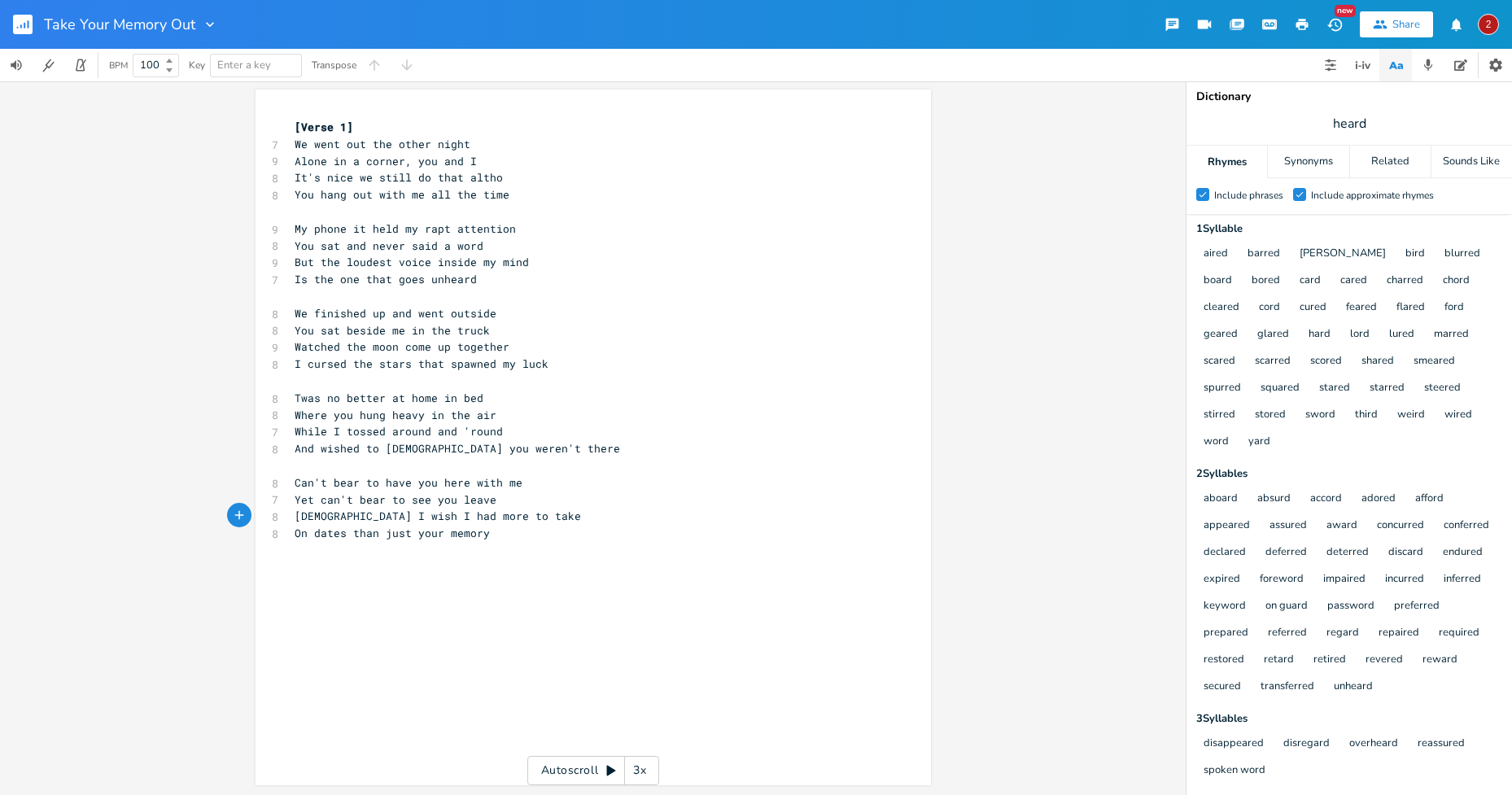
click at [475, 259] on span "But the loudest voice inside my mind" at bounding box center [411, 262] width 234 height 14
drag, startPoint x: 416, startPoint y: 274, endPoint x: 425, endPoint y: 277, distance: 9.5
click at [415, 274] on span "Is the one that goes unheard" at bounding box center [386, 279] width 182 height 14
click at [418, 278] on span "Is the one that goes unheard" at bounding box center [386, 279] width 182 height 14
click at [530, 261] on pre "But the loudest voice inside my mind" at bounding box center [585, 262] width 587 height 17
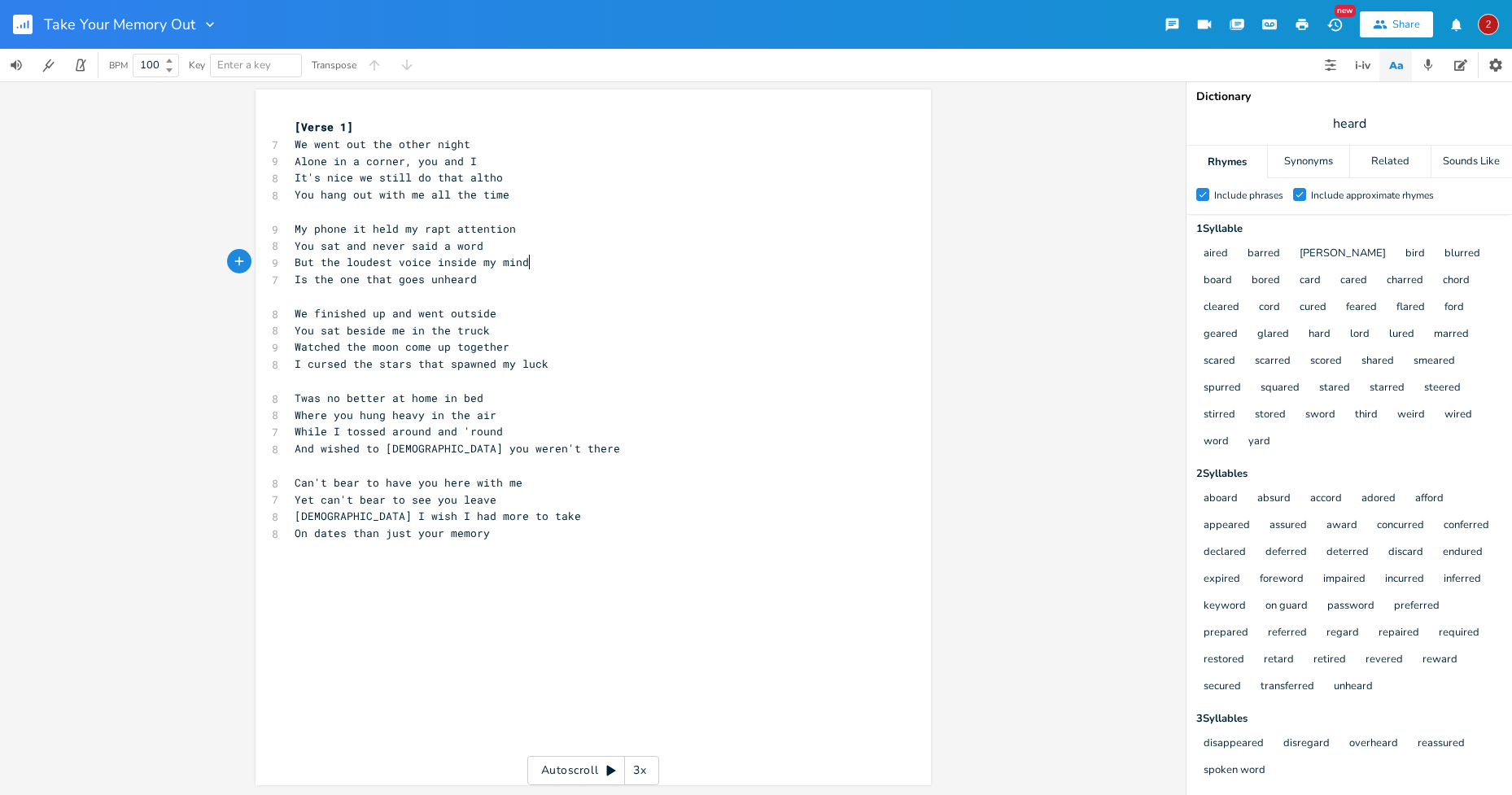
click at [522, 262] on span "But the loudest voice inside my mind" at bounding box center [411, 262] width 234 height 14
click at [343, 261] on span "But the loudest voice inside my mind" at bounding box center [411, 262] width 234 height 14
type textarea "th"
drag, startPoint x: 316, startPoint y: 262, endPoint x: 328, endPoint y: 262, distance: 12.0
click at [328, 262] on span "But the loudest voice inside my mind" at bounding box center [411, 262] width 234 height 14
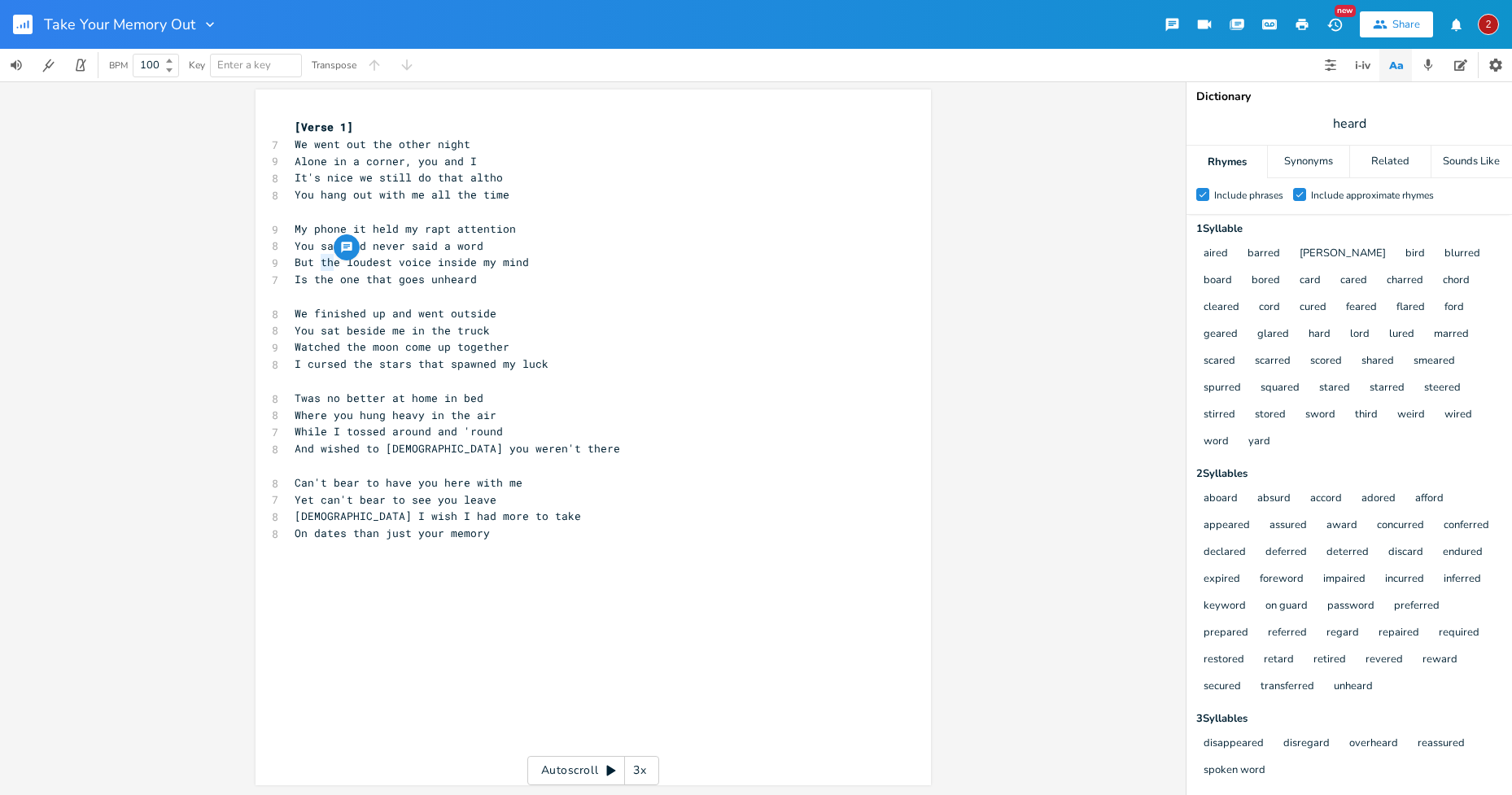
click at [328, 262] on span "But the loudest voice inside my mind" at bounding box center [411, 262] width 234 height 14
click at [301, 278] on span "Is the one that goes unheard" at bounding box center [386, 279] width 182 height 14
click at [314, 262] on span "But the loudest voice inside my mind" at bounding box center [411, 262] width 234 height 14
click at [315, 262] on span "But the loudest voice inside my mind" at bounding box center [411, 262] width 234 height 14
click at [460, 309] on span "We finished up and went outside" at bounding box center [395, 313] width 202 height 14
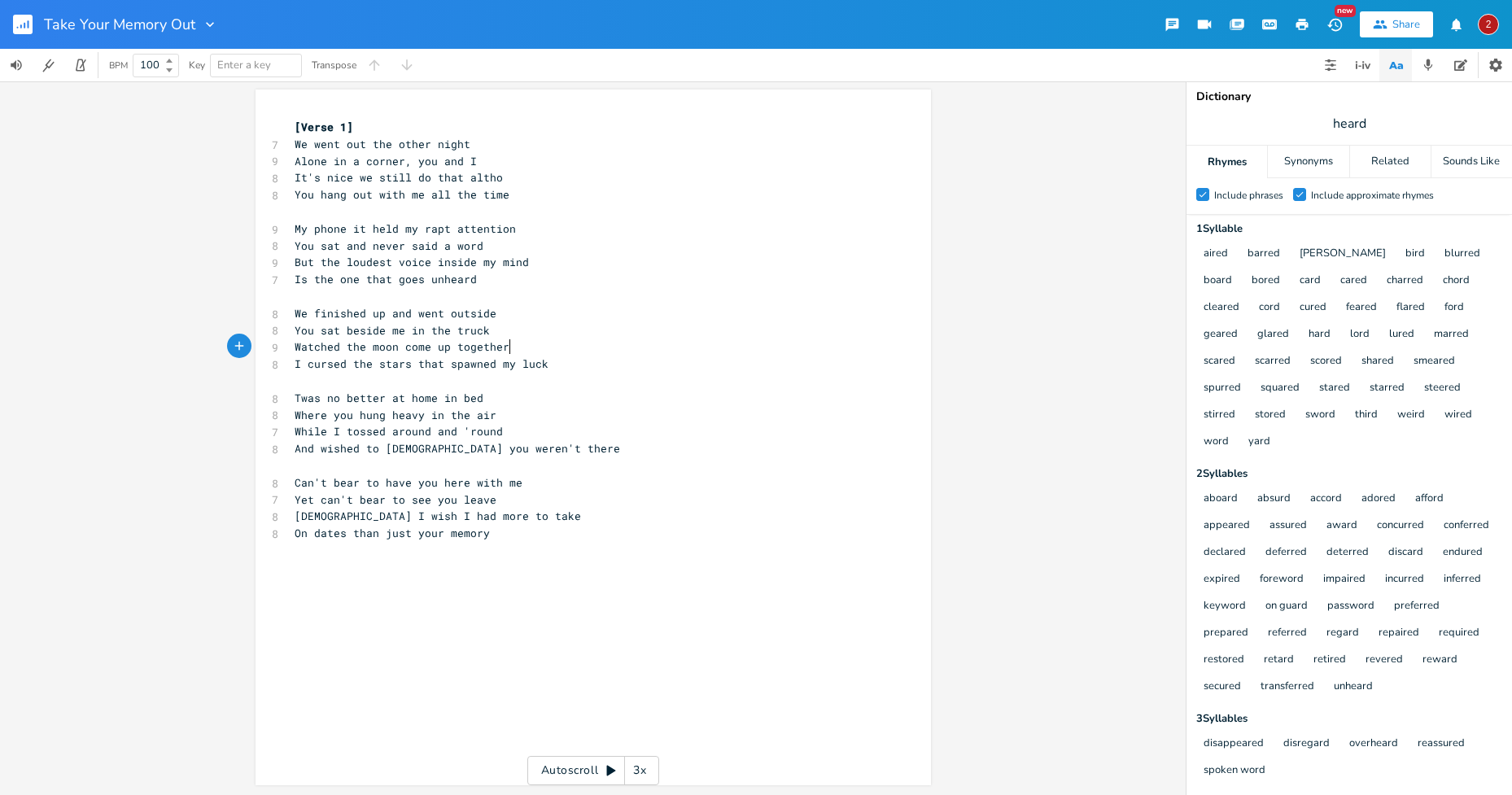
click at [581, 347] on pre "Watched the moon come up together" at bounding box center [585, 347] width 587 height 17
click at [499, 533] on pre "On dates than just your memory" at bounding box center [585, 533] width 587 height 17
click at [482, 533] on span "On dates than just your memory" at bounding box center [392, 533] width 195 height 14
click at [467, 343] on span "Watched the moon come up together" at bounding box center [402, 346] width 215 height 14
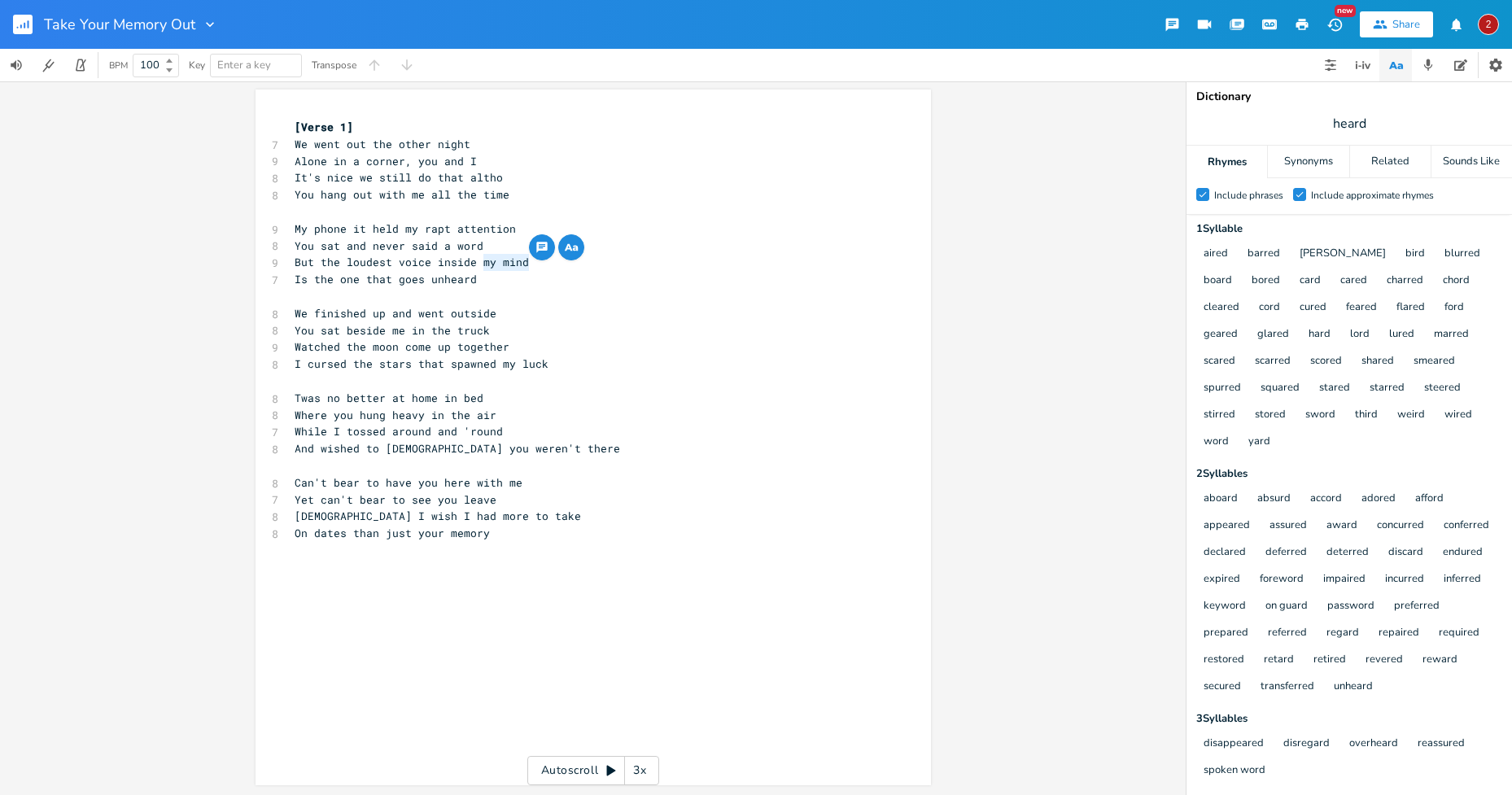
type textarea "e my mind"
drag, startPoint x: 527, startPoint y: 261, endPoint x: 467, endPoint y: 262, distance: 60.0
click at [467, 262] on pre "But the loudest voice inside my mind" at bounding box center [585, 262] width 587 height 17
click at [419, 277] on span "Is the one that goes unheard" at bounding box center [386, 279] width 182 height 14
type textarea "inside my mind"
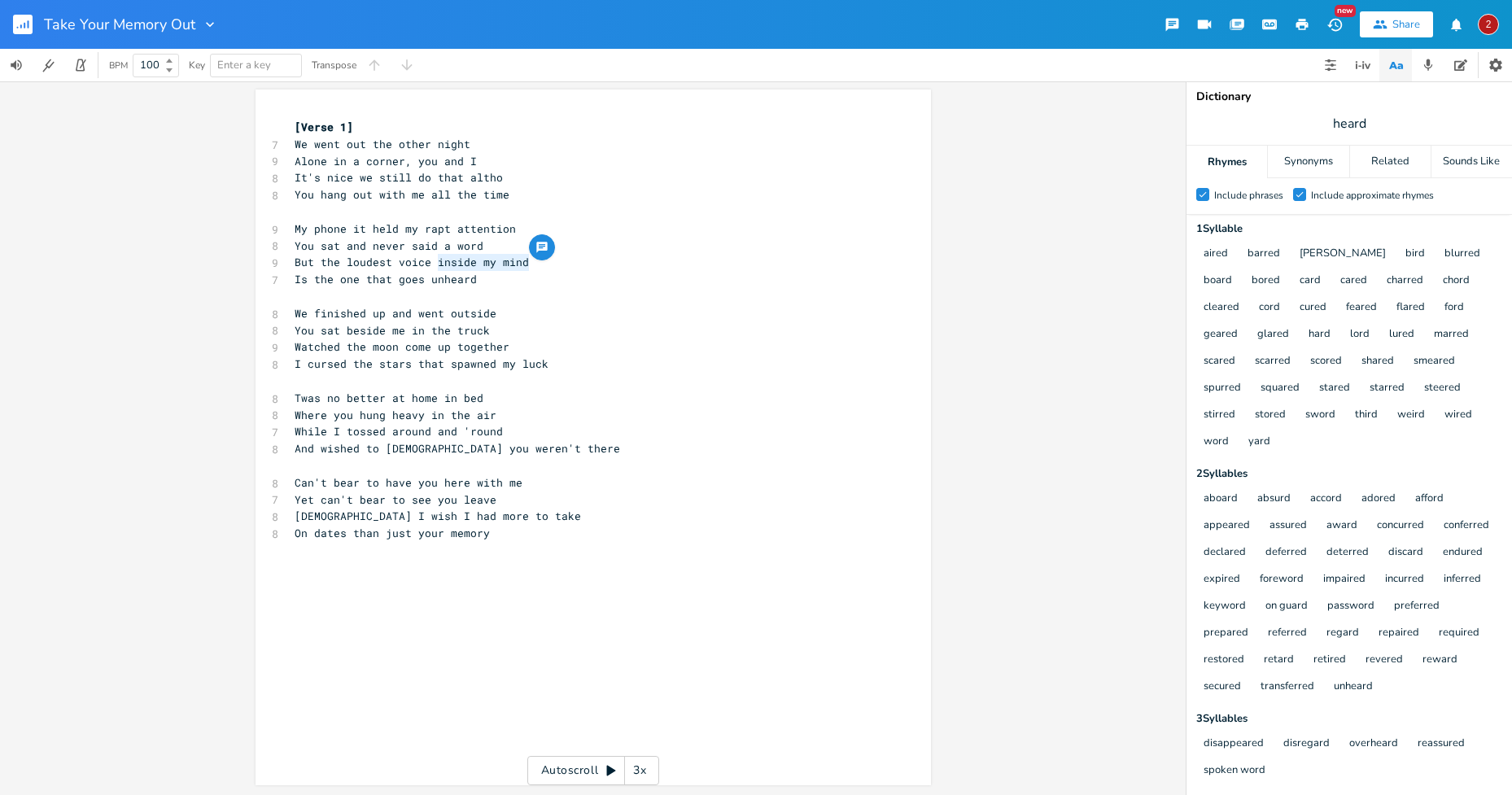
drag, startPoint x: 522, startPoint y: 261, endPoint x: 430, endPoint y: 261, distance: 92.0
click at [430, 261] on span "But the loudest voice inside my mind" at bounding box center [411, 262] width 234 height 14
click at [429, 283] on span "Is the one that goes unheard" at bounding box center [386, 279] width 182 height 14
click at [488, 289] on pre "​" at bounding box center [585, 297] width 587 height 17
click at [477, 282] on pre "Is the one that goes unheard" at bounding box center [585, 280] width 587 height 17
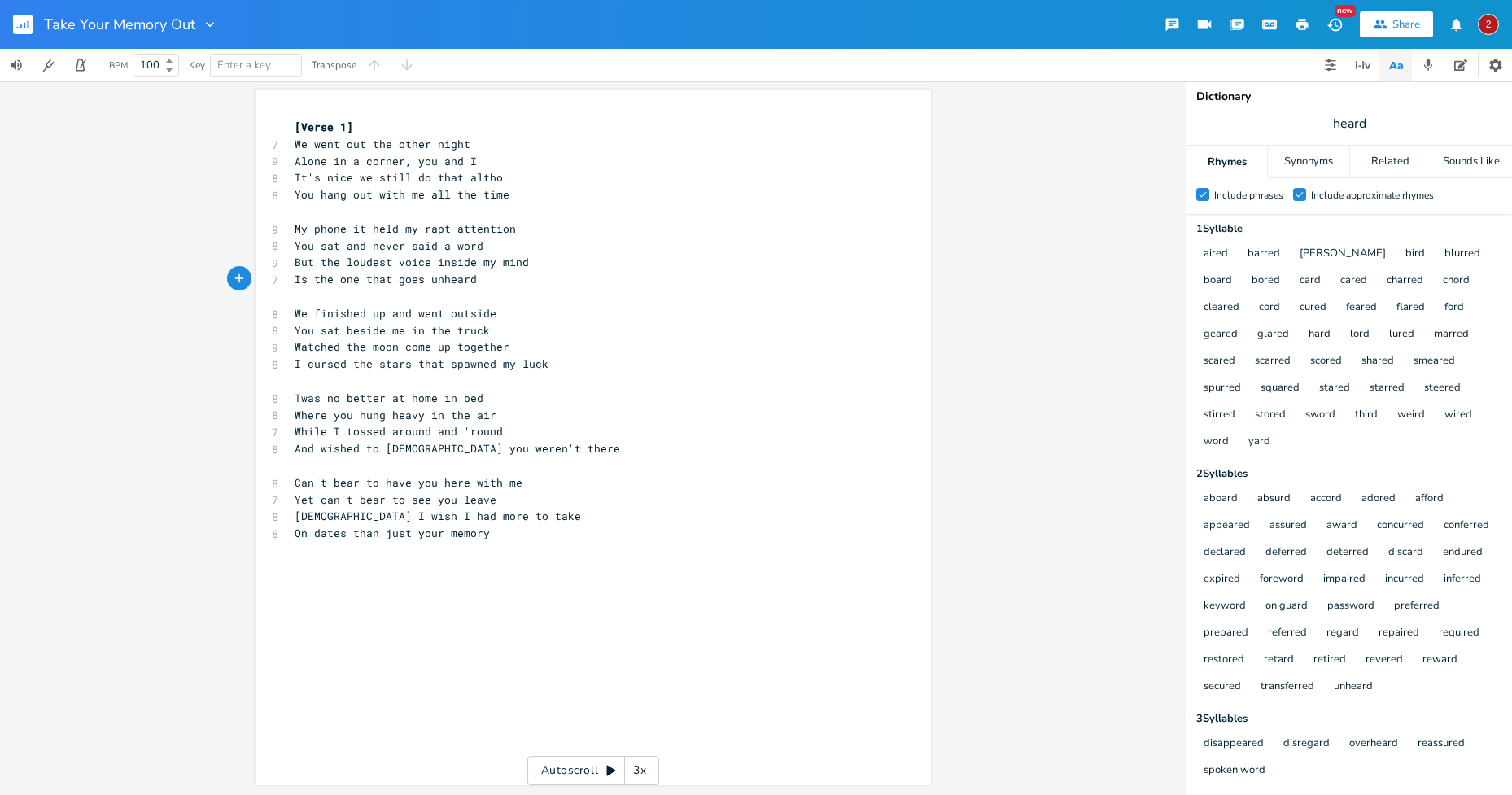
click at [480, 277] on pre "Is the one that goes unheard" at bounding box center [585, 280] width 587 height 17
click at [533, 263] on pre "But the loudest voice inside my mind" at bounding box center [585, 262] width 587 height 17
drag, startPoint x: 525, startPoint y: 262, endPoint x: 316, endPoint y: 266, distance: 209.0
click at [316, 266] on pre "But the loudest voice inside my mind" at bounding box center [585, 262] width 587 height 17
type textarea "shoutn"
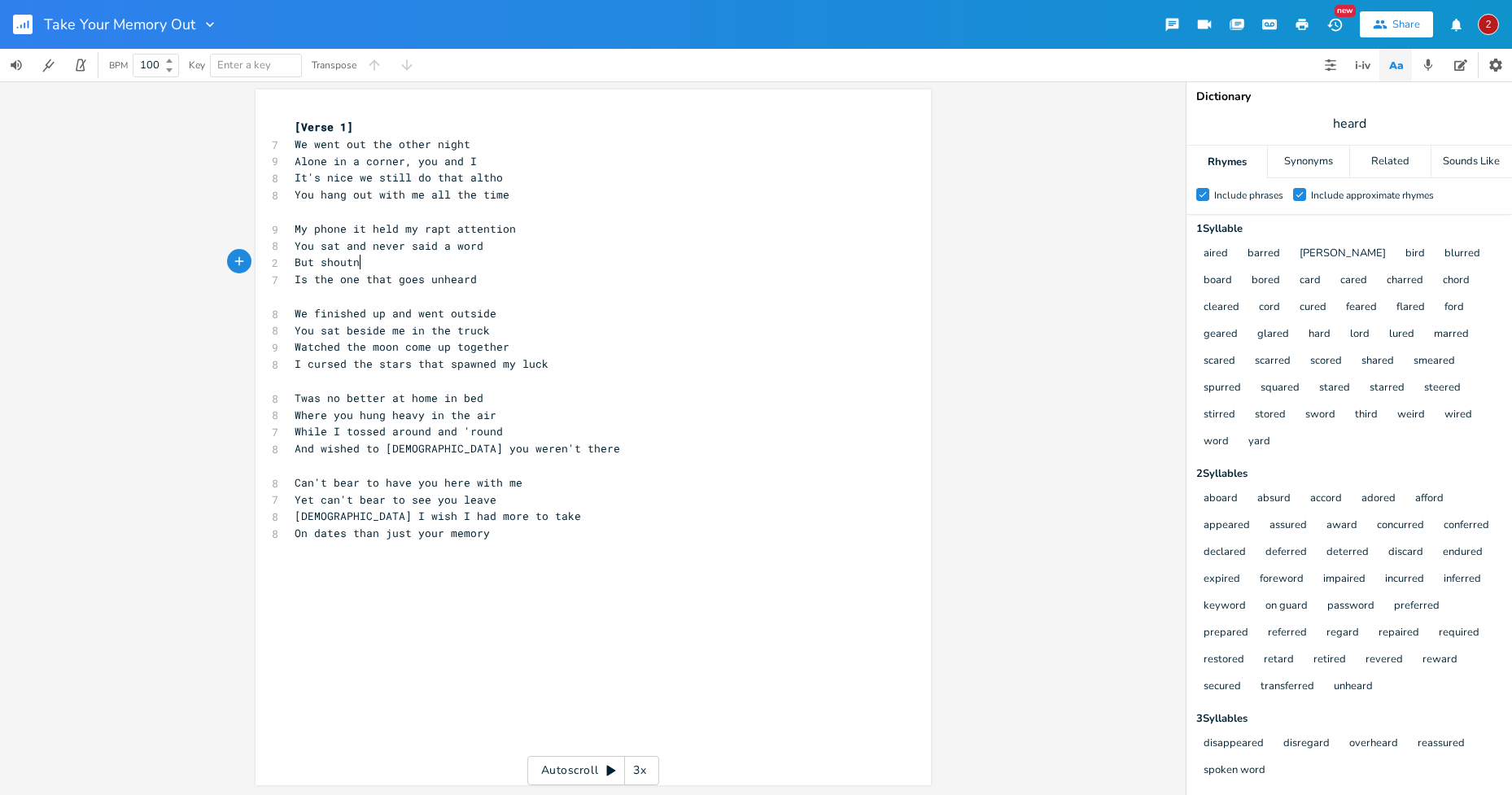
scroll to position [0, 33]
type textarea "s and screams are"
type textarea "are [MEDICAL_DATA]"
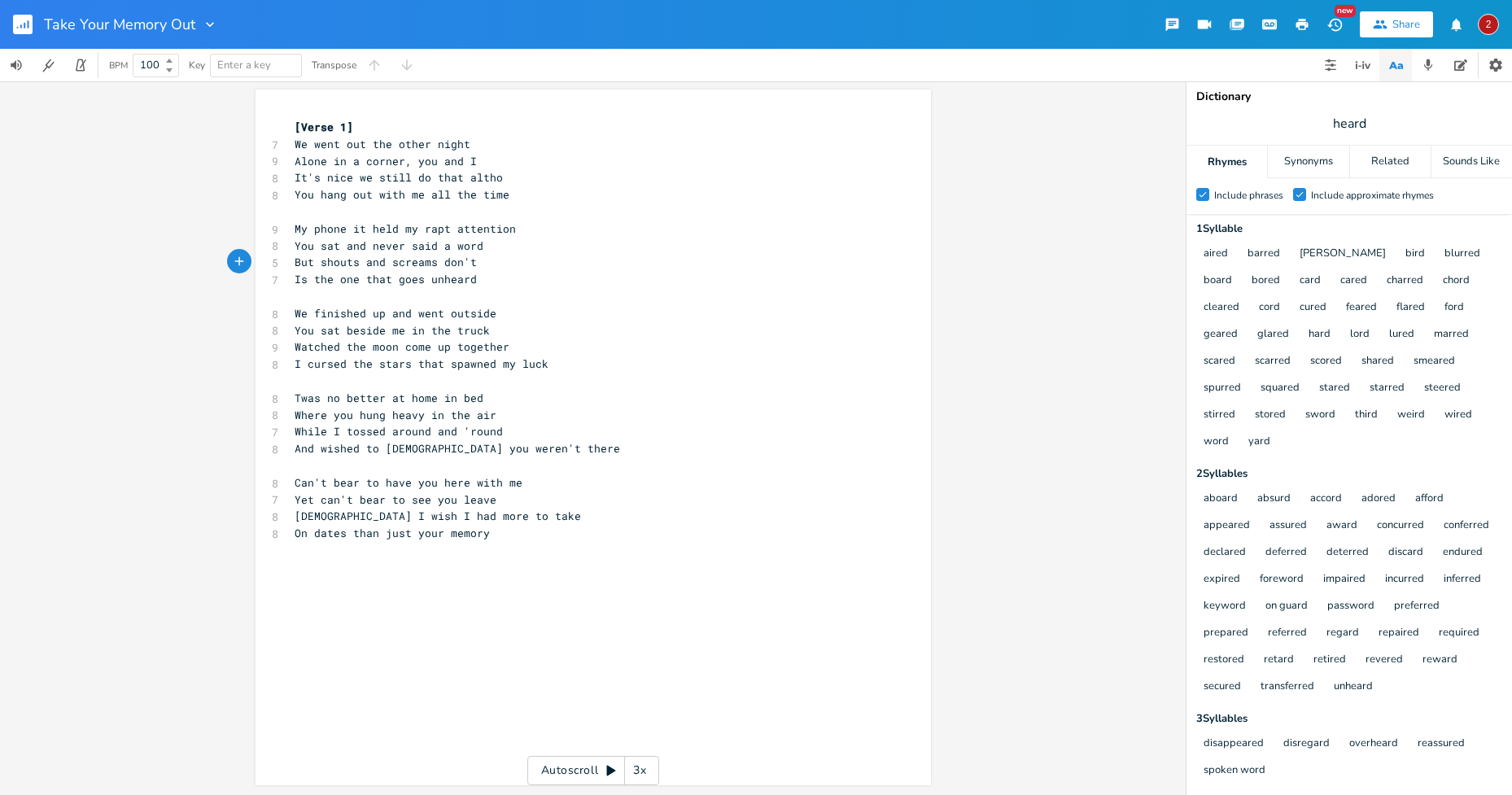
type textarea "don't c"
type textarea "aren't half as loud"
click at [502, 274] on pre "Is the one that goes unheard" at bounding box center [585, 280] width 587 height 17
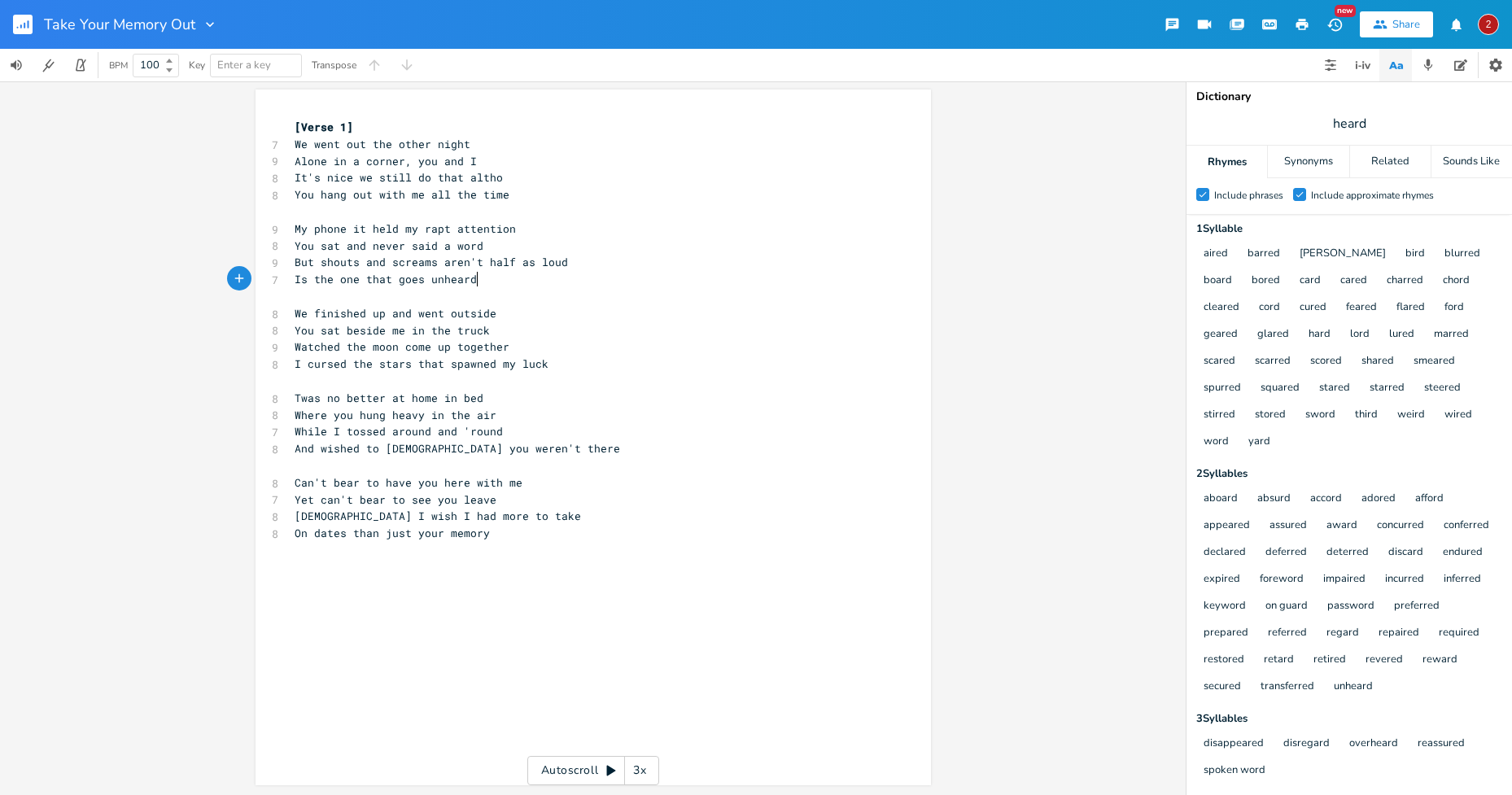
click at [564, 261] on pre "But shouts and screams aren't half as loud" at bounding box center [585, 262] width 587 height 17
drag, startPoint x: 387, startPoint y: 278, endPoint x: 291, endPoint y: 278, distance: 96.0
click at [295, 278] on span "Is the one that goes unheard" at bounding box center [386, 279] width 182 height 14
type textarea "As your in"
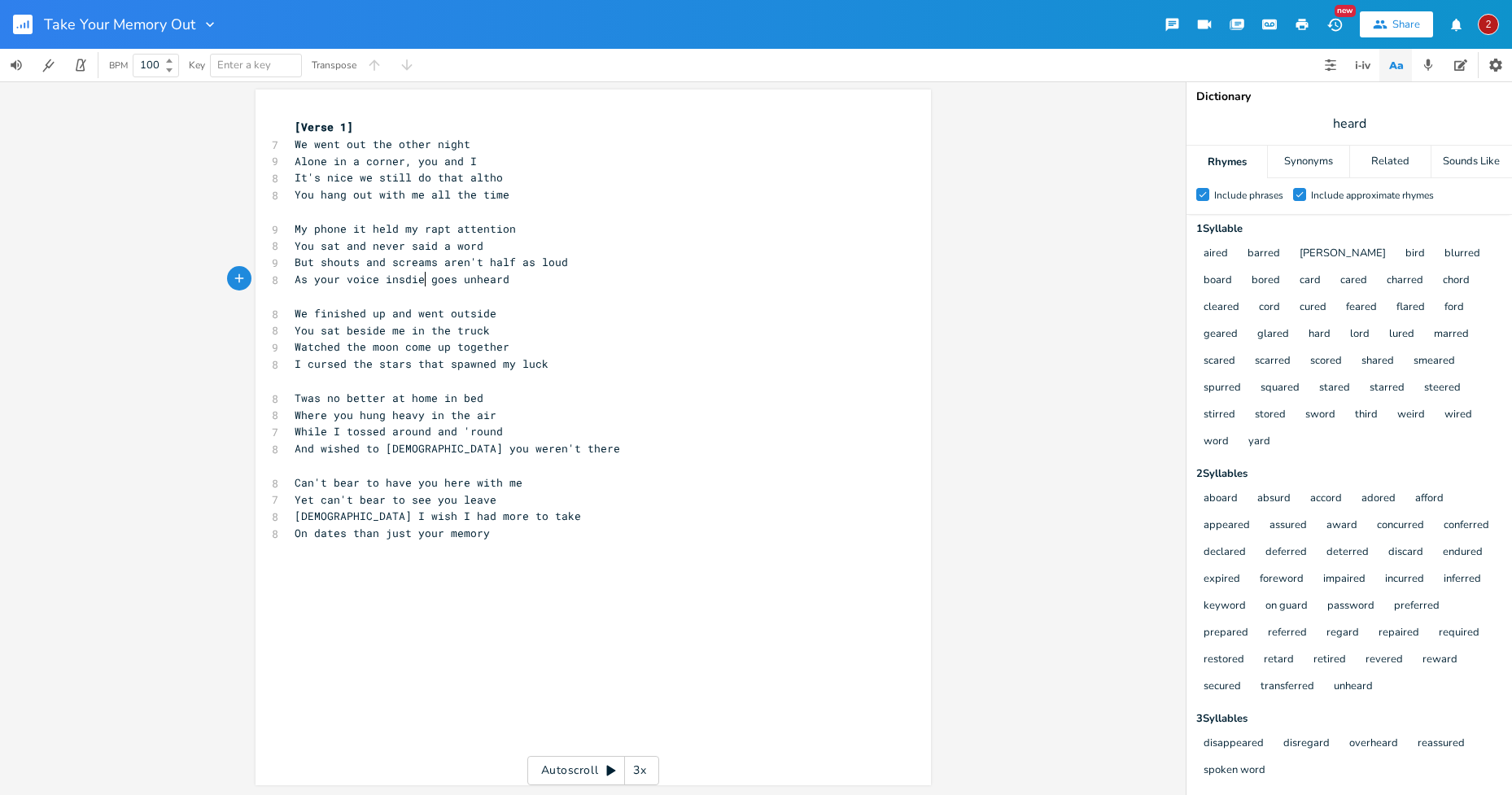
type textarea "voice insdie"
type textarea "that"
click at [507, 281] on pre "As your voice that goes unheard" at bounding box center [585, 280] width 587 height 17
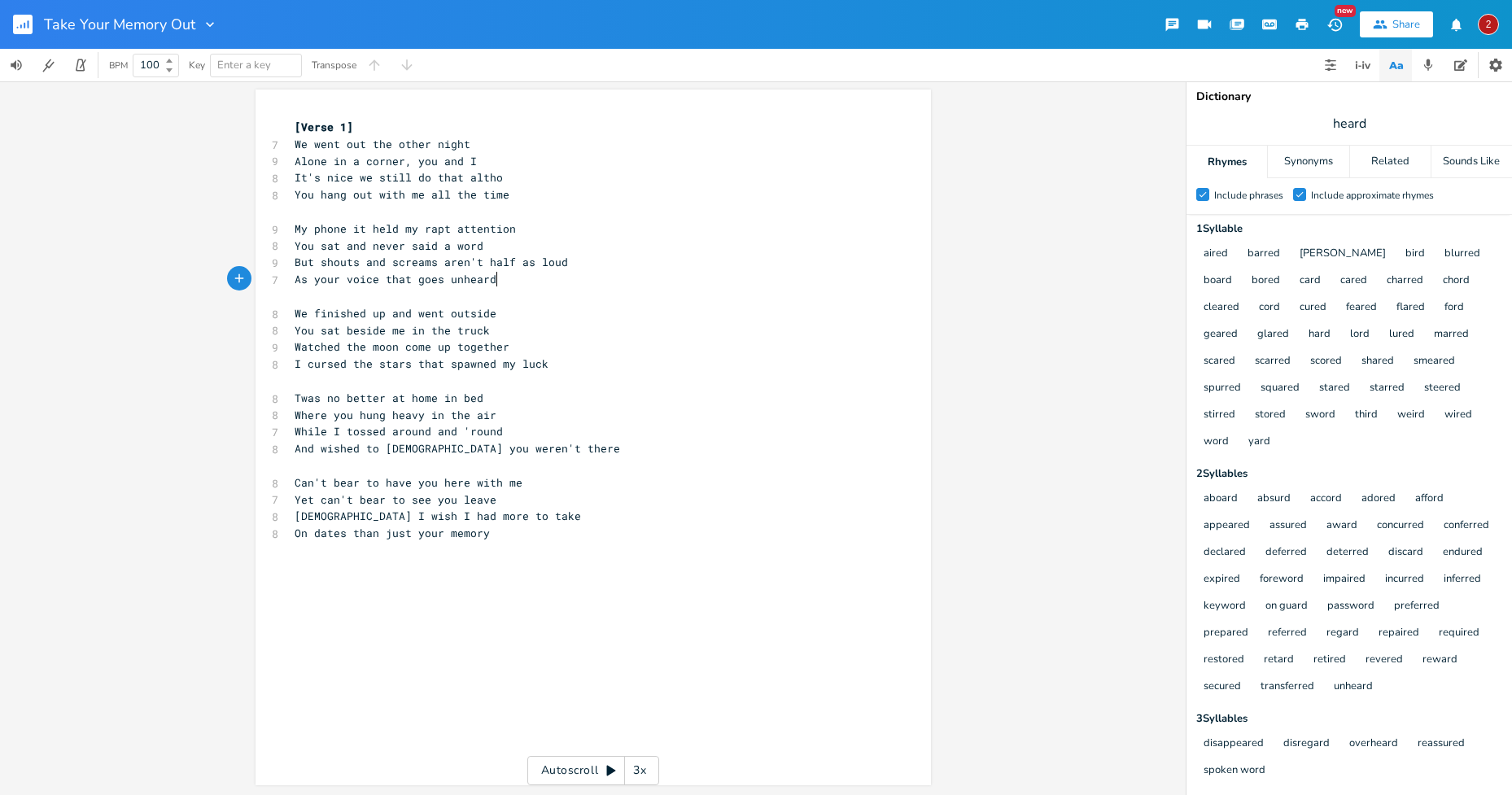
click at [432, 258] on span "But shouts and screams aren't half as loud" at bounding box center [431, 262] width 274 height 14
type textarea "shouts and screams"
drag, startPoint x: 437, startPoint y: 262, endPoint x: 318, endPoint y: 257, distance: 119.1
click at [318, 257] on span "But shouts and screams aren't half as loud" at bounding box center [431, 262] width 274 height 14
type textarea "shouts and screams aren't half as loud"
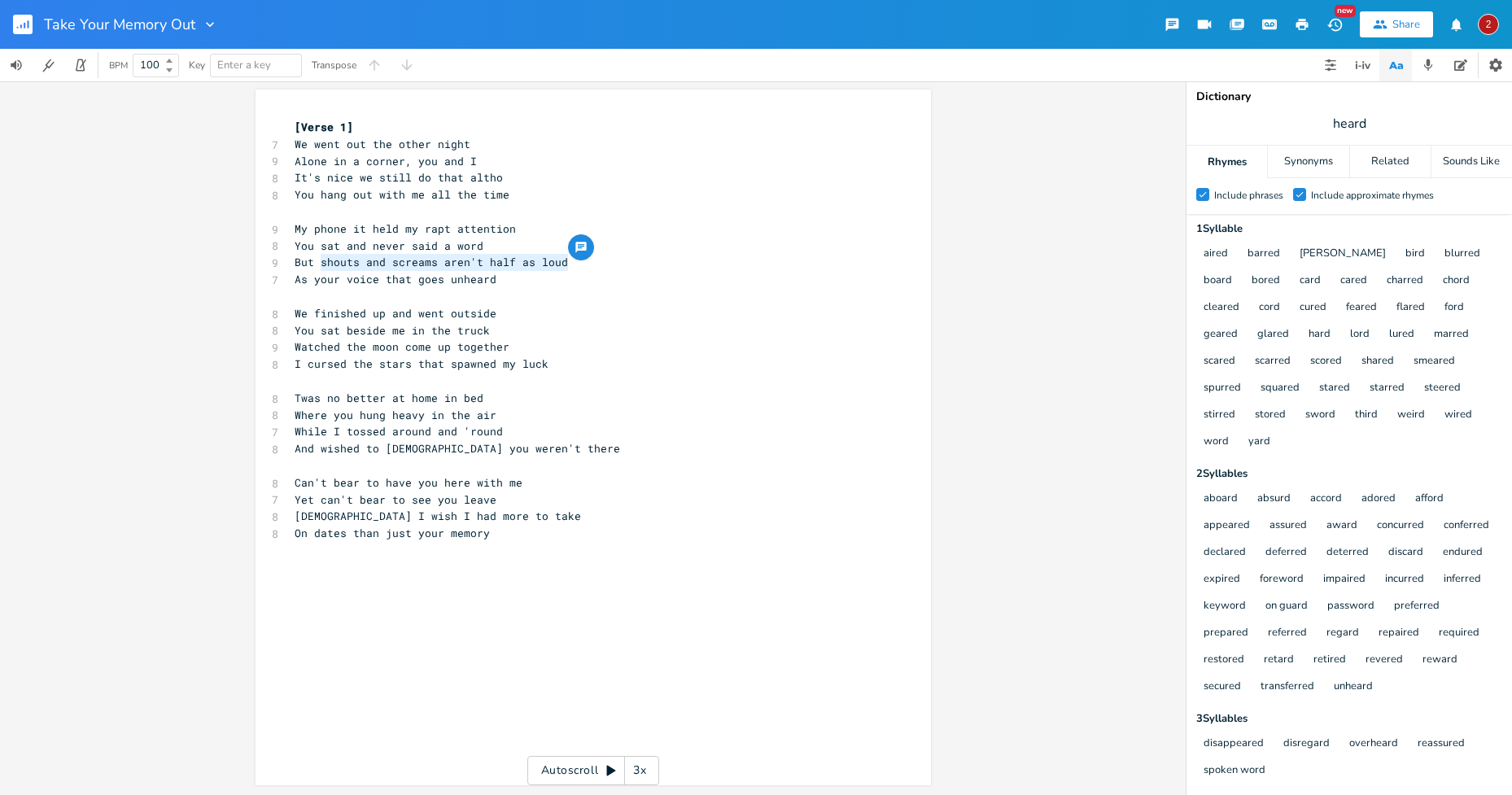
drag, startPoint x: 568, startPoint y: 263, endPoint x: 314, endPoint y: 261, distance: 254.0
click at [314, 261] on pre "But shouts and screams aren't half as loud" at bounding box center [585, 262] width 587 height 17
click at [537, 291] on pre "​" at bounding box center [585, 297] width 587 height 17
click at [498, 280] on pre "As your voice that goes unheard" at bounding box center [585, 280] width 587 height 17
click at [323, 258] on span "But shouts and screams aren't half as loud" at bounding box center [431, 262] width 274 height 14
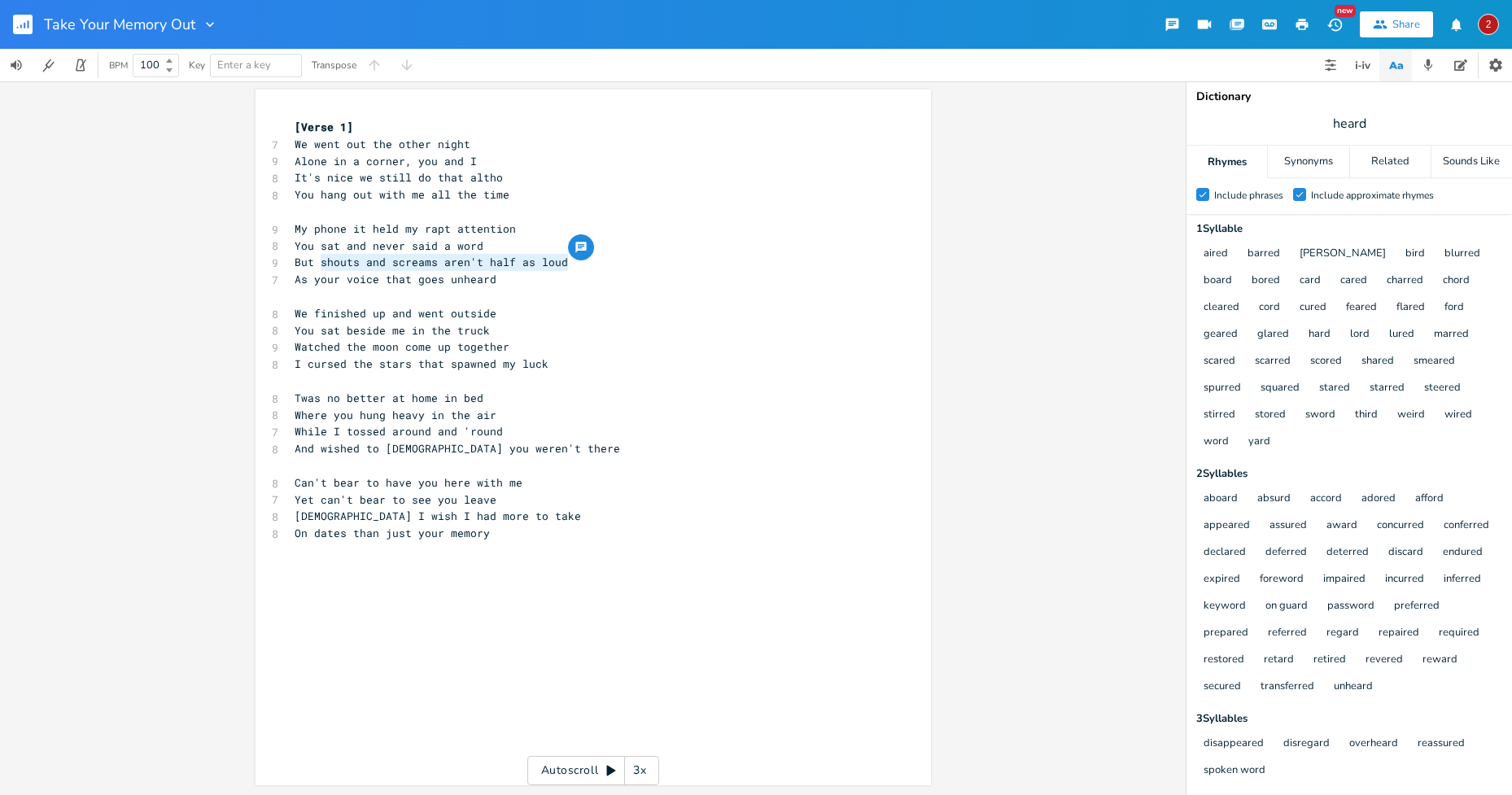
drag, startPoint x: 570, startPoint y: 261, endPoint x: 320, endPoint y: 262, distance: 250.0
click at [320, 262] on pre "But shouts and screams aren't half as loud" at bounding box center [585, 262] width 587 height 17
type textarea "o"
type textarea "nothing's louder in my mind"
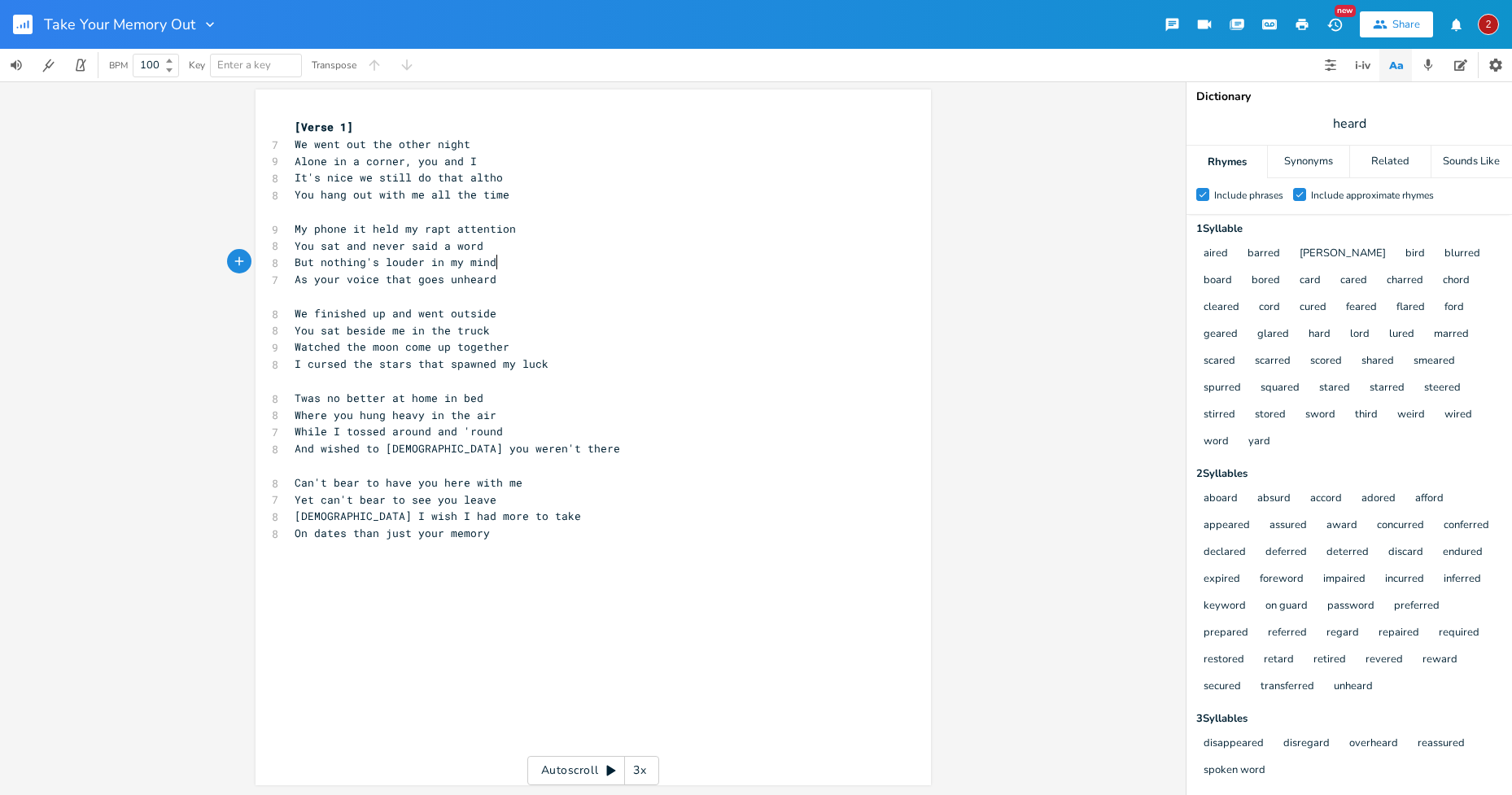
scroll to position [0, 134]
type textarea "head"
click at [299, 275] on span "As your voice that goes unheard" at bounding box center [395, 279] width 202 height 14
type textarea "Than"
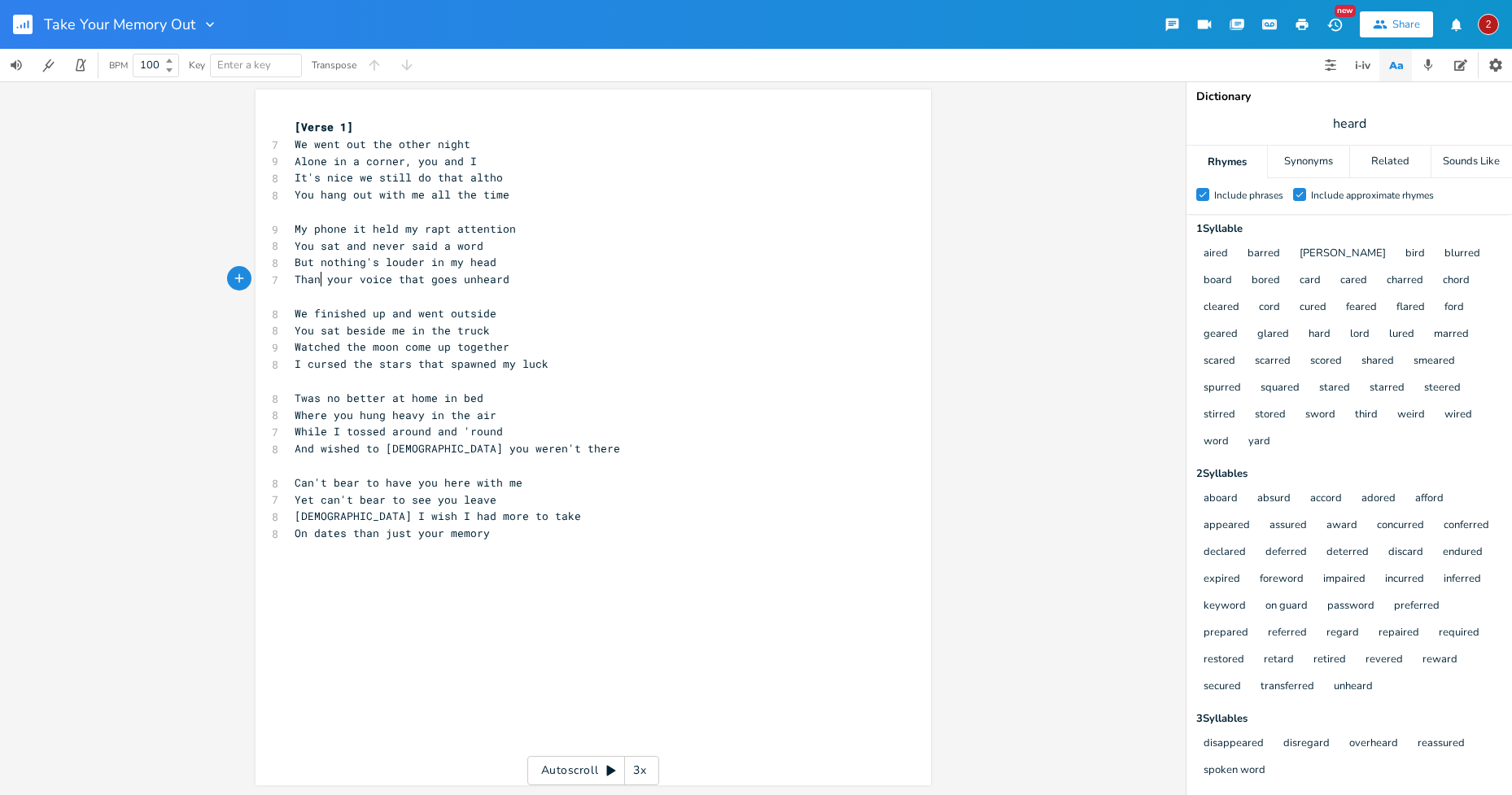
scroll to position [0, 26]
click at [477, 280] on span "Than your voice that goes unheard" at bounding box center [402, 279] width 215 height 14
click at [533, 288] on pre "​" at bounding box center [585, 297] width 587 height 17
click at [528, 316] on pre "We finished up and went outside" at bounding box center [585, 314] width 587 height 17
click at [387, 279] on span "Than your voice that goes unheard" at bounding box center [402, 279] width 215 height 14
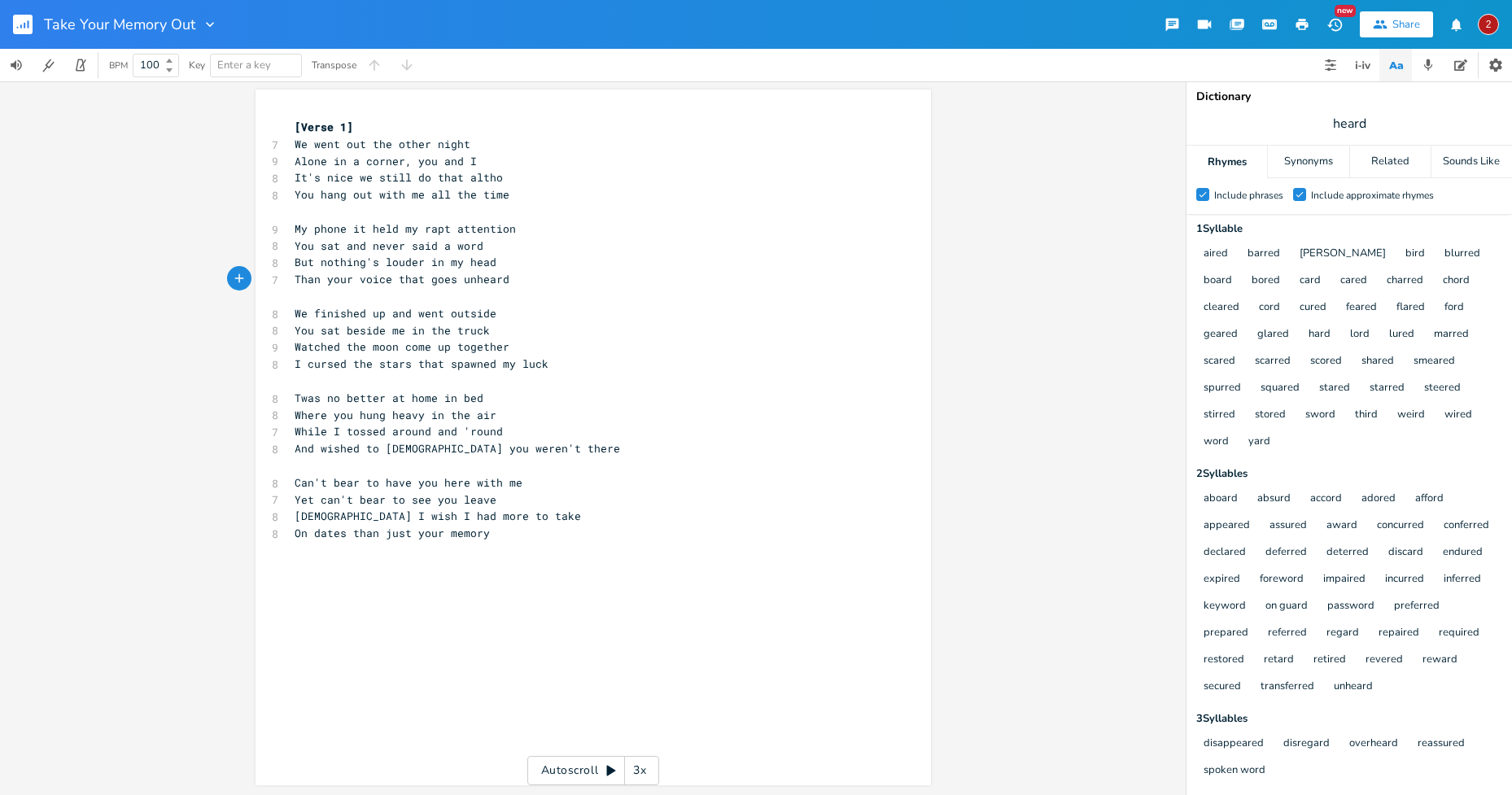
click at [562, 347] on pre "Watched the moon come up together" at bounding box center [585, 347] width 587 height 17
